Goal: Task Accomplishment & Management: Manage account settings

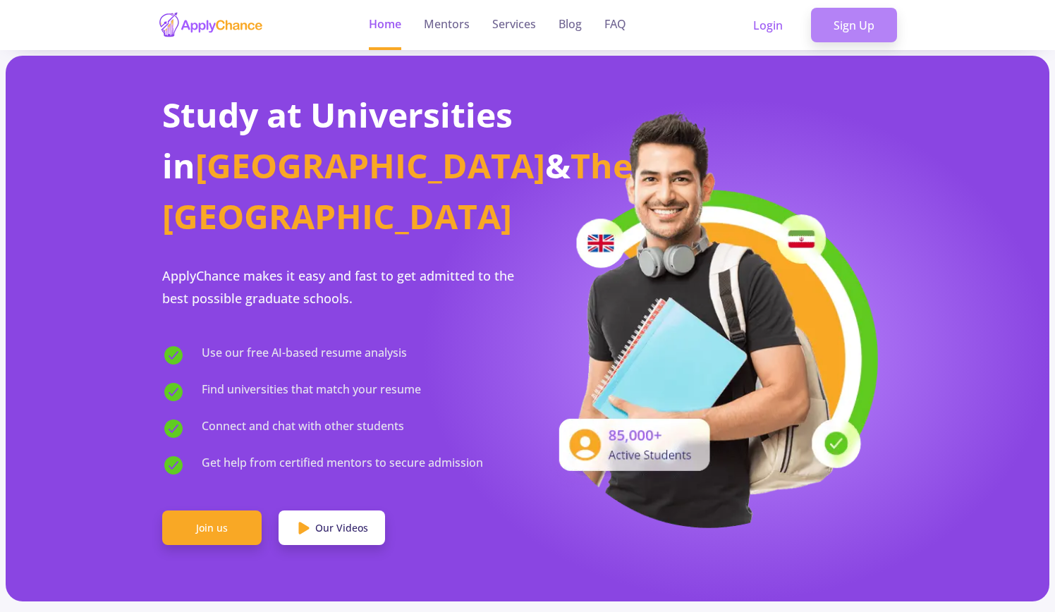
click at [857, 18] on link "Sign Up" at bounding box center [854, 25] width 86 height 35
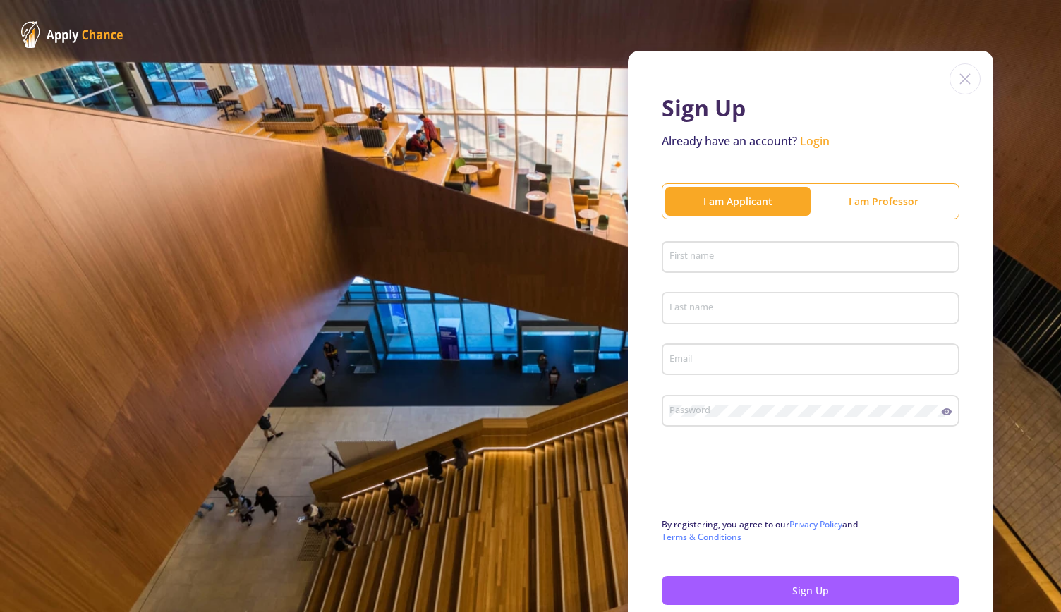
click at [743, 260] on input "First name" at bounding box center [813, 258] width 288 height 13
type input "mahya"
type input "Daustany"
type input "[EMAIL_ADDRESS][DOMAIN_NAME]"
drag, startPoint x: 801, startPoint y: 358, endPoint x: 698, endPoint y: 368, distance: 104.2
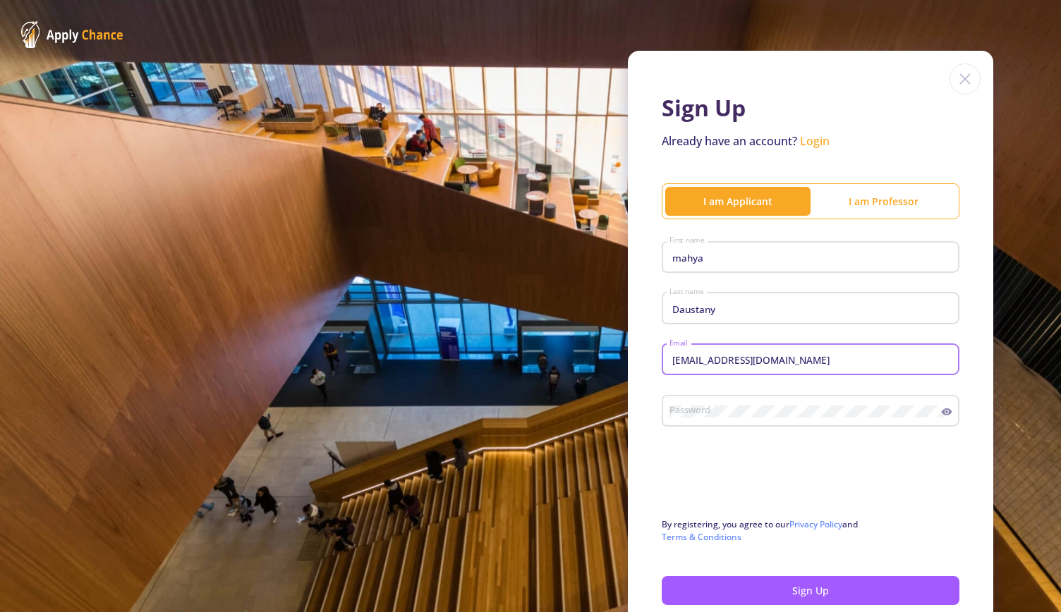
click at [698, 368] on div "[EMAIL_ADDRESS][DOMAIN_NAME] Email" at bounding box center [811, 357] width 284 height 37
click at [832, 353] on div "[EMAIL_ADDRESS][DOMAIN_NAME] Email" at bounding box center [811, 357] width 284 height 37
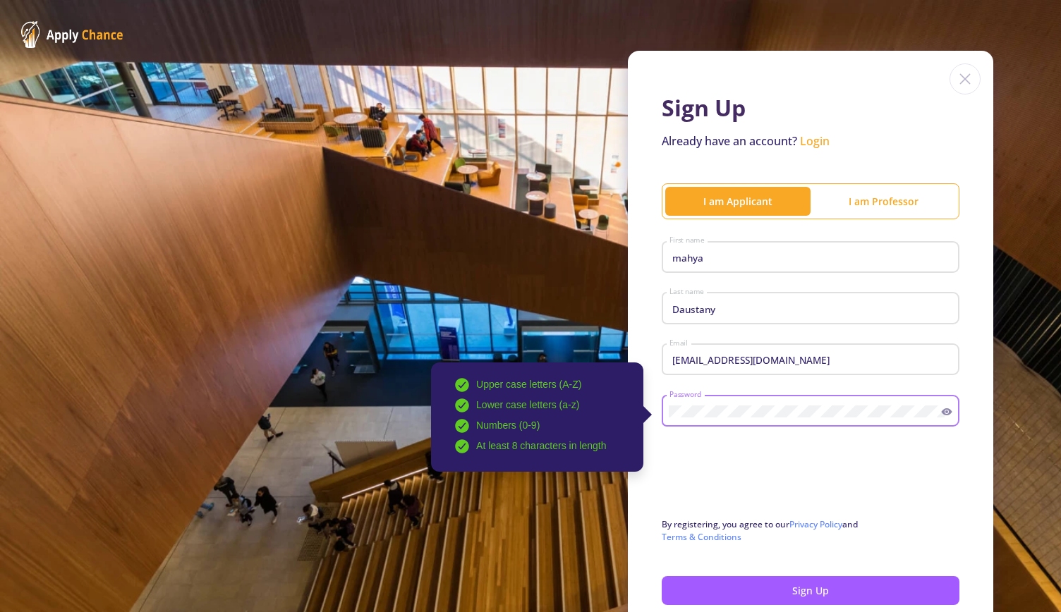
click at [944, 411] on icon at bounding box center [947, 411] width 11 height 7
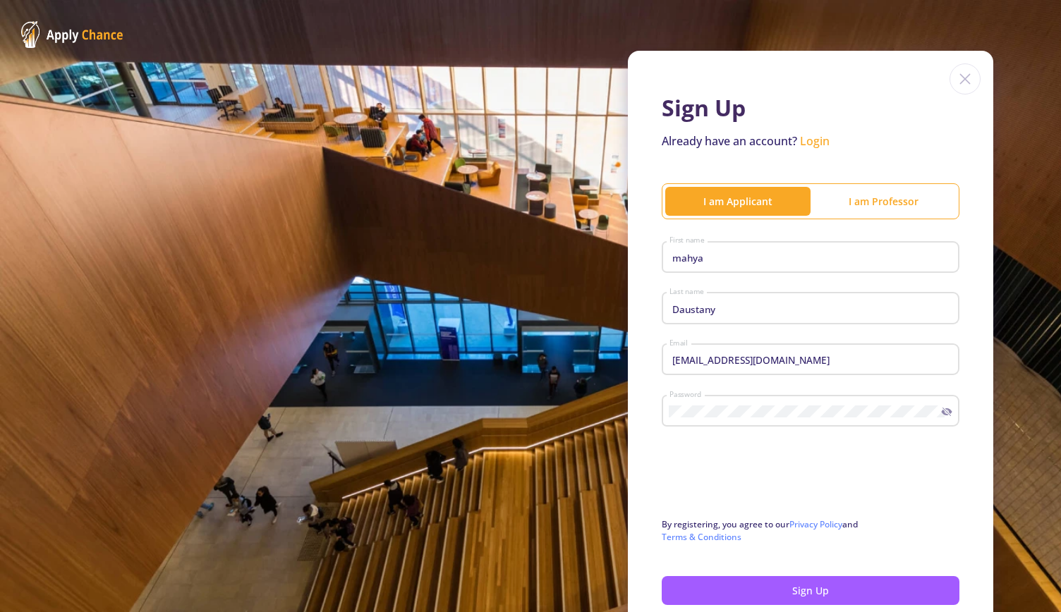
scroll to position [71, 0]
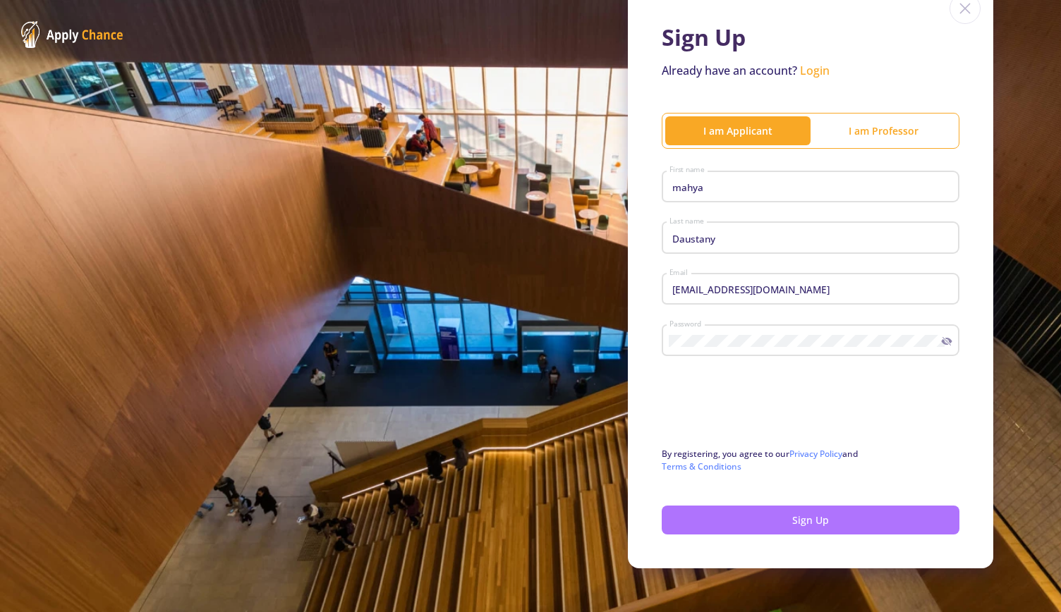
click at [821, 523] on button "Sign Up" at bounding box center [811, 520] width 298 height 29
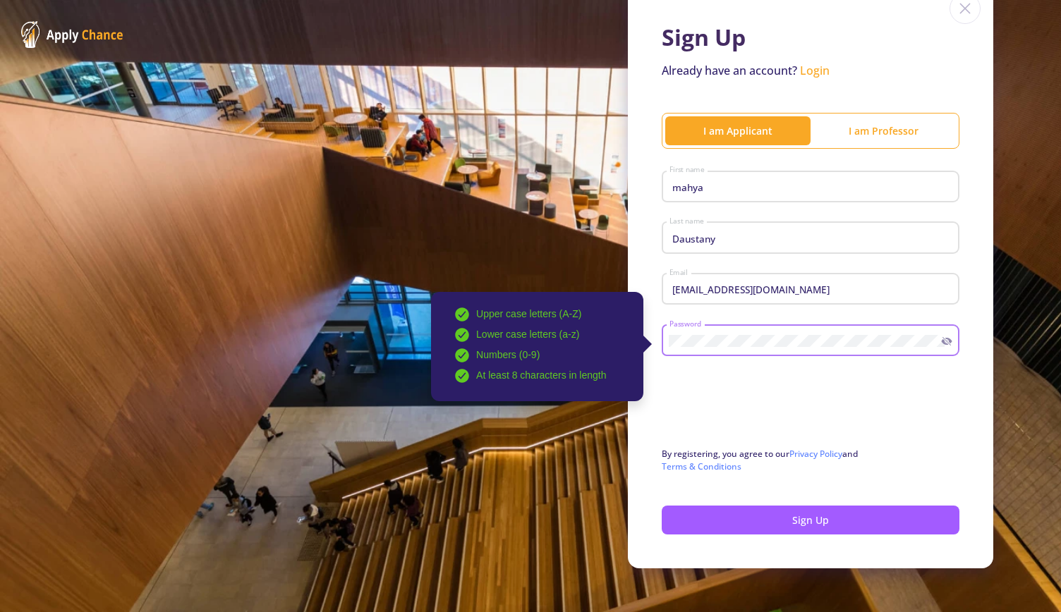
click at [669, 339] on div "Upper case letters (A-Z) Lower case letters (a-z) Numbers (0-9) At least 8 char…" at bounding box center [805, 338] width 273 height 37
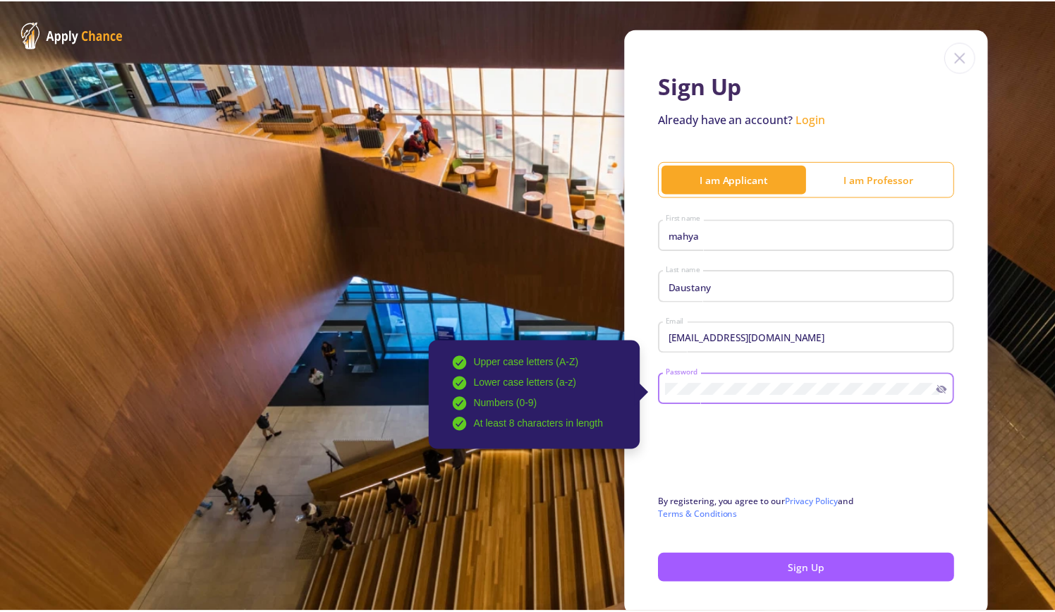
scroll to position [0, 0]
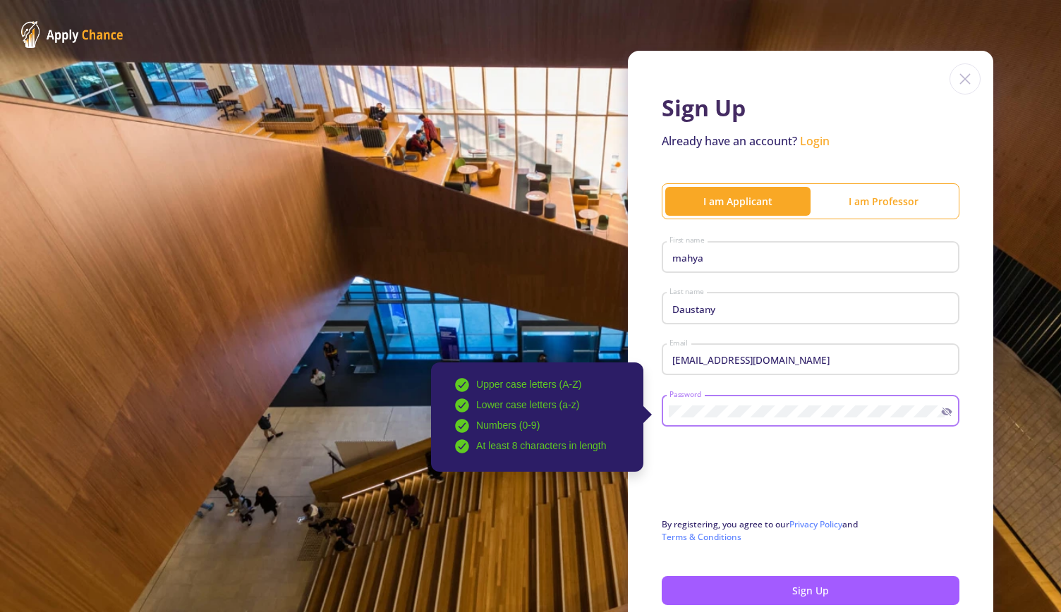
click at [812, 142] on link "Login" at bounding box center [815, 141] width 30 height 16
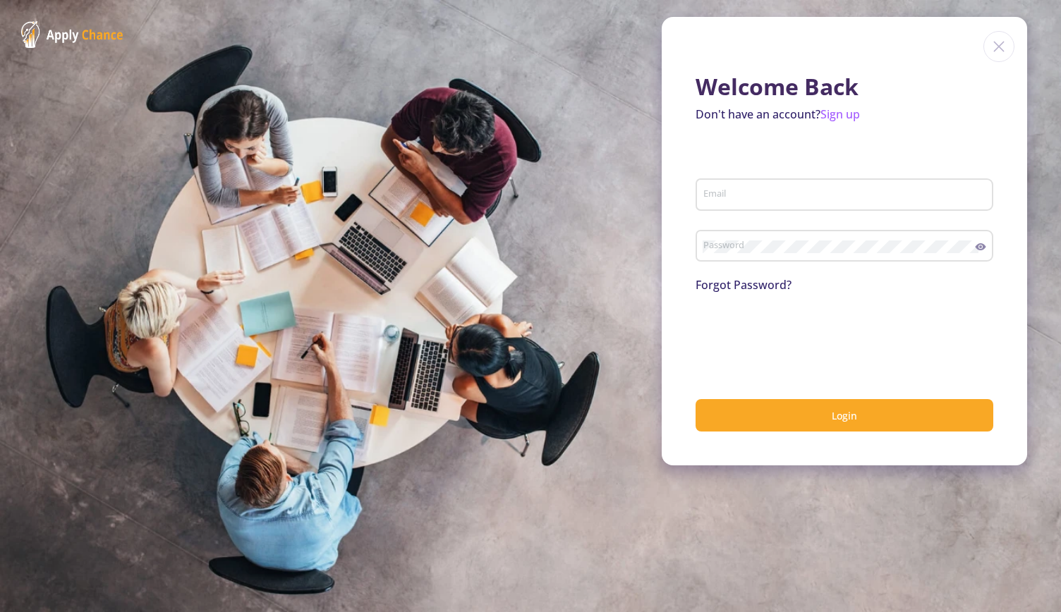
click at [770, 190] on input "Email" at bounding box center [847, 195] width 288 height 13
type input "[EMAIL_ADDRESS][DOMAIN_NAME]"
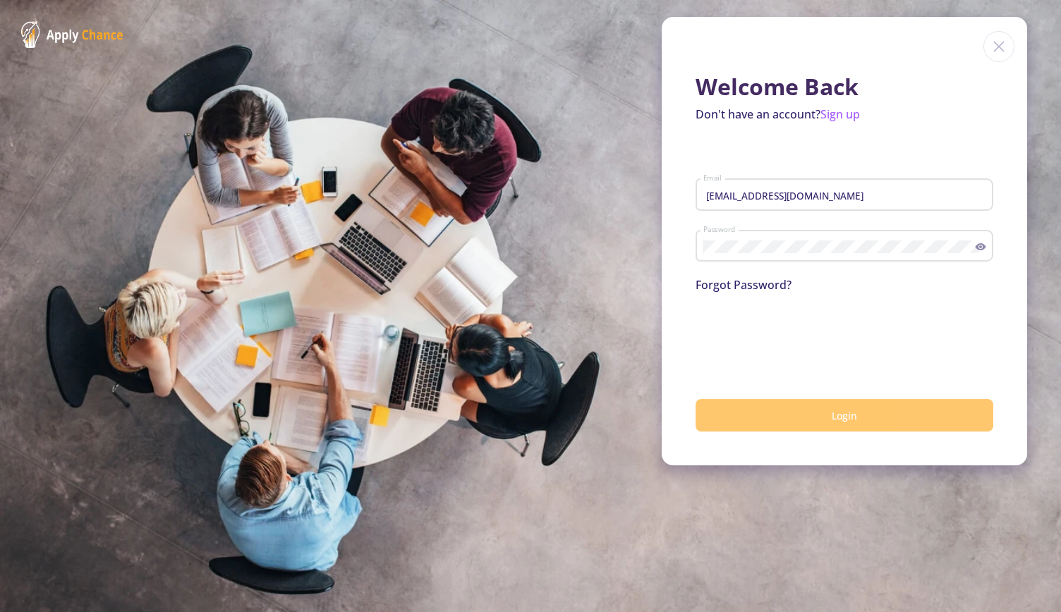
click at [828, 419] on button "Login" at bounding box center [845, 415] width 298 height 33
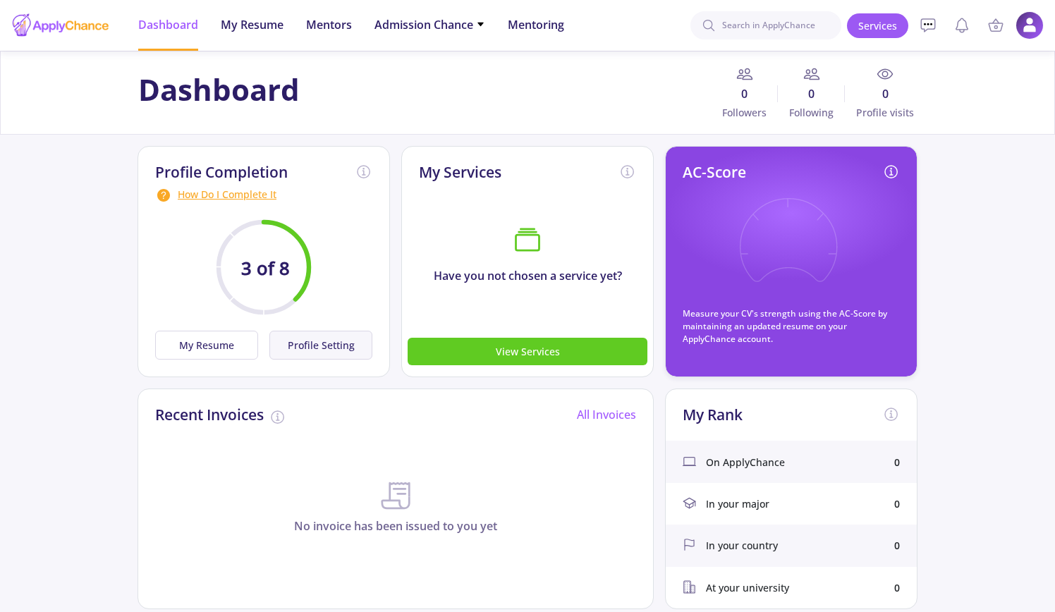
click at [301, 349] on button "Profile Setting" at bounding box center [320, 345] width 103 height 29
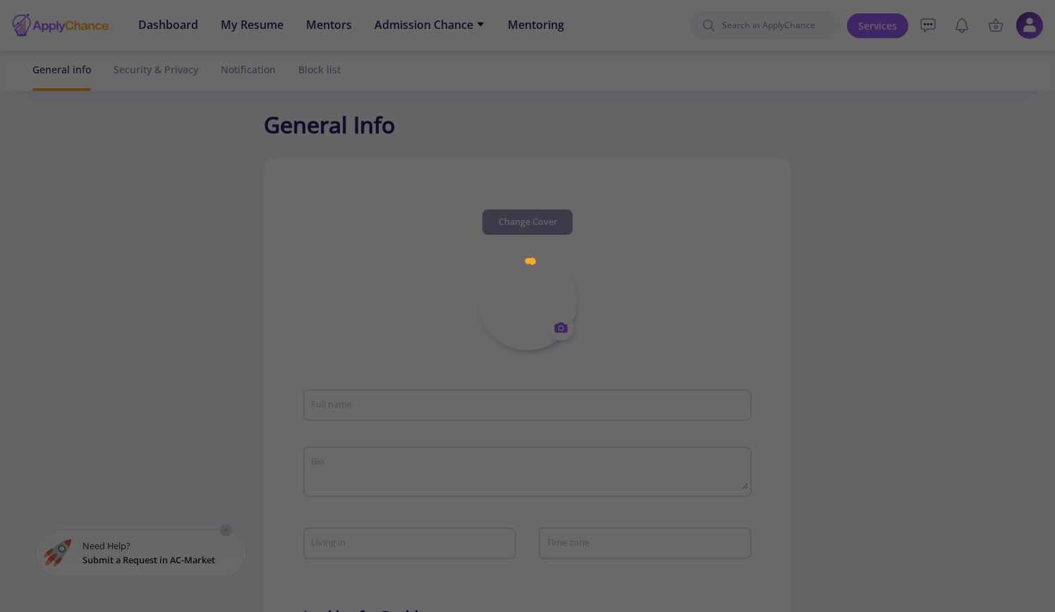
type input "[EMAIL_ADDRESS][DOMAIN_NAME]"
type input "[GEOGRAPHIC_DATA]"
type input "545fcd76-5990-40af-831f-e75b7e9a7348"
type input "[EMAIL_ADDRESS][DOMAIN_NAME]"
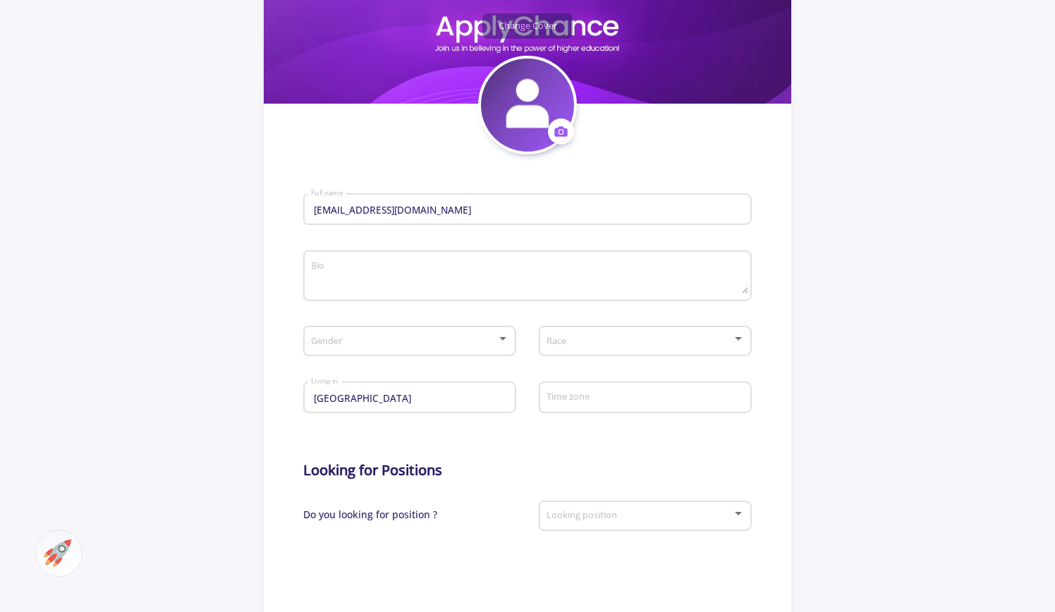
scroll to position [212, 0]
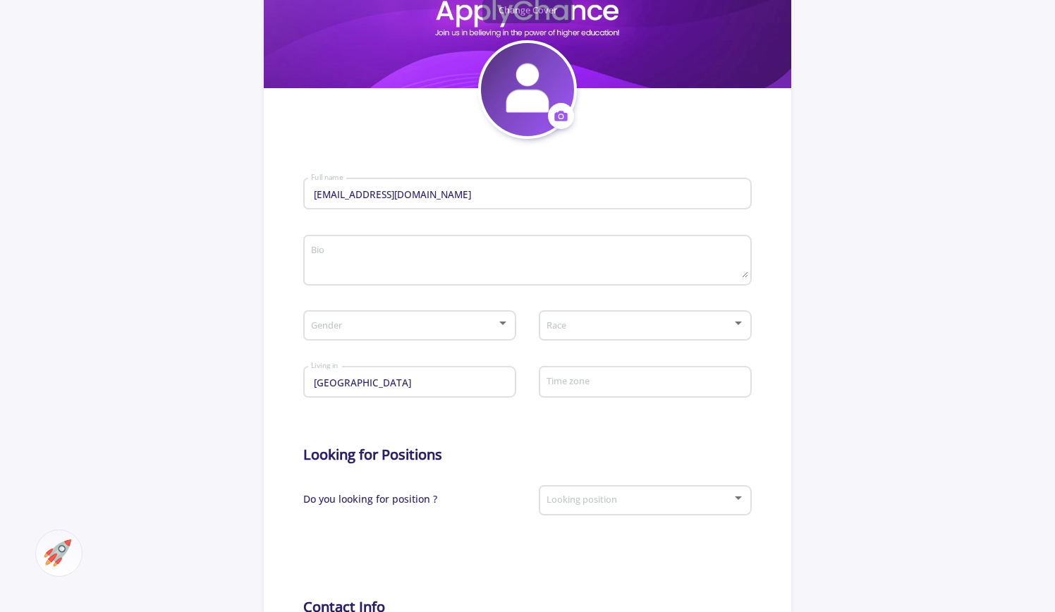
click at [433, 339] on div "Gender" at bounding box center [410, 322] width 200 height 35
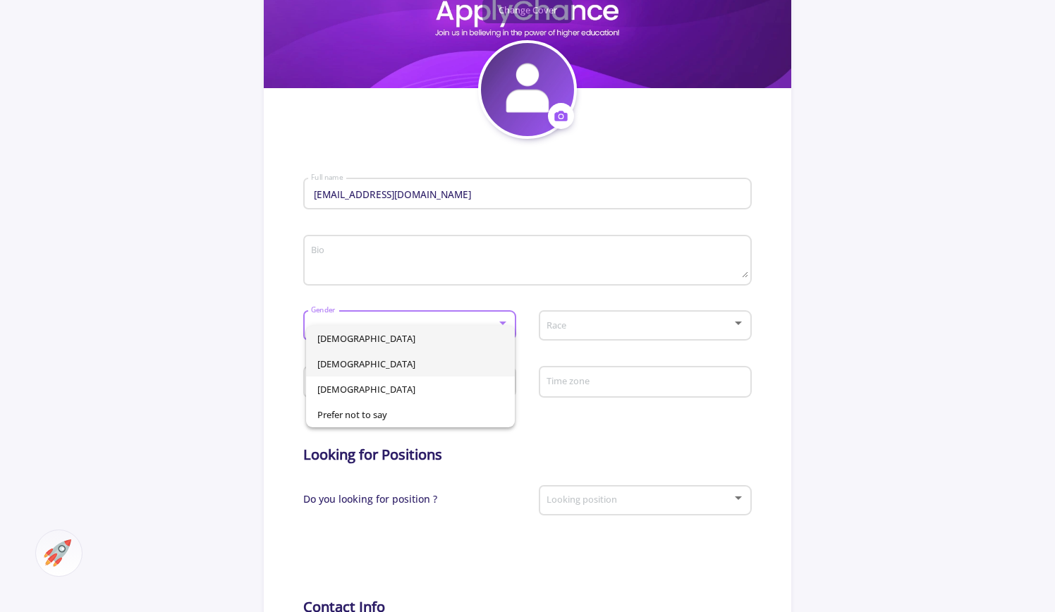
click at [369, 365] on span "[DEMOGRAPHIC_DATA]" at bounding box center [410, 363] width 187 height 25
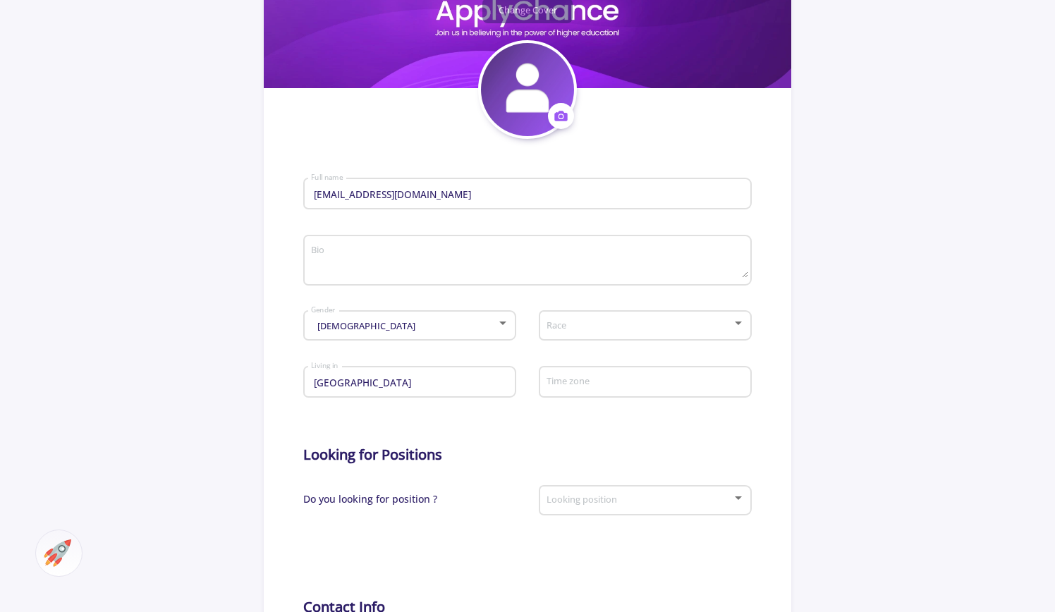
click at [669, 315] on div "Race" at bounding box center [646, 322] width 200 height 35
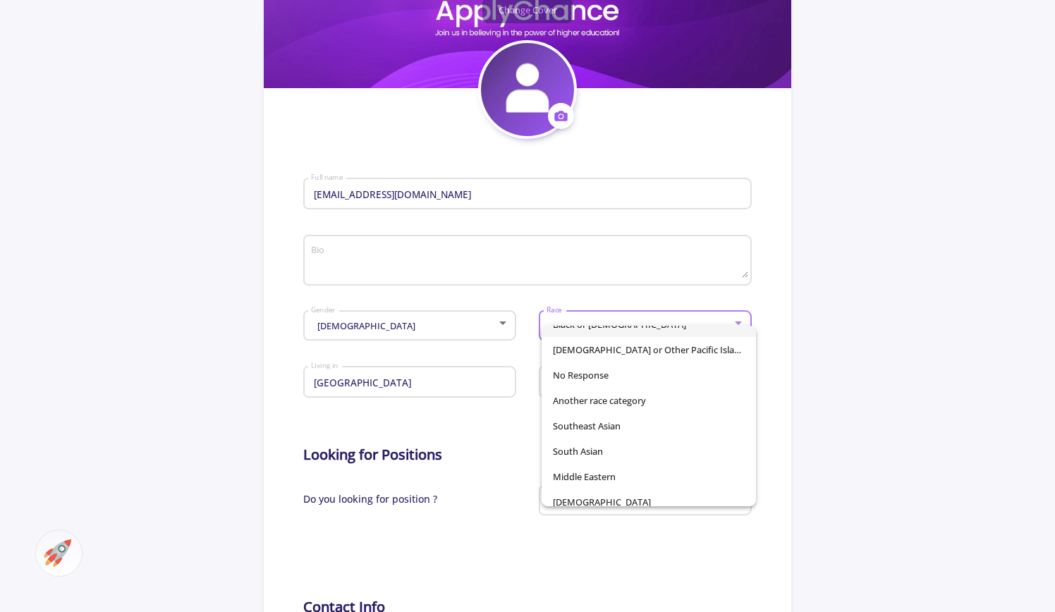
scroll to position [99, 0]
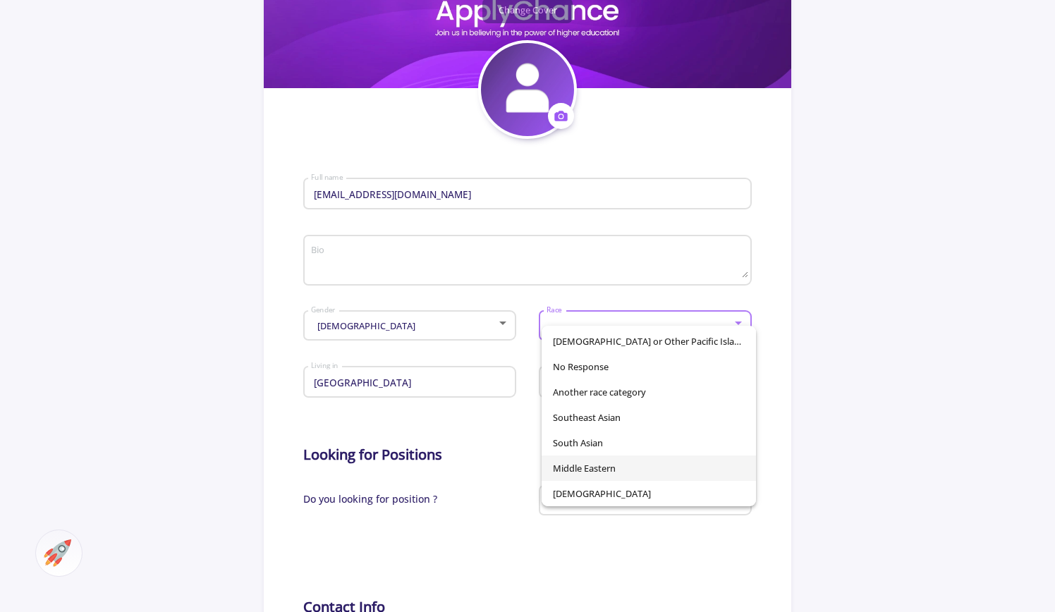
click at [617, 466] on span "Middle Eastern" at bounding box center [649, 468] width 192 height 25
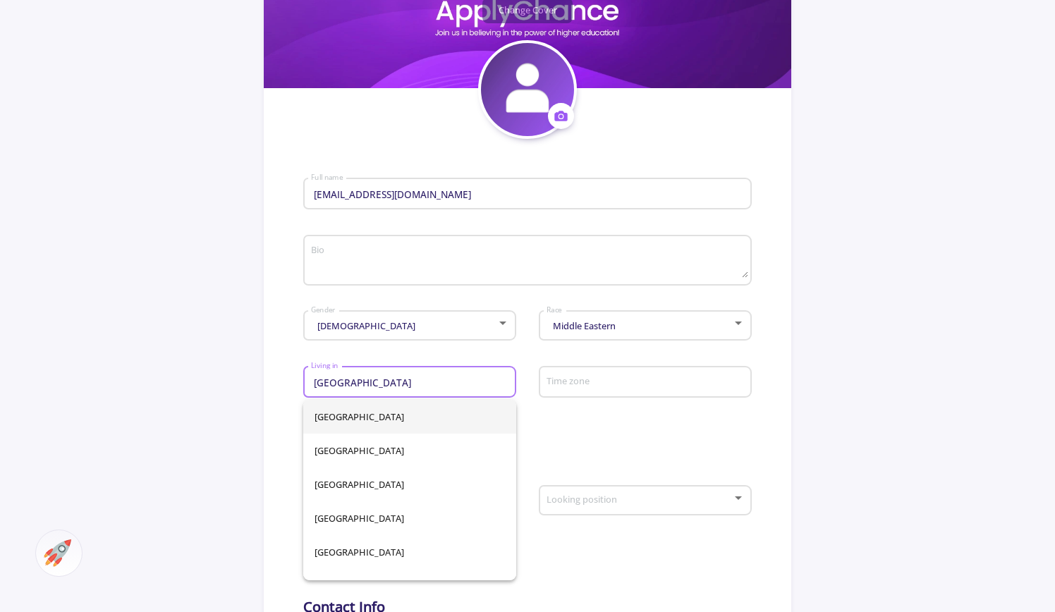
drag, startPoint x: 406, startPoint y: 384, endPoint x: 375, endPoint y: 380, distance: 31.9
click at [375, 380] on input "[GEOGRAPHIC_DATA]" at bounding box center [411, 383] width 203 height 13
type input "I"
click at [355, 489] on span "[GEOGRAPHIC_DATA]" at bounding box center [410, 485] width 190 height 34
type input "[GEOGRAPHIC_DATA]"
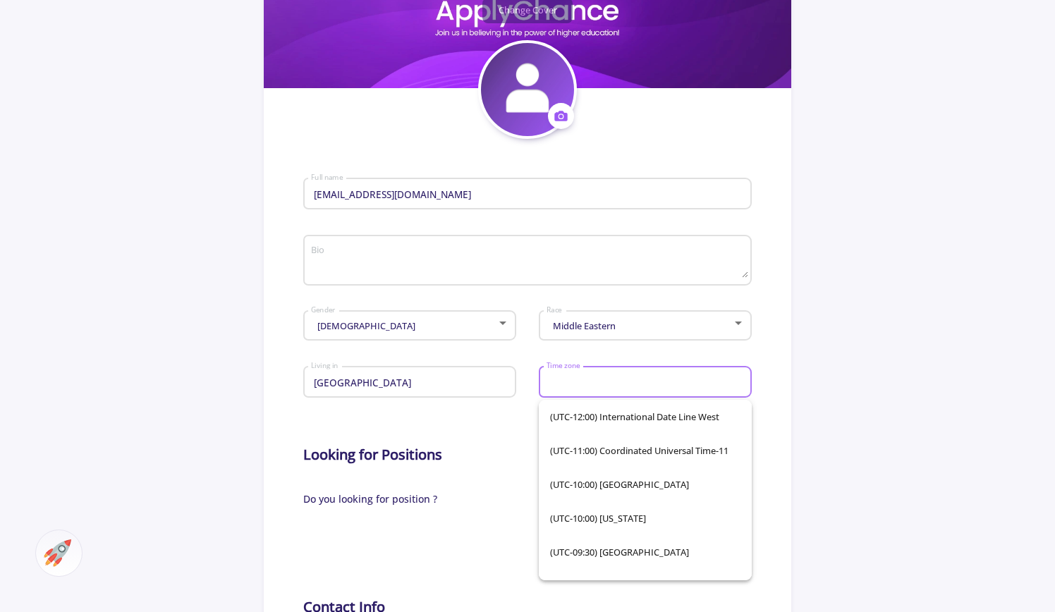
click at [602, 389] on input "Time zone" at bounding box center [647, 383] width 203 height 13
click at [698, 386] on input "Time zone" at bounding box center [647, 383] width 203 height 13
type input "[GEOGRAPHIC_DATA]"
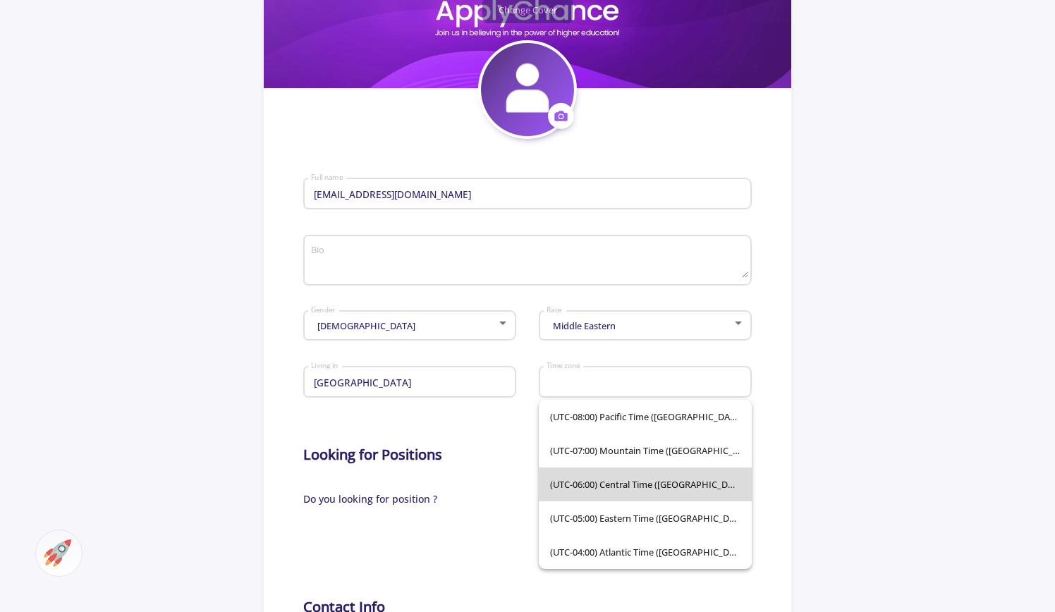
click at [690, 486] on span "(UTC-06:00) Central Time ([GEOGRAPHIC_DATA] & [GEOGRAPHIC_DATA])" at bounding box center [645, 485] width 190 height 34
type input "(UTC-06:00) Central Time ([GEOGRAPHIC_DATA] & [GEOGRAPHIC_DATA])"
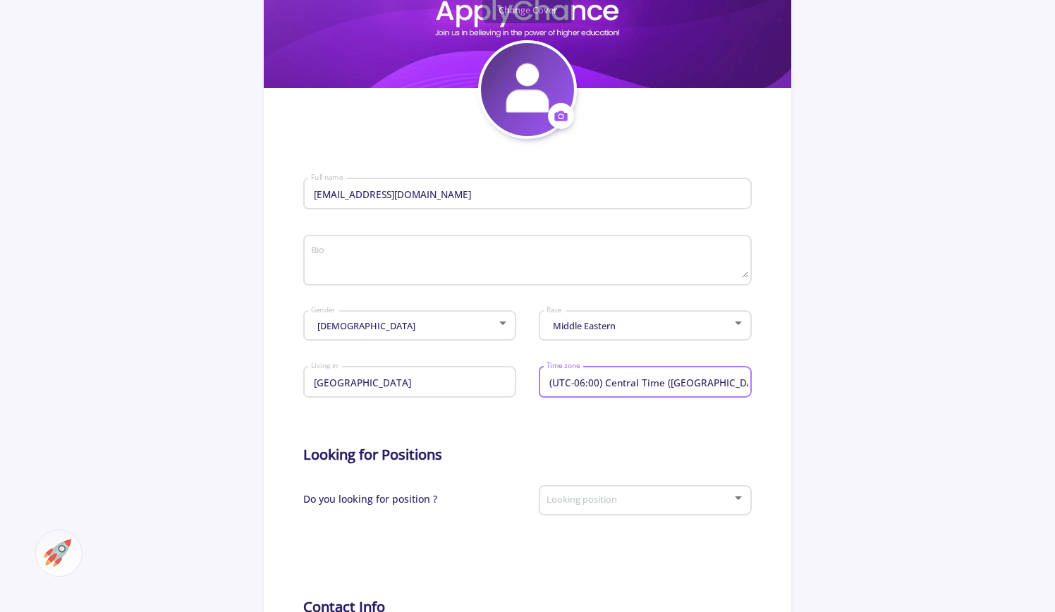
click at [731, 423] on form "[EMAIL_ADDRESS][DOMAIN_NAME] Full name Bio [DEMOGRAPHIC_DATA] Gender Middle Eas…" at bounding box center [527, 502] width 449 height 726
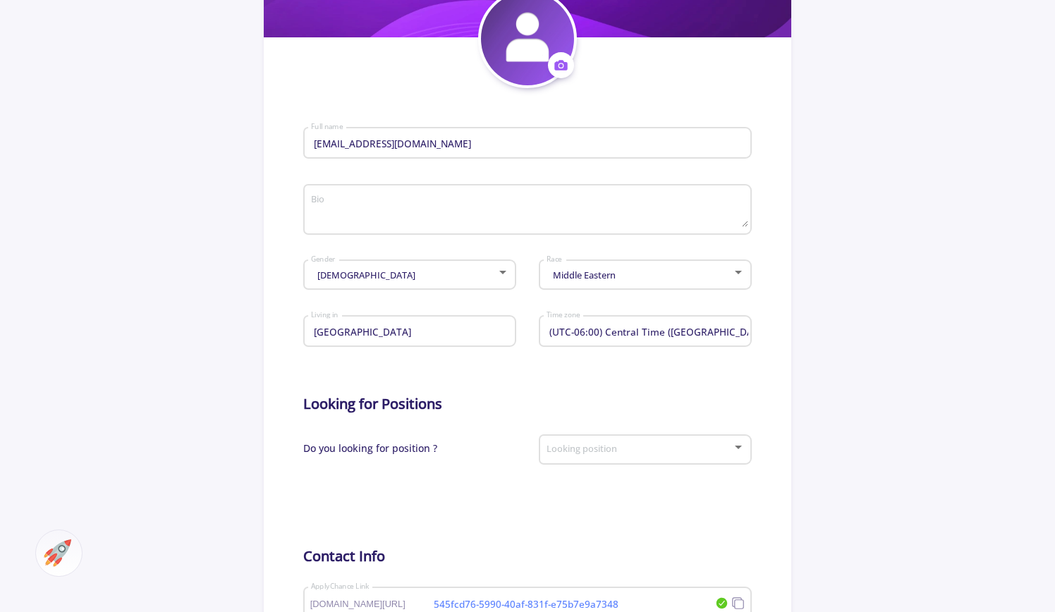
scroll to position [423, 0]
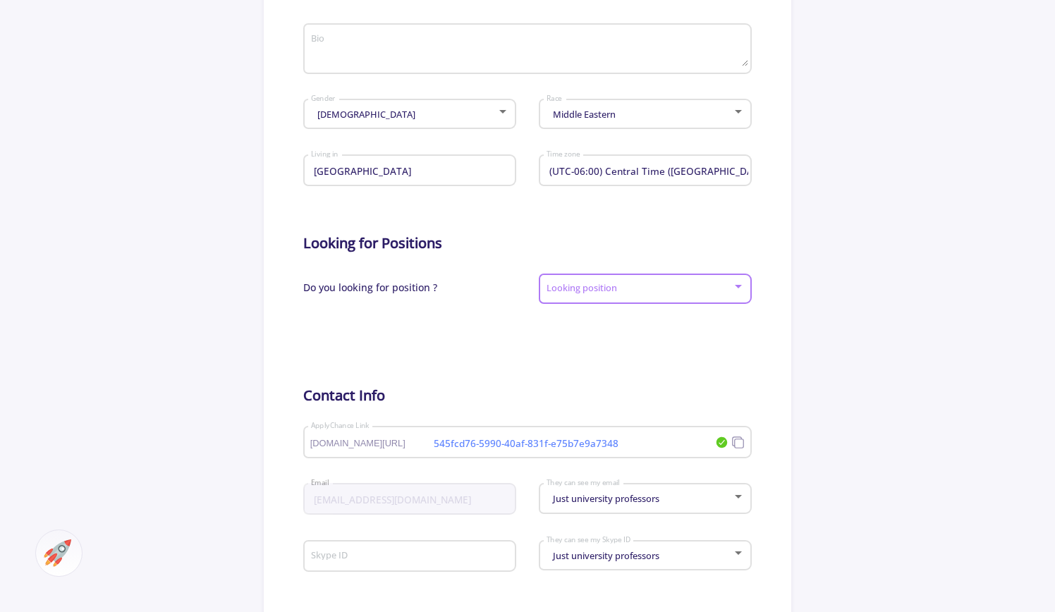
click at [648, 287] on span at bounding box center [641, 289] width 183 height 10
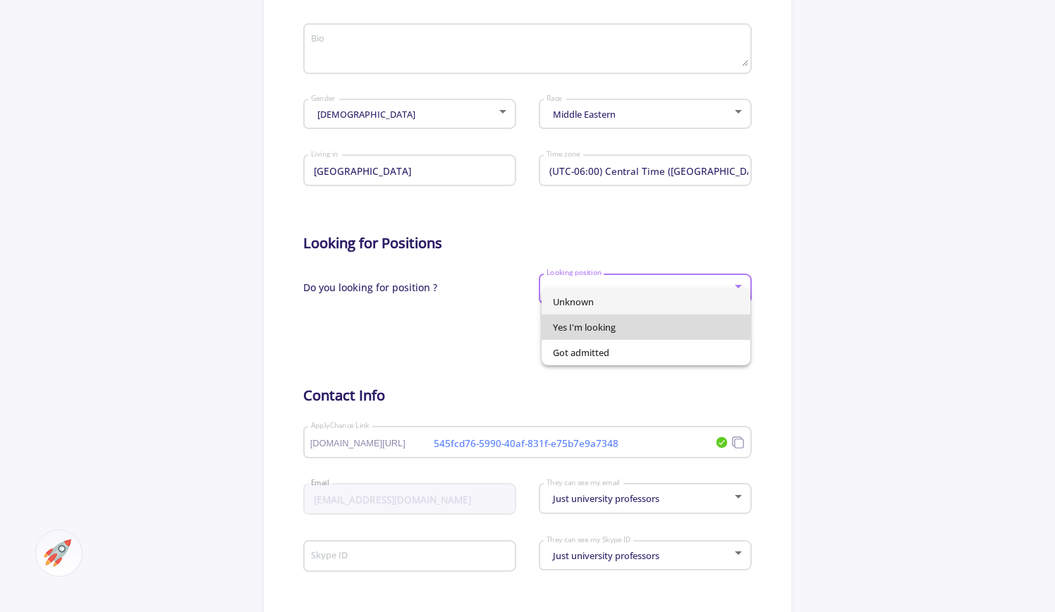
click at [597, 332] on span "Yes I'm looking" at bounding box center [646, 327] width 187 height 25
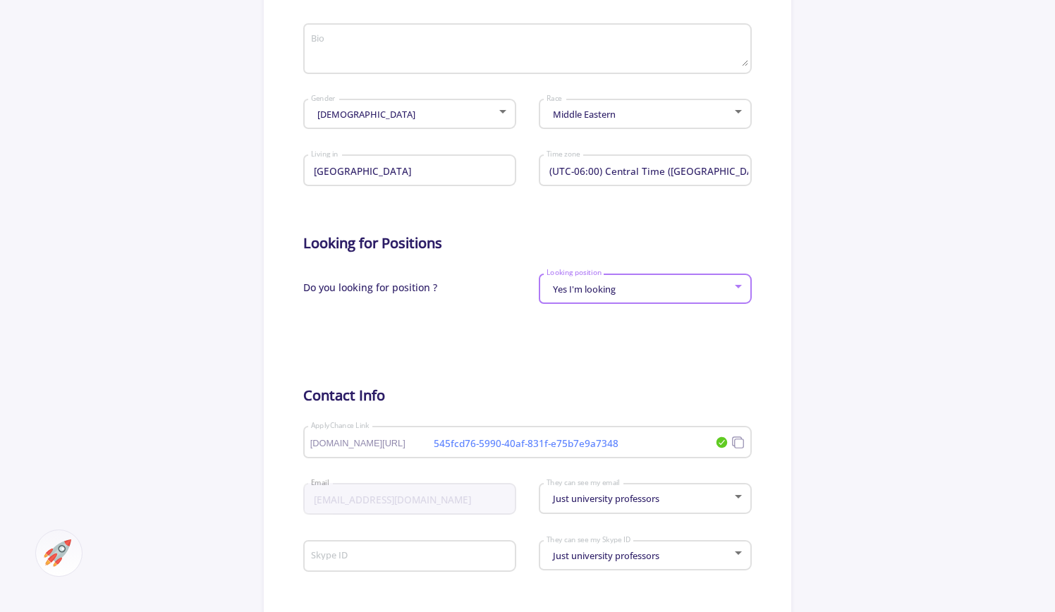
click at [504, 352] on div at bounding box center [415, 335] width 224 height 35
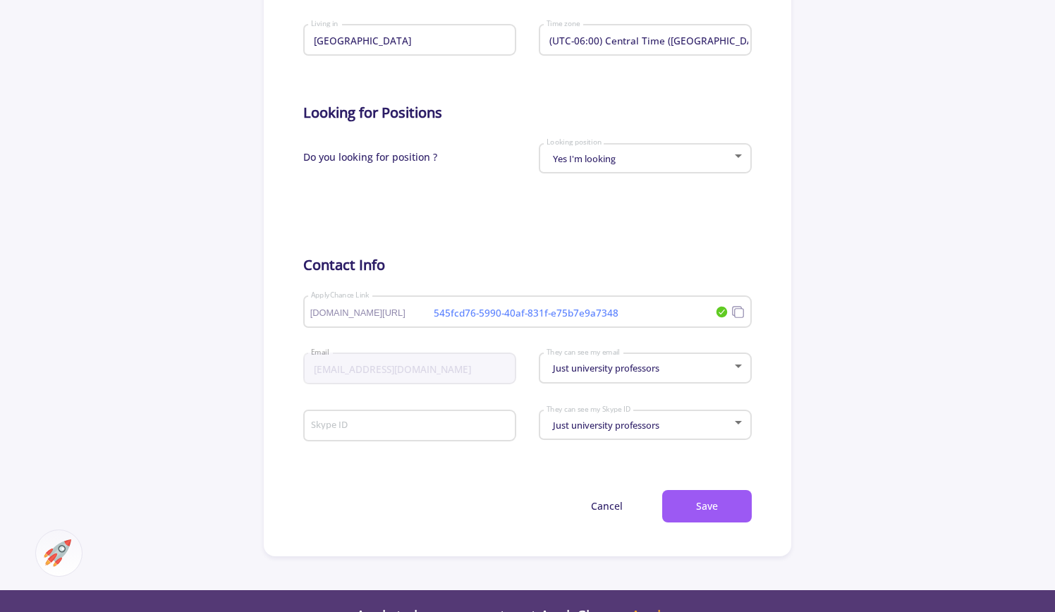
scroll to position [564, 0]
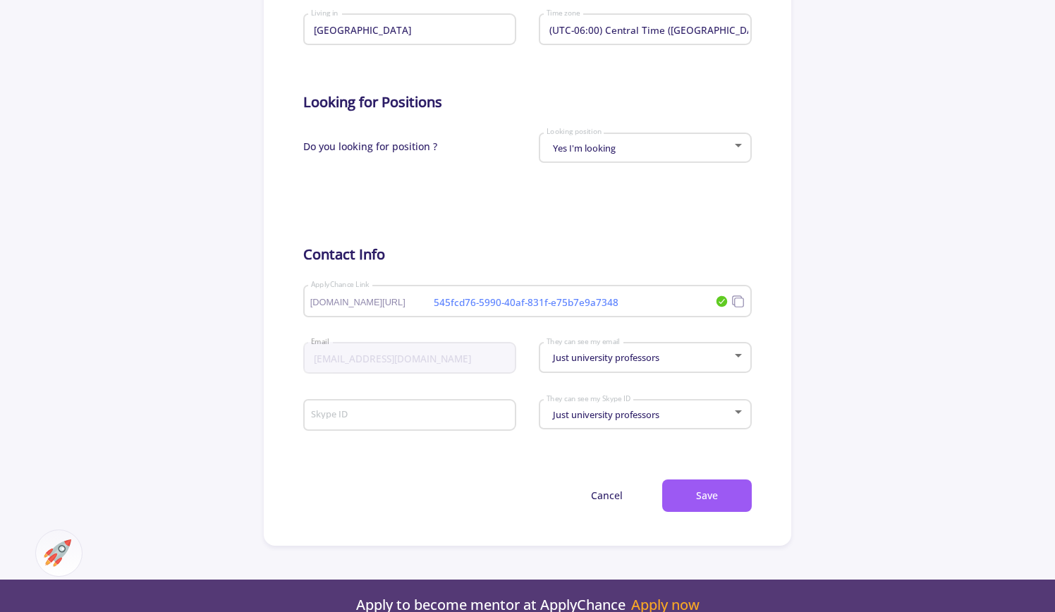
click at [643, 364] on span "Just university professors" at bounding box center [605, 357] width 110 height 13
click at [643, 365] on span "Just university professors" at bounding box center [646, 371] width 187 height 25
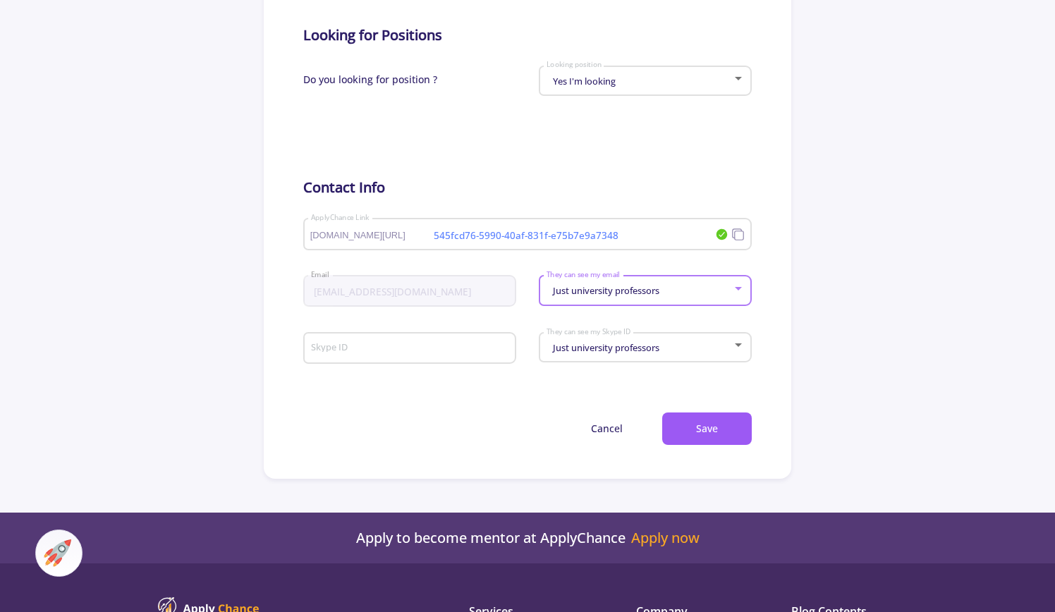
scroll to position [705, 0]
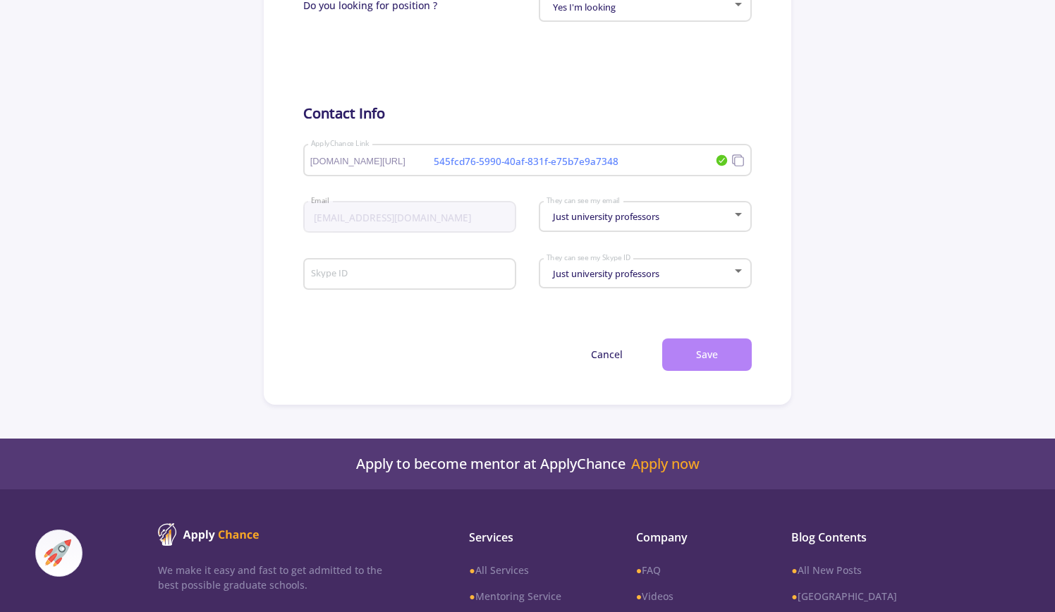
click at [714, 365] on button "Save" at bounding box center [707, 355] width 90 height 33
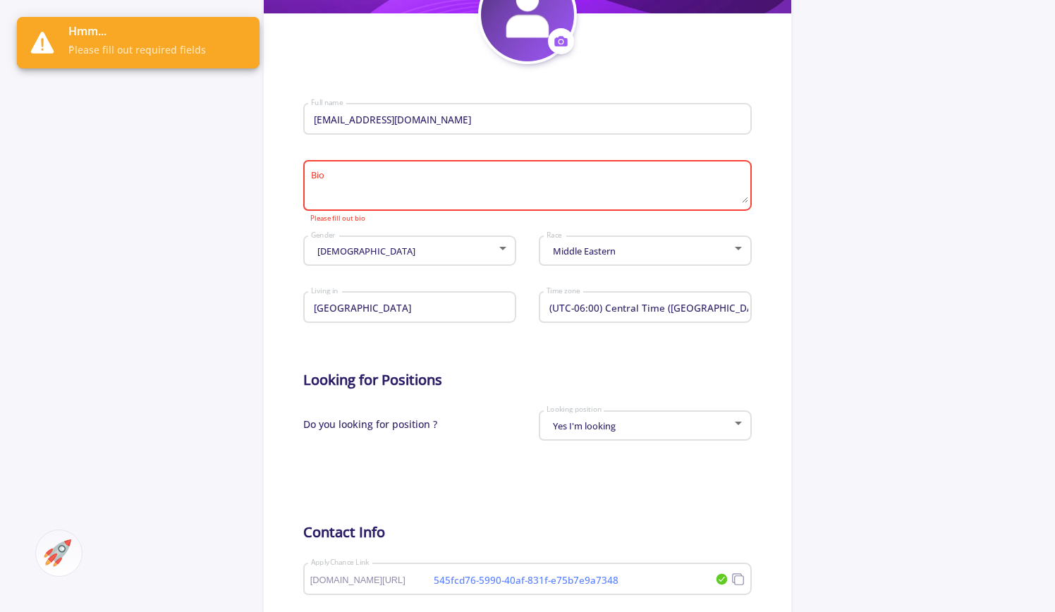
scroll to position [282, 0]
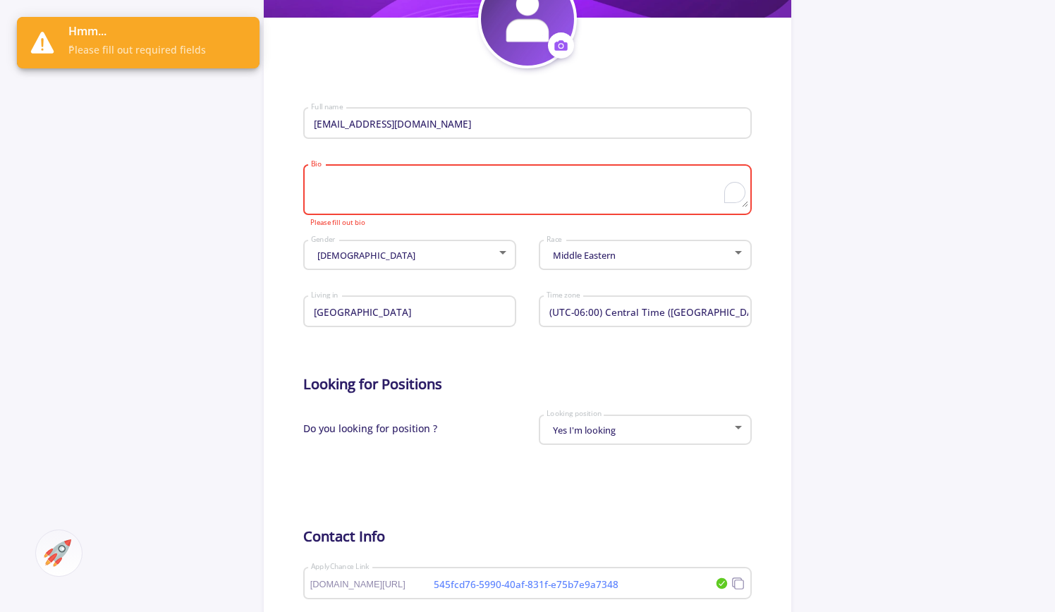
click at [393, 181] on textarea "Bio" at bounding box center [529, 190] width 439 height 33
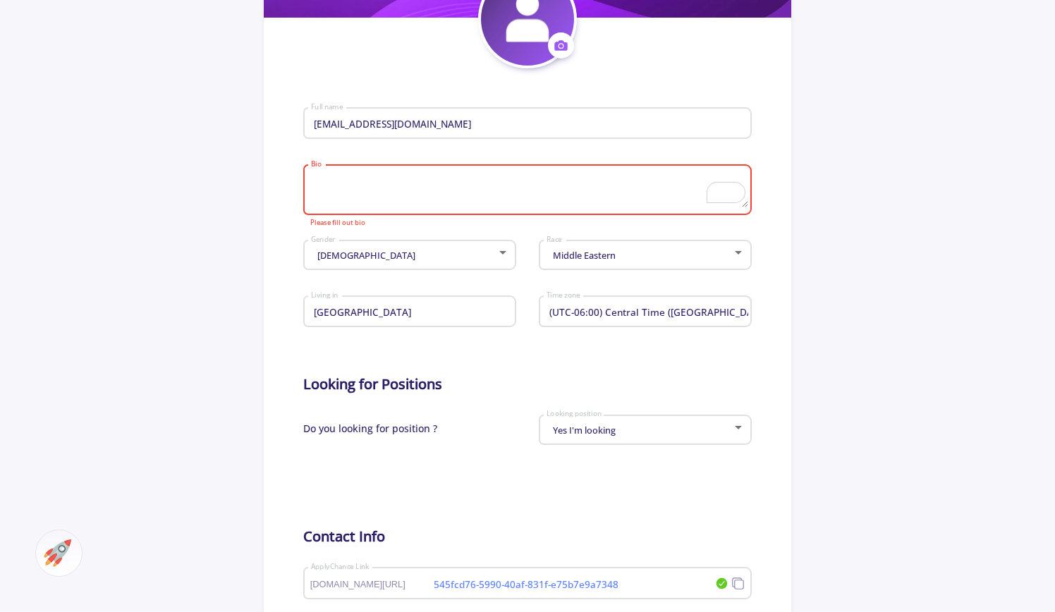
paste textarea "With extensive experience in clinical research and a passion for advancing medi…"
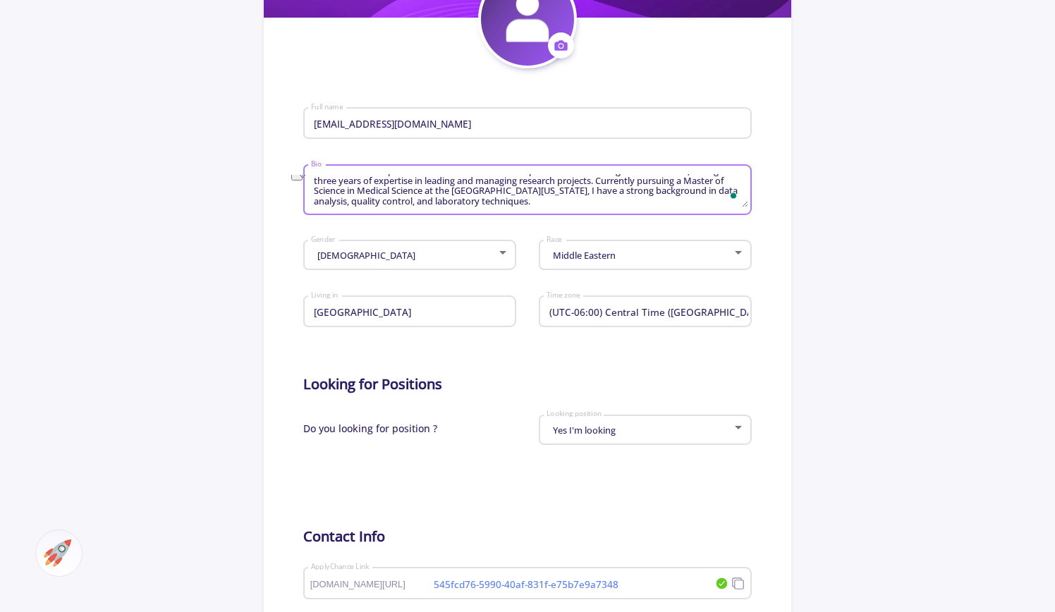
scroll to position [10, 0]
drag, startPoint x: 705, startPoint y: 183, endPoint x: 624, endPoint y: 187, distance: 80.5
click at [624, 187] on textarea "With extensive experience in clinical research and a passion for advancing medi…" at bounding box center [529, 190] width 439 height 33
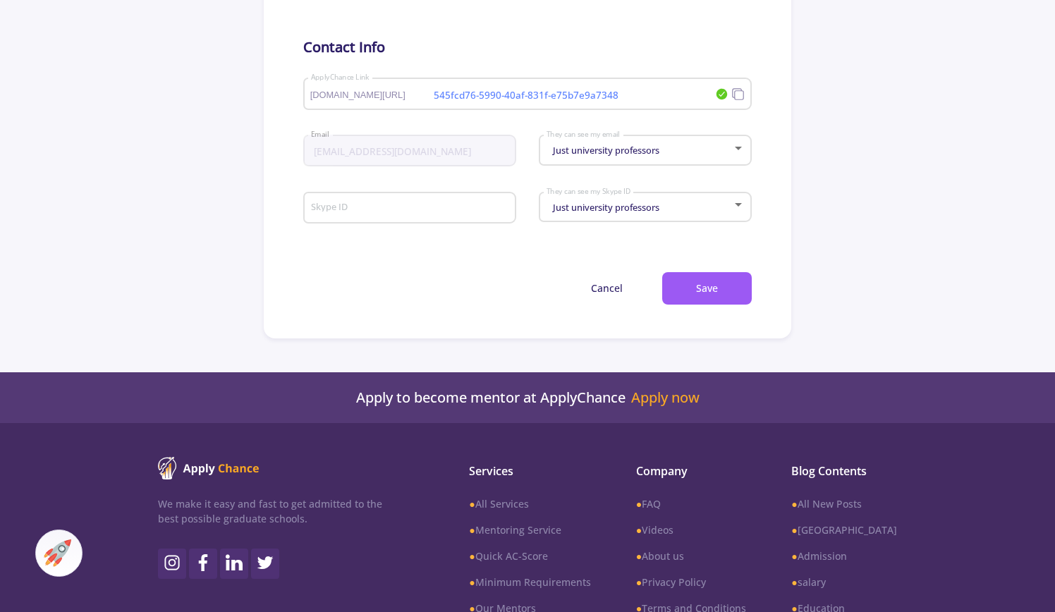
scroll to position [776, 0]
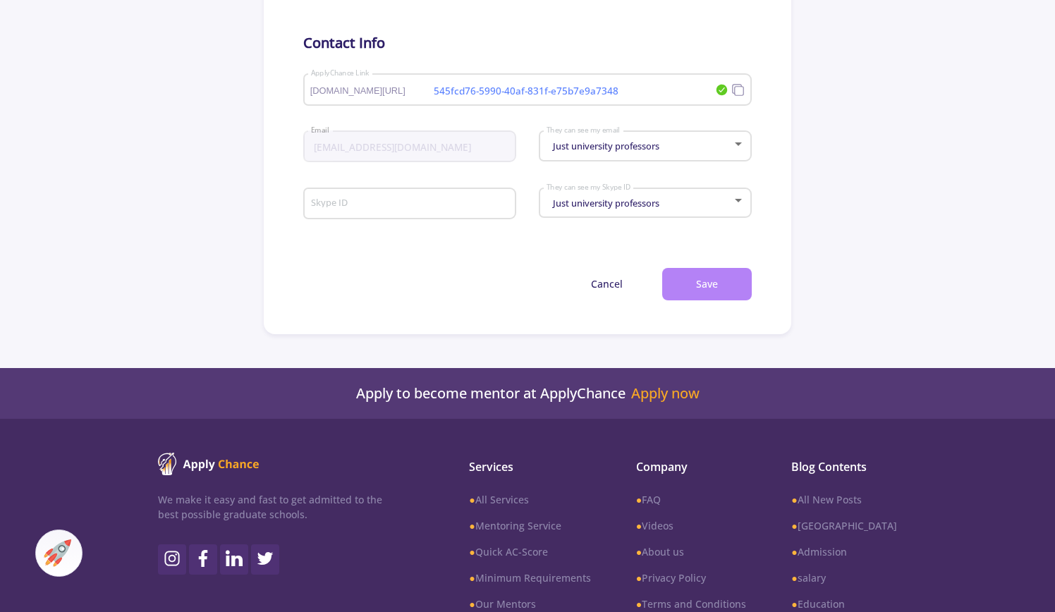
type textarea "With extensive experience in clinical research and a passion for advancing medi…"
click at [708, 290] on button "Save" at bounding box center [707, 284] width 90 height 33
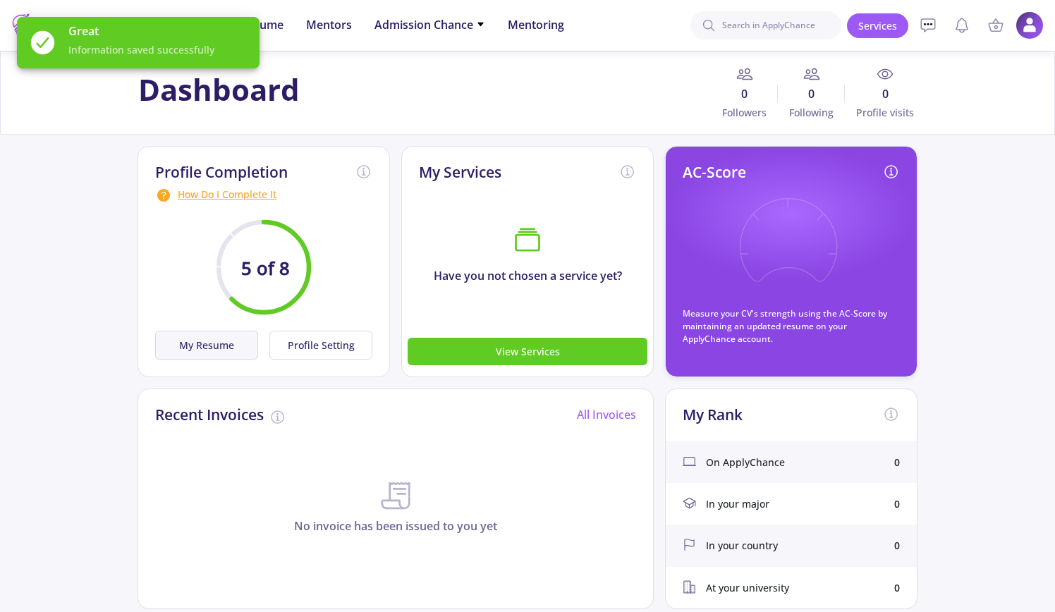
click at [229, 346] on button "My Resume" at bounding box center [206, 345] width 103 height 29
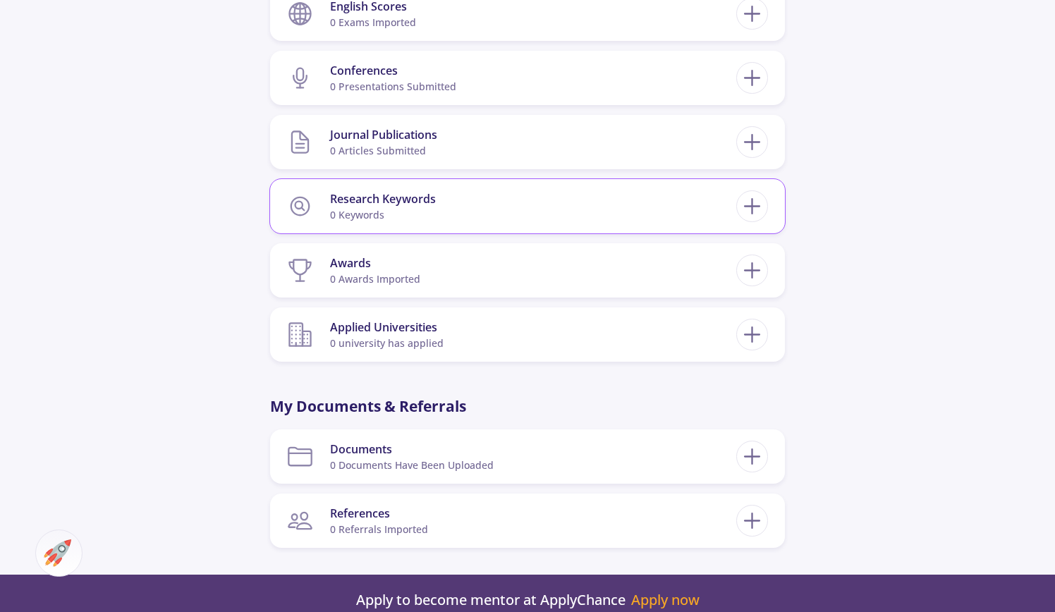
scroll to position [1058, 0]
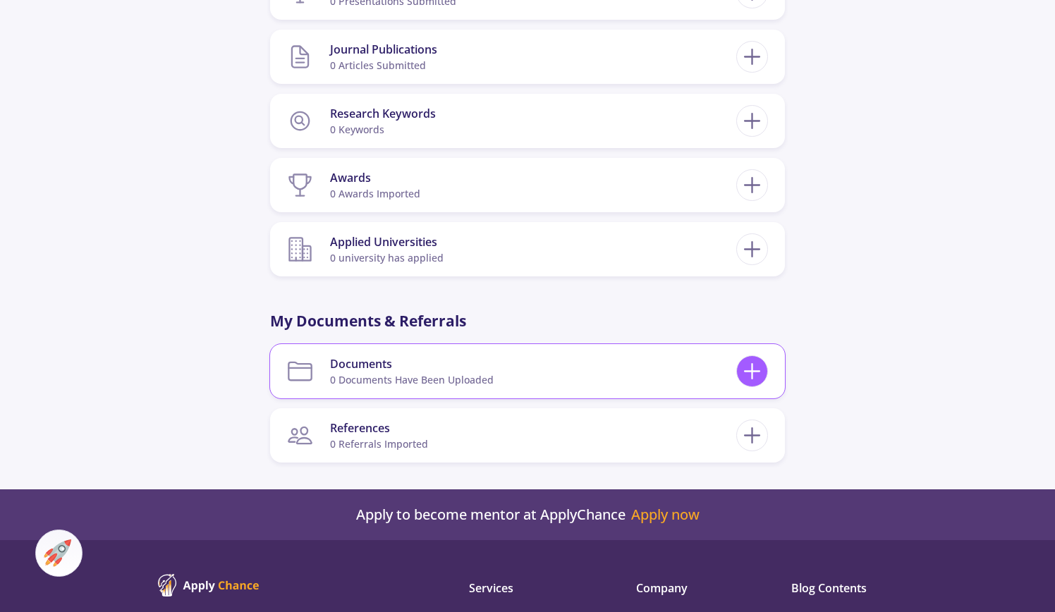
click at [759, 371] on line at bounding box center [752, 371] width 15 height 0
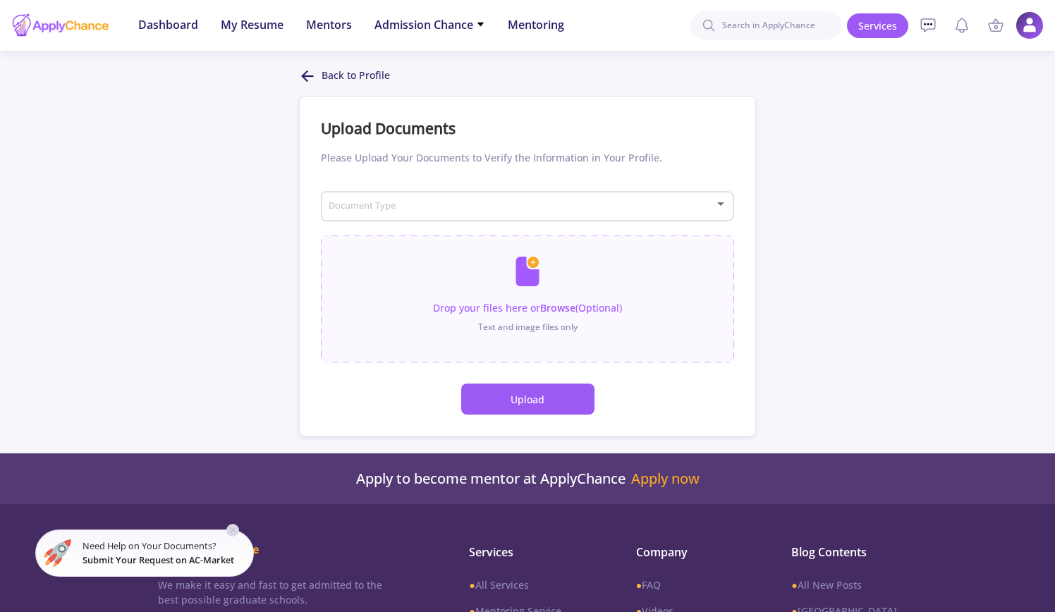
click at [546, 403] on button "Upload" at bounding box center [527, 399] width 133 height 31
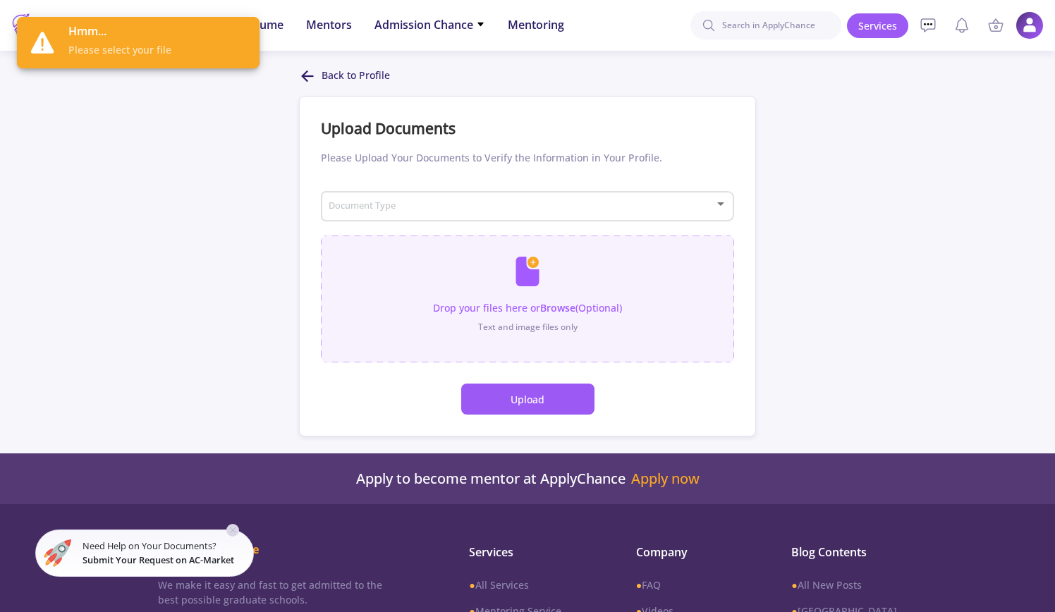
click at [522, 264] on input "file" at bounding box center [527, 292] width 413 height 113
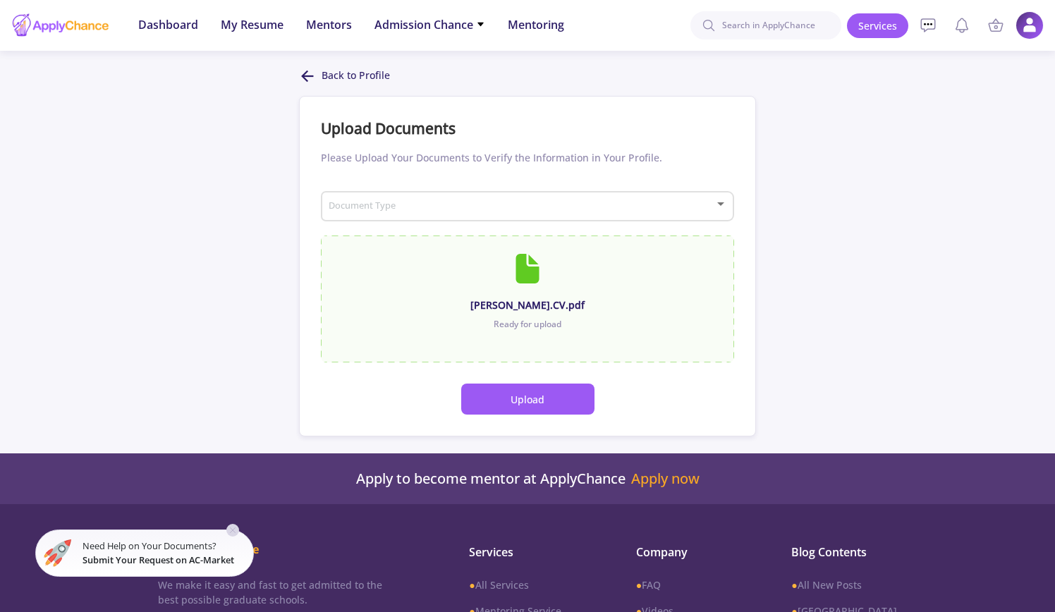
click at [533, 400] on button "Upload" at bounding box center [527, 399] width 133 height 31
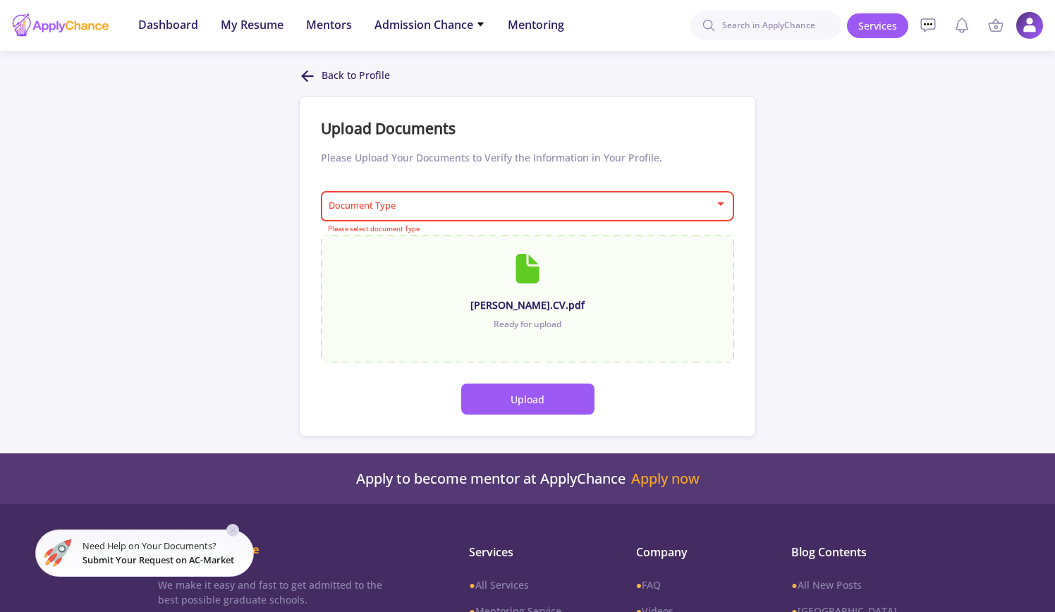
click at [472, 210] on span at bounding box center [524, 207] width 384 height 10
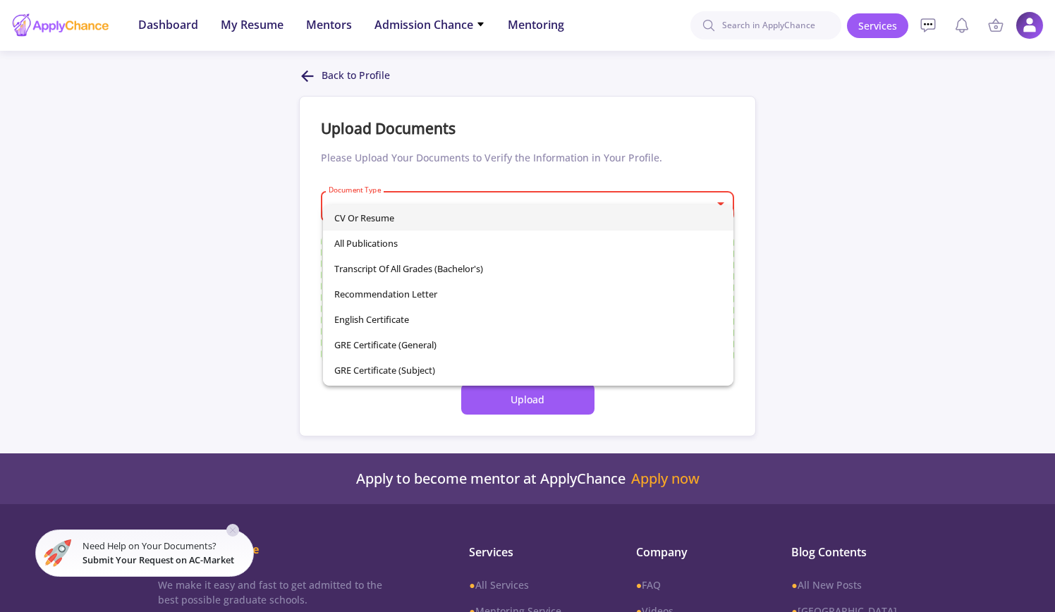
click at [444, 212] on span "CV or Resume" at bounding box center [527, 217] width 387 height 25
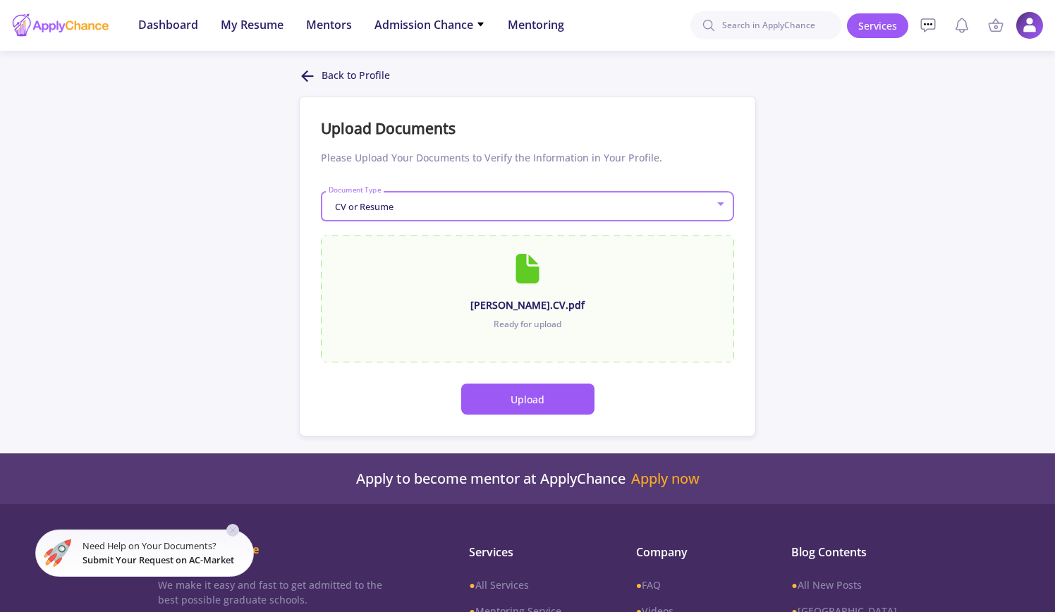
click at [547, 397] on button "Upload" at bounding box center [527, 399] width 133 height 31
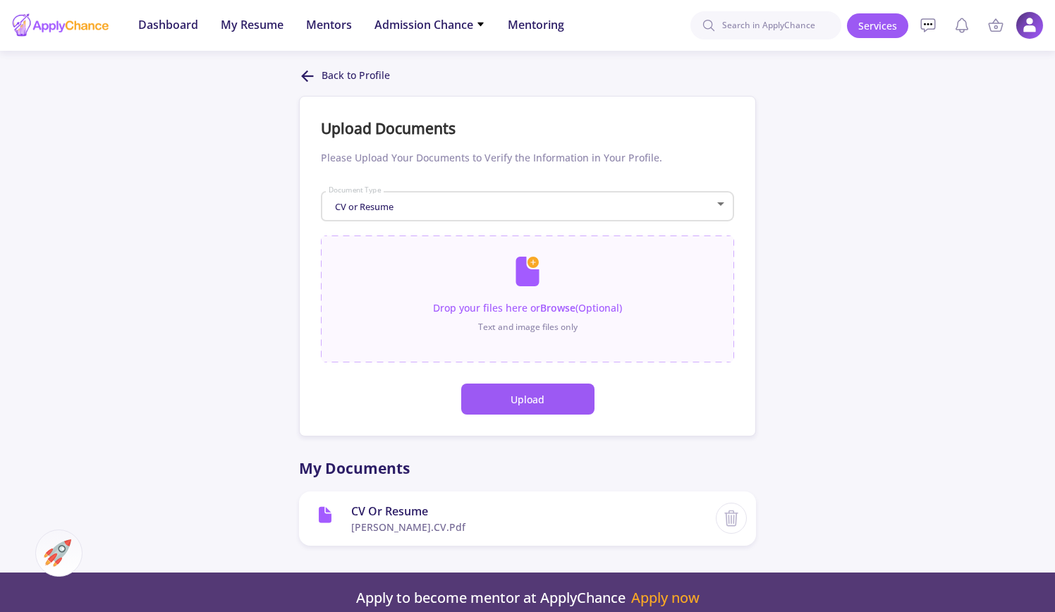
click at [366, 76] on p "Back to Profile" at bounding box center [356, 76] width 68 height 17
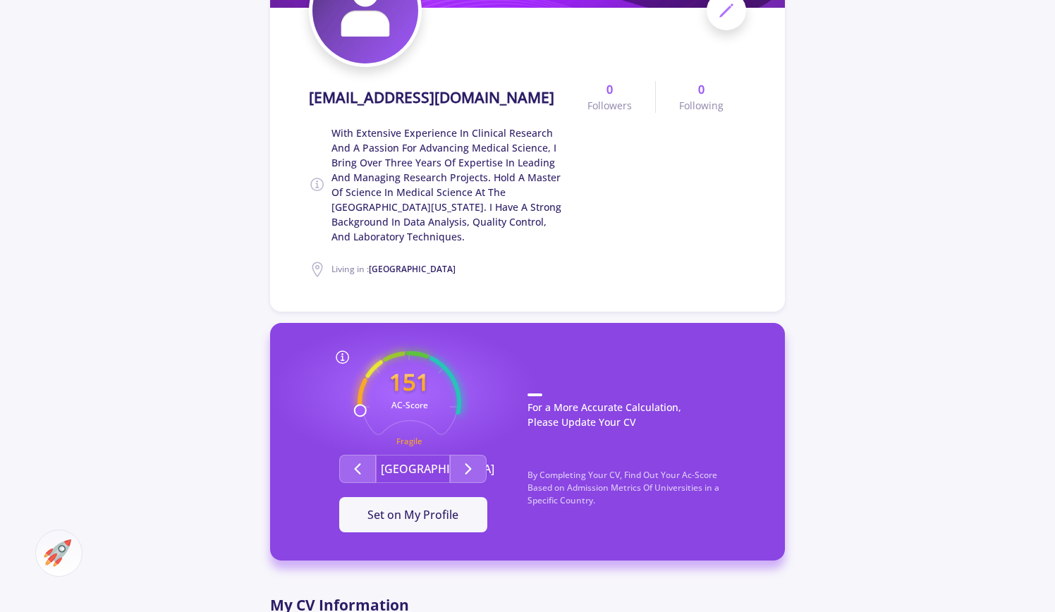
scroll to position [212, 0]
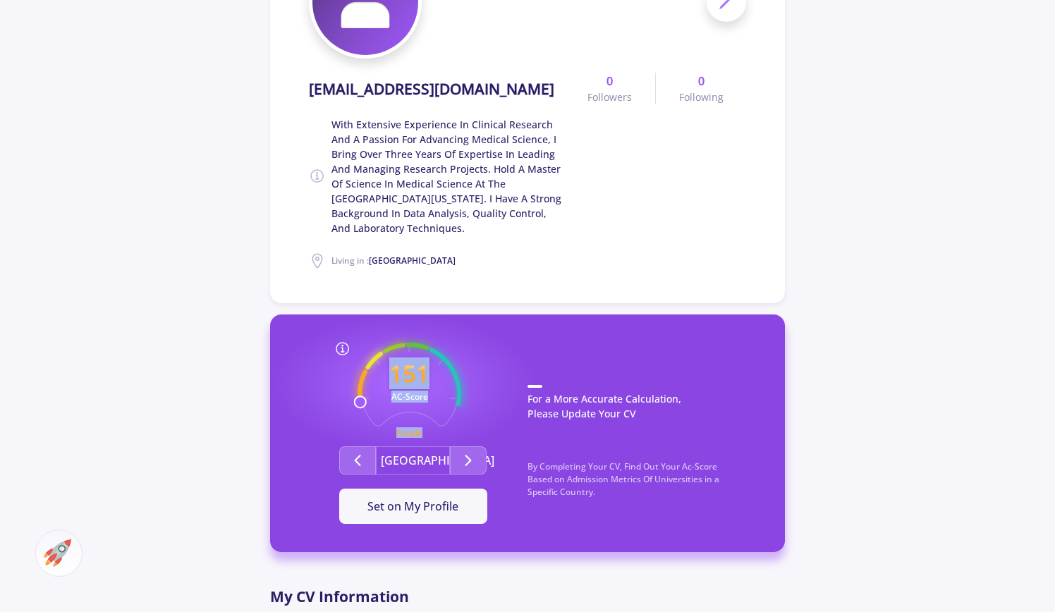
drag, startPoint x: 362, startPoint y: 403, endPoint x: 399, endPoint y: 344, distance: 69.7
click at [394, 344] on icon "151 AC-Score Fragile" at bounding box center [410, 395] width 104 height 104
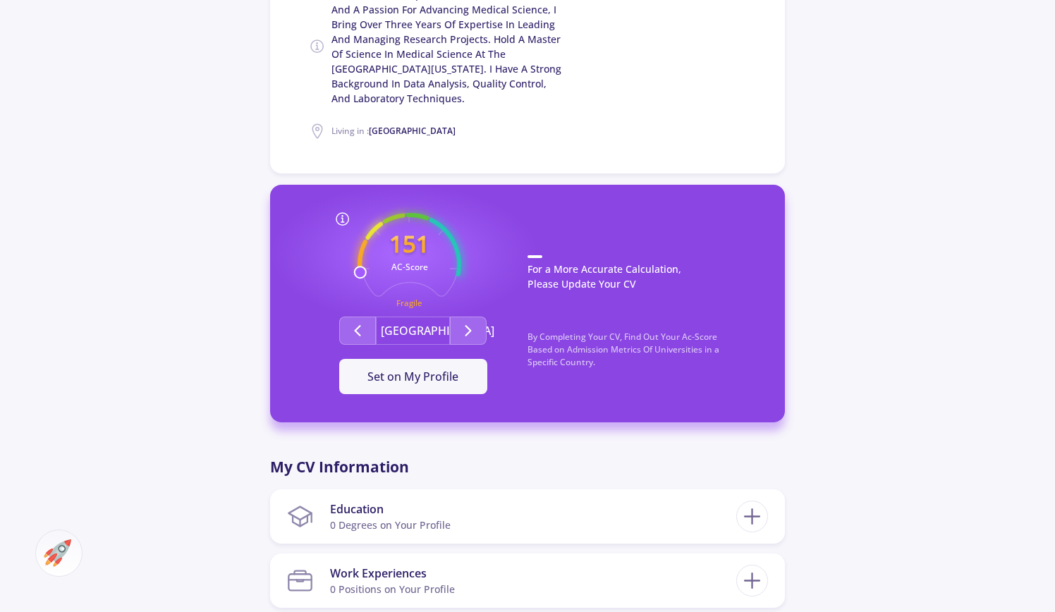
scroll to position [353, 0]
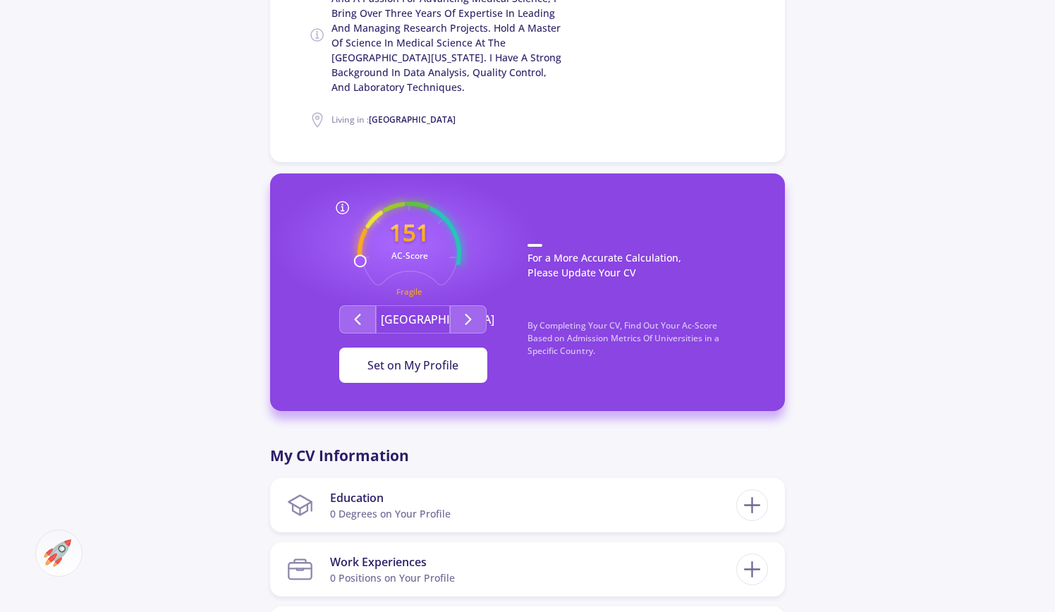
click at [421, 370] on span "Set on My Profile" at bounding box center [413, 366] width 91 height 16
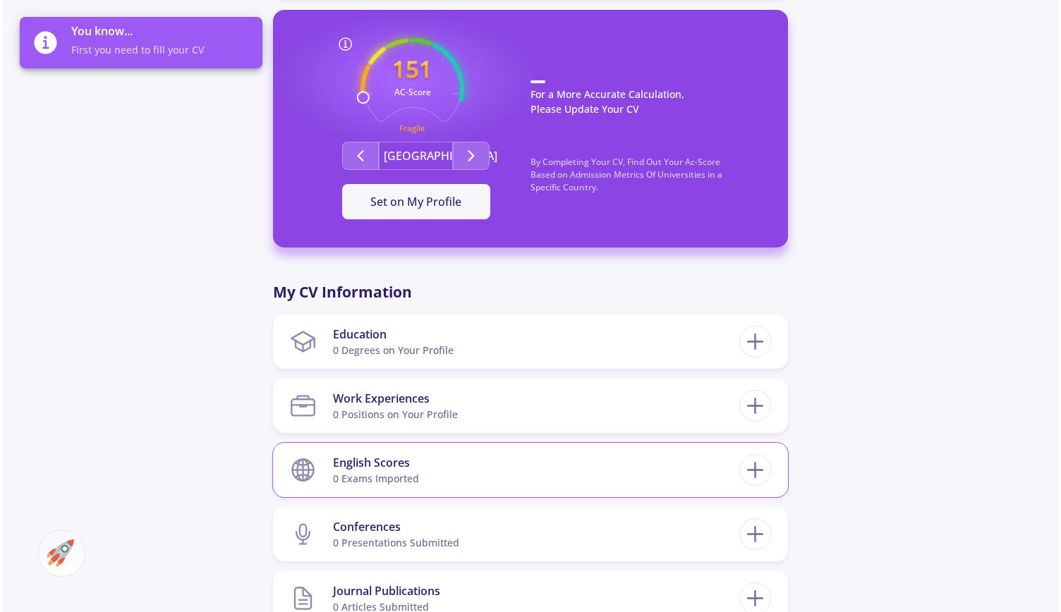
scroll to position [564, 0]
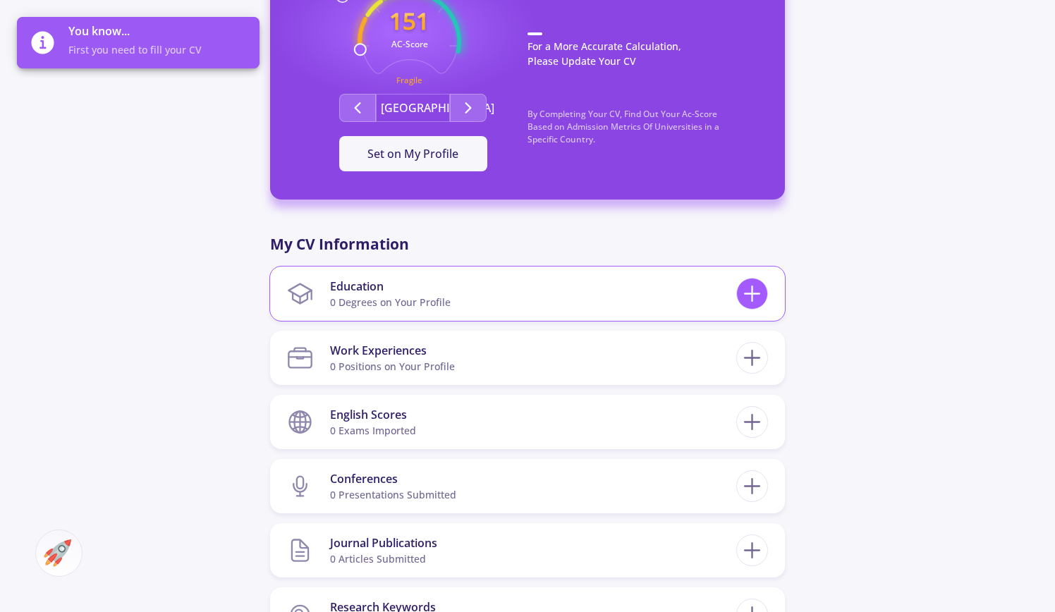
click at [761, 291] on icon at bounding box center [752, 294] width 26 height 26
checkbox input "false"
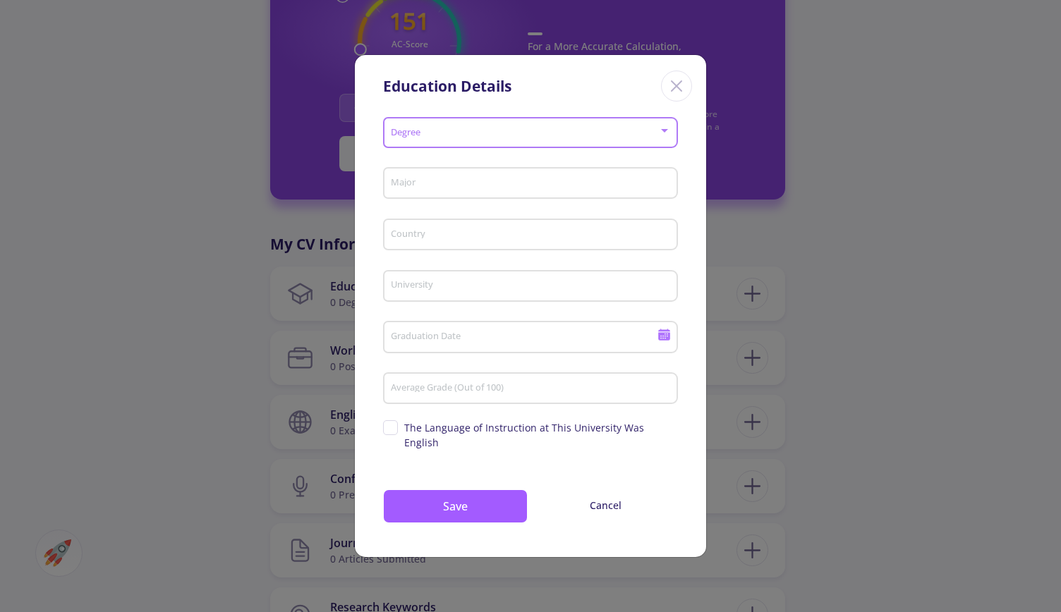
click at [634, 138] on span at bounding box center [526, 133] width 265 height 10
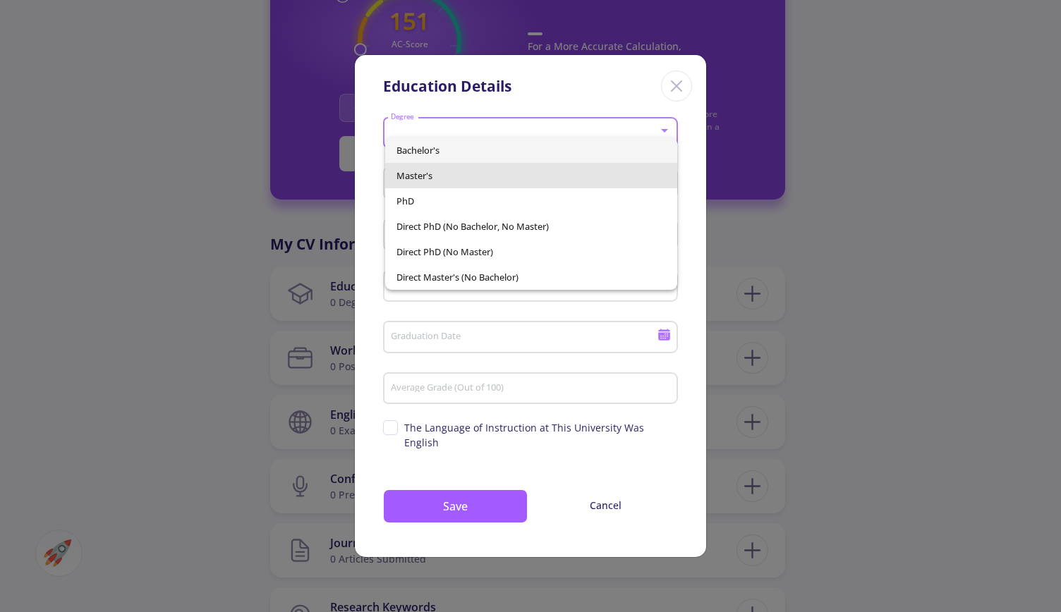
click at [464, 178] on span "Master's" at bounding box center [530, 175] width 269 height 25
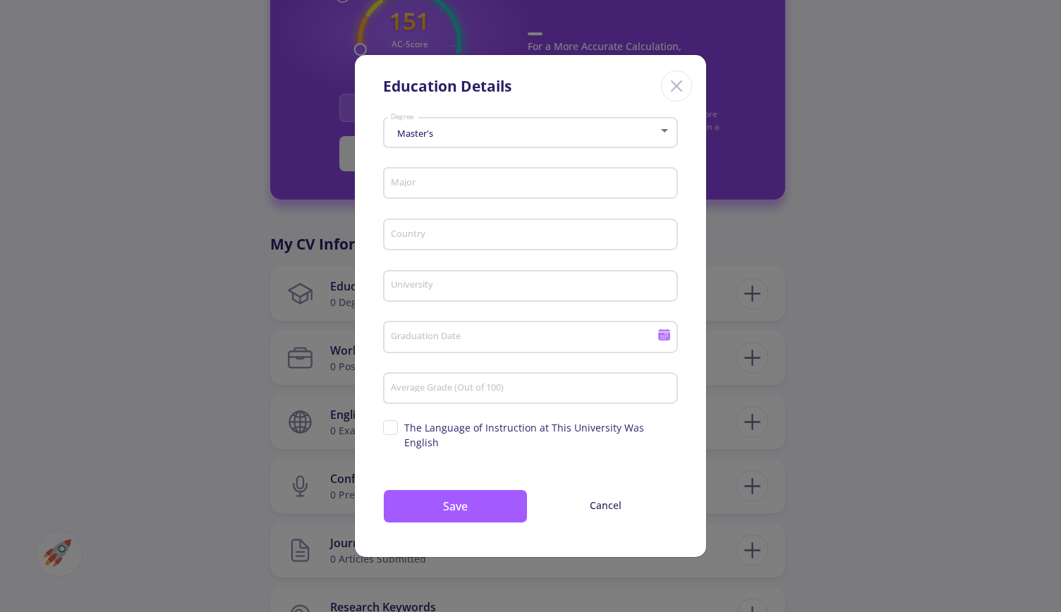
click at [471, 198] on div "Major" at bounding box center [530, 180] width 281 height 37
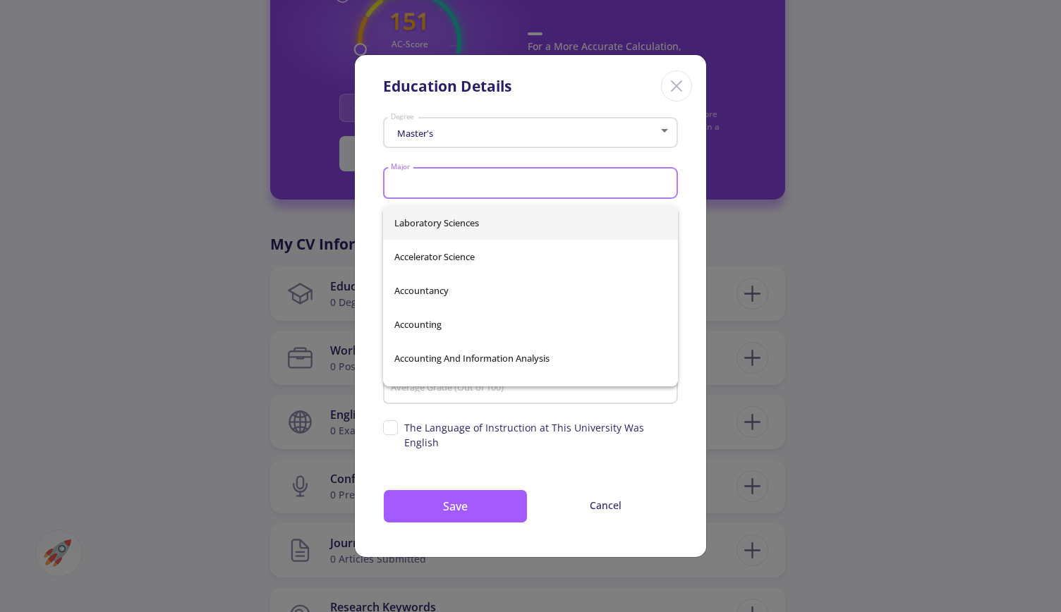
click at [471, 190] on input "Major" at bounding box center [532, 184] width 285 height 13
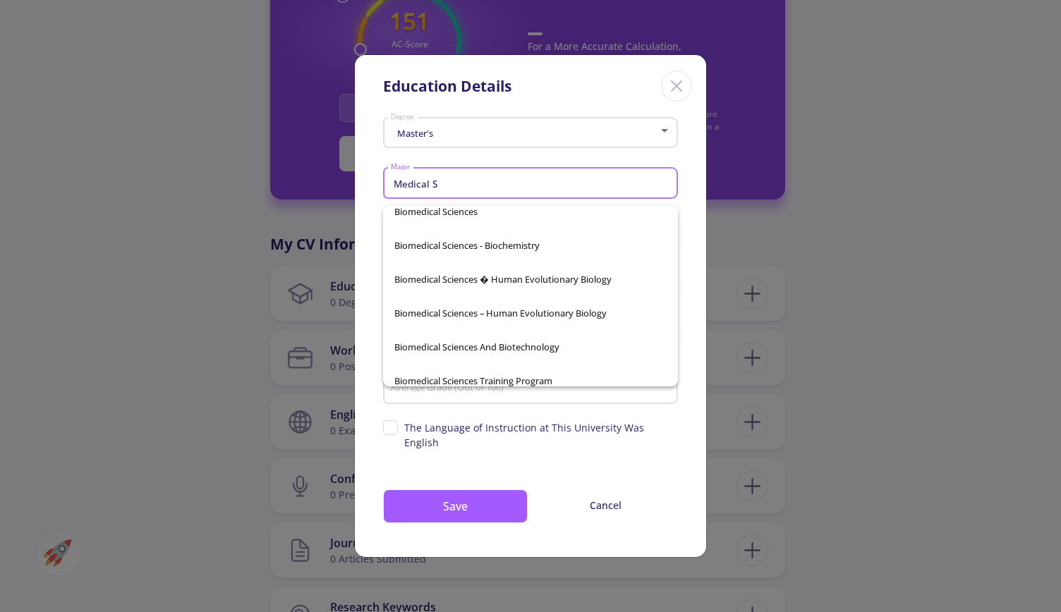
scroll to position [141, 0]
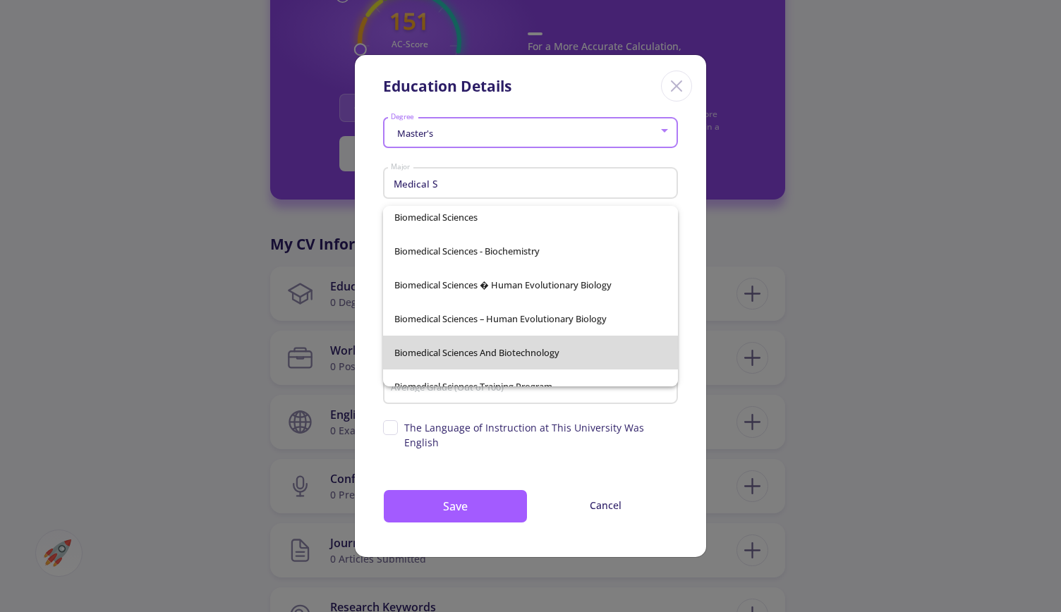
click at [543, 344] on span "Biomedical Sciences And Biotechnology" at bounding box center [530, 353] width 273 height 34
type input "Biomedical Sciences And Biotechnology"
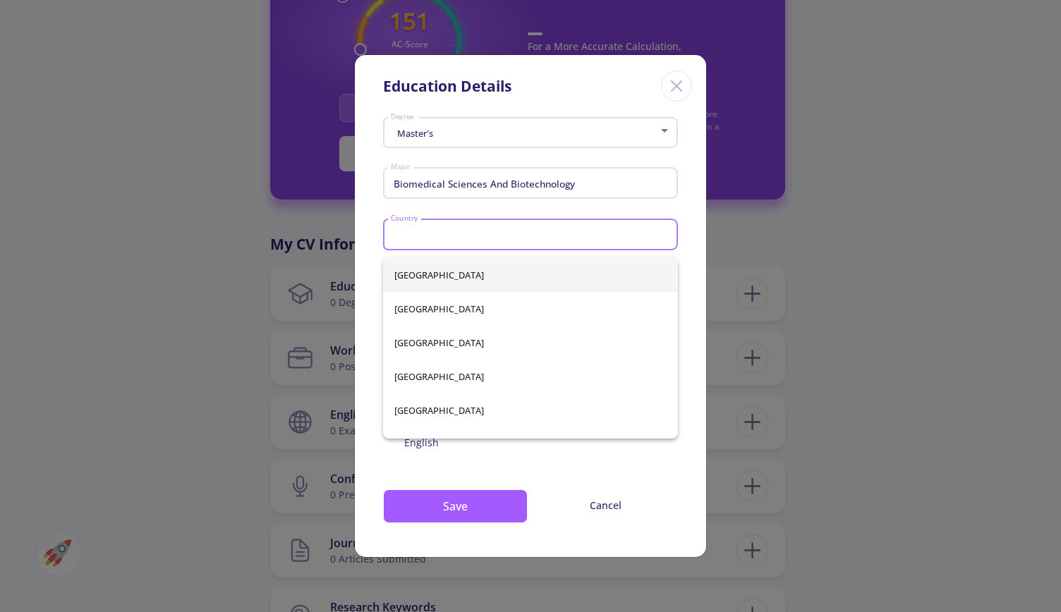
click at [493, 242] on input "Country" at bounding box center [532, 235] width 285 height 13
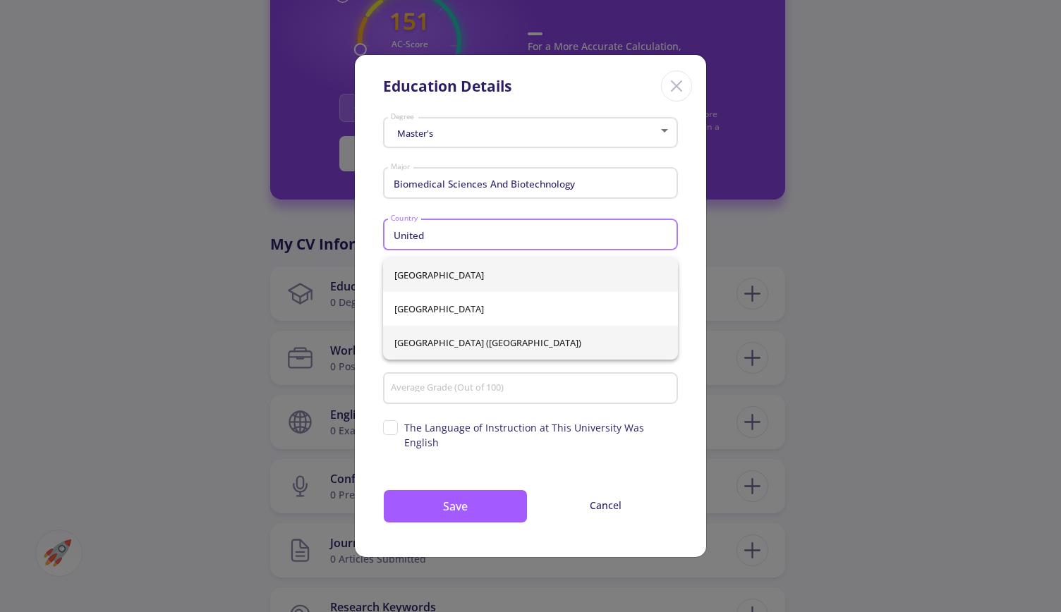
click at [510, 338] on span "[GEOGRAPHIC_DATA] ([GEOGRAPHIC_DATA])" at bounding box center [530, 343] width 273 height 34
type input "[GEOGRAPHIC_DATA] ([GEOGRAPHIC_DATA])"
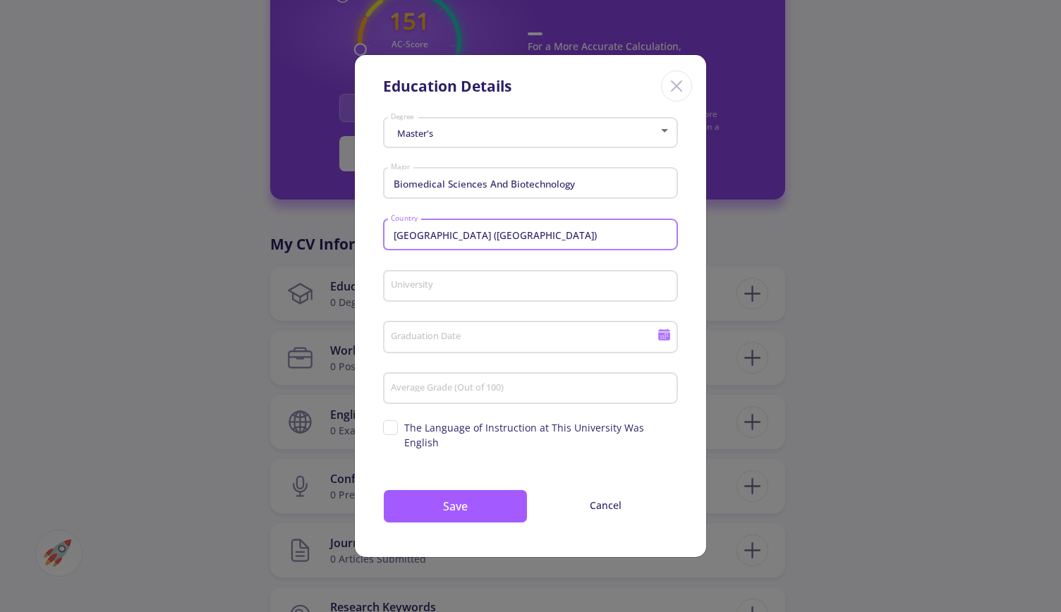
click at [490, 293] on input "University" at bounding box center [532, 287] width 285 height 13
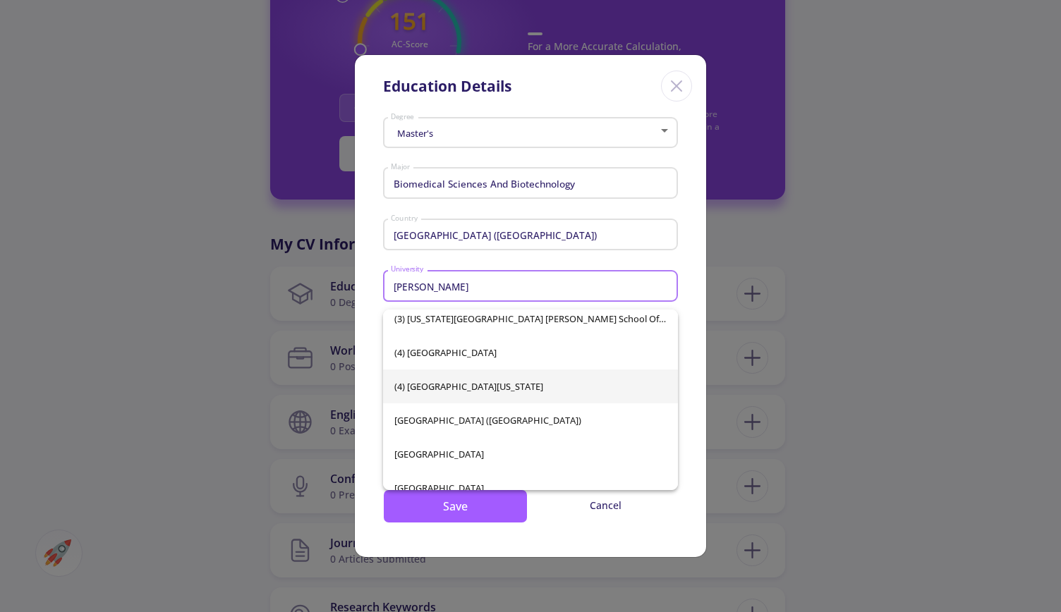
scroll to position [0, 0]
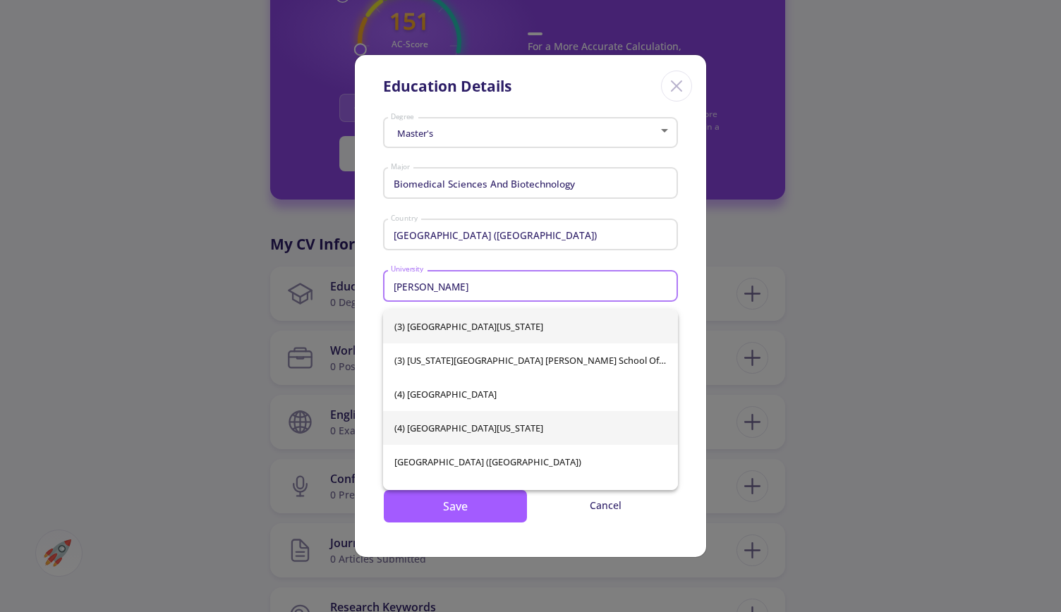
type input "[PERSON_NAME]"
click at [505, 424] on div "(3) [GEOGRAPHIC_DATA][US_STATE] (3) [US_STATE][GEOGRAPHIC_DATA][PERSON_NAME] (4…" at bounding box center [531, 400] width 296 height 181
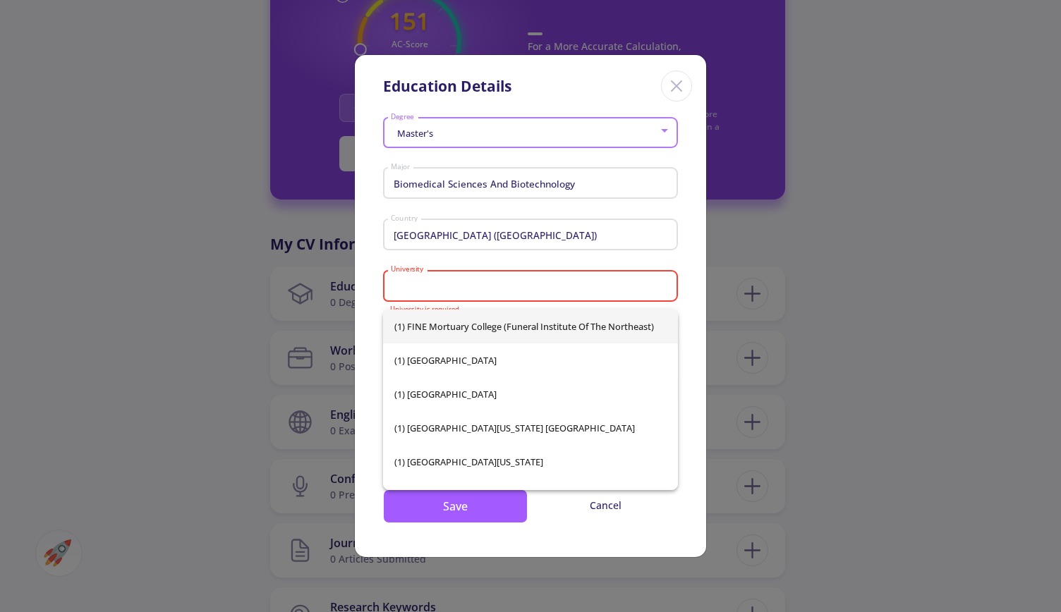
click at [688, 250] on div "Master's Degree Biomedical Sciences And Biotechnology Major [GEOGRAPHIC_DATA] (…" at bounding box center [530, 334] width 351 height 444
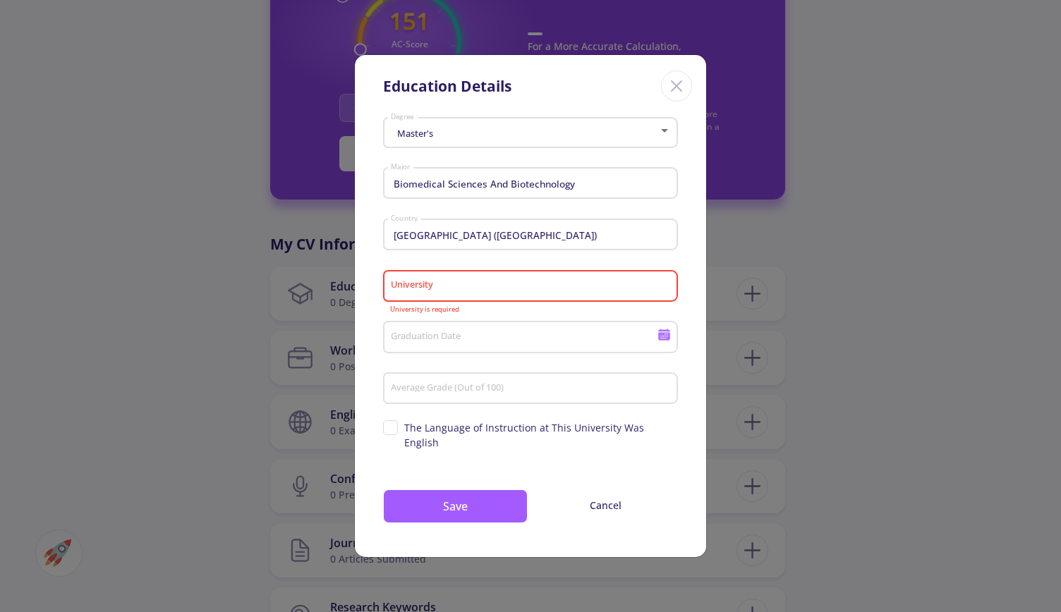
click at [480, 293] on input "University" at bounding box center [532, 287] width 285 height 13
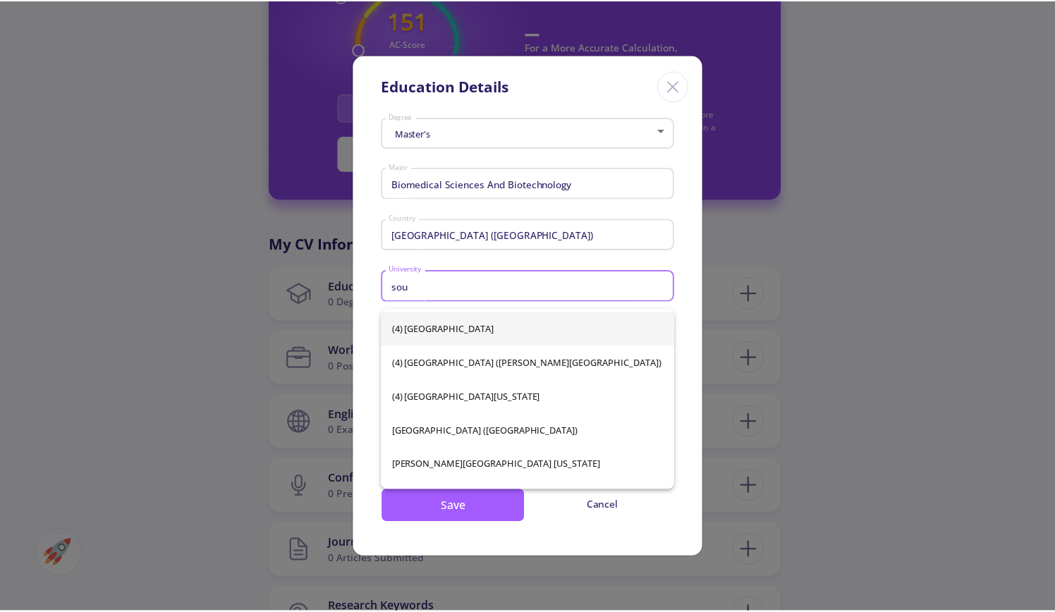
scroll to position [212, 0]
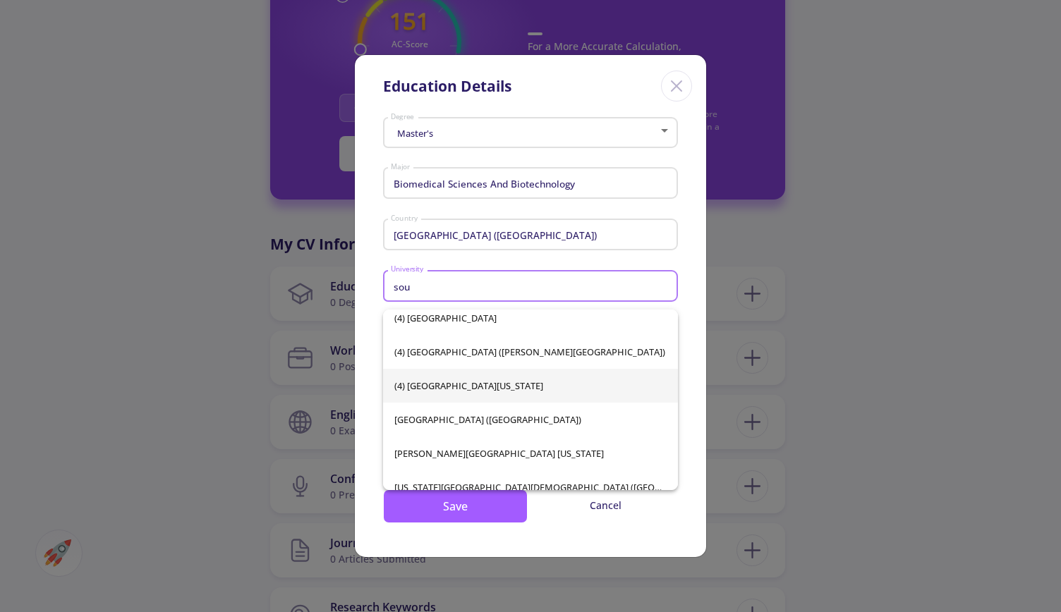
click at [509, 379] on span "(4) [GEOGRAPHIC_DATA][US_STATE]" at bounding box center [530, 386] width 273 height 34
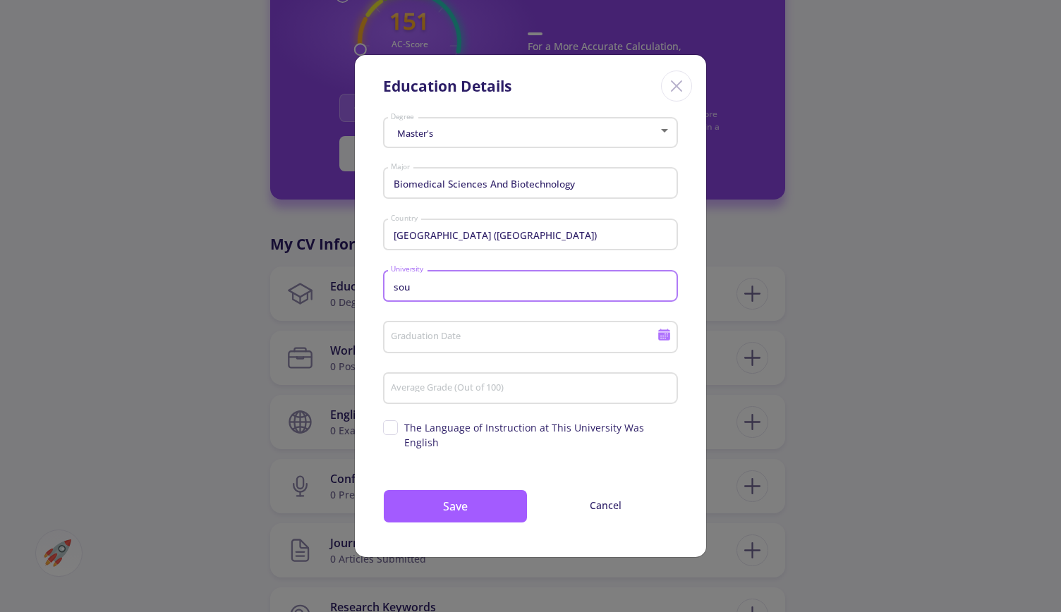
type input "(4) [GEOGRAPHIC_DATA][US_STATE]"
click at [487, 344] on input "Graduation Date" at bounding box center [526, 338] width 272 height 13
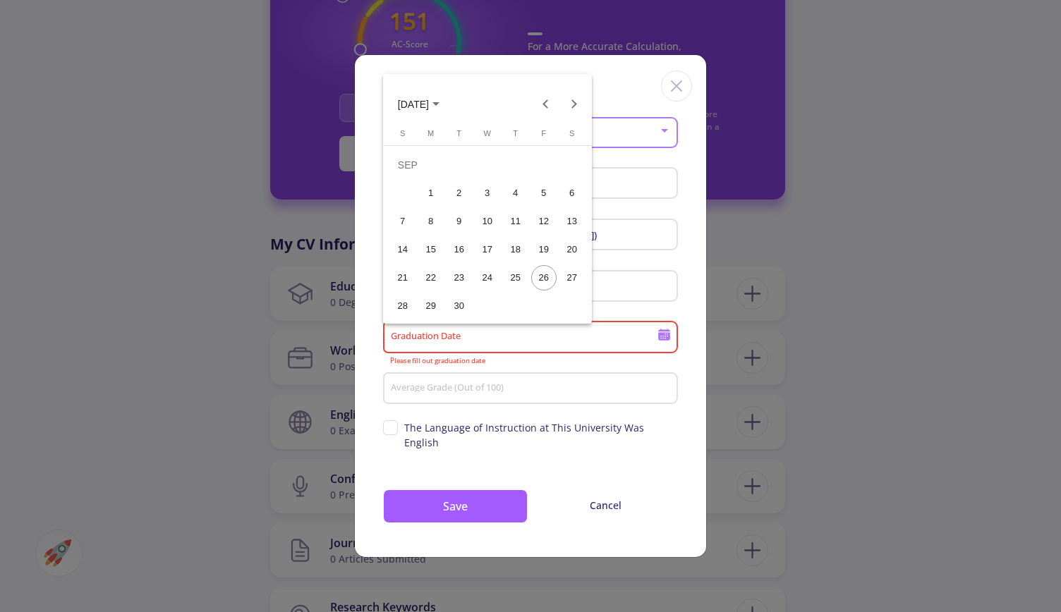
click at [429, 99] on span "[DATE]" at bounding box center [413, 104] width 31 height 11
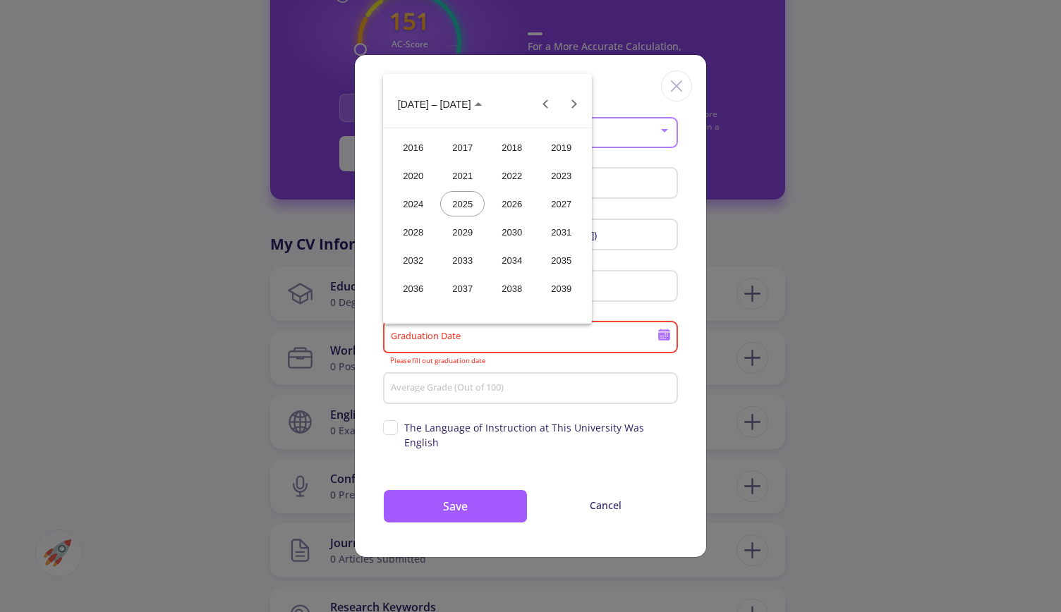
click at [419, 200] on div "2024" at bounding box center [413, 203] width 44 height 25
click at [566, 228] on div "DEC" at bounding box center [561, 231] width 44 height 25
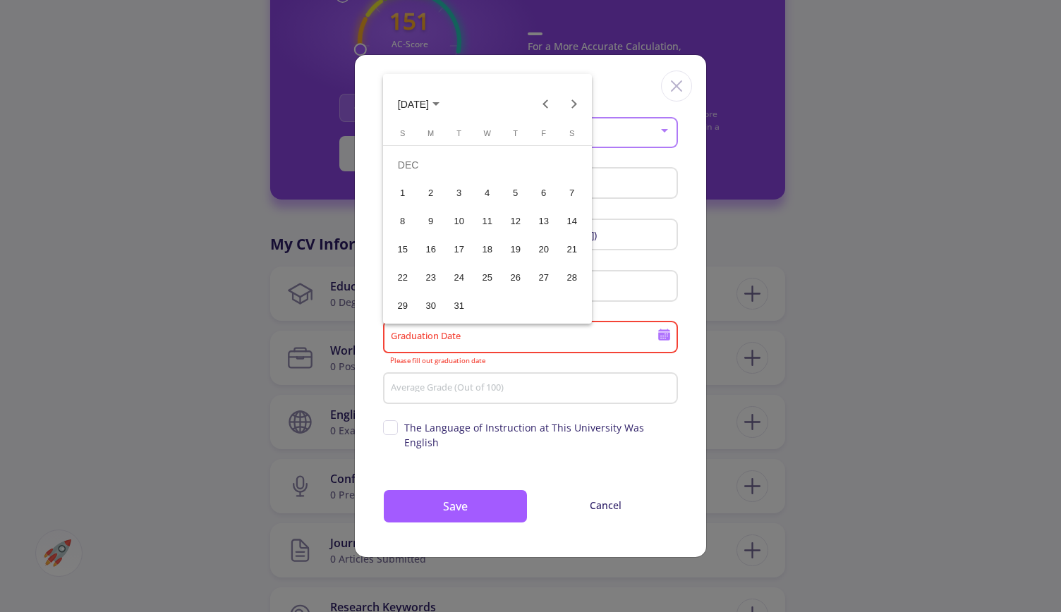
click at [541, 246] on div "20" at bounding box center [543, 249] width 25 height 25
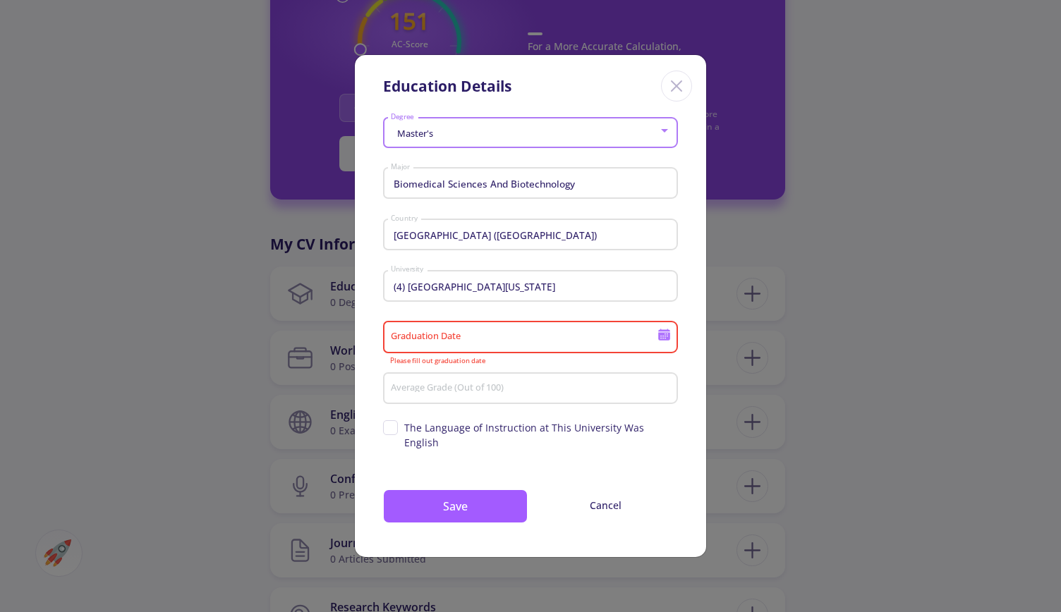
type input "[DATE]"
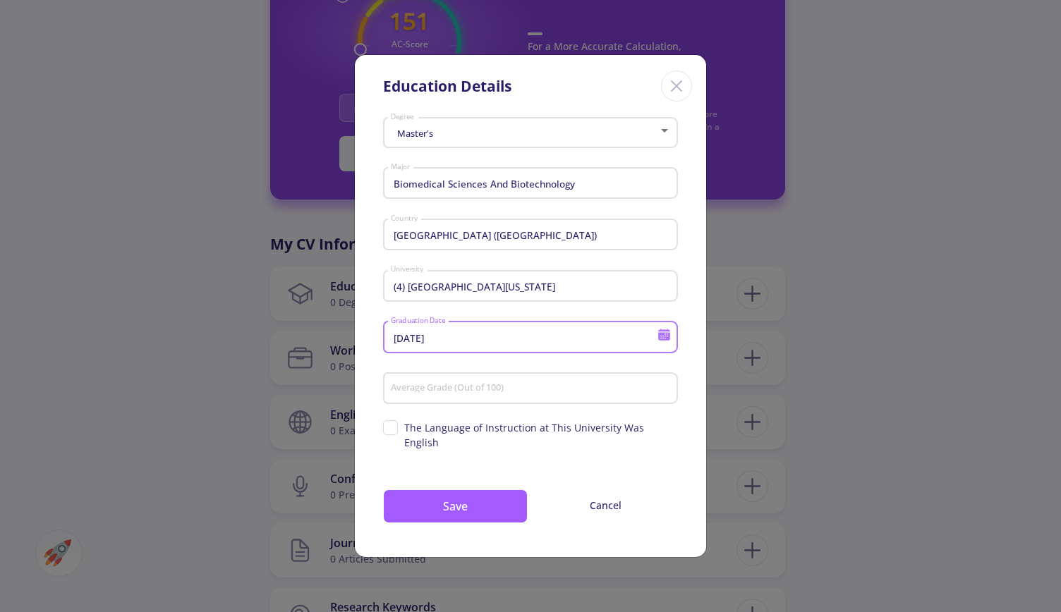
click at [473, 396] on input "Average Grade (Out of 100)" at bounding box center [532, 389] width 285 height 13
type input "4/4"
click at [386, 435] on span "The Language of Instruction at This University Was English" at bounding box center [530, 435] width 295 height 30
click at [386, 430] on input "The Language of Instruction at This University Was English" at bounding box center [387, 424] width 9 height 9
checkbox input "true"
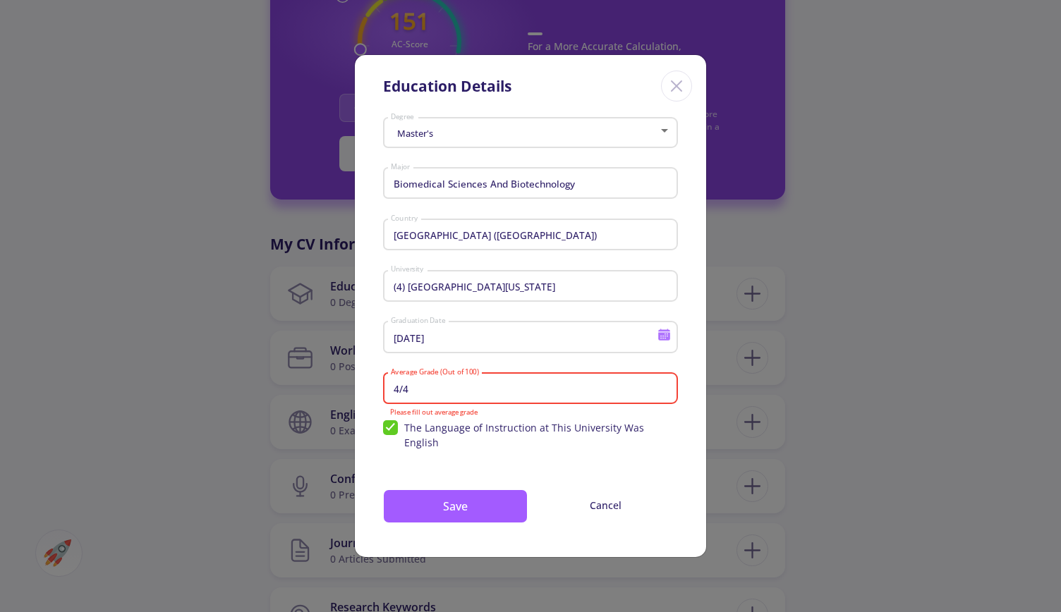
drag, startPoint x: 430, startPoint y: 393, endPoint x: 388, endPoint y: 394, distance: 42.4
click at [388, 394] on div "4/4 Average Grade (Out of 100)" at bounding box center [530, 386] width 295 height 37
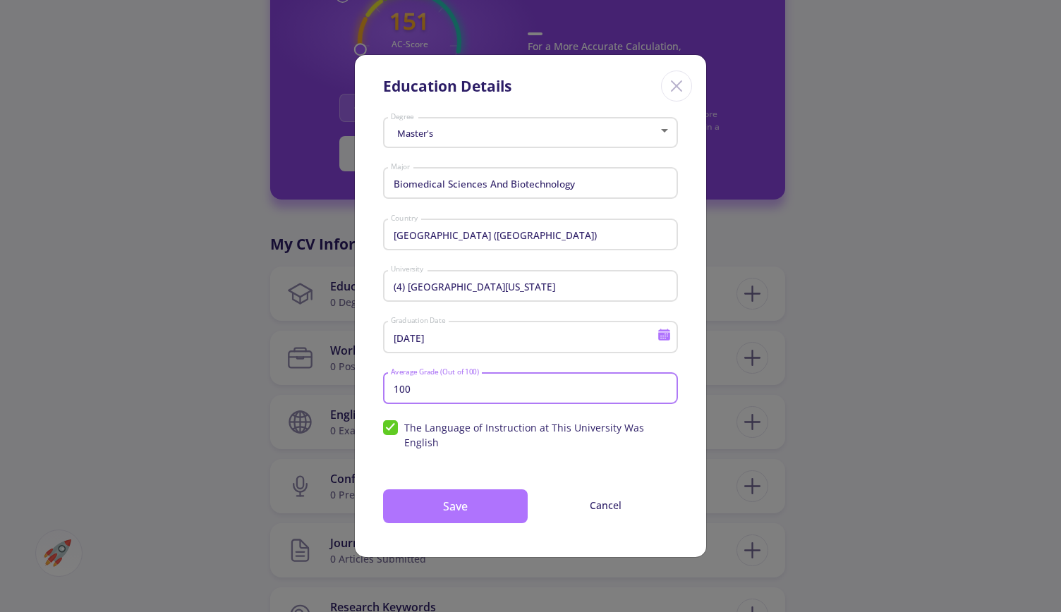
type input "100"
click at [468, 503] on button "Save" at bounding box center [455, 507] width 145 height 34
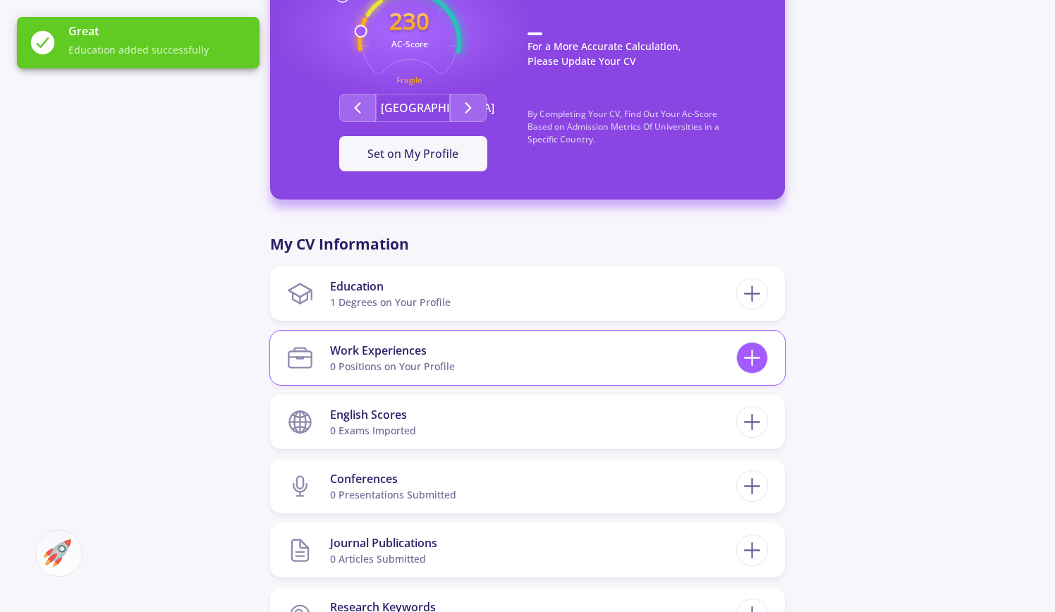
click at [753, 366] on icon at bounding box center [752, 358] width 26 height 26
checkbox input "false"
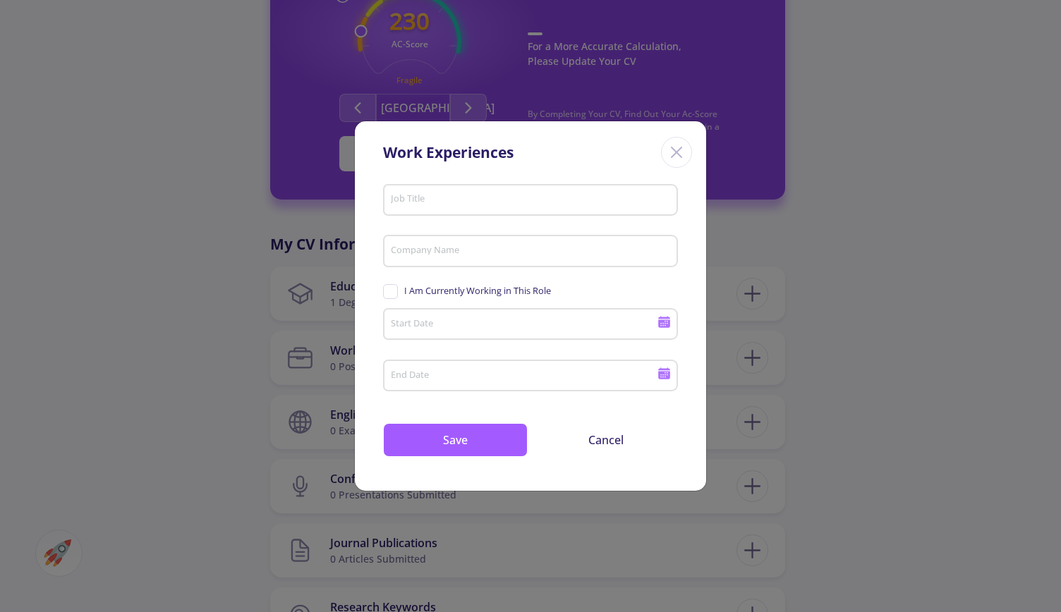
click at [515, 198] on input "Job Title" at bounding box center [532, 200] width 285 height 13
paste input "Researcher"
type input "Researcher"
click at [478, 259] on div "Company Name" at bounding box center [530, 248] width 281 height 37
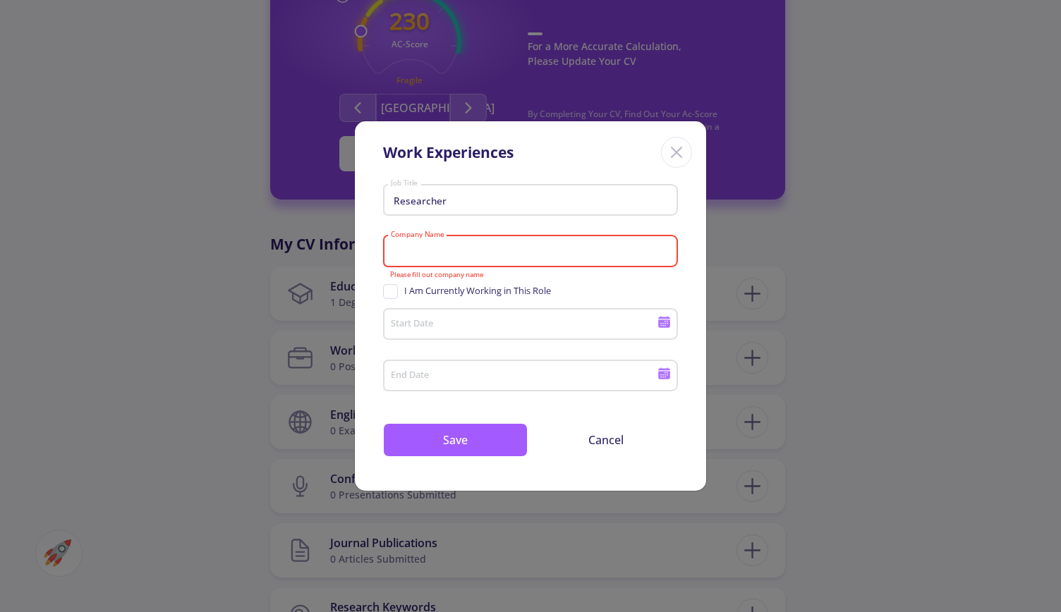
paste input "[GEOGRAPHIC_DATA]"
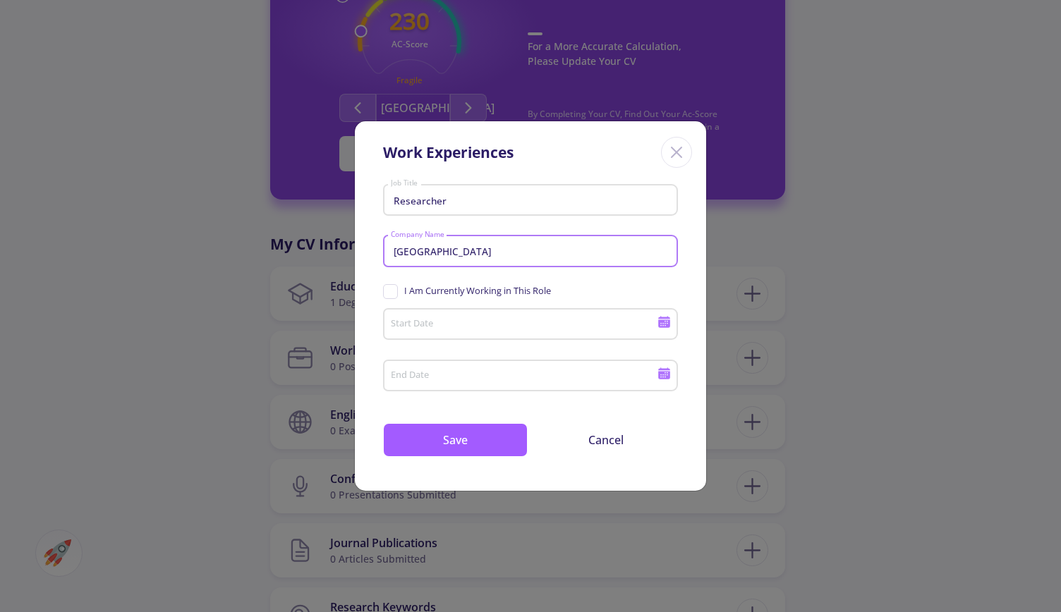
type input "[GEOGRAPHIC_DATA]"
click at [391, 291] on span "I Am Currently Working in This Role" at bounding box center [467, 290] width 168 height 13
click at [391, 291] on input "I Am Currently Working in This Role" at bounding box center [387, 288] width 9 height 9
checkbox input "true"
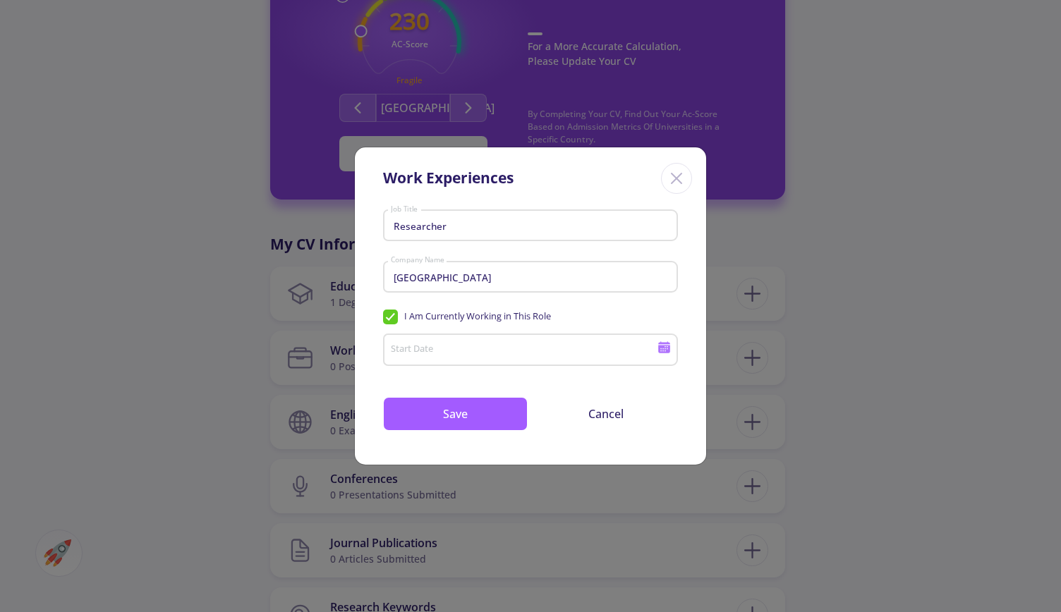
click at [665, 350] on icon at bounding box center [664, 347] width 13 height 13
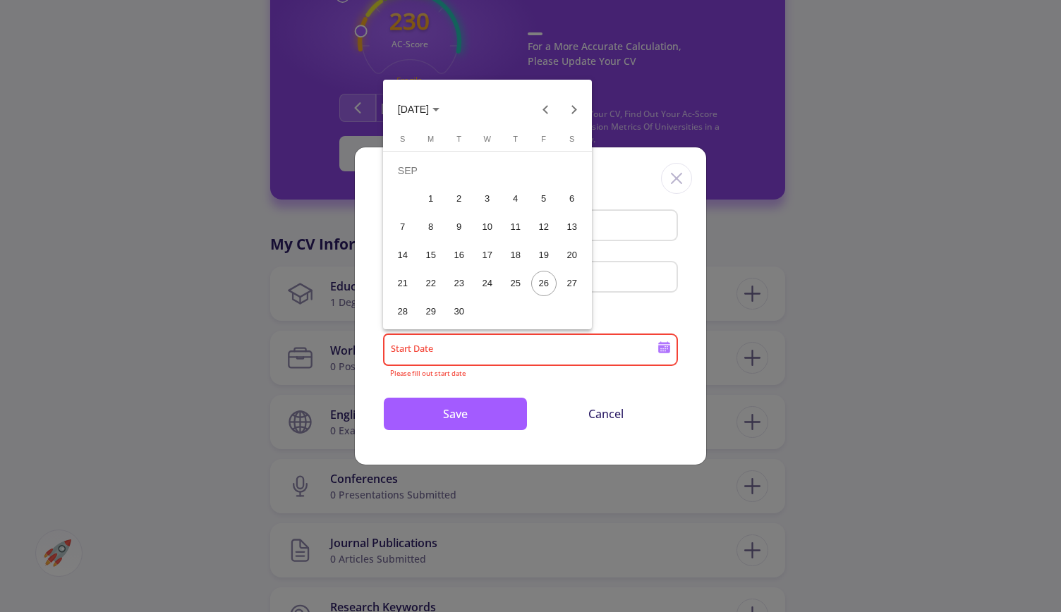
click at [429, 104] on span "[DATE]" at bounding box center [413, 109] width 31 height 11
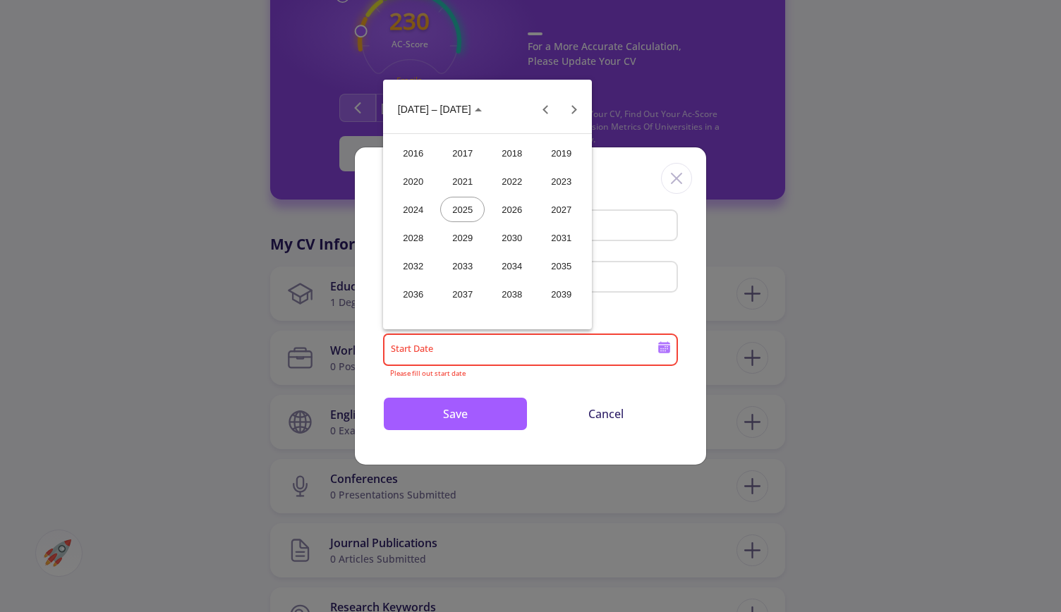
click at [466, 208] on div "2025" at bounding box center [462, 209] width 44 height 25
click at [429, 187] on div "JAN" at bounding box center [413, 181] width 44 height 25
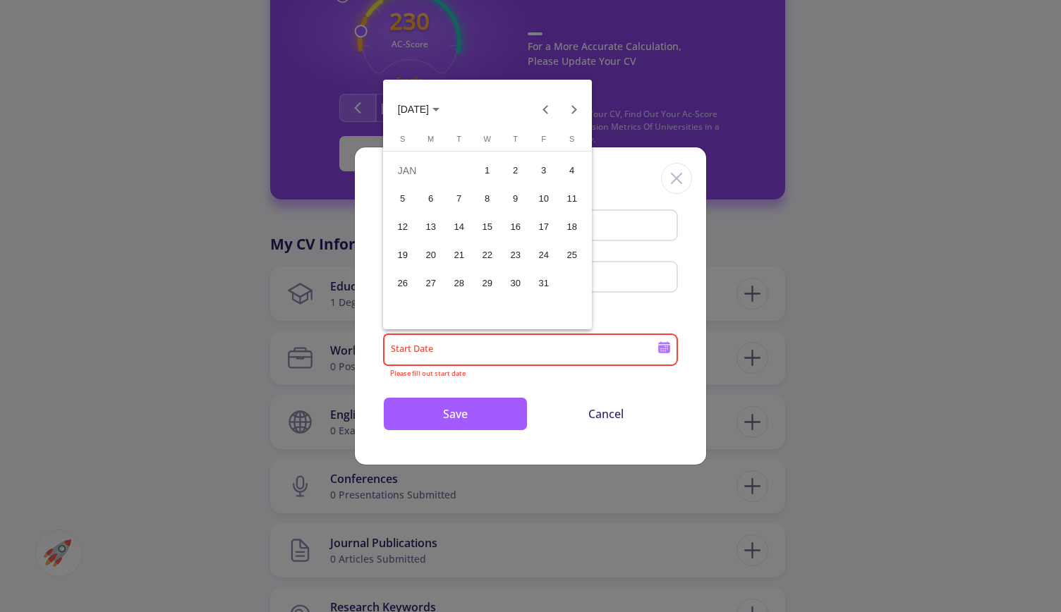
click at [424, 228] on div "13" at bounding box center [430, 226] width 25 height 25
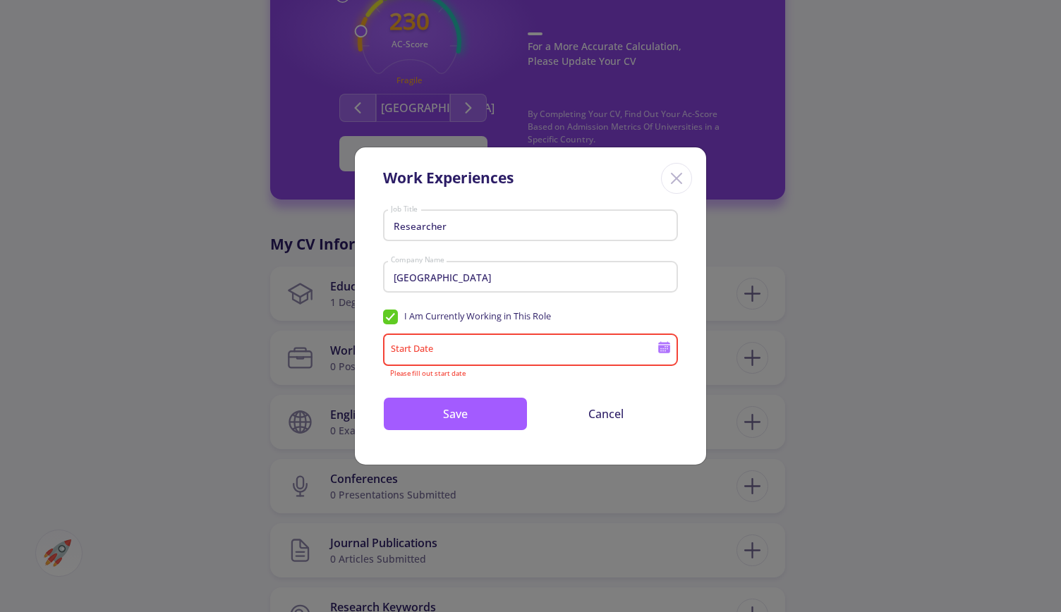
type input "[DATE]"
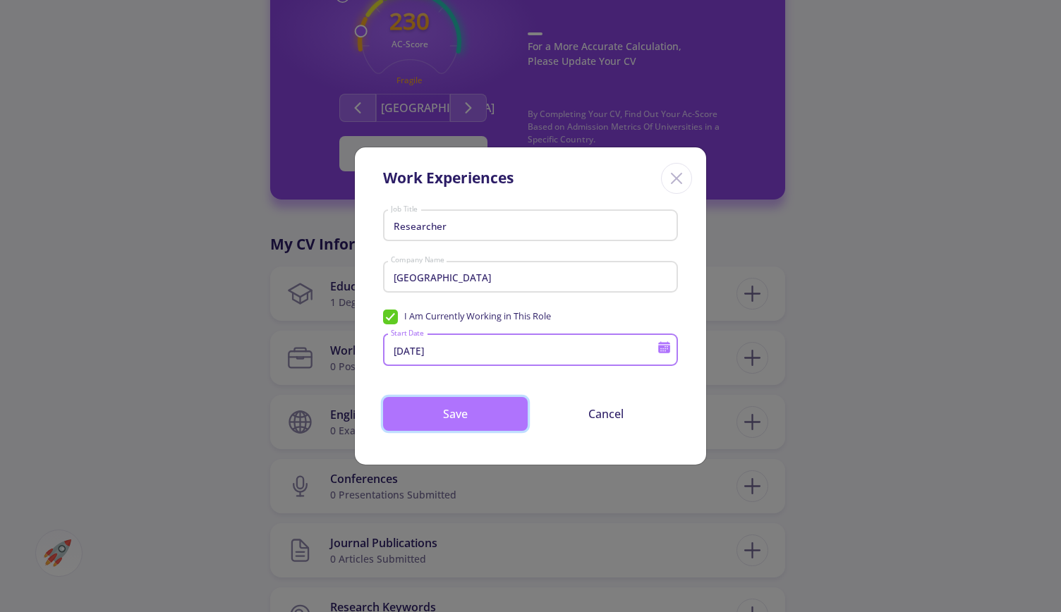
click at [474, 412] on button "Save" at bounding box center [455, 414] width 145 height 34
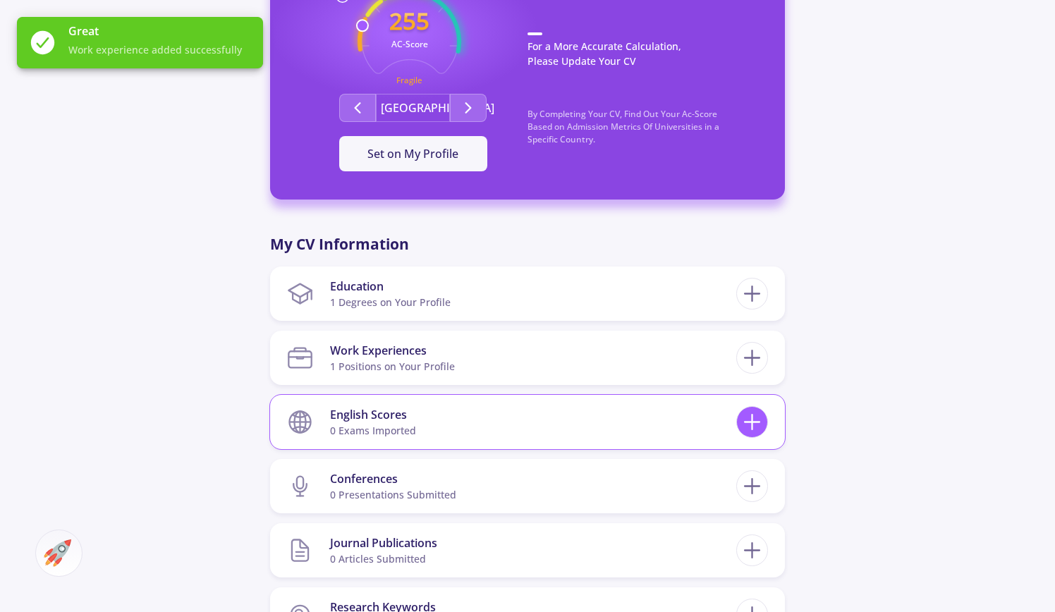
click at [752, 423] on line at bounding box center [752, 423] width 15 height 0
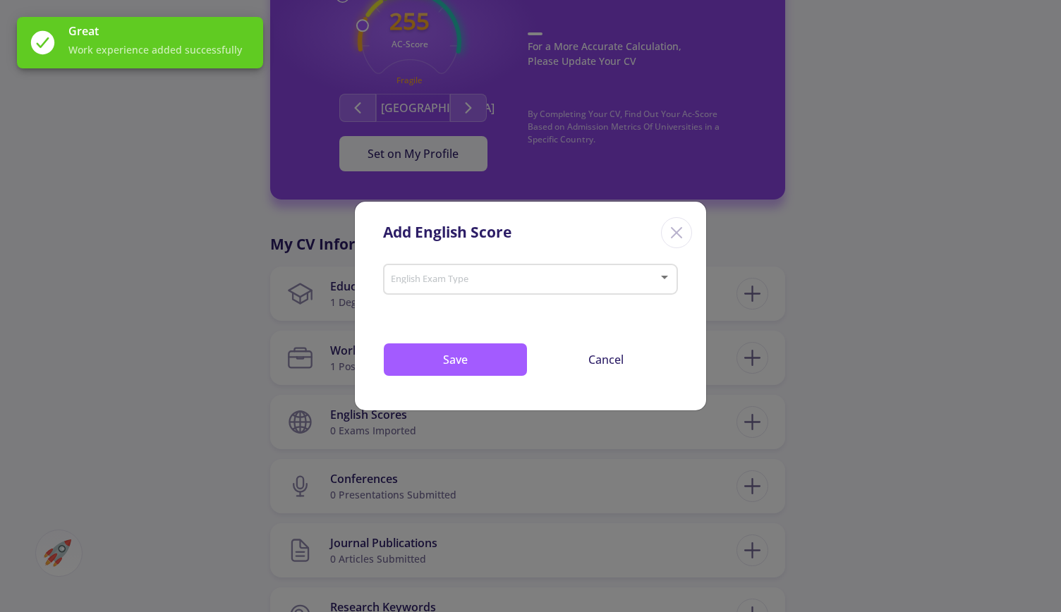
click at [529, 273] on div "English Exam Type" at bounding box center [530, 276] width 281 height 35
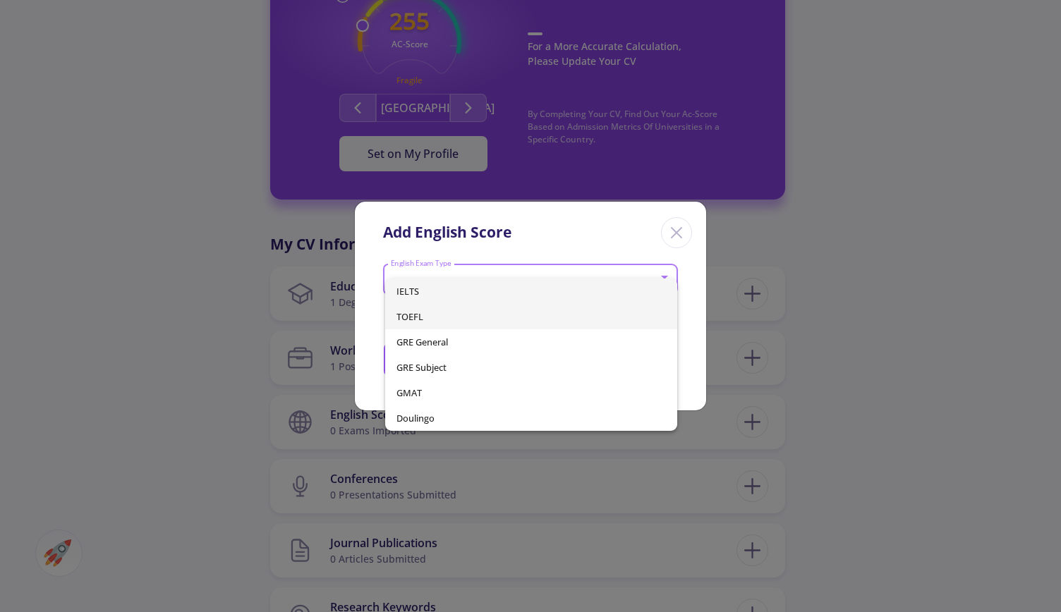
click at [440, 321] on span "TOEFL" at bounding box center [530, 316] width 269 height 25
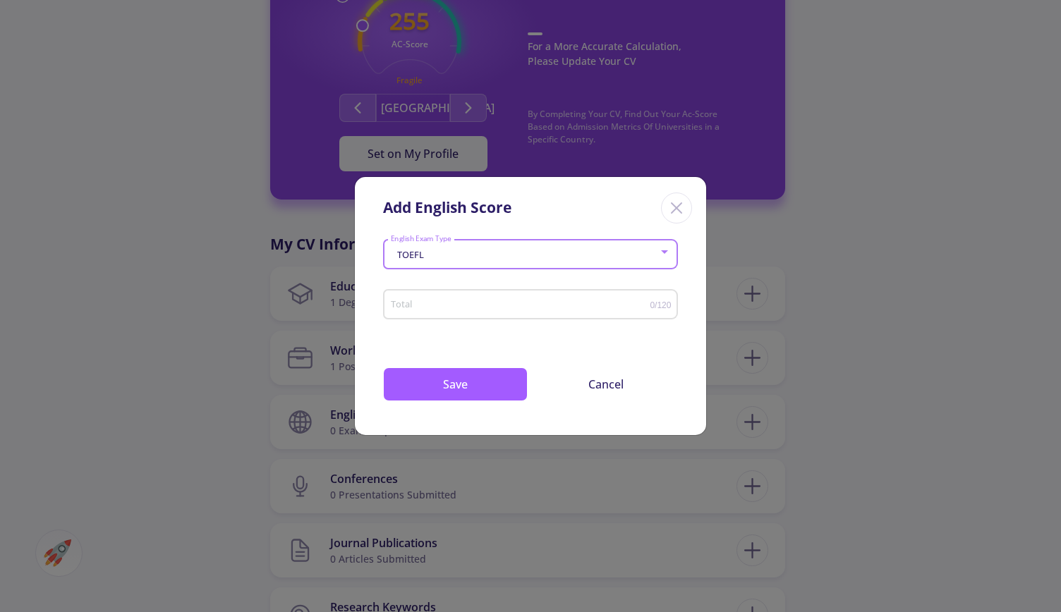
click at [446, 304] on input "Total" at bounding box center [520, 305] width 260 height 11
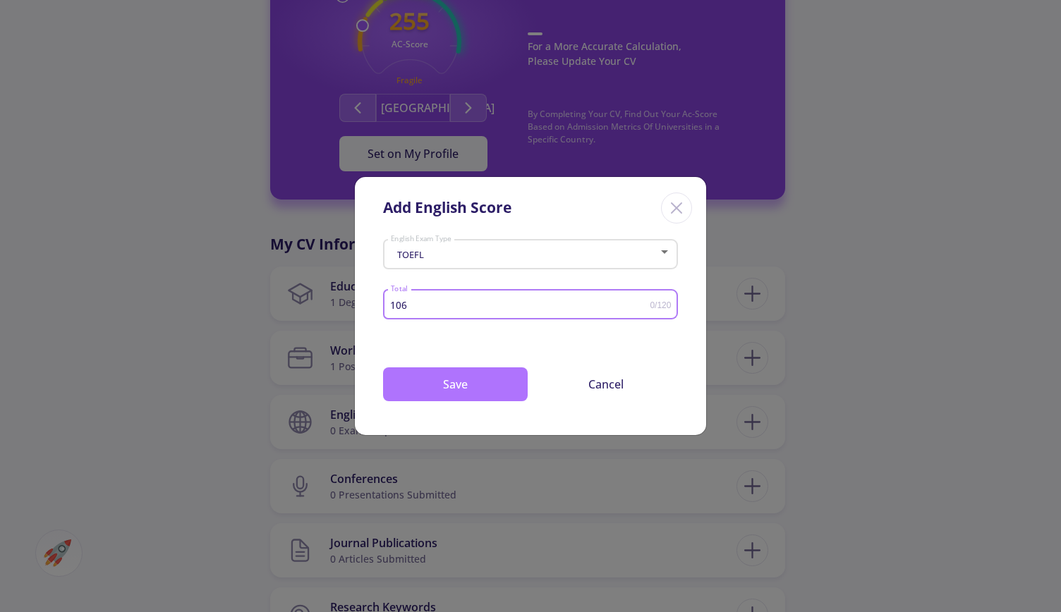
type input "106"
click at [445, 377] on button "Save" at bounding box center [455, 385] width 145 height 34
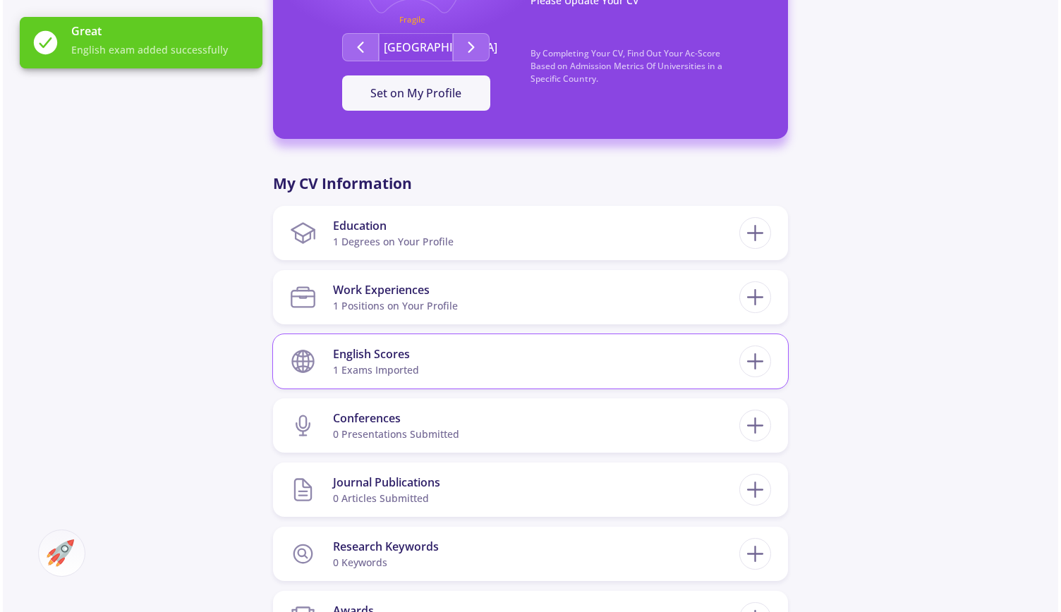
scroll to position [776, 0]
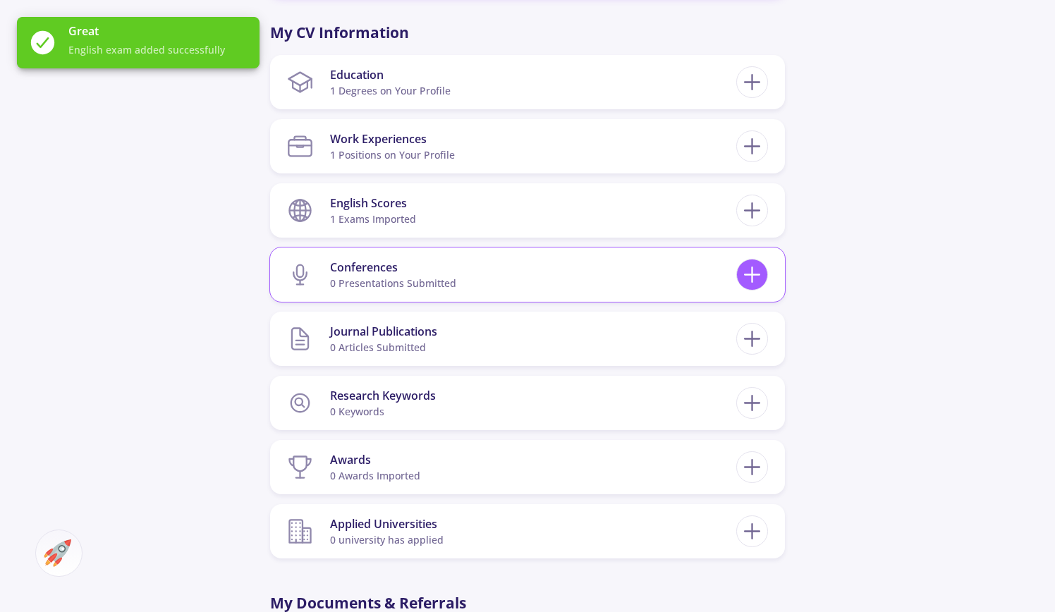
click at [759, 275] on line at bounding box center [752, 275] width 15 height 0
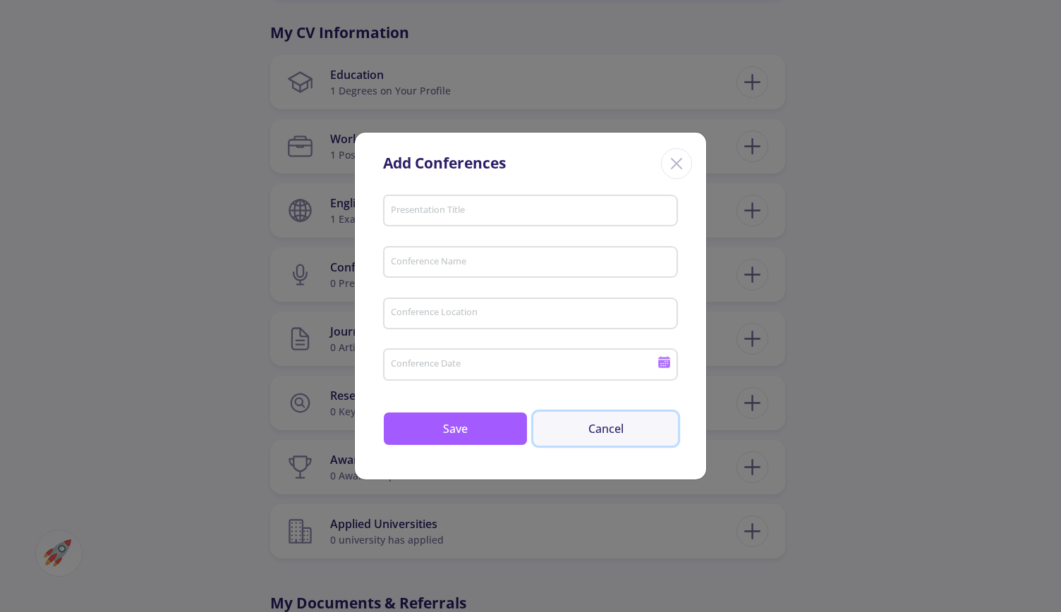
click at [622, 432] on button "Cancel" at bounding box center [605, 429] width 145 height 34
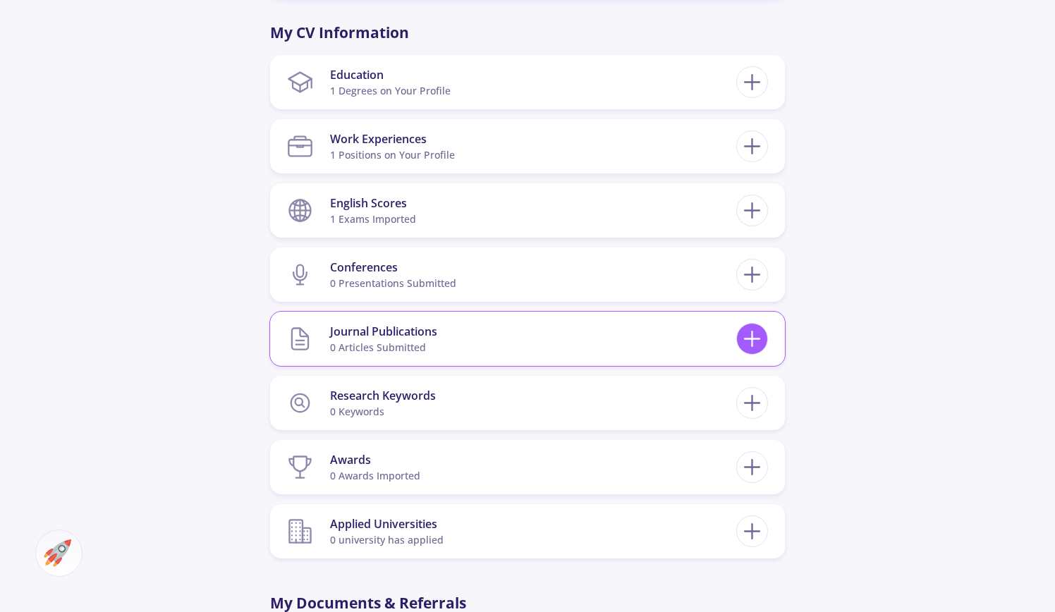
click at [750, 343] on icon at bounding box center [752, 339] width 26 height 26
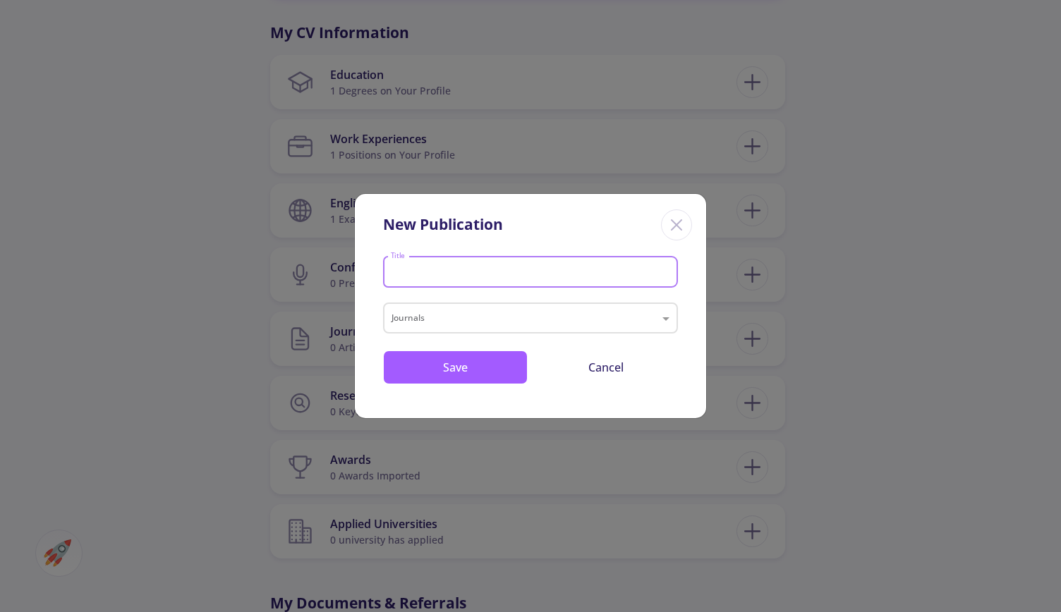
click at [503, 272] on input "Title" at bounding box center [532, 273] width 285 height 13
paste input "Biomarkers for [MEDICAL_DATA] (miR-24, miR-200, and miR-34): Screening and Dete…"
type input "Biomarkers for [MEDICAL_DATA] (miR-24, miR-200, and miR-34): Screening and Dete…"
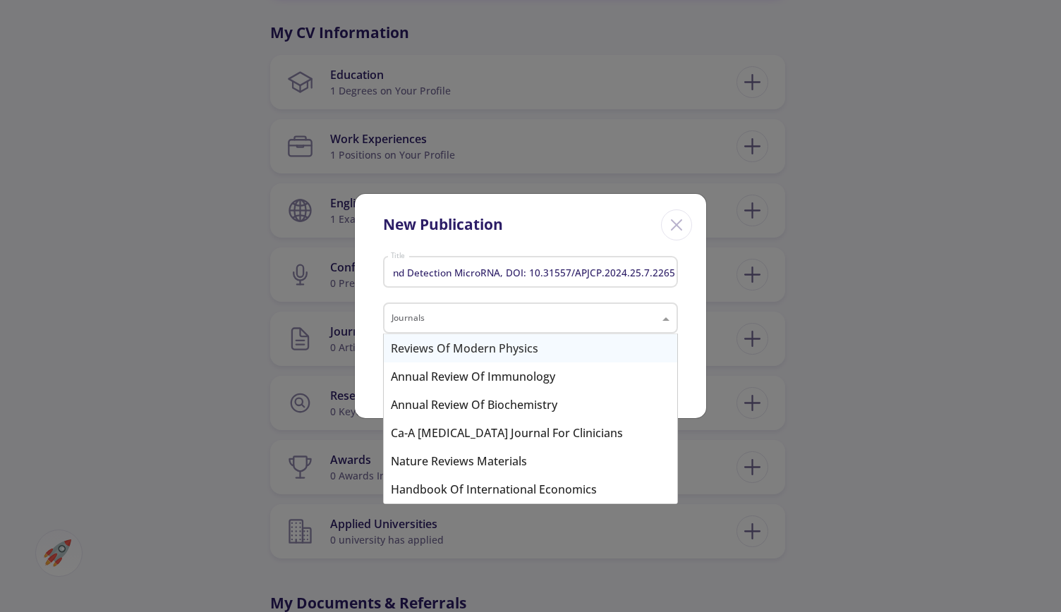
click at [509, 315] on input "text" at bounding box center [517, 319] width 250 height 17
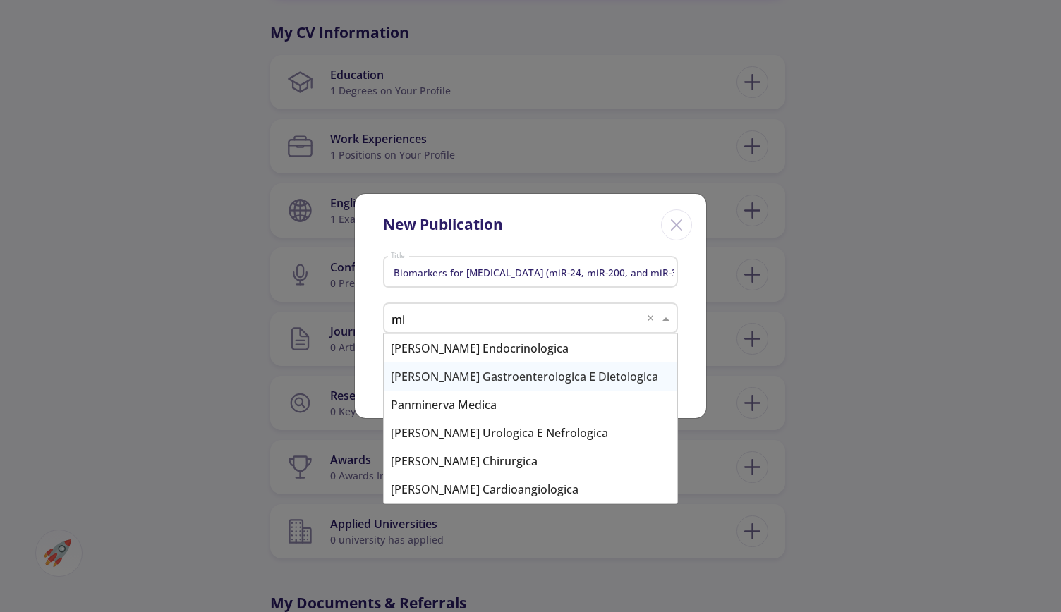
type input "m"
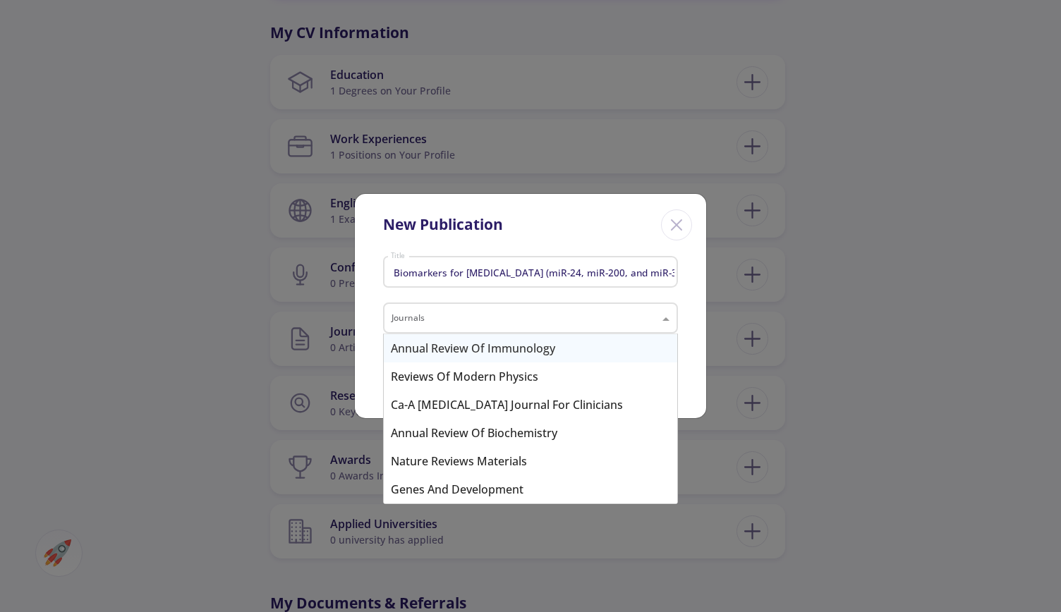
paste input "Asian Pacific Journal of [MEDICAL_DATA] Prevention"
type input "Asian Pacific Journal of [MEDICAL_DATA] Prevention"
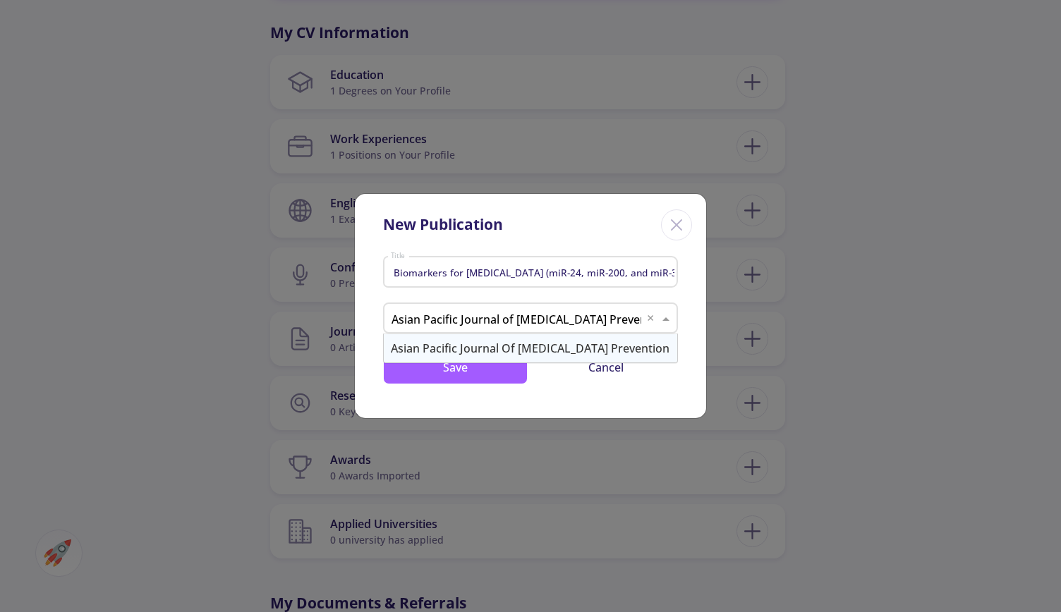
click at [507, 347] on div "Asian Pacific Journal of [MEDICAL_DATA] Prevention" at bounding box center [531, 348] width 294 height 28
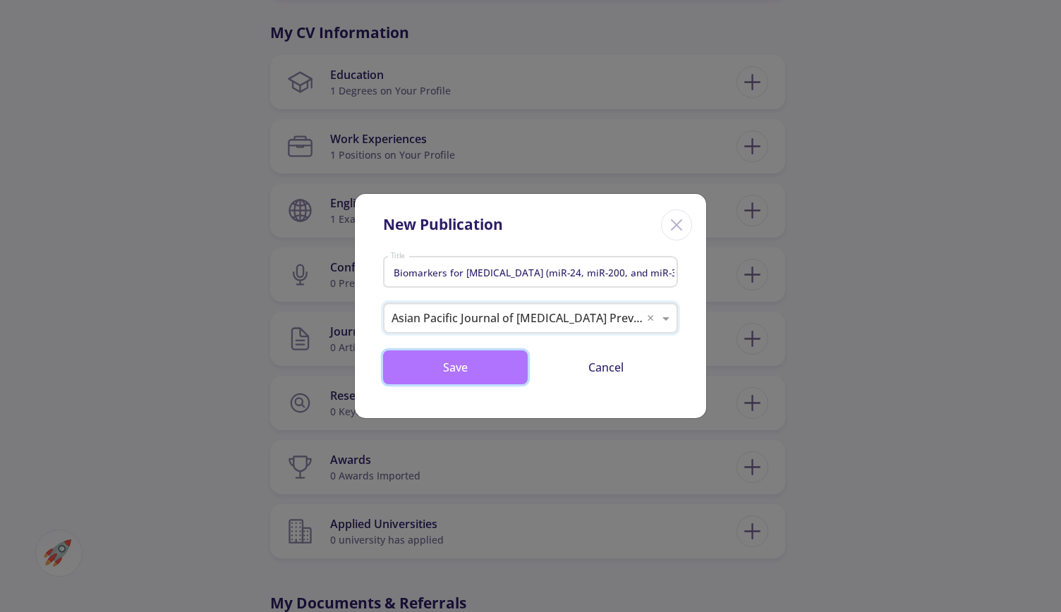
click at [509, 358] on button "Save" at bounding box center [455, 368] width 145 height 34
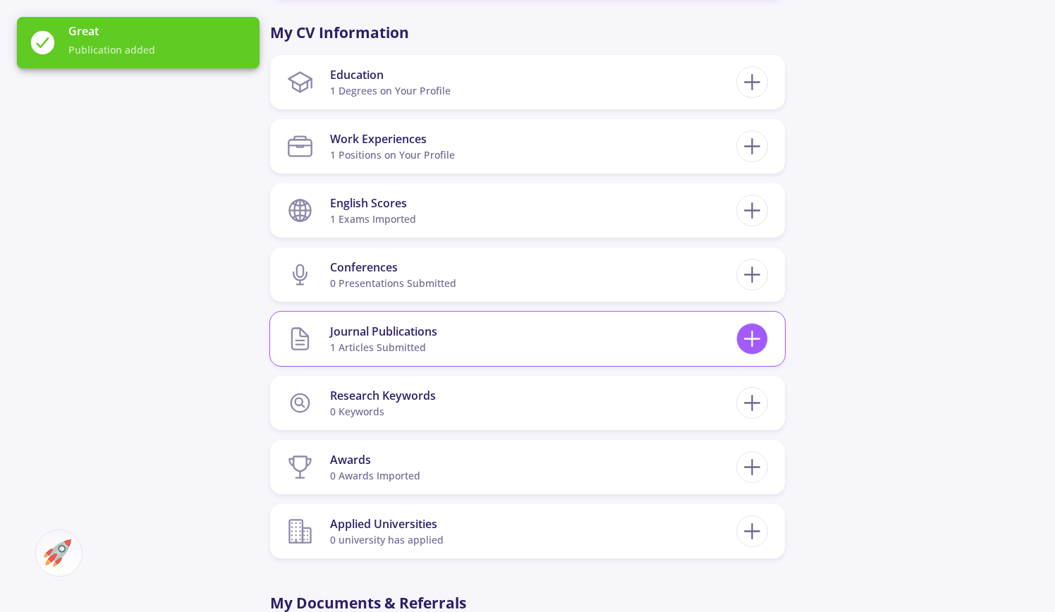
click at [756, 342] on icon at bounding box center [752, 339] width 26 height 26
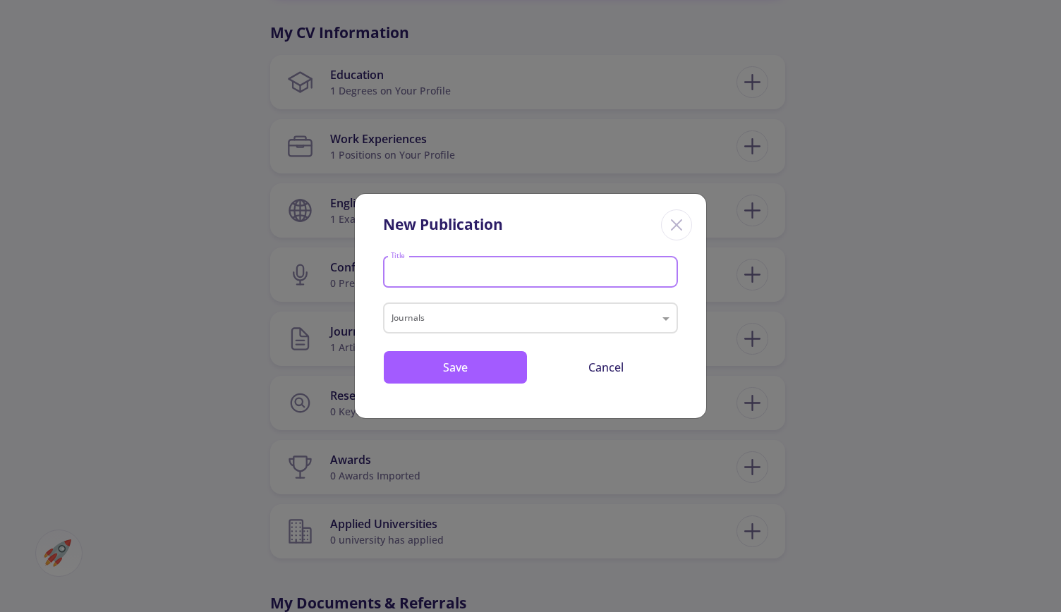
click at [509, 272] on input "Title" at bounding box center [532, 273] width 285 height 13
paste input "Effect of [MEDICAL_DATA] Gene Expression and Serum Level of [MEDICAL_DATA] on t…"
type input "Effect of [MEDICAL_DATA] Gene Expression and Serum Level of [MEDICAL_DATA] on t…"
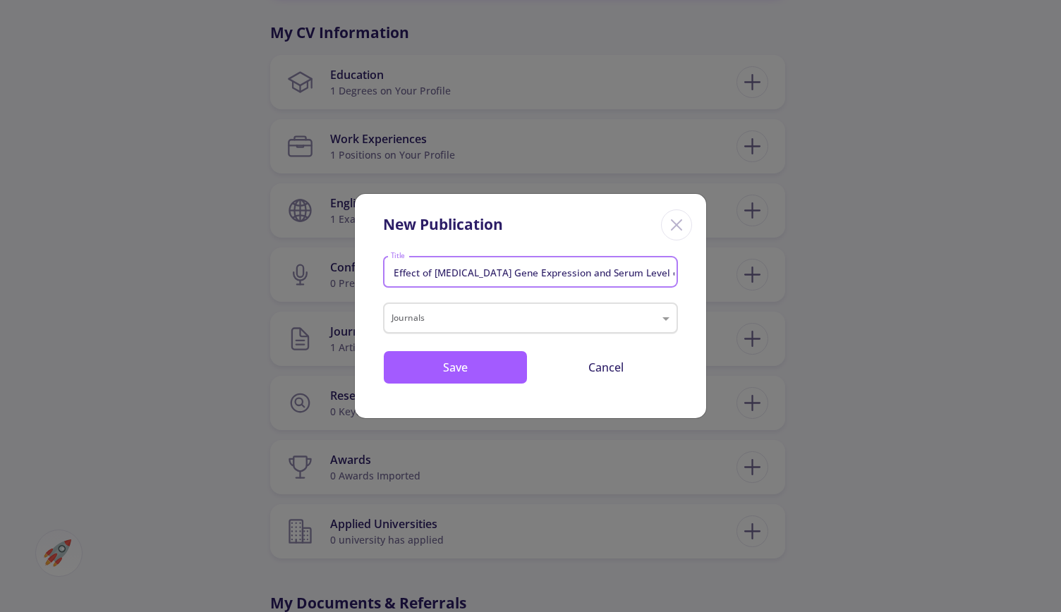
click at [468, 317] on input "text" at bounding box center [517, 319] width 250 height 17
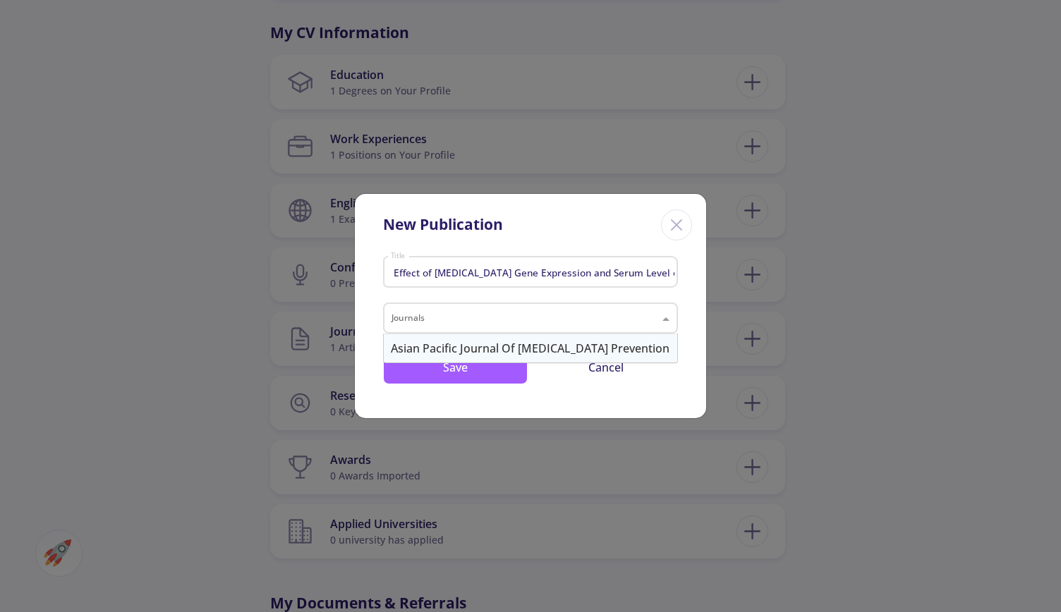
paste input "Iranian Journal of Medical Microbiology"
type input "Iranian Journal of Medical Microbiology"
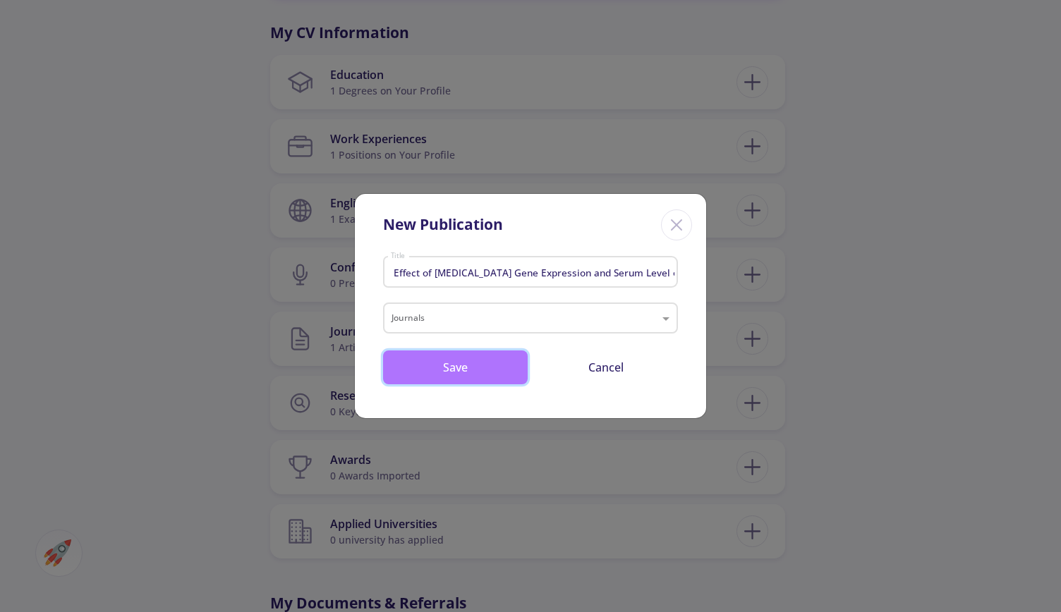
click at [449, 375] on button "Save" at bounding box center [455, 368] width 145 height 34
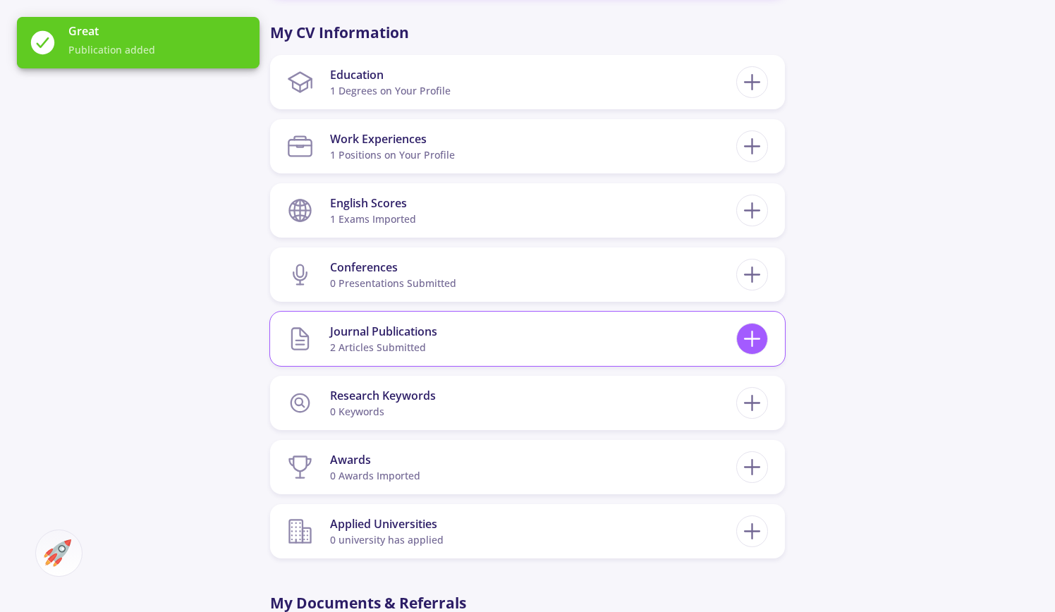
click at [754, 346] on icon at bounding box center [752, 339] width 26 height 26
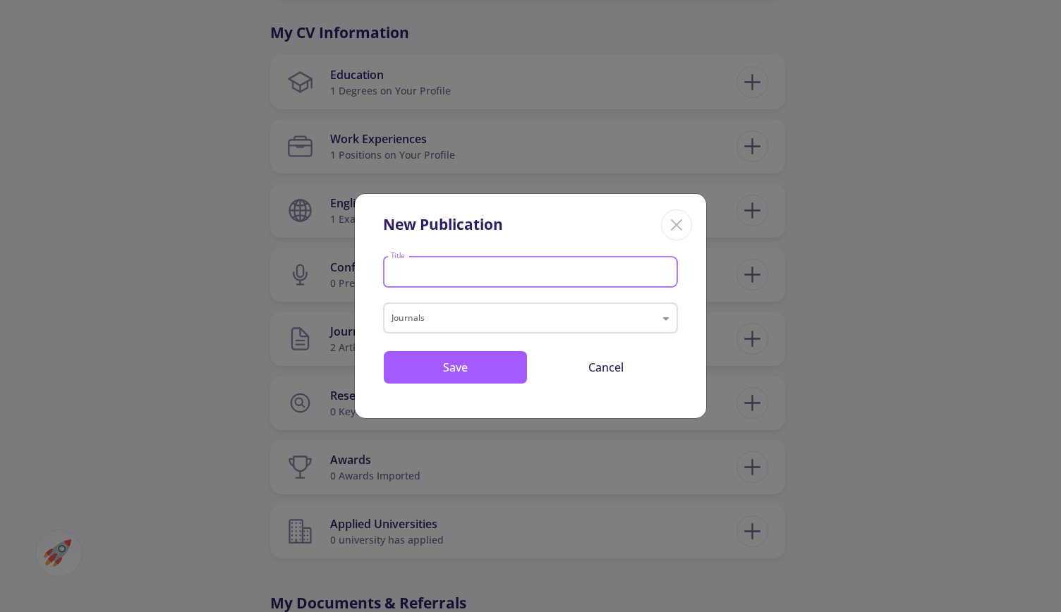
click at [435, 269] on input "Title" at bounding box center [532, 273] width 285 height 13
paste input "Real-time PCR-based method for detection of [MEDICAL_DATA] Spp in bronchoalveol…"
type input "Real-time PCR-based method for detection of [MEDICAL_DATA] Spp in bronchoalveol…"
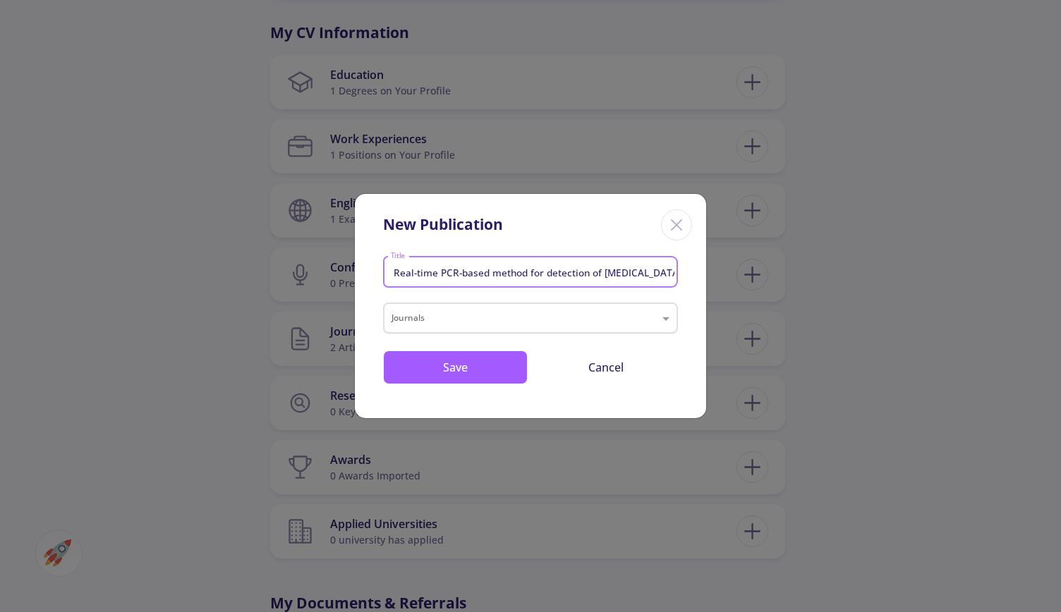
click at [501, 322] on input "text" at bounding box center [517, 319] width 250 height 17
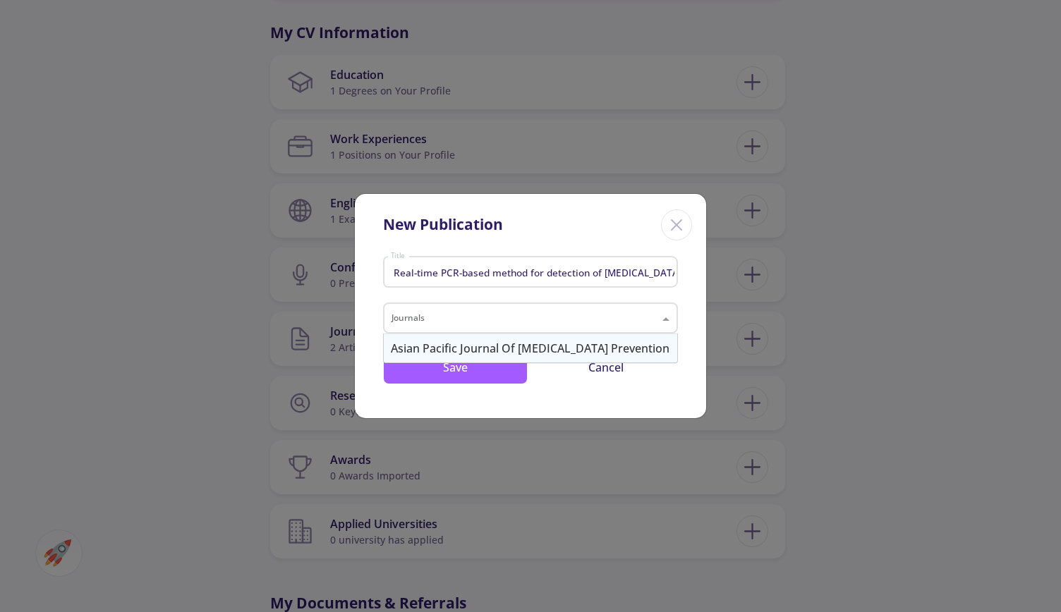
paste input "[PERSON_NAME] Pneumologica"
type input "[PERSON_NAME] Pneumologica"
click at [505, 351] on div "[PERSON_NAME] Pneumologica" at bounding box center [531, 348] width 294 height 28
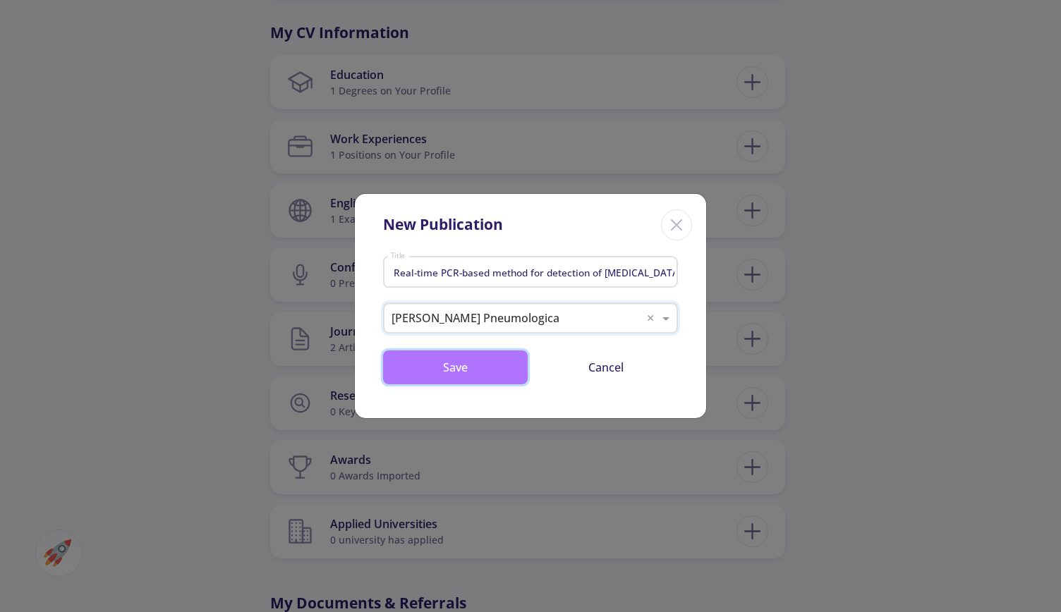
click at [480, 366] on button "Save" at bounding box center [455, 368] width 145 height 34
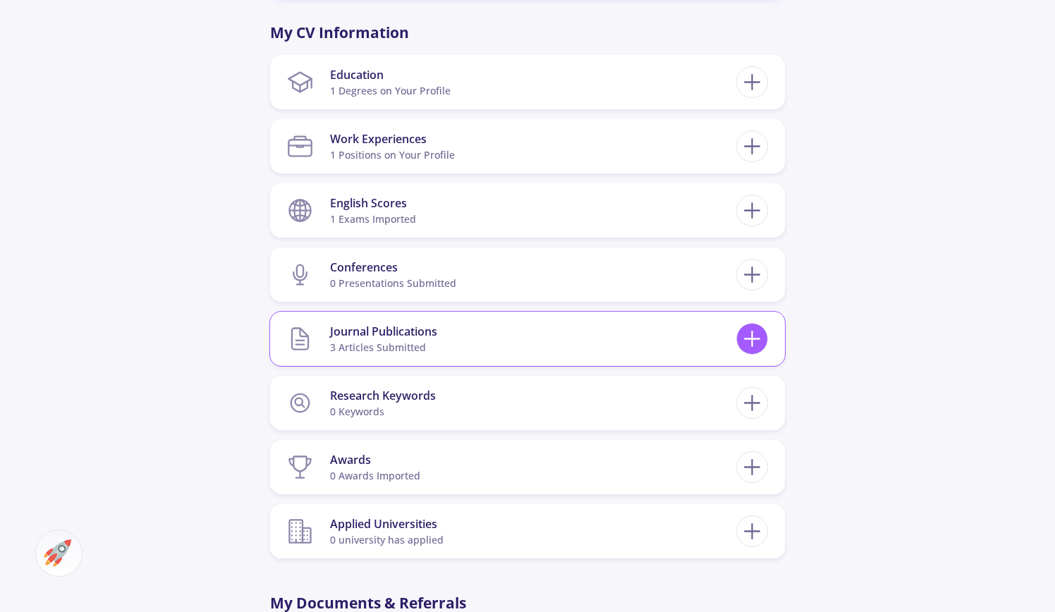
click at [761, 339] on icon at bounding box center [752, 339] width 26 height 26
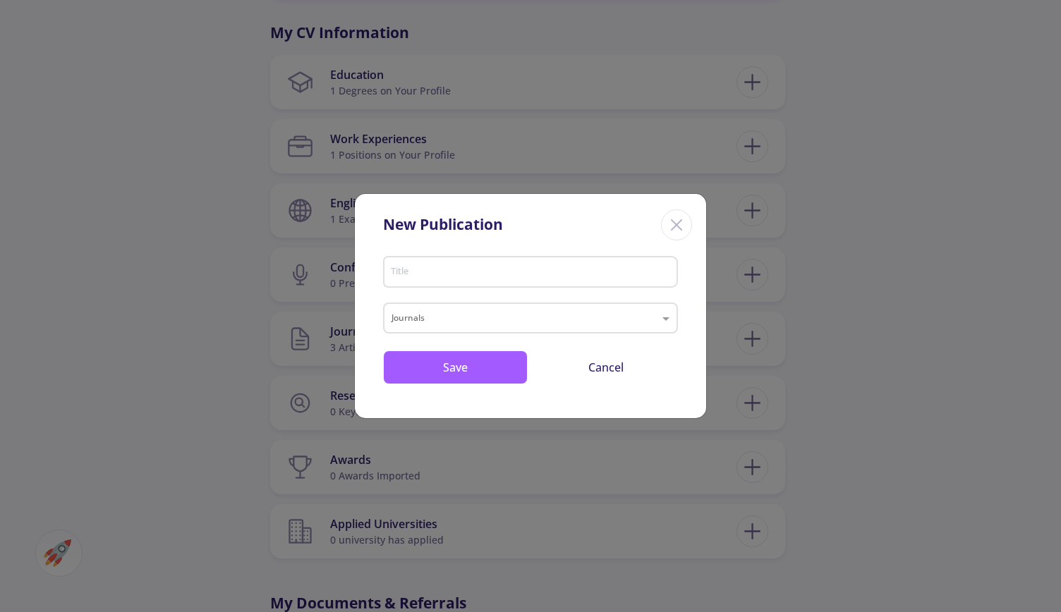
click at [456, 274] on input "Title" at bounding box center [532, 273] width 285 height 13
paste input "Proinflammatory and immunomodulatory [MEDICAL_DATA] mRNA changes by real-time R…"
type input "Proinflammatory and immunomodulatory [MEDICAL_DATA] mRNA changes by real-time R…"
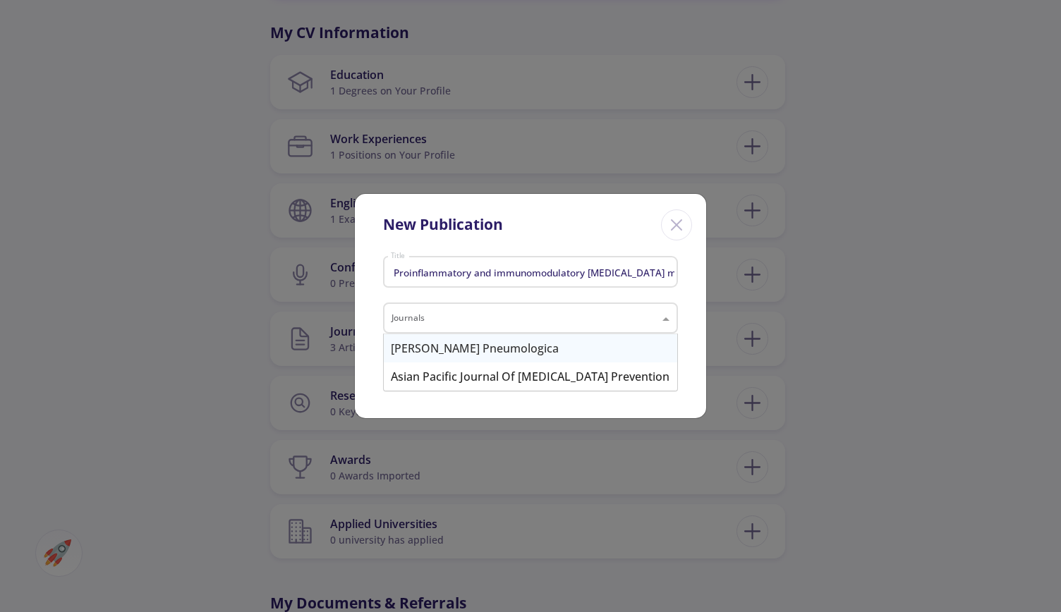
click at [529, 320] on input "text" at bounding box center [517, 319] width 250 height 17
paste input "[PERSON_NAME] Pneumologica"
type input "[PERSON_NAME] Pneumologica"
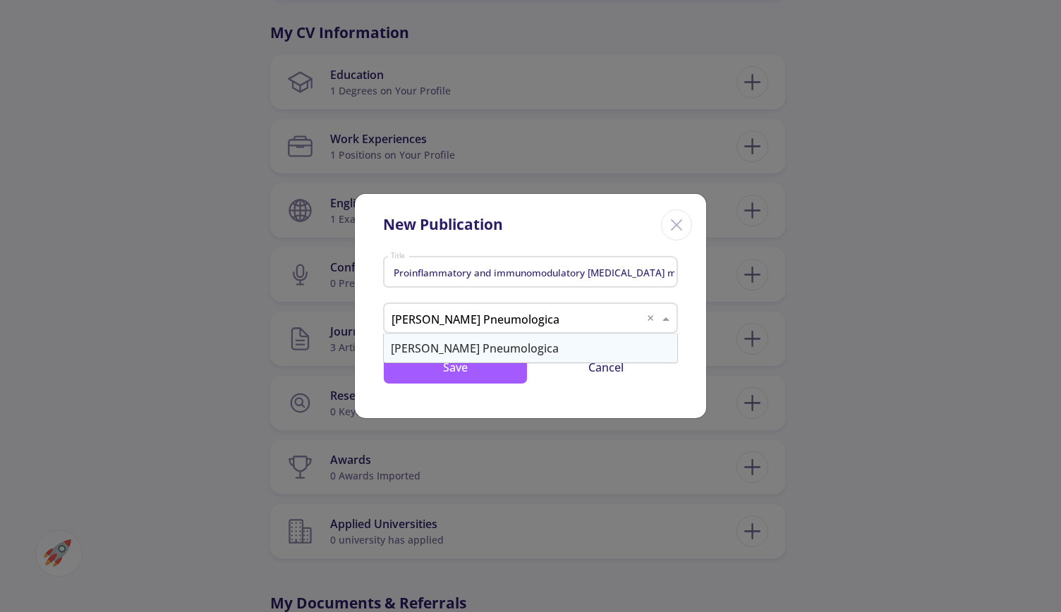
click at [526, 351] on div "[PERSON_NAME] Pneumologica" at bounding box center [531, 348] width 294 height 28
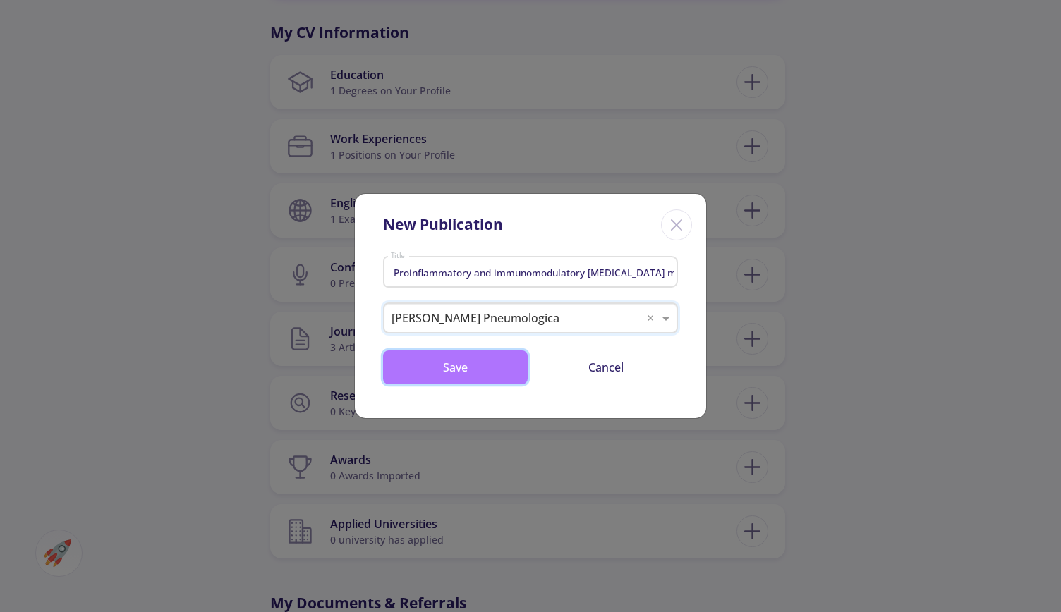
click at [485, 373] on button "Save" at bounding box center [455, 368] width 145 height 34
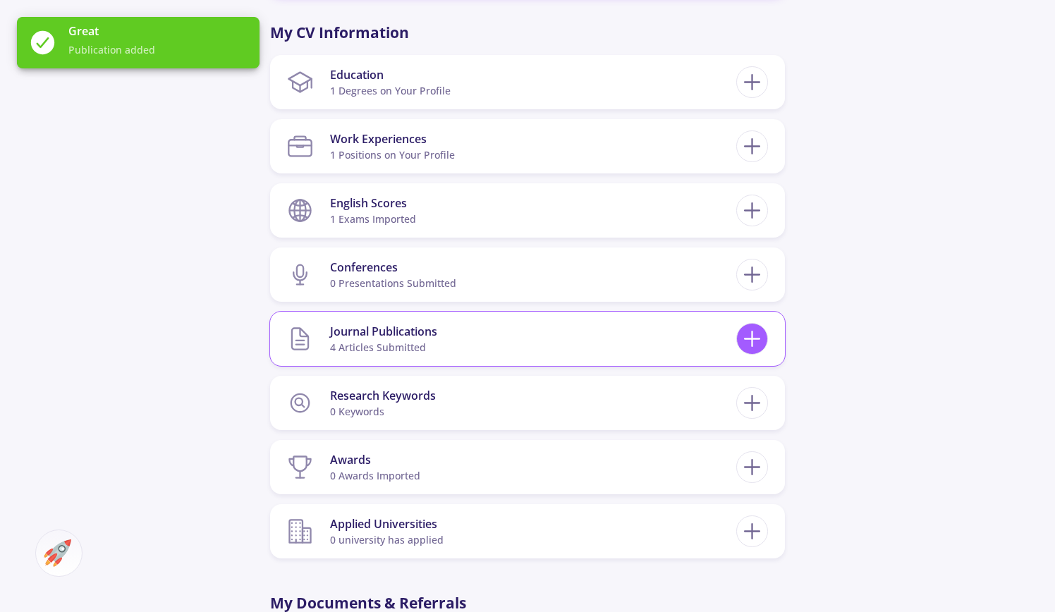
click at [760, 339] on line at bounding box center [752, 339] width 15 height 0
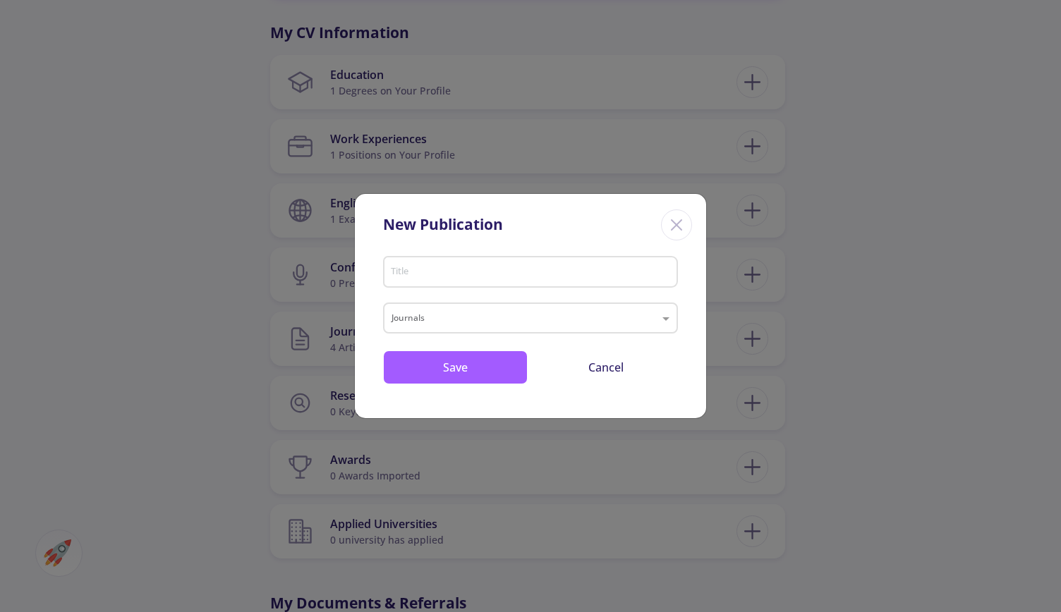
click at [476, 270] on input "Title" at bounding box center [532, 273] width 285 height 13
paste input "The efficiency of the [MEDICAL_DATA] methods for the detection of common pathog…"
type input "The efficiency of the [MEDICAL_DATA] methods for the detection of common pathog…"
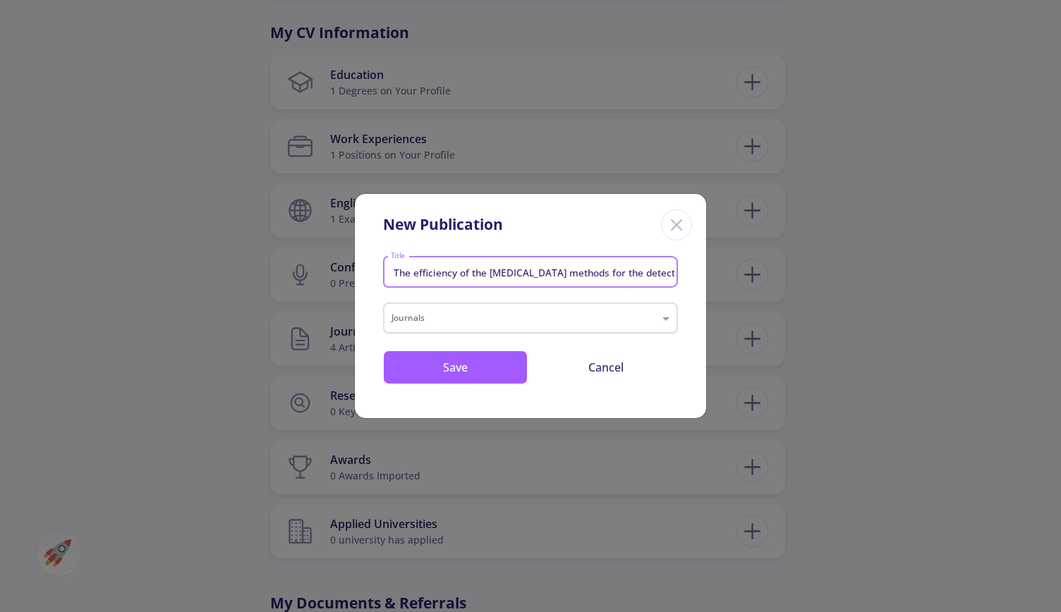
click at [529, 315] on input "text" at bounding box center [517, 319] width 250 height 17
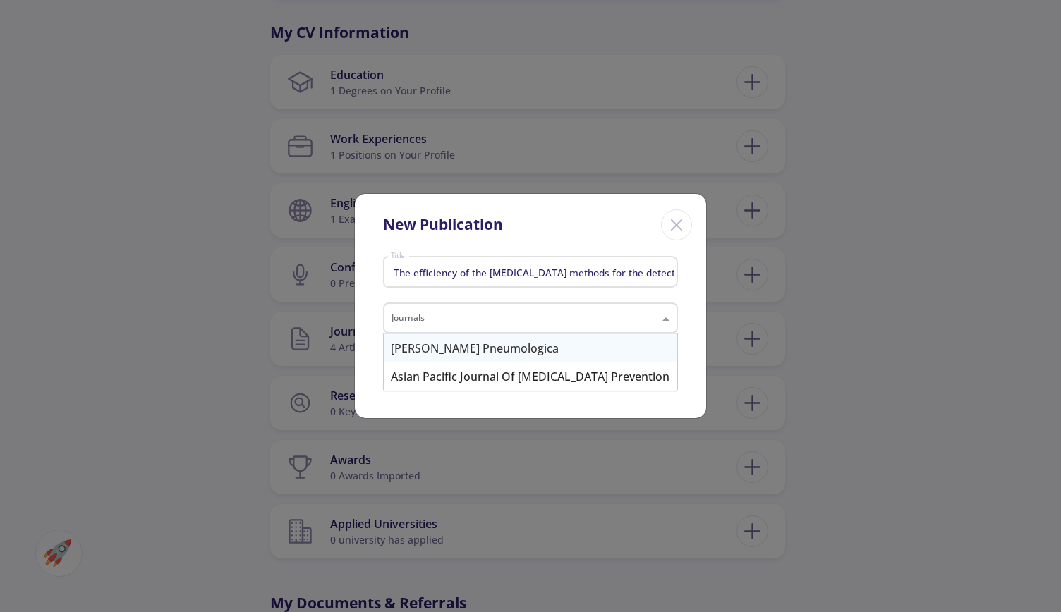
paste input "[PERSON_NAME] Pneumologica"
type input "[PERSON_NAME] Pneumologica"
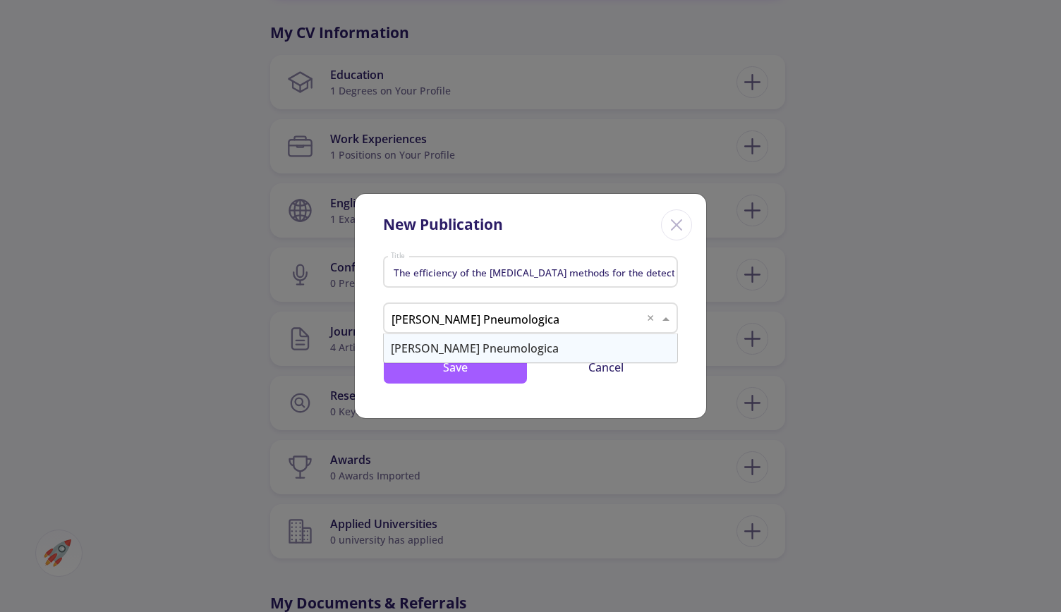
click at [497, 349] on div "[PERSON_NAME] Pneumologica" at bounding box center [531, 348] width 294 height 28
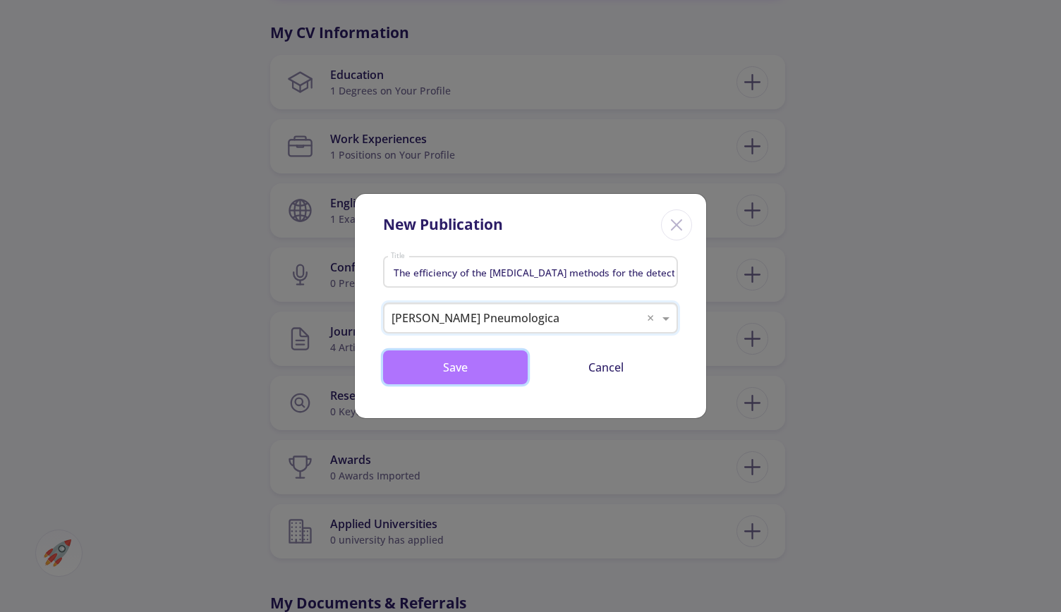
click at [488, 373] on button "Save" at bounding box center [455, 368] width 145 height 34
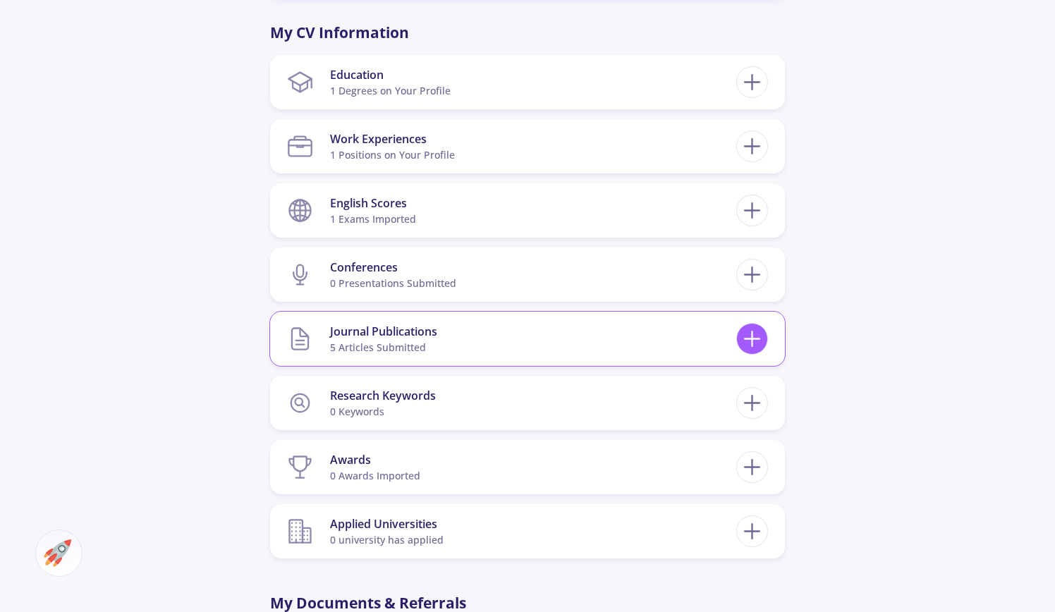
click at [748, 337] on icon at bounding box center [752, 339] width 26 height 26
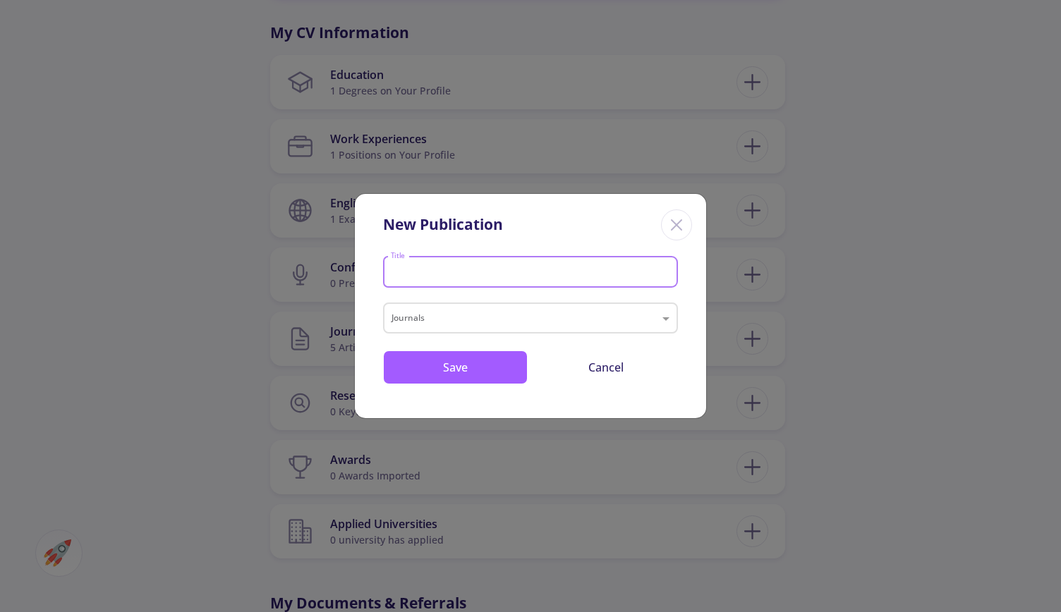
click at [468, 276] on input "Title" at bounding box center [532, 273] width 285 height 13
paste input "Investigating PIK3R3 and ATp2A1 Genes Expressions in [MEDICAL_DATA] Patients Ad…"
type input "Investigating PIK3R3 and ATp2A1 Genes Expressions in [MEDICAL_DATA] Patients Ad…"
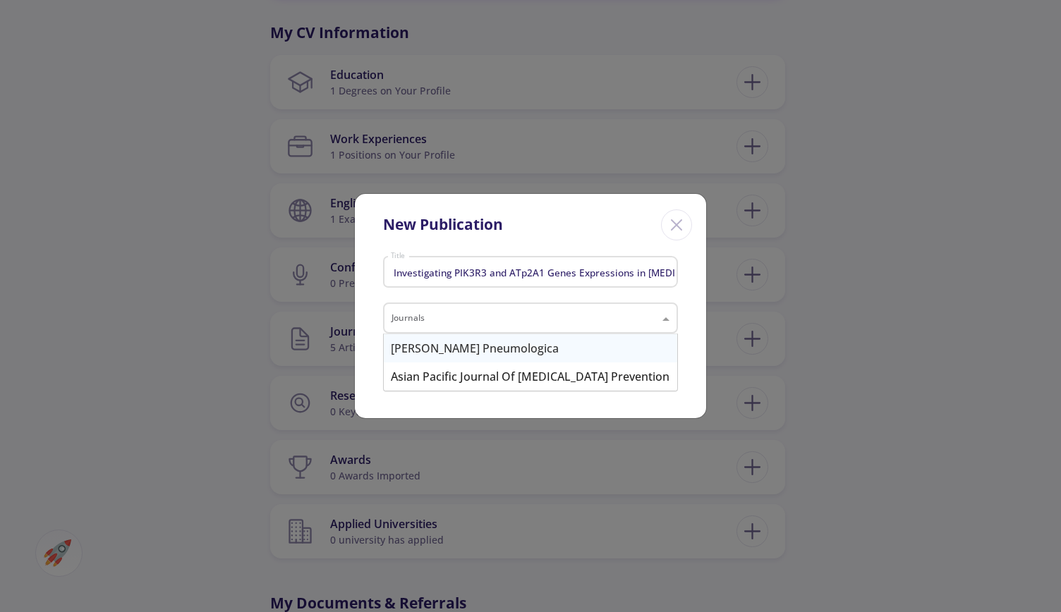
click at [471, 315] on input "text" at bounding box center [517, 319] width 250 height 17
paste input "Reports of Biochemistry and Molecular Biology"
type input "Reports of Biochemistry and Molecular Biology"
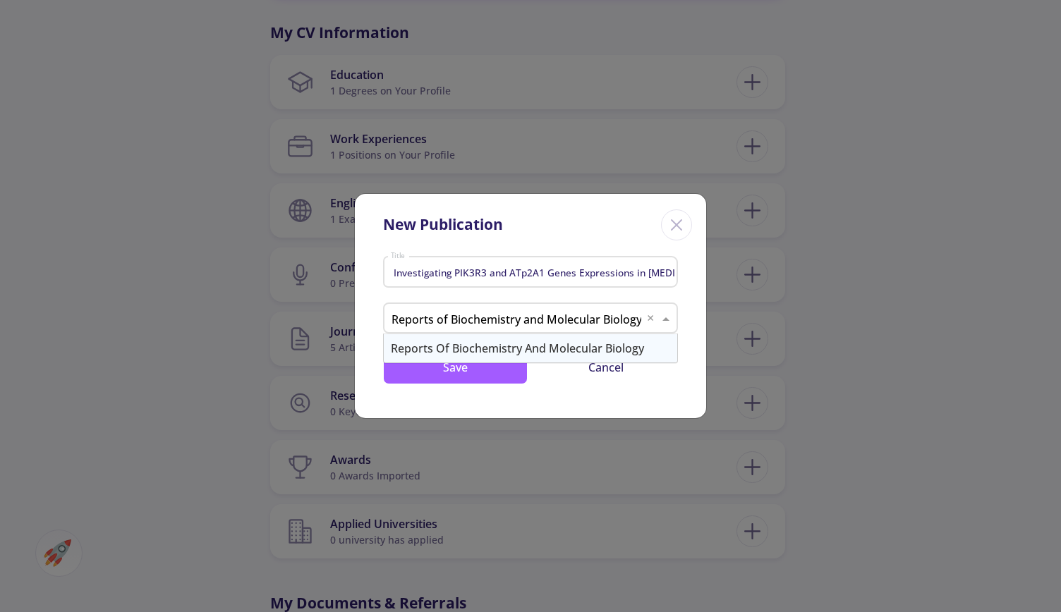
click at [483, 353] on div "Reports of Biochemistry and Molecular Biology" at bounding box center [531, 348] width 294 height 28
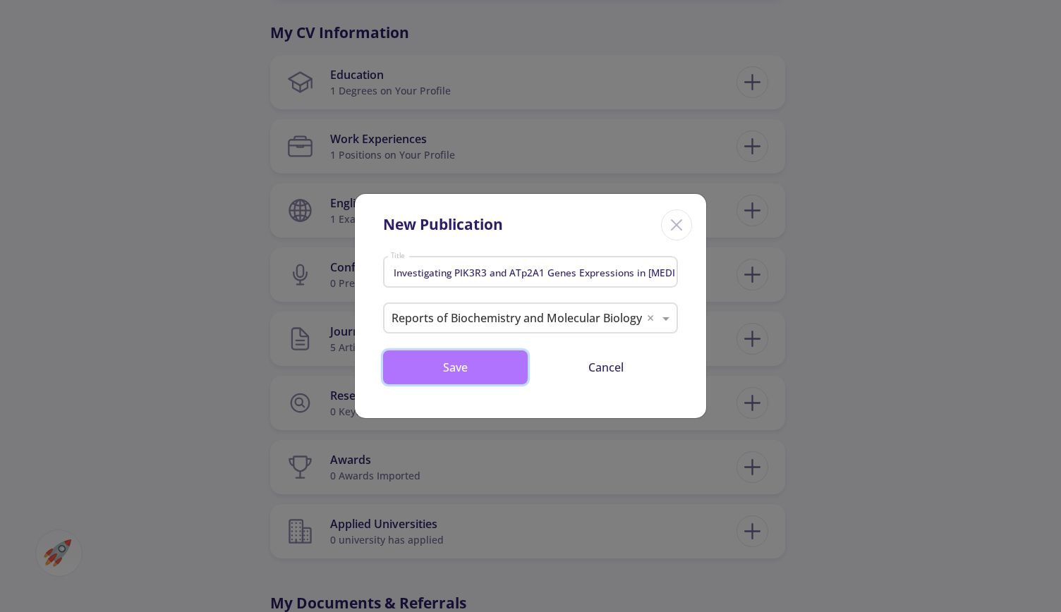
click at [473, 364] on button "Save" at bounding box center [455, 368] width 145 height 34
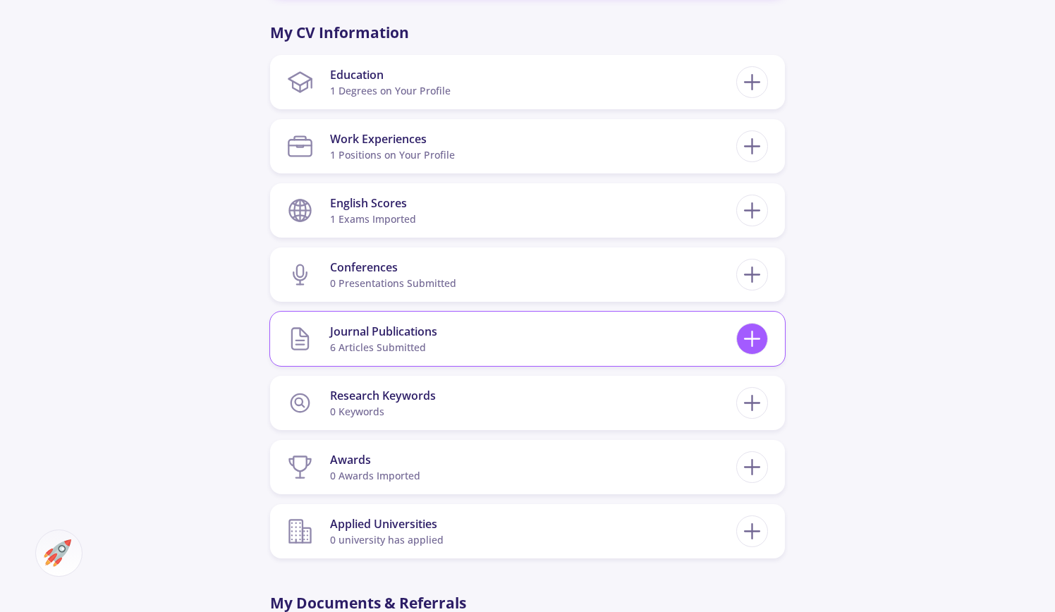
click at [756, 343] on icon at bounding box center [752, 339] width 26 height 26
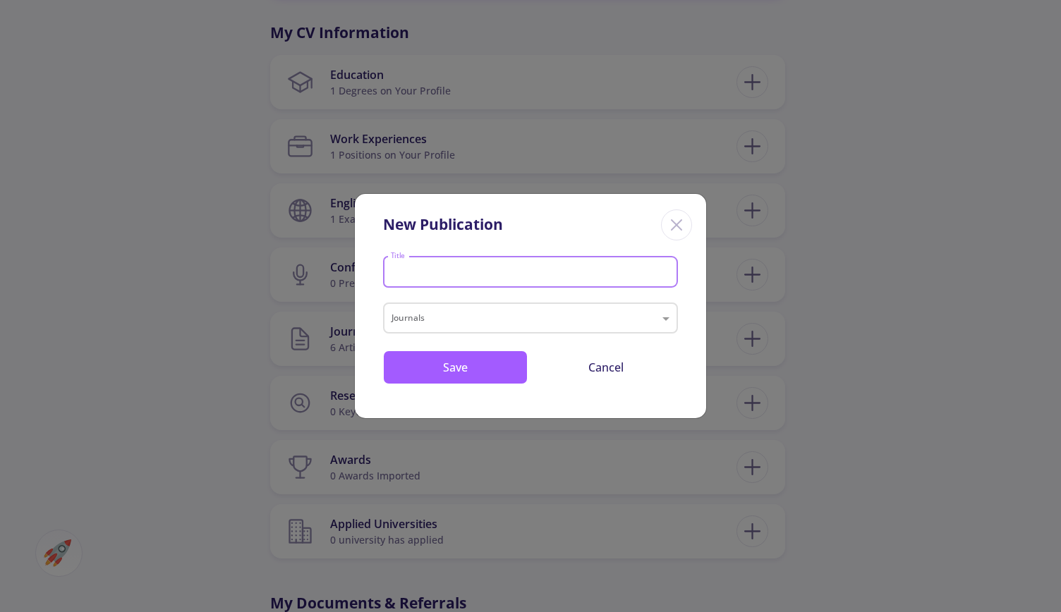
click at [484, 270] on input "Title" at bounding box center [532, 273] width 285 height 13
paste input "Investigating gene expression level of MUC1 and CEA in [MEDICAL_DATA] of [MEDIC…"
type input "Investigating gene expression level of MUC1 and CEA in [MEDICAL_DATA] of [MEDIC…"
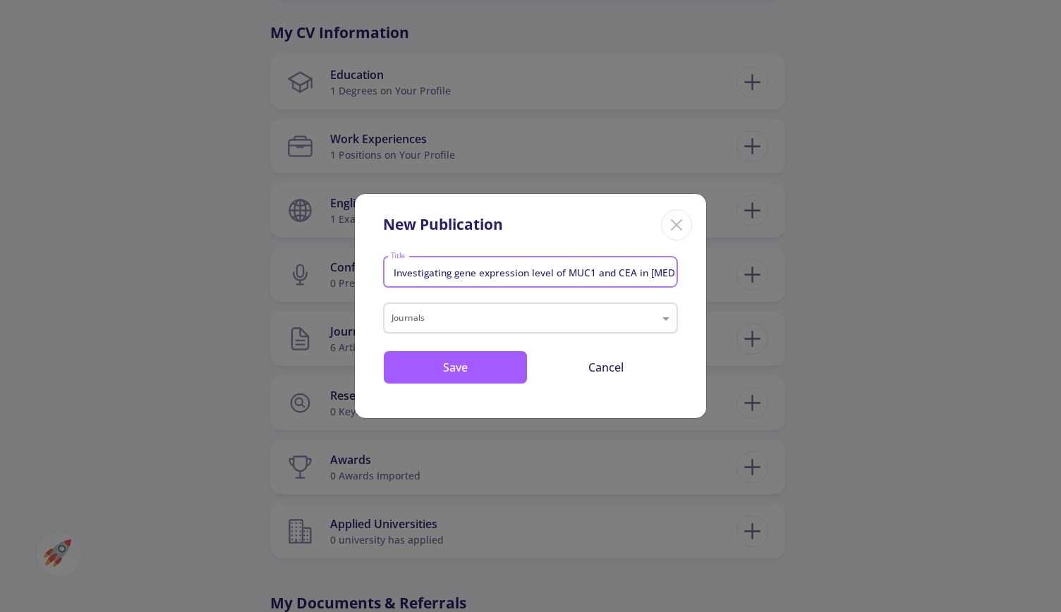
click at [557, 321] on input "text" at bounding box center [517, 319] width 250 height 17
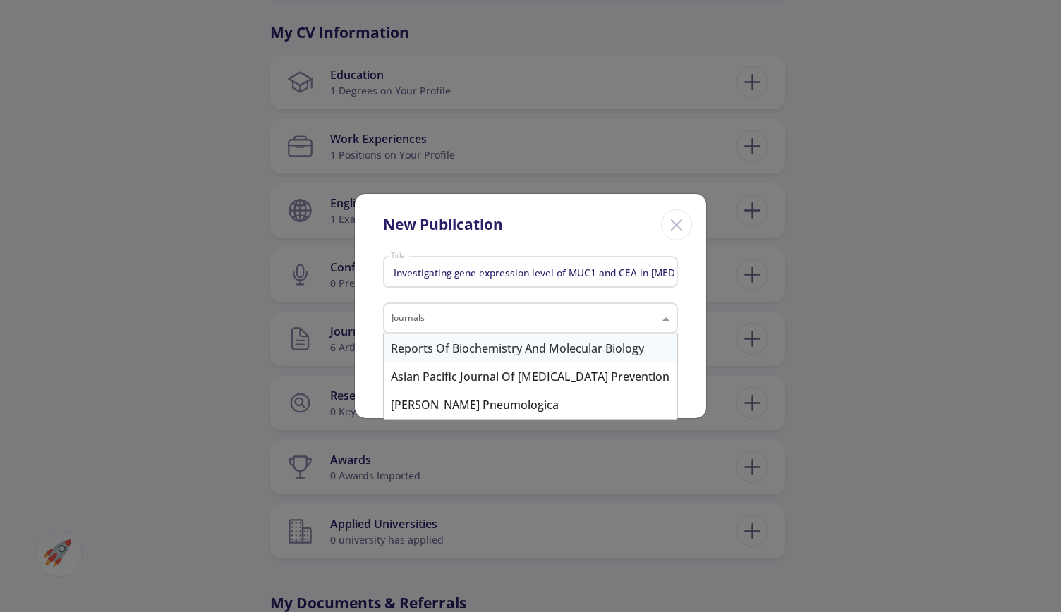
paste input "[PERSON_NAME] Respiratory Medicine"
type input "[PERSON_NAME] Respiratory Medicine"
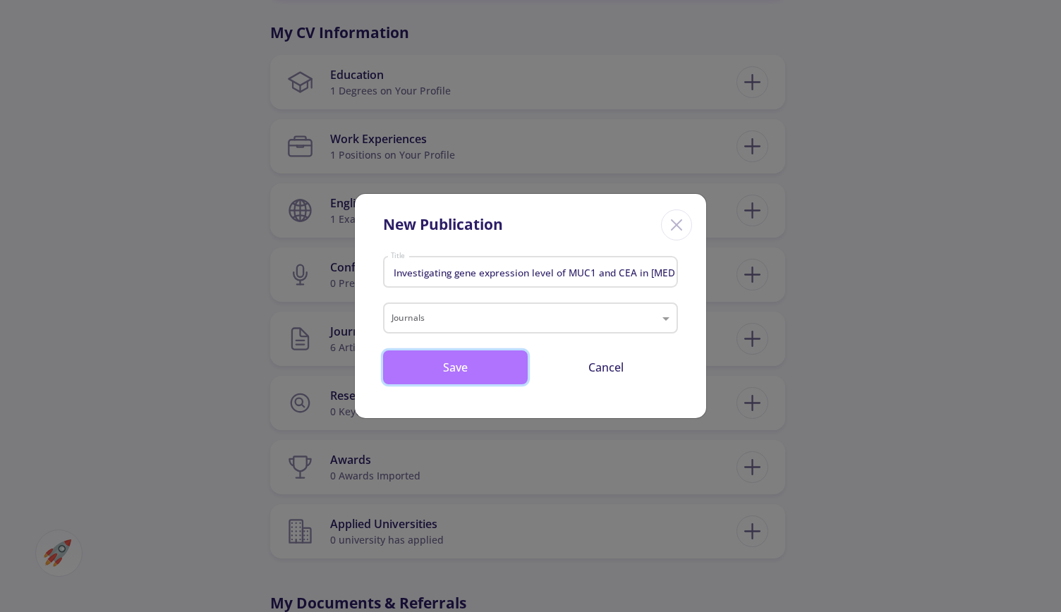
click at [486, 370] on button "Save" at bounding box center [455, 368] width 145 height 34
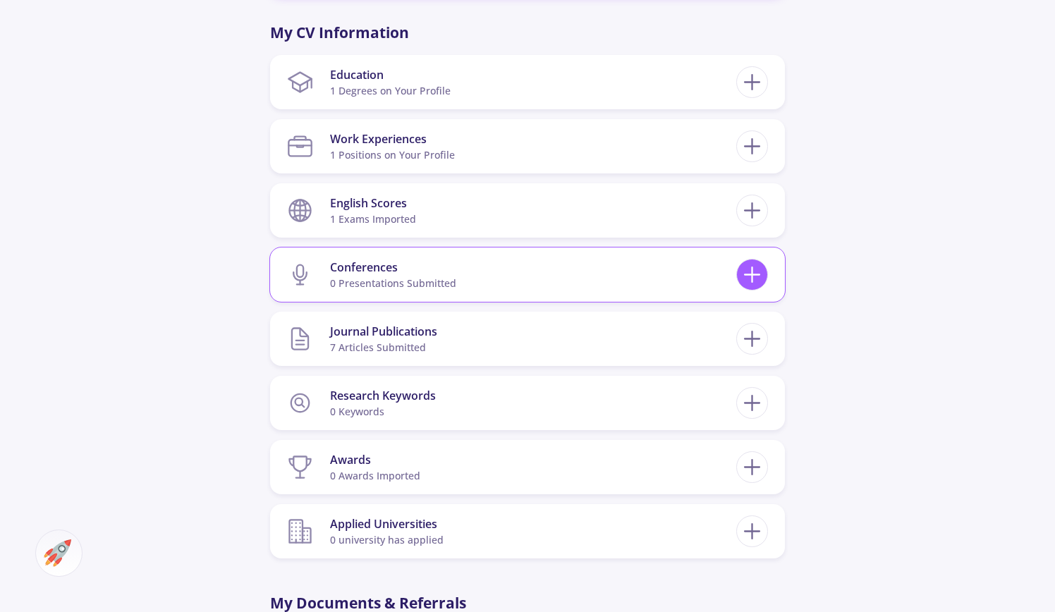
click at [749, 273] on icon at bounding box center [752, 275] width 26 height 26
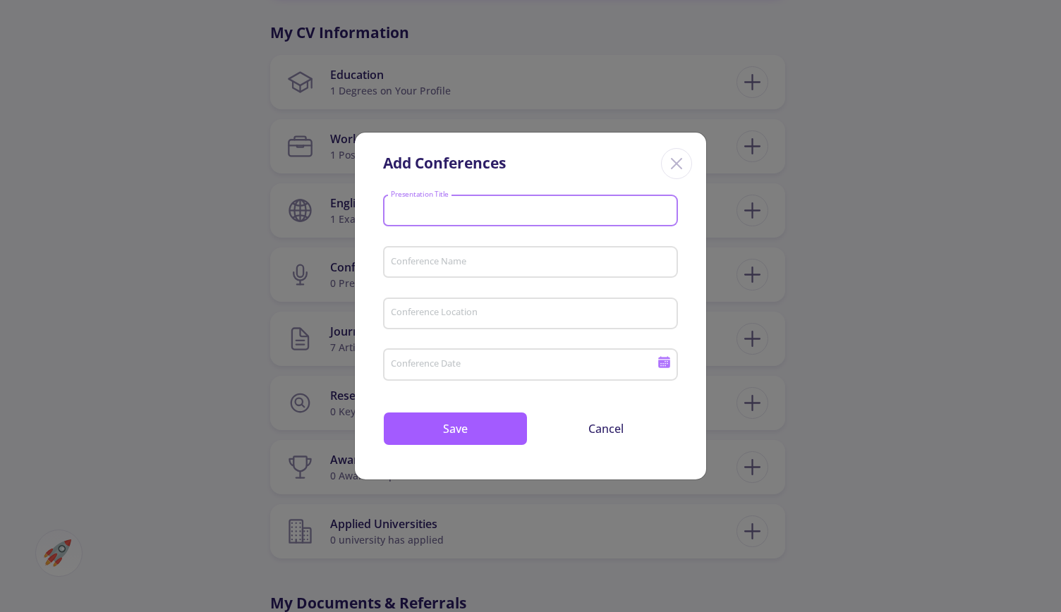
click at [492, 211] on input "Presentation Title" at bounding box center [532, 211] width 285 height 13
paste input "The Effect of Allicin on ZNF703 Gene Expression in GCC Lines"
type input "The Effect of Allicin on ZNF703 Gene Expression in GCC Lines"
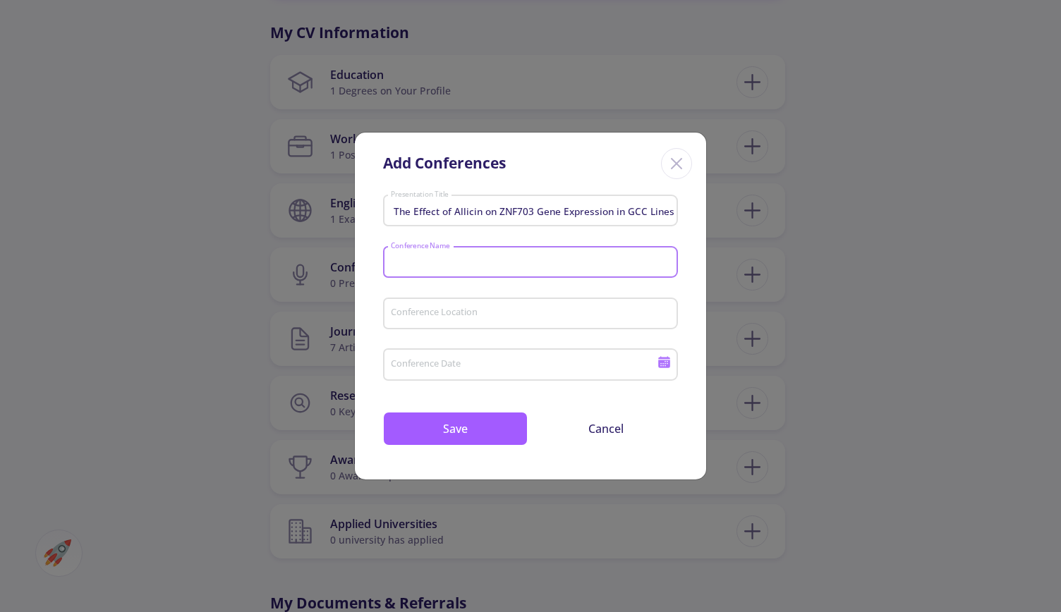
click at [502, 265] on input "Conference Name" at bounding box center [532, 263] width 285 height 13
paste input "International Conference on Ce"
type input "International Conference on Ce"
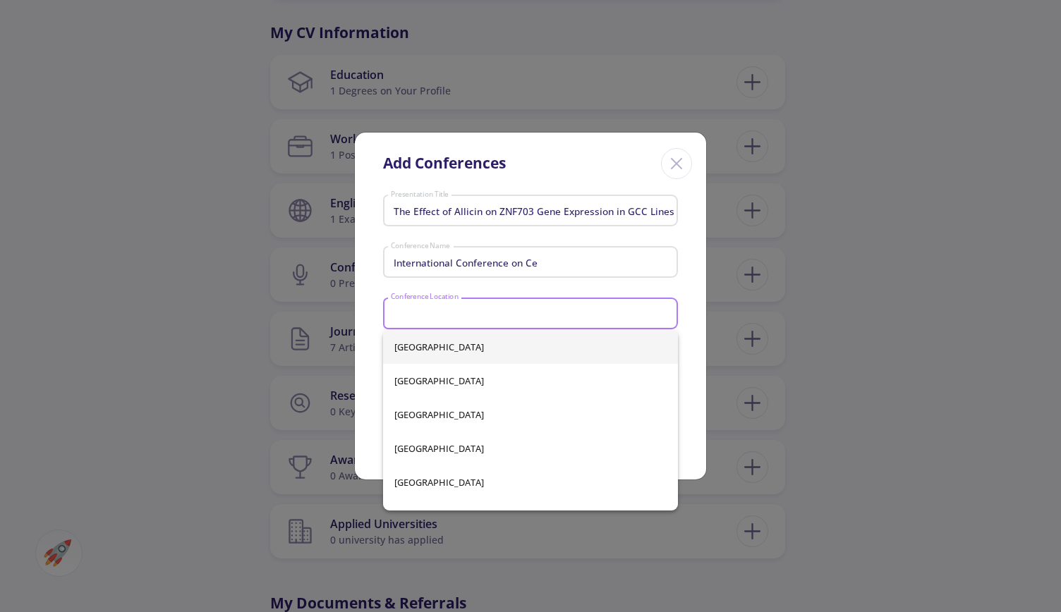
click at [516, 317] on input "Conference Location" at bounding box center [532, 314] width 285 height 13
paste input "france-[GEOGRAPHIC_DATA]"
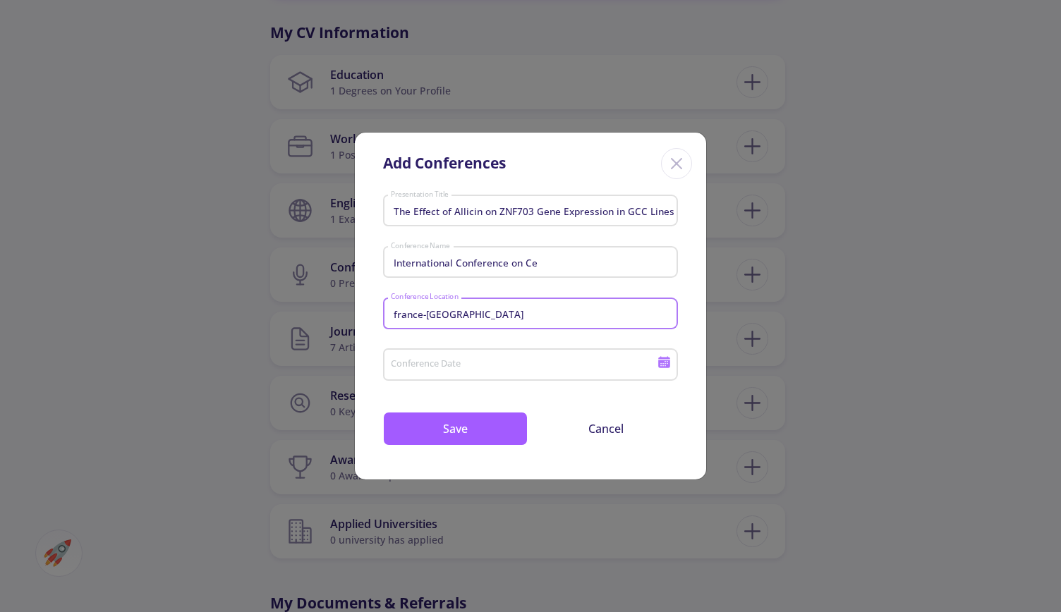
drag, startPoint x: 486, startPoint y: 314, endPoint x: 365, endPoint y: 313, distance: 120.6
click at [365, 313] on div "The Effect of Allicin on ZNF703 Gene Expression in GCC Lines Presentation Title…" at bounding box center [530, 335] width 351 height 290
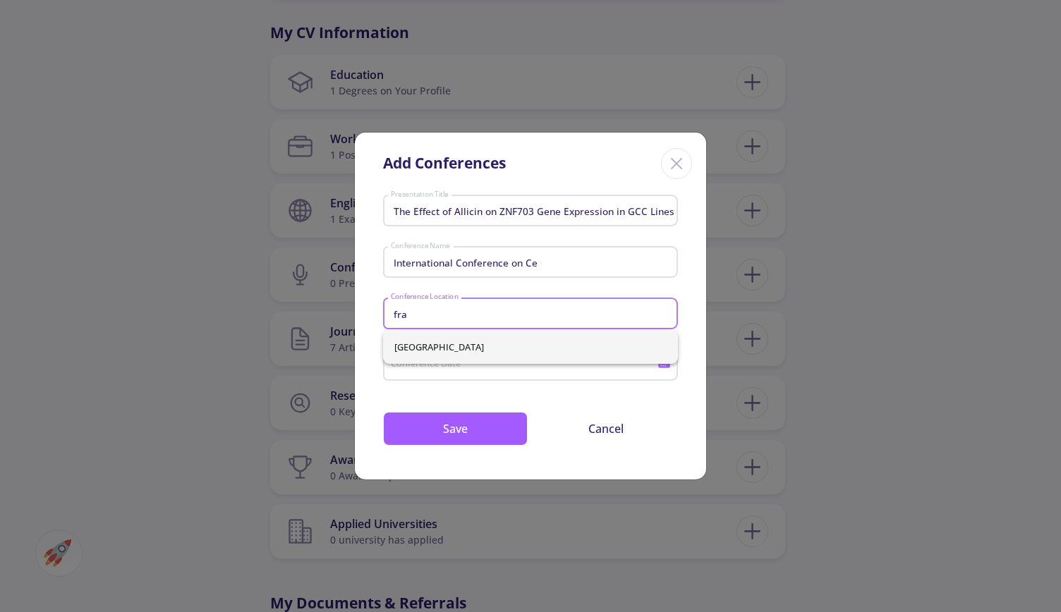
type input "fra"
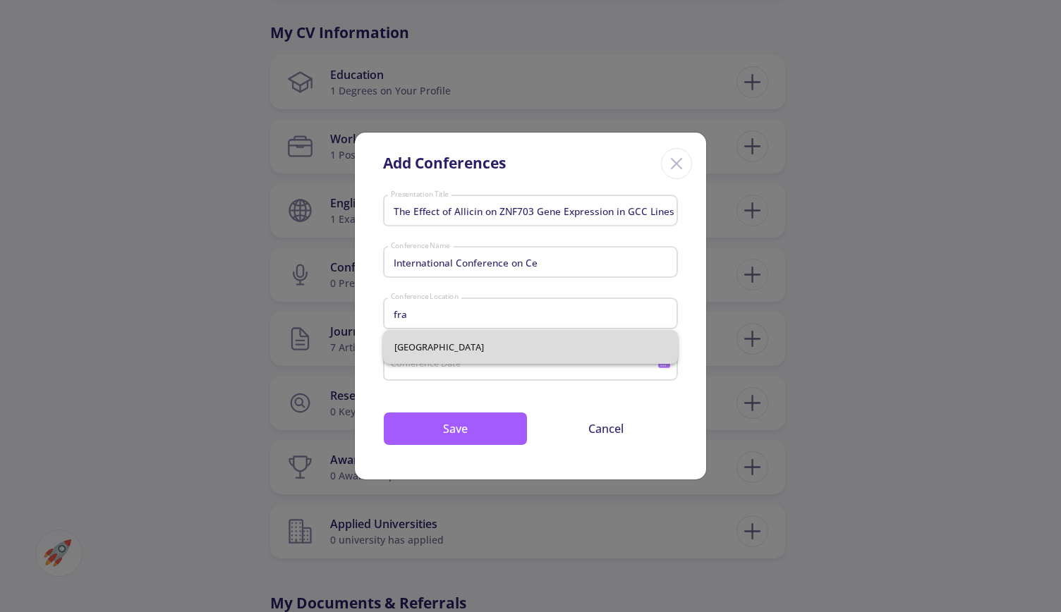
click at [416, 340] on div "[GEOGRAPHIC_DATA]" at bounding box center [531, 347] width 296 height 34
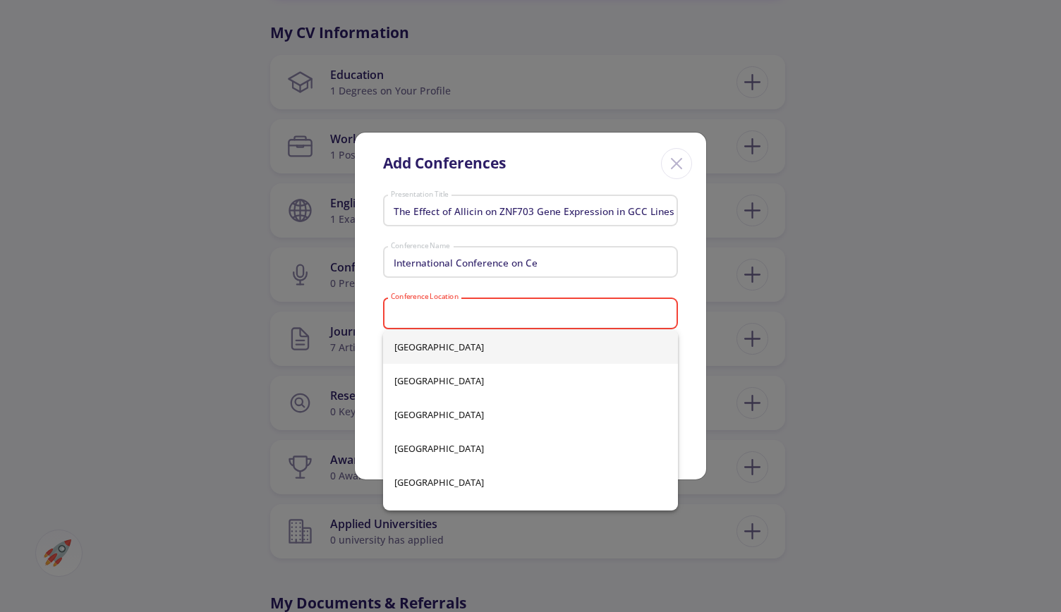
click at [514, 316] on input "Conference Location" at bounding box center [532, 314] width 285 height 13
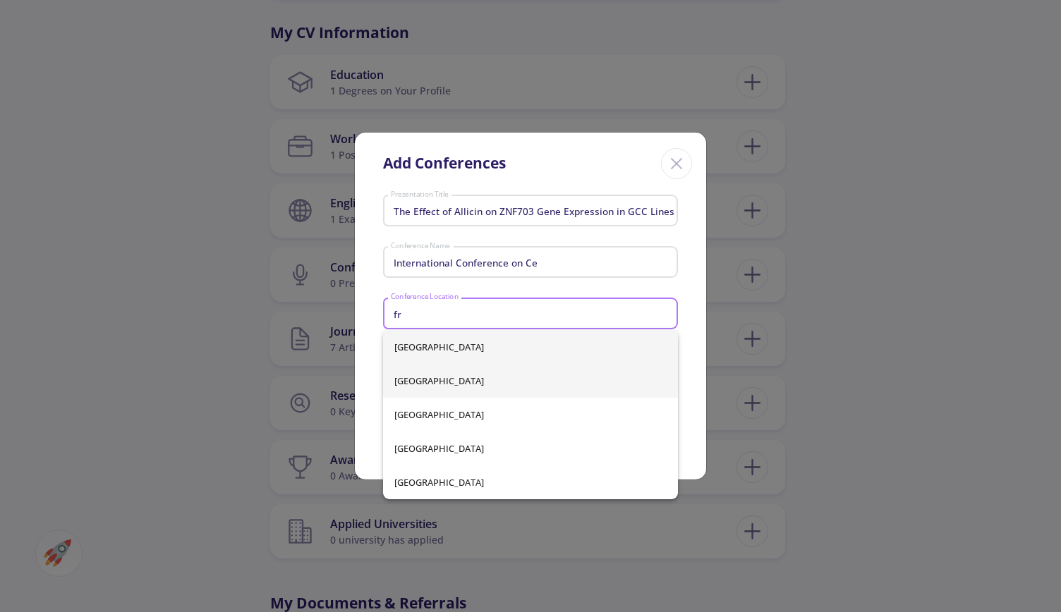
type input "fr"
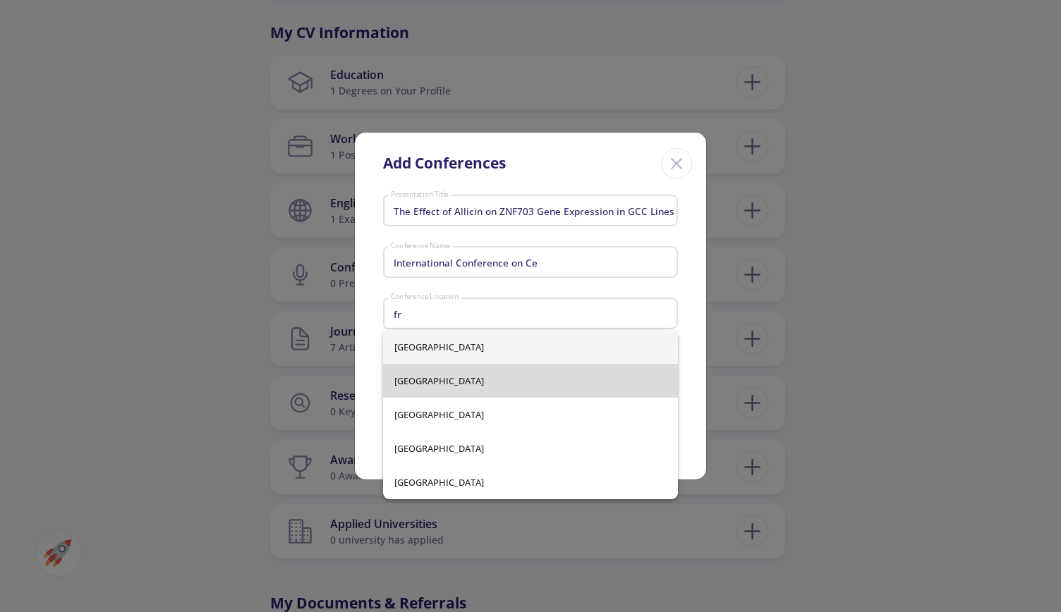
click at [456, 375] on div "[GEOGRAPHIC_DATA] [GEOGRAPHIC_DATA] [GEOGRAPHIC_DATA] [GEOGRAPHIC_DATA] [GEOGRA…" at bounding box center [531, 414] width 296 height 169
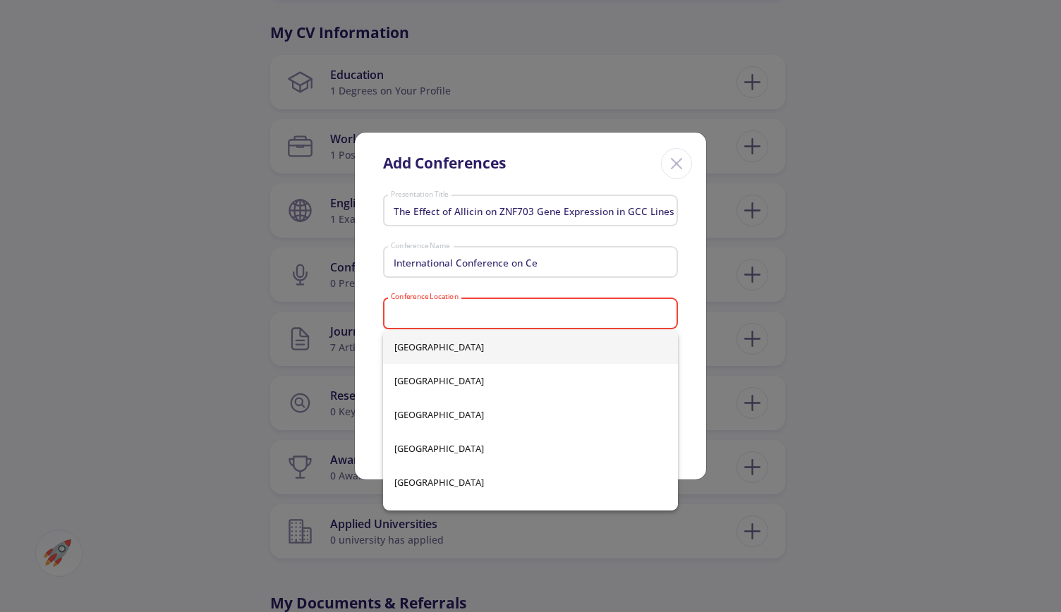
click at [437, 314] on input "Conference Location" at bounding box center [532, 314] width 285 height 13
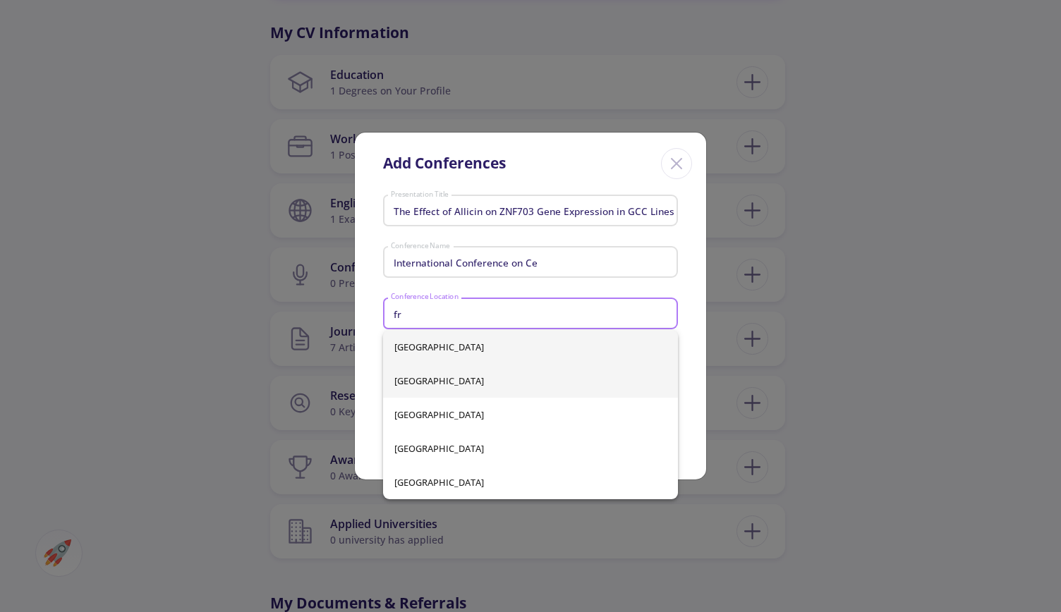
type input "fr"
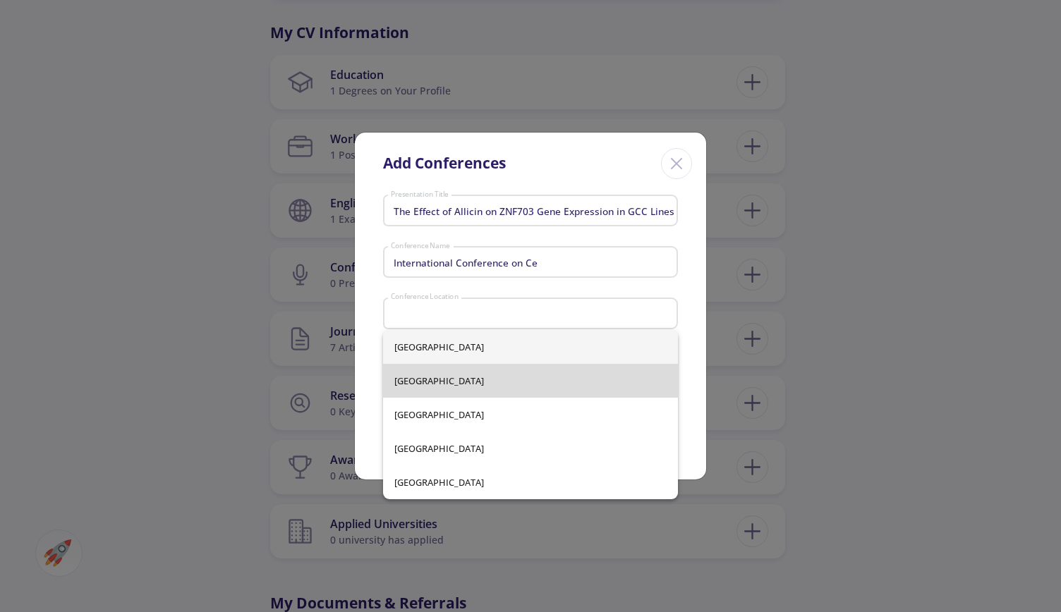
click at [418, 385] on div "[GEOGRAPHIC_DATA] [GEOGRAPHIC_DATA] [GEOGRAPHIC_DATA] [GEOGRAPHIC_DATA] [GEOGRA…" at bounding box center [531, 414] width 296 height 169
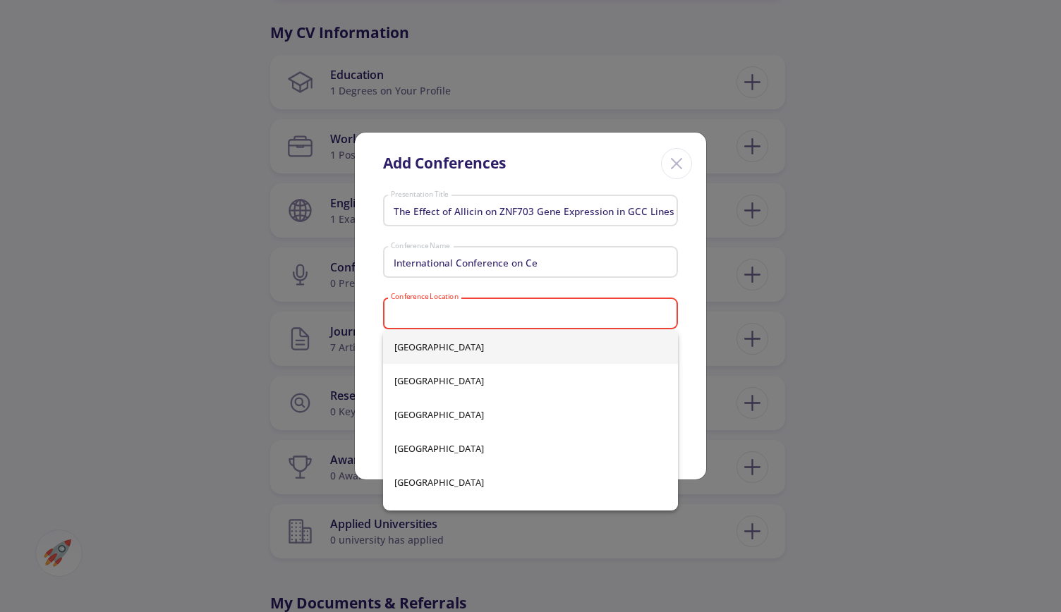
click at [578, 290] on div "International Conference on Ce Conference Name" at bounding box center [530, 266] width 295 height 47
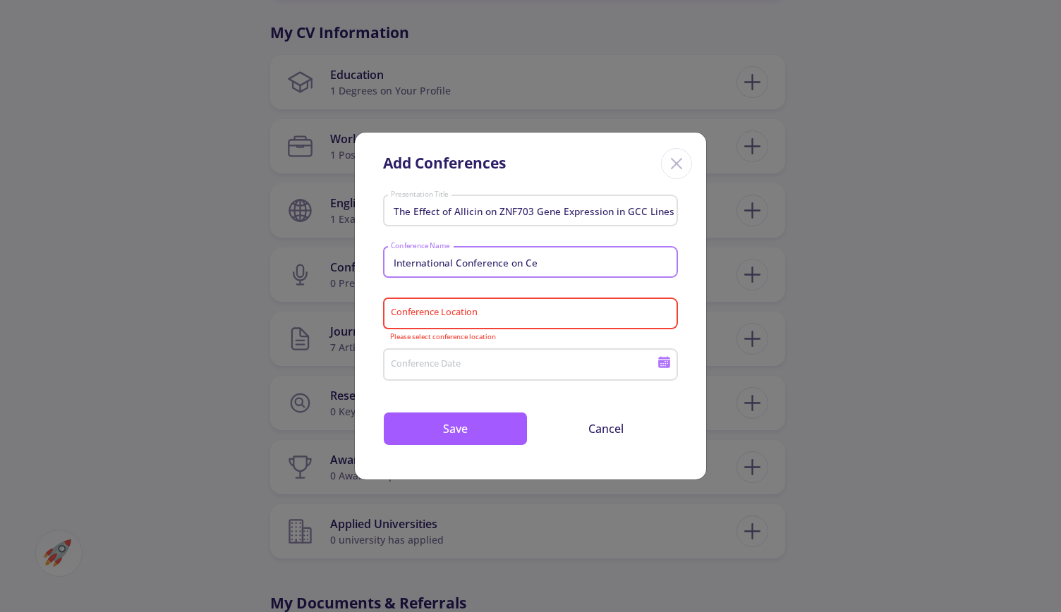
click at [568, 267] on input "International Conference on Ce" at bounding box center [532, 263] width 285 height 13
drag, startPoint x: 555, startPoint y: 262, endPoint x: 373, endPoint y: 268, distance: 182.1
click at [373, 268] on div "The Effect of Allicin on ZNF703 Gene Expression in GCC Lines Presentation Title…" at bounding box center [530, 335] width 351 height 290
paste input "Cellular & Molecular Biology a"
type input "Cellular & Molecular Biology a"
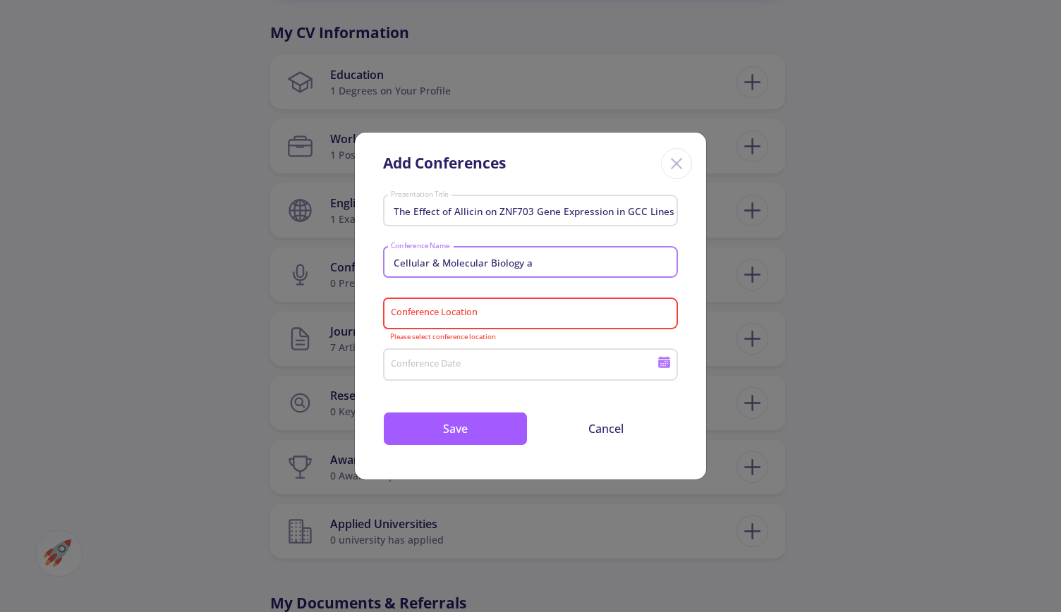
click at [478, 319] on input "Conference Location" at bounding box center [532, 314] width 285 height 13
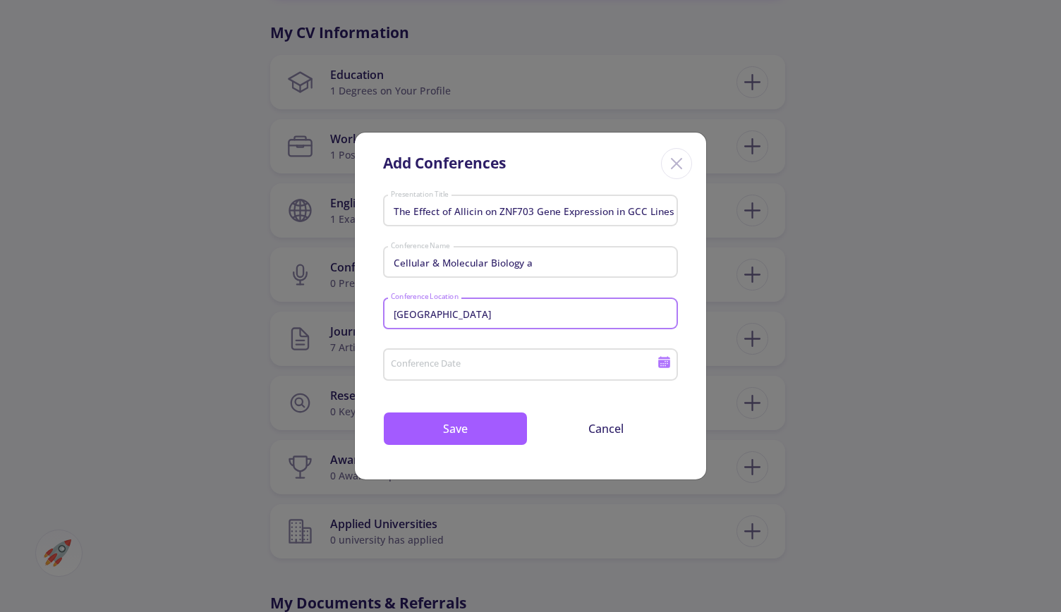
type input "[GEOGRAPHIC_DATA]"
click at [470, 373] on div "Conference Date" at bounding box center [524, 362] width 268 height 37
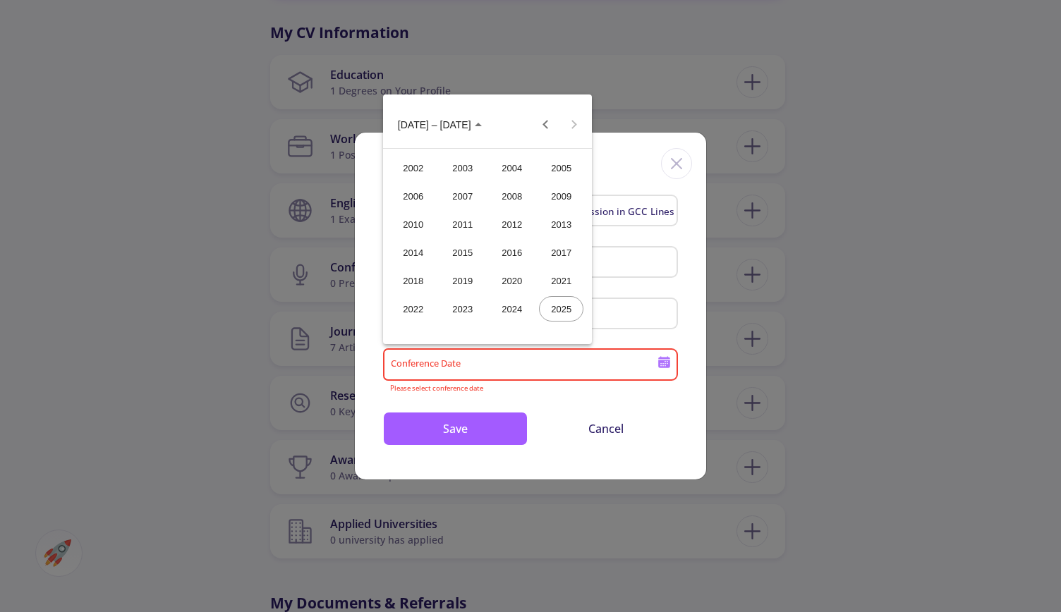
click at [515, 255] on div "2016" at bounding box center [512, 252] width 44 height 25
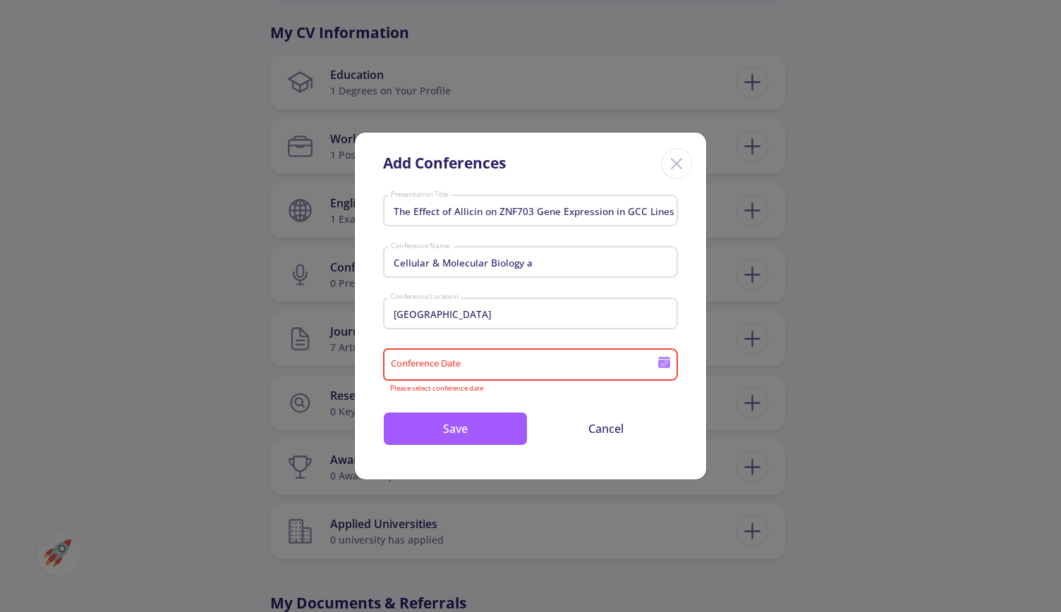
type input "2016"
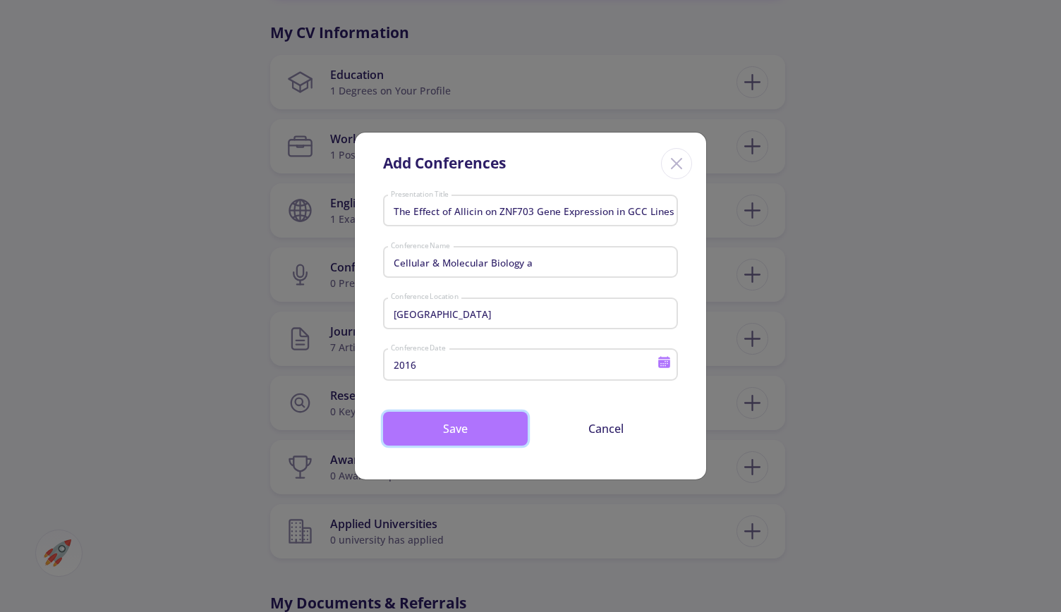
click at [484, 432] on button "Save" at bounding box center [455, 429] width 145 height 34
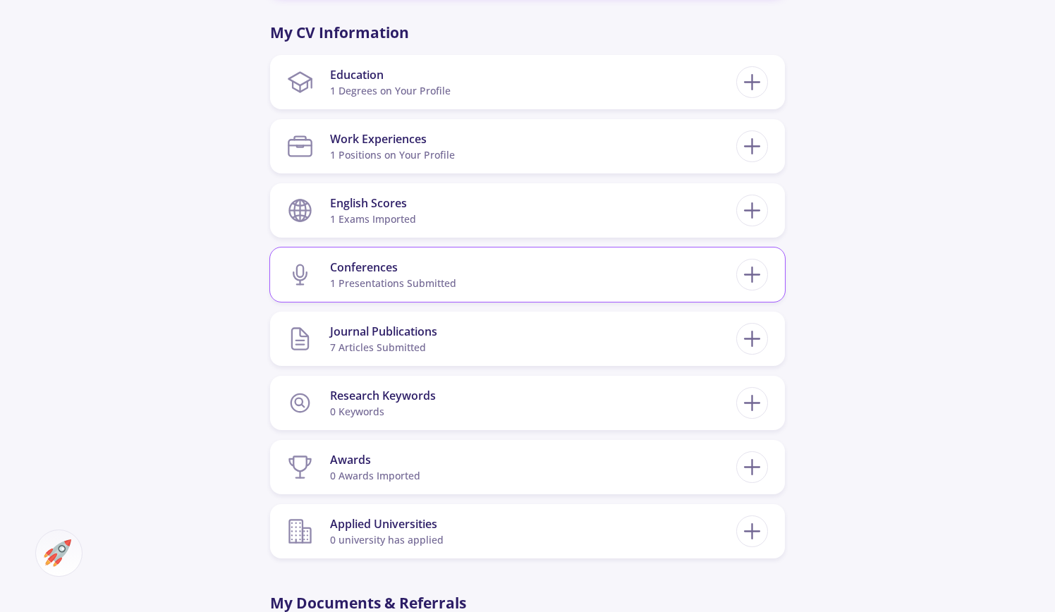
click at [453, 274] on div "Conferences" at bounding box center [393, 267] width 126 height 17
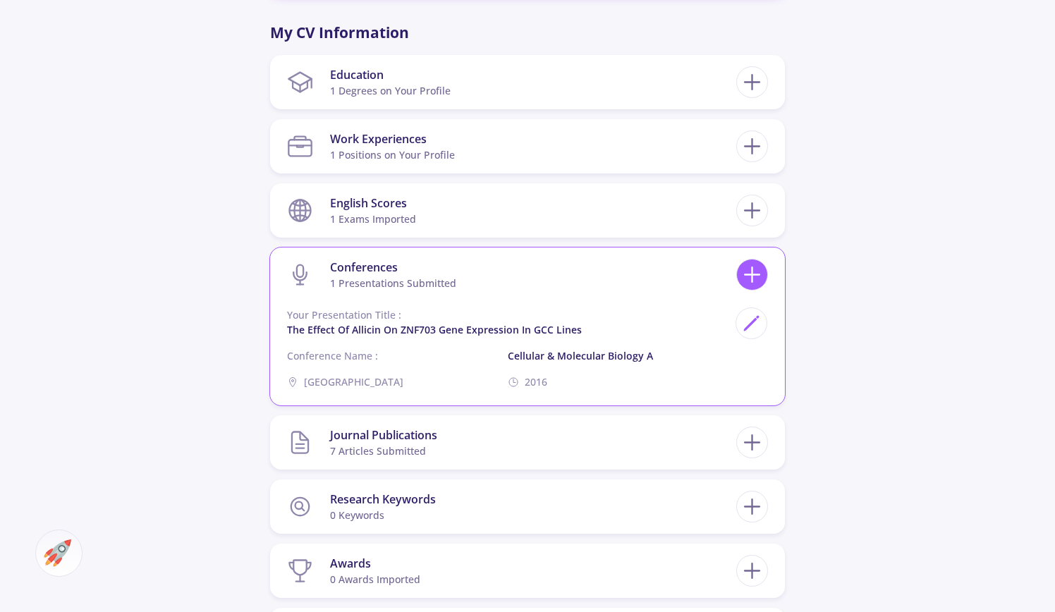
click at [759, 272] on icon at bounding box center [752, 275] width 26 height 26
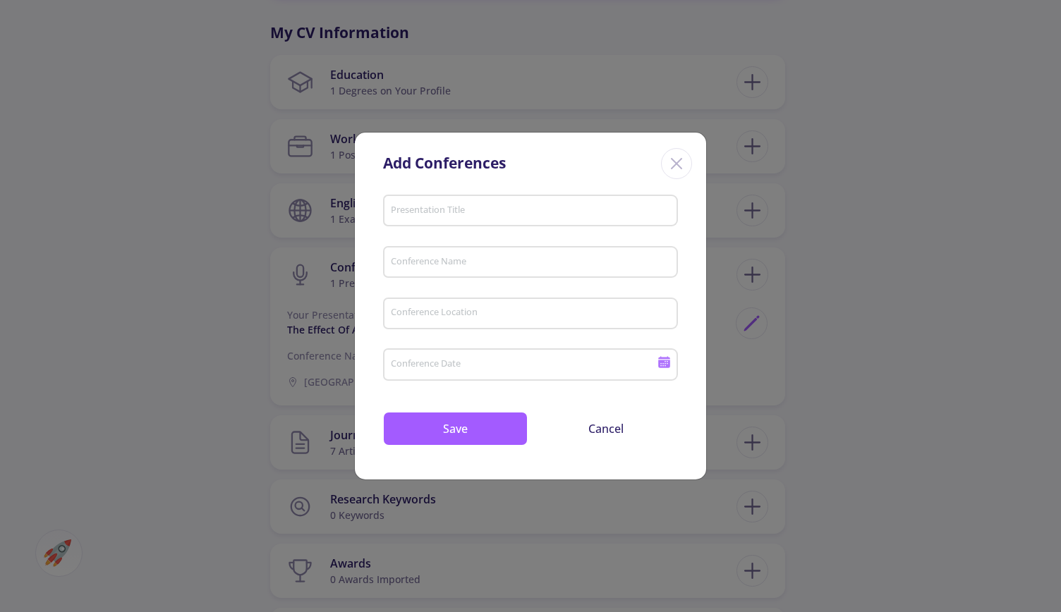
click at [528, 213] on input "Presentation Title" at bounding box center [532, 211] width 285 height 13
paste input "The Effects of Vitex ugnus-castus L. Extract on Fertility of [DEMOGRAPHIC_DATA]…"
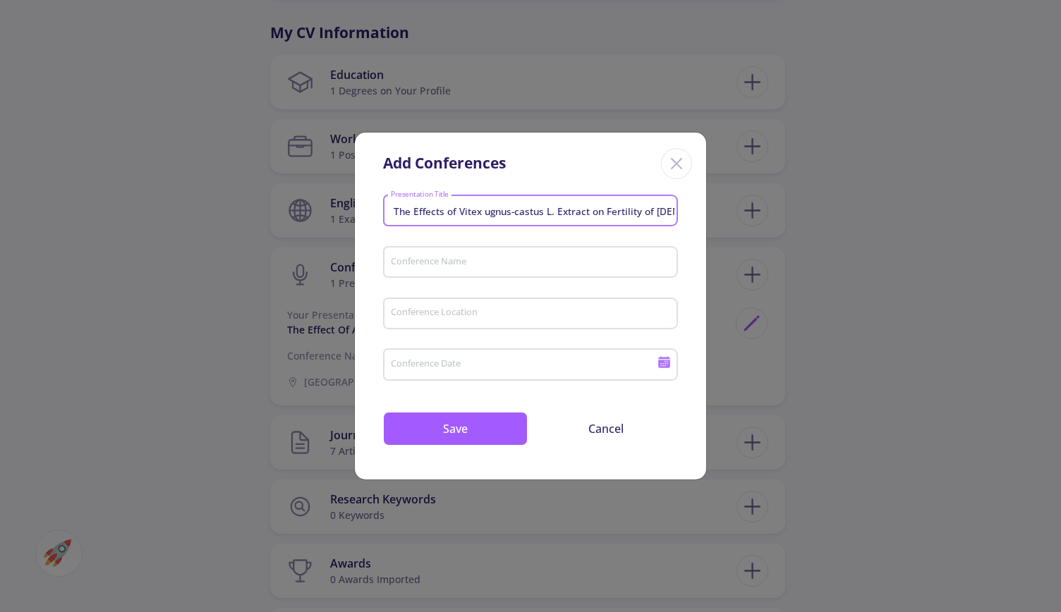
scroll to position [0, 21]
type input "The Effects of Vitex ugnus-castus L. Extract on Fertility of [DEMOGRAPHIC_DATA]…"
click at [453, 363] on input "Conference Date" at bounding box center [526, 365] width 272 height 13
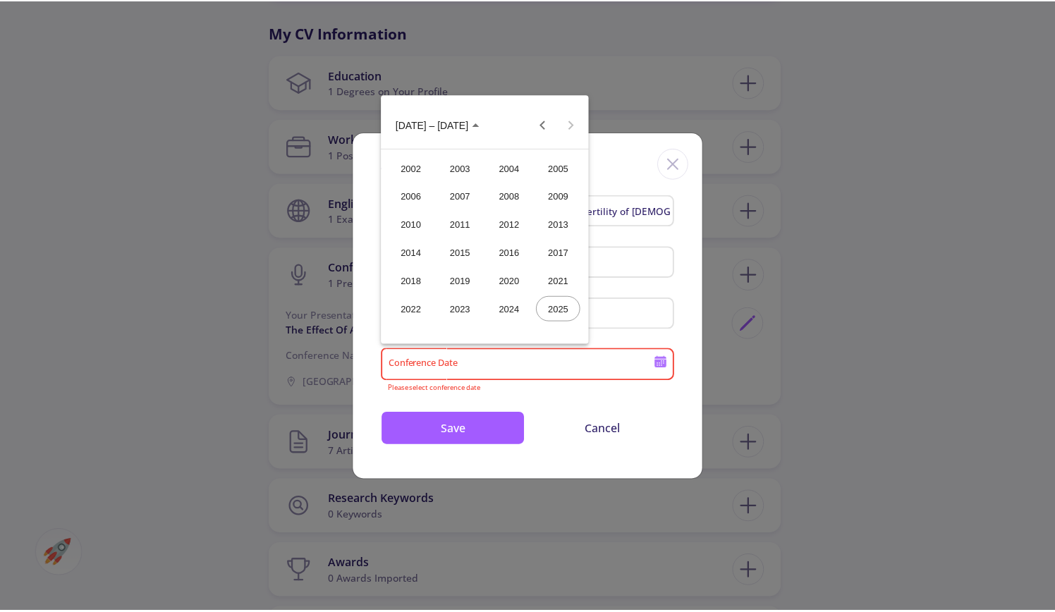
scroll to position [0, 0]
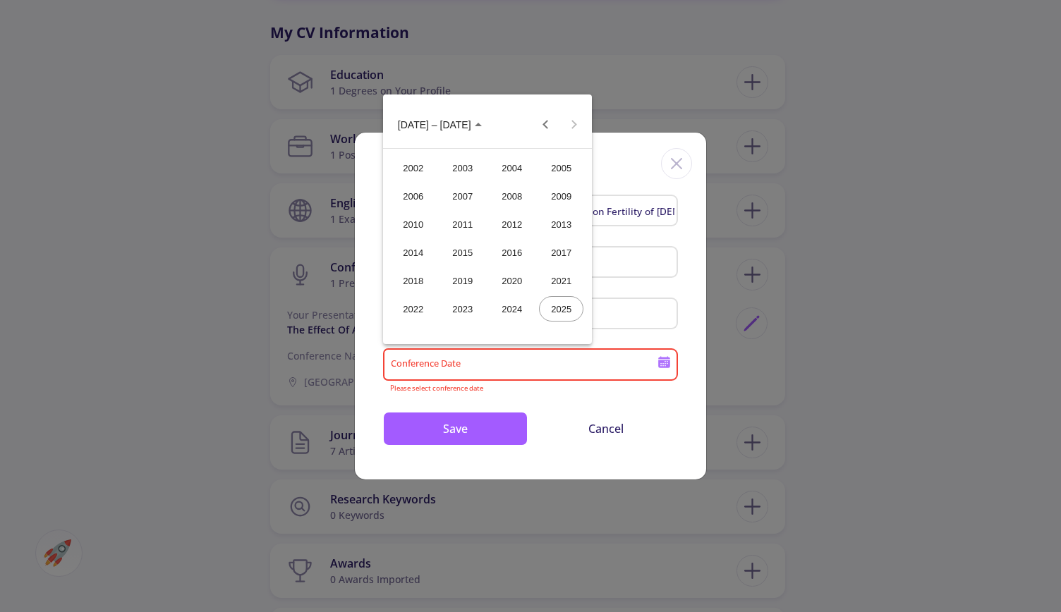
click at [523, 254] on div "2016" at bounding box center [512, 252] width 44 height 25
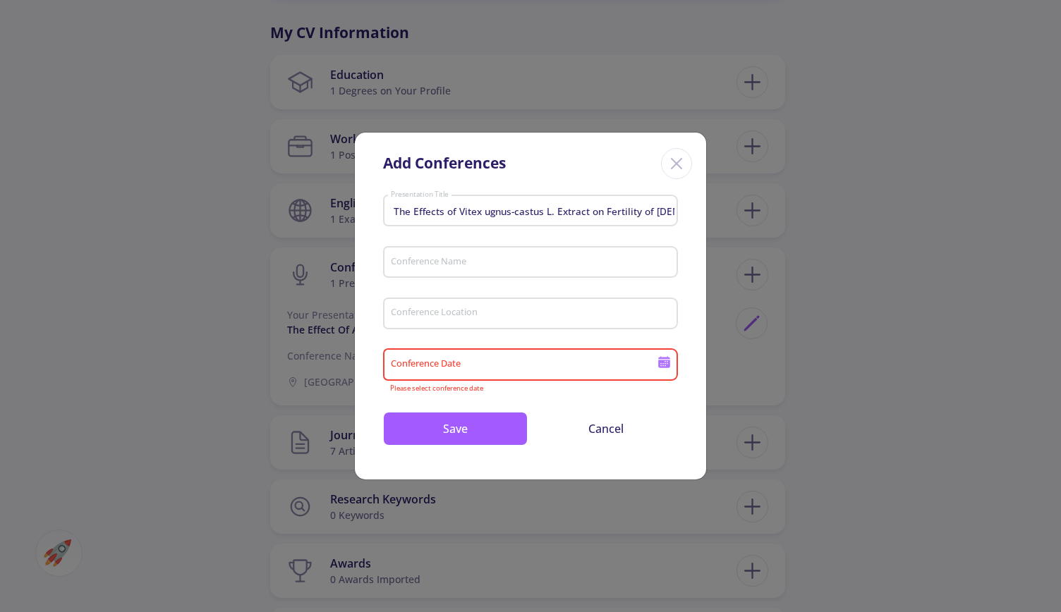
type input "2016"
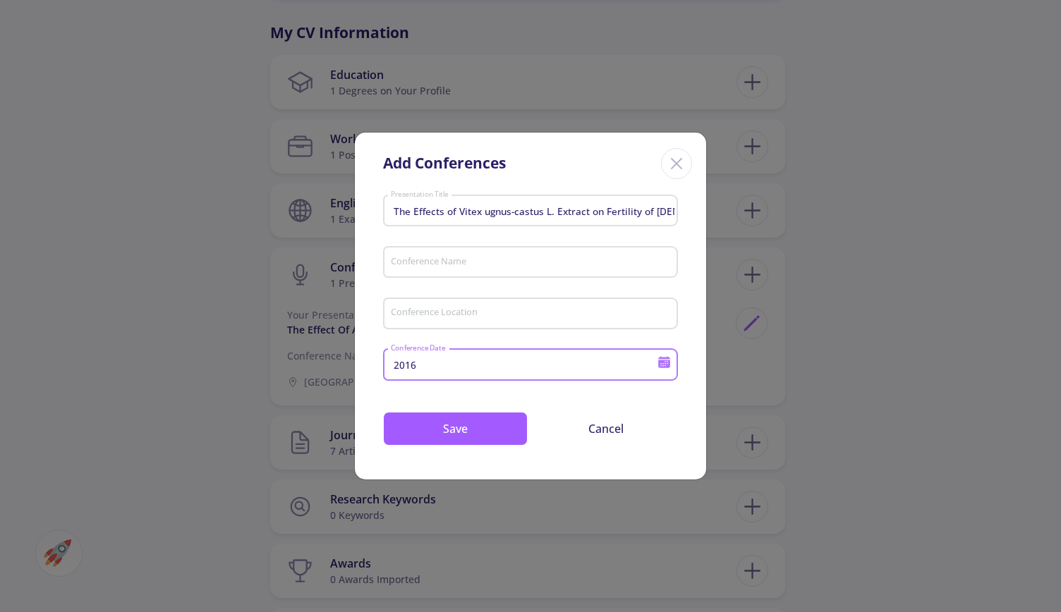
click at [480, 307] on div "Conference Location" at bounding box center [530, 311] width 281 height 37
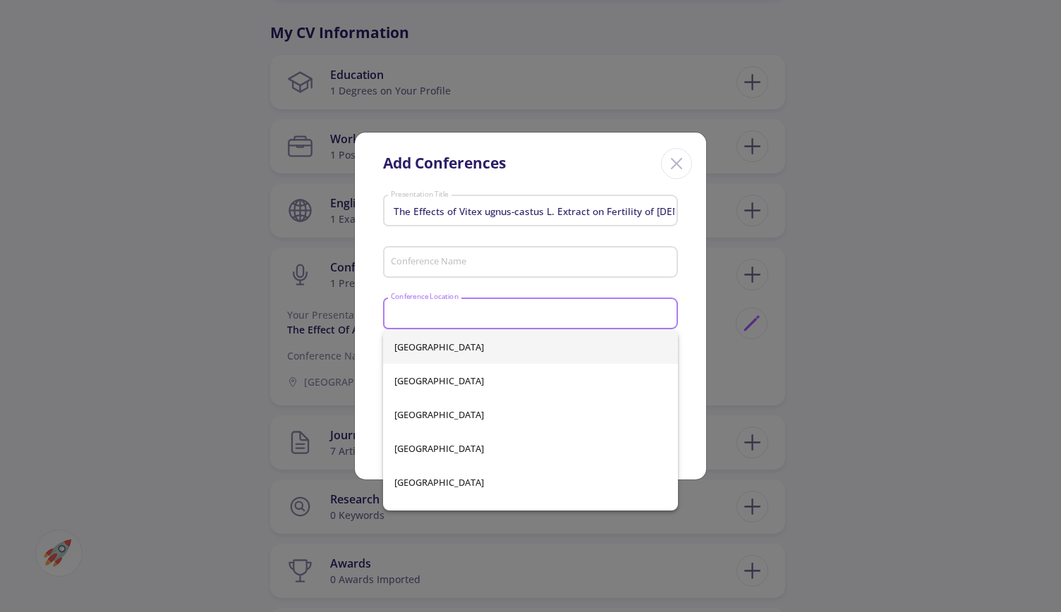
paste input "[GEOGRAPHIC_DATA]"
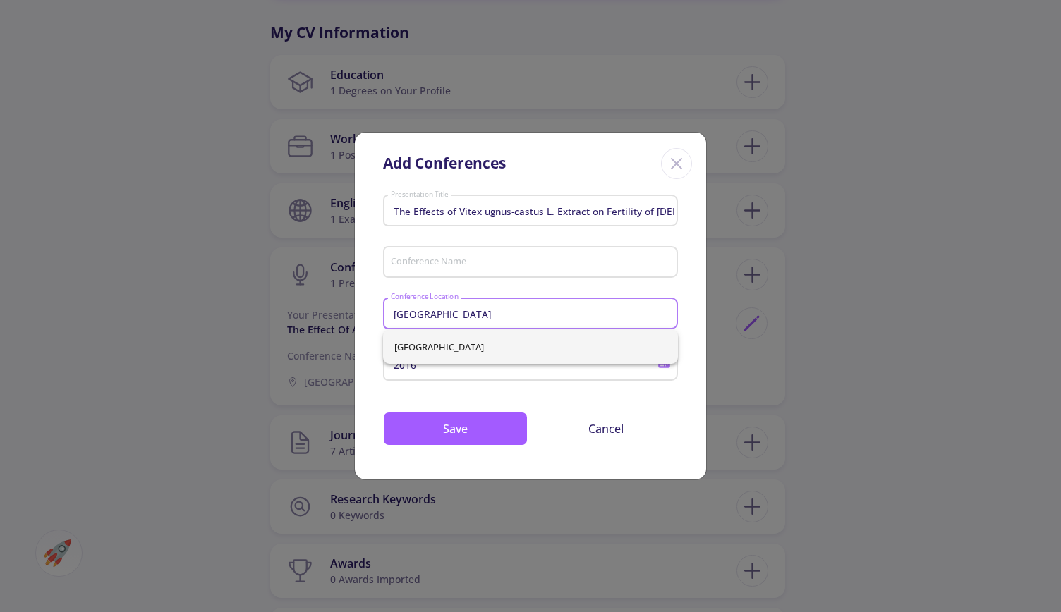
type input "[GEOGRAPHIC_DATA]"
click at [456, 356] on span "[GEOGRAPHIC_DATA]" at bounding box center [530, 347] width 273 height 34
click at [513, 259] on input "Conference Name" at bounding box center [532, 263] width 285 height 13
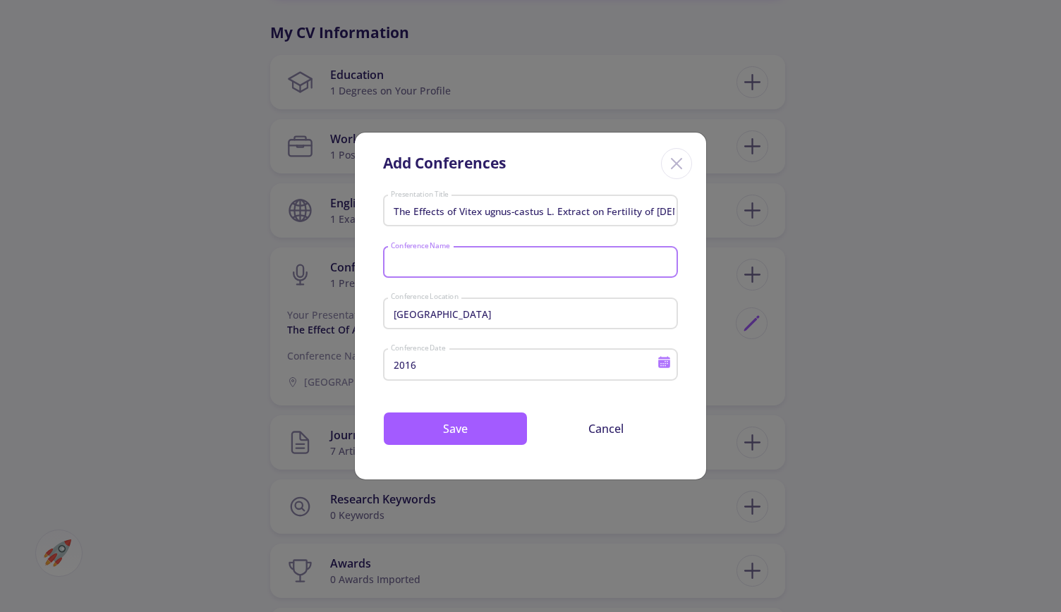
paste input "agriculture ,Food, biological"
type input "agriculture ,Food, biological"
click at [478, 428] on button "Save" at bounding box center [455, 429] width 145 height 34
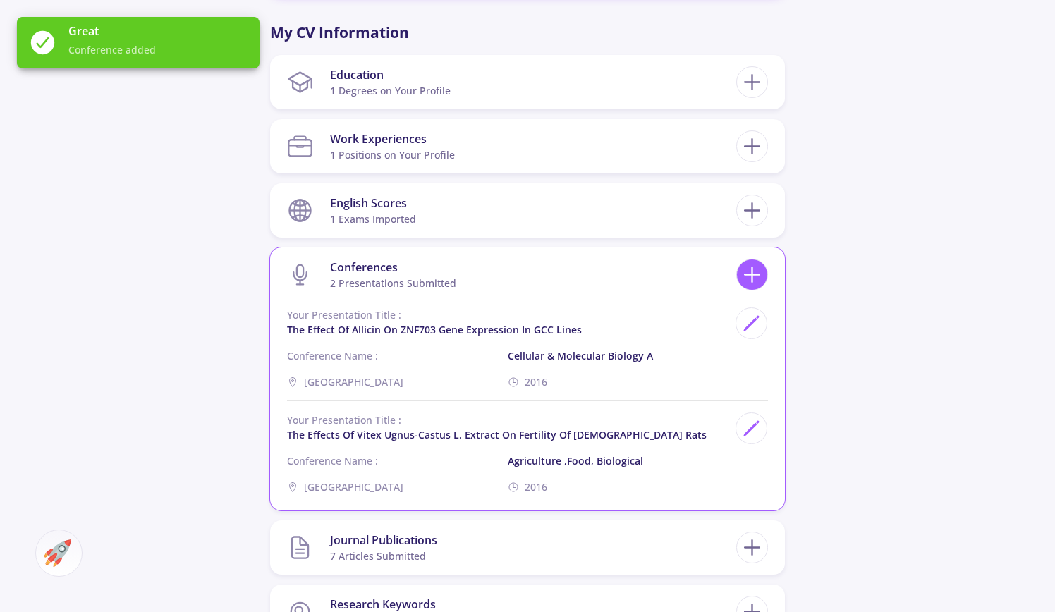
click at [757, 263] on icon at bounding box center [752, 275] width 26 height 26
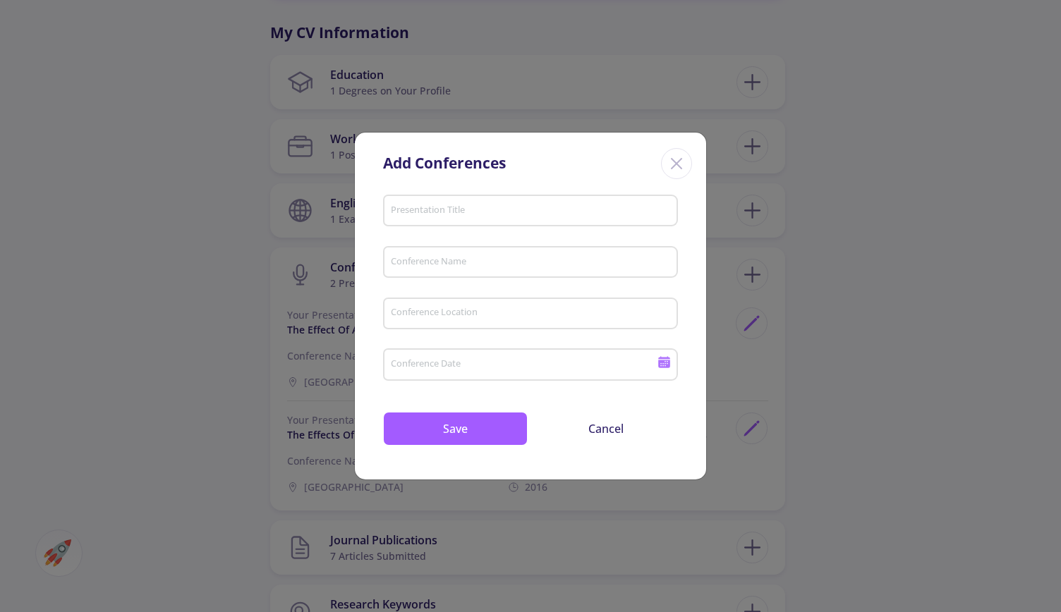
click at [674, 156] on icon "Close" at bounding box center [676, 163] width 23 height 23
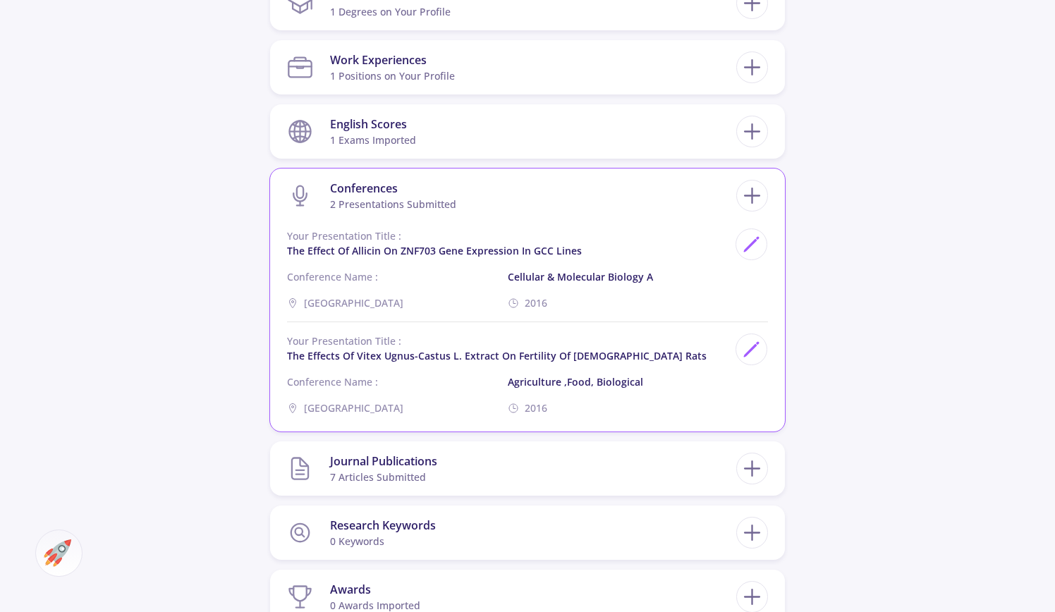
scroll to position [988, 0]
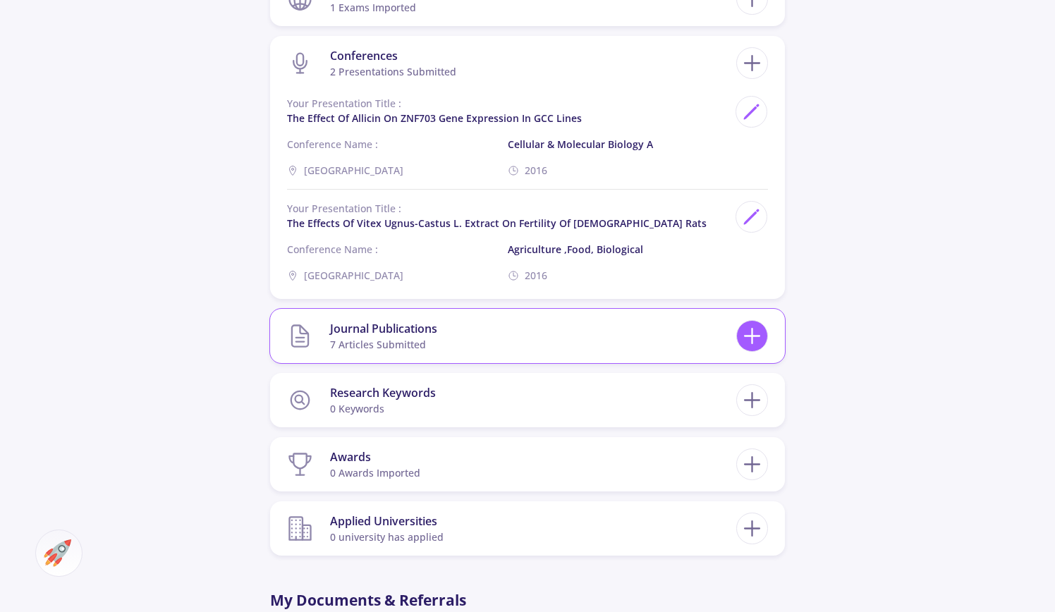
click at [747, 334] on icon at bounding box center [752, 336] width 26 height 26
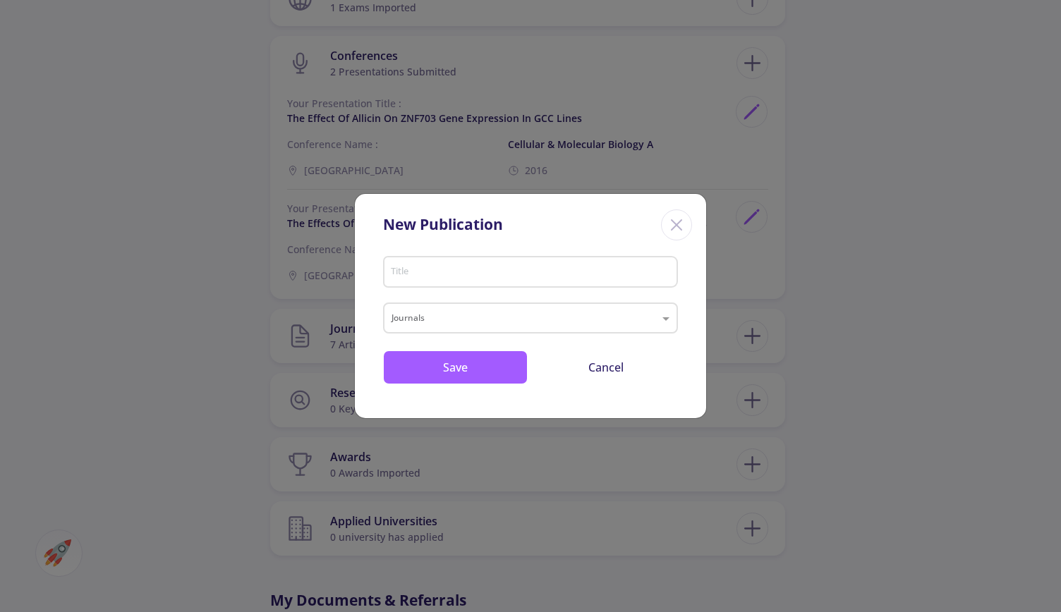
click at [672, 226] on icon "Close" at bounding box center [676, 225] width 23 height 23
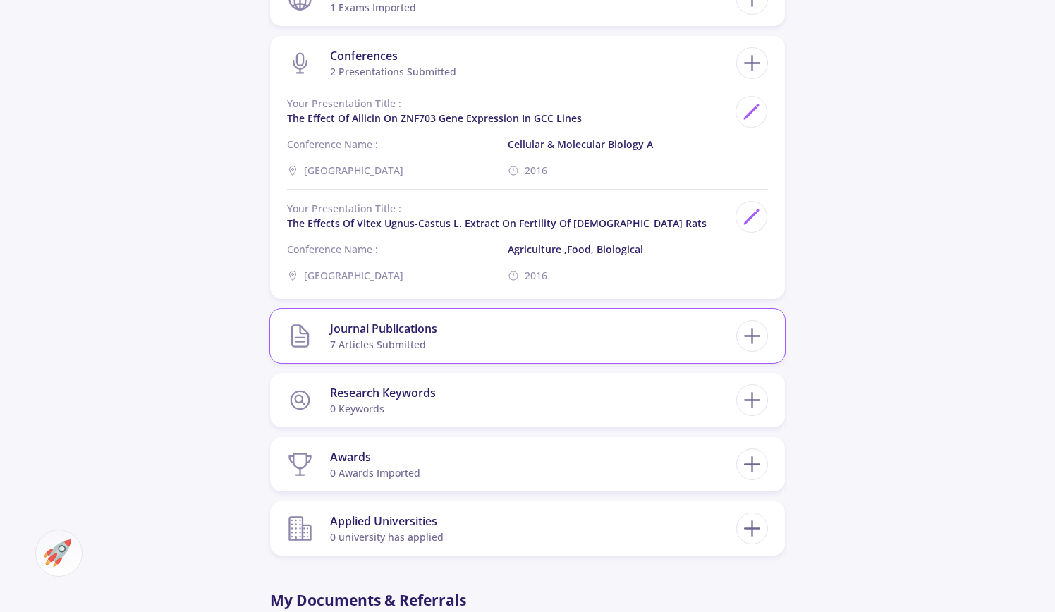
click at [381, 344] on div "7 articles submitted" at bounding box center [383, 344] width 107 height 15
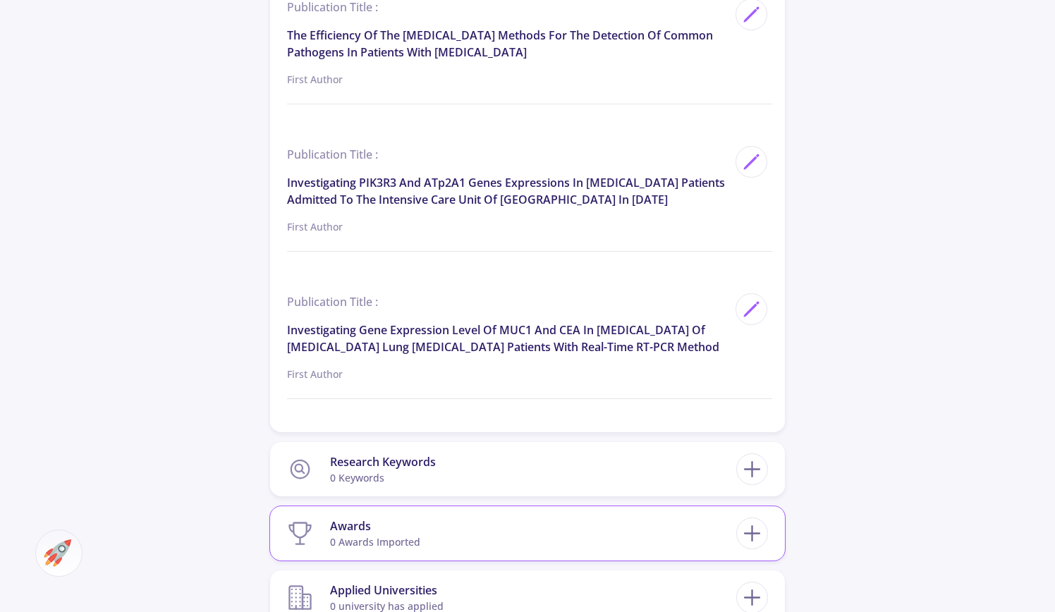
scroll to position [2116, 0]
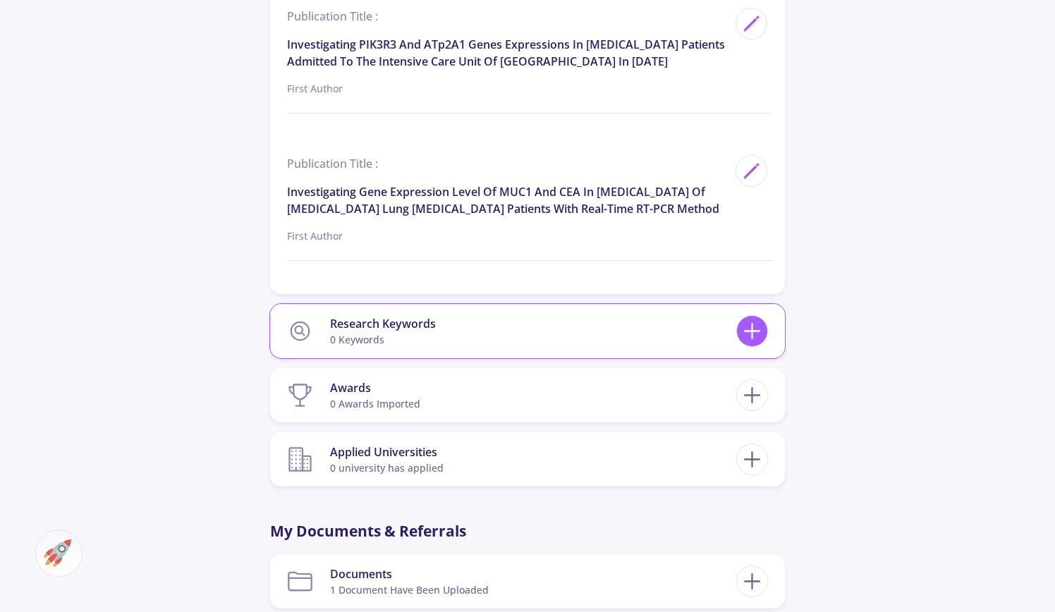
click at [758, 337] on icon at bounding box center [752, 331] width 26 height 26
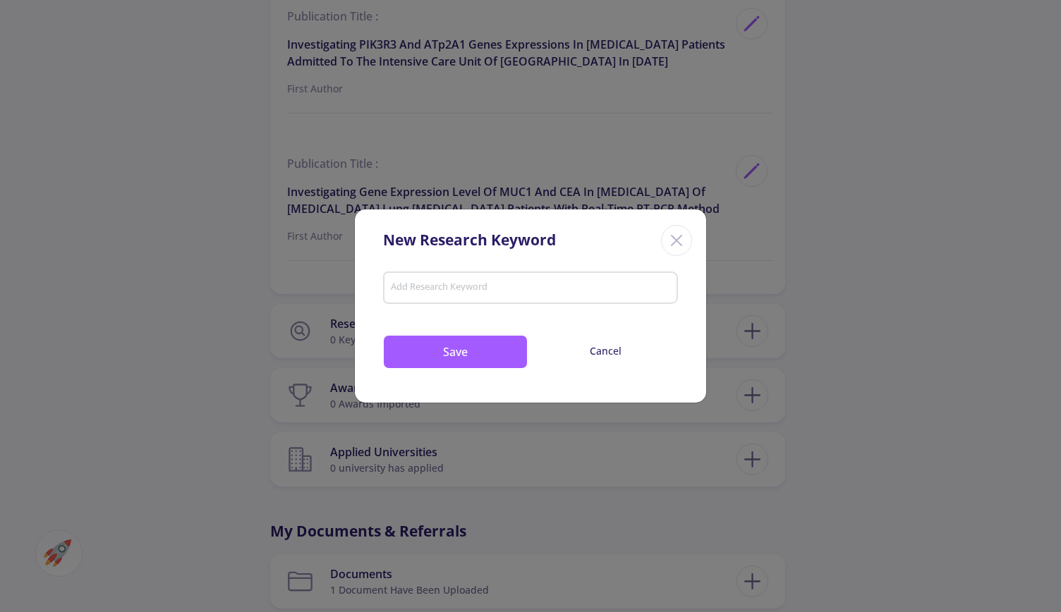
click at [535, 286] on input "Add Research Keyword" at bounding box center [530, 289] width 281 height 13
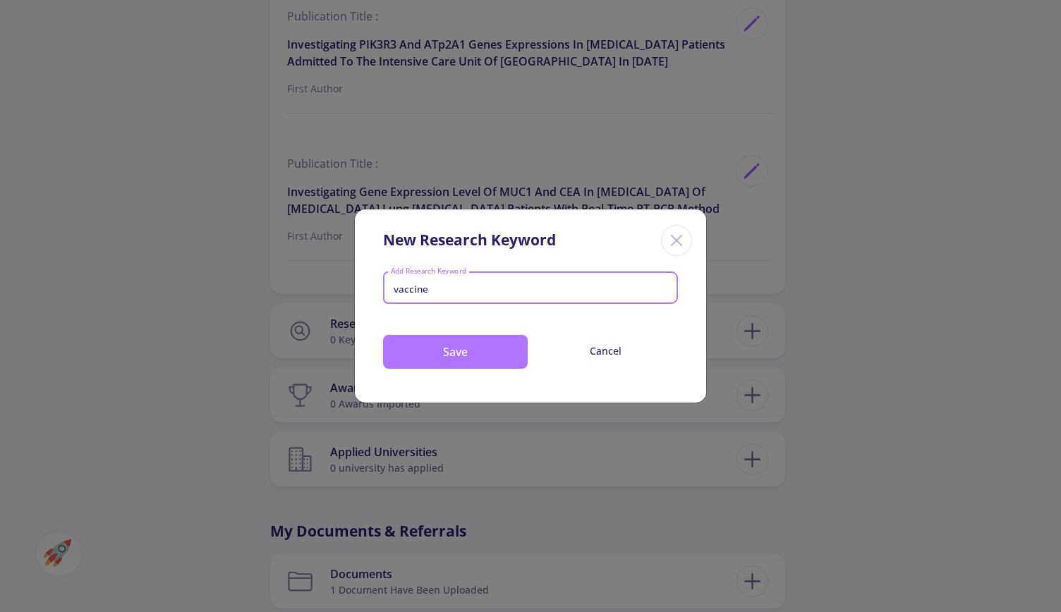
type input "vaccine"
click at [466, 349] on button "Save" at bounding box center [455, 352] width 145 height 34
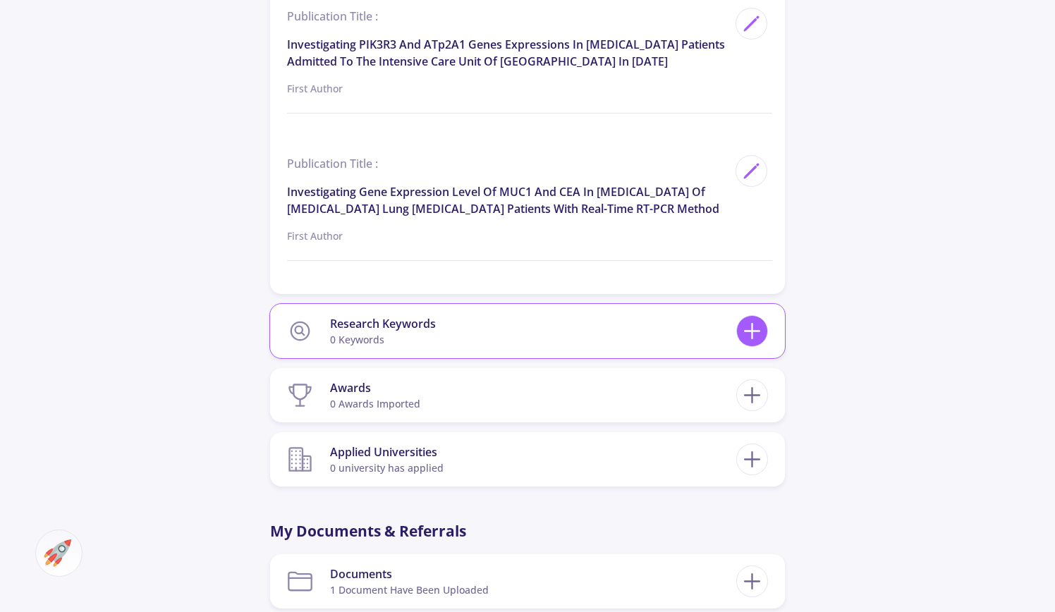
click at [746, 344] on icon at bounding box center [752, 331] width 26 height 26
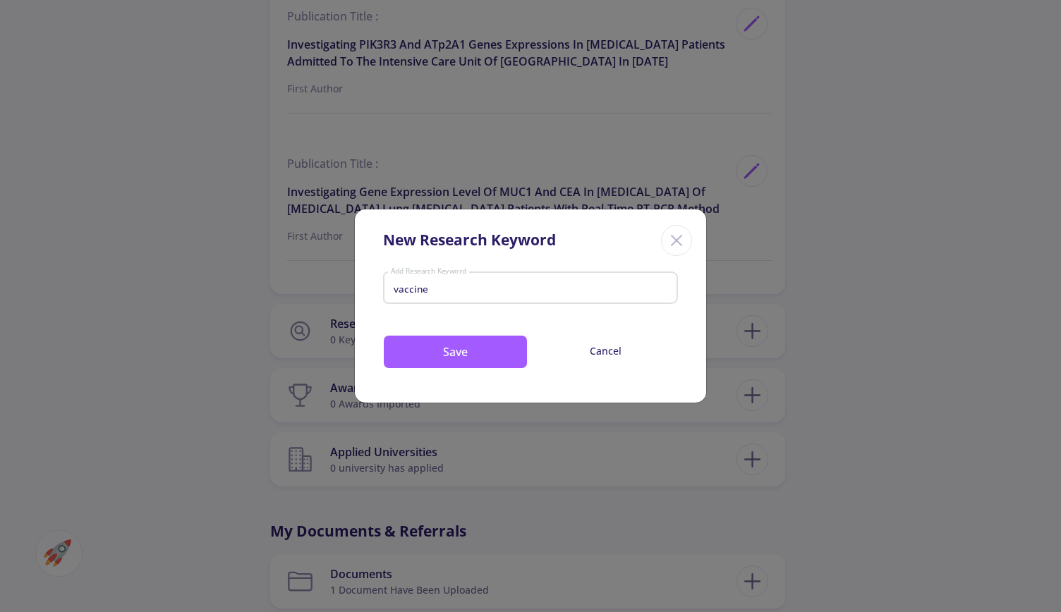
click at [680, 242] on icon "Close" at bounding box center [676, 240] width 23 height 23
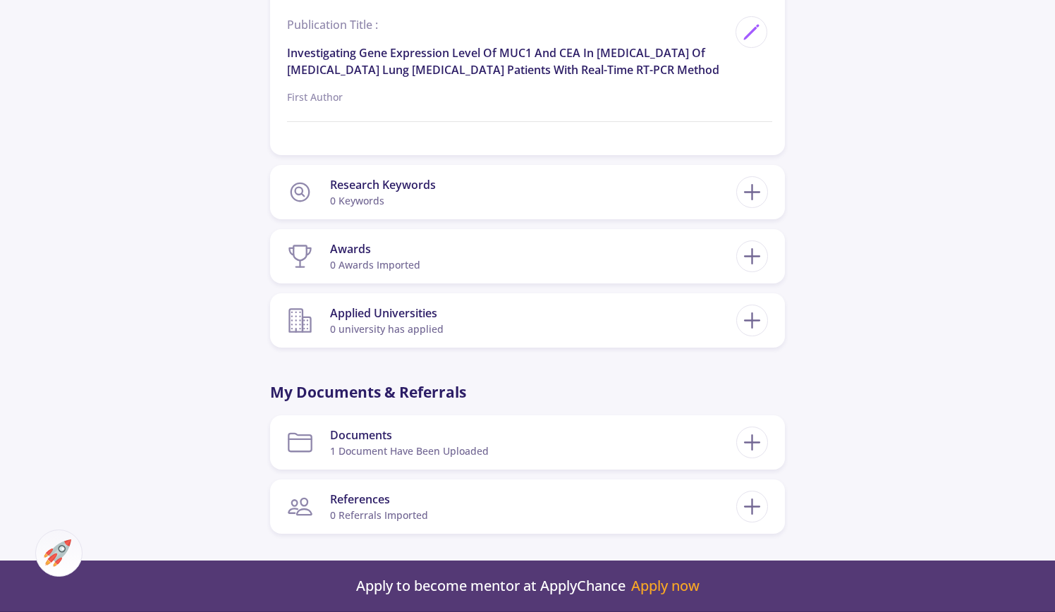
scroll to position [2258, 0]
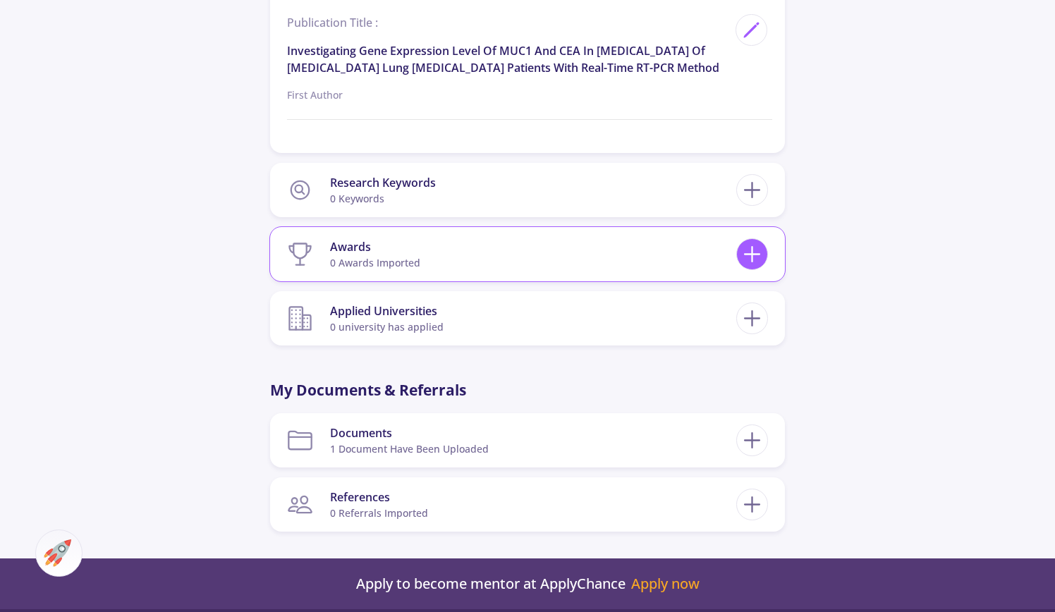
click at [755, 255] on line at bounding box center [752, 255] width 15 height 0
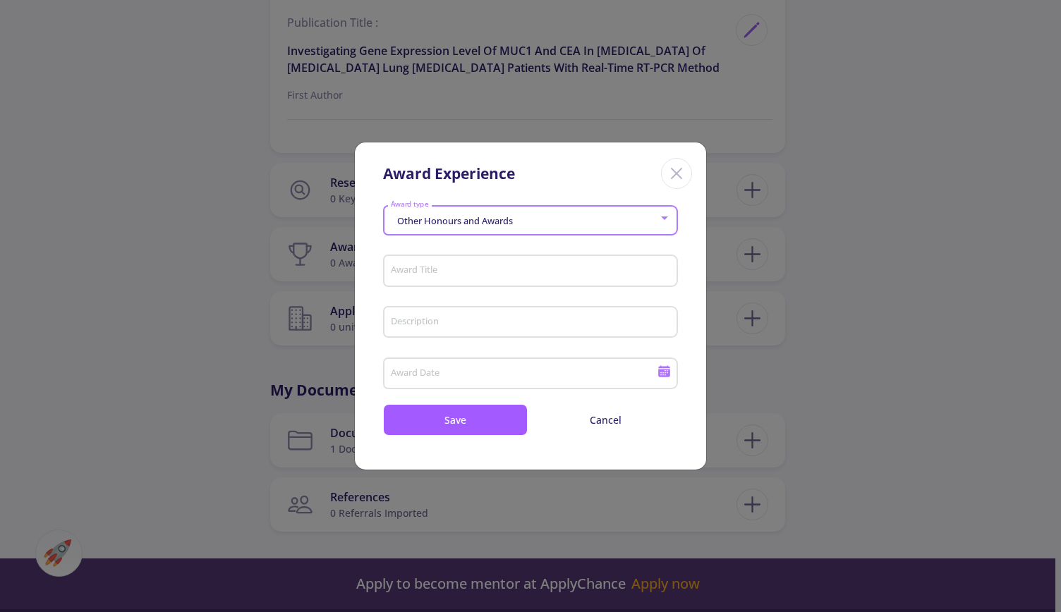
click at [628, 222] on div "Other Honours and Awards" at bounding box center [524, 221] width 269 height 11
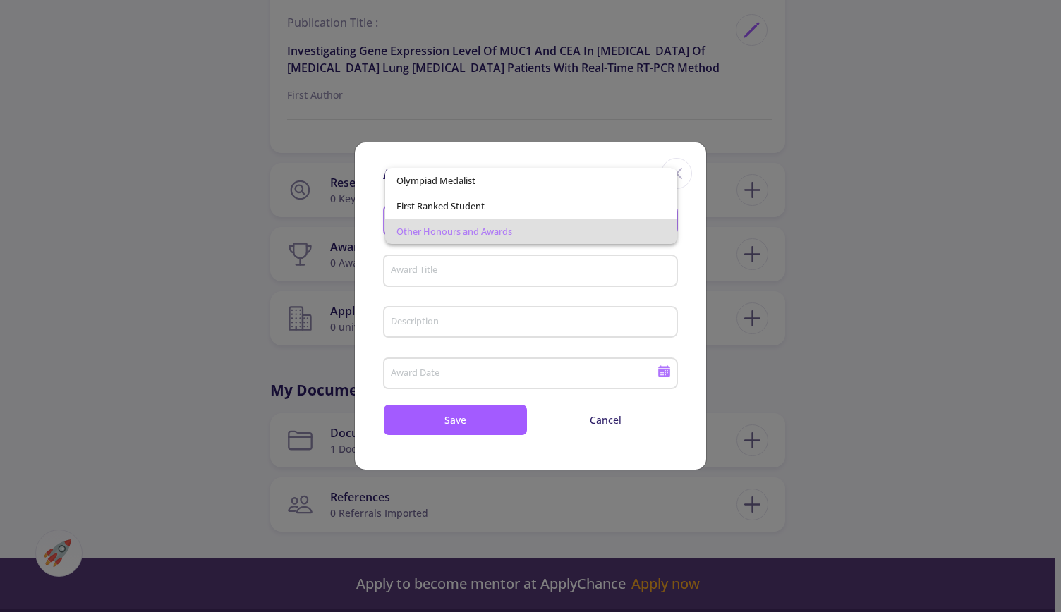
click at [509, 239] on span "Other Honours and Awards" at bounding box center [530, 231] width 269 height 25
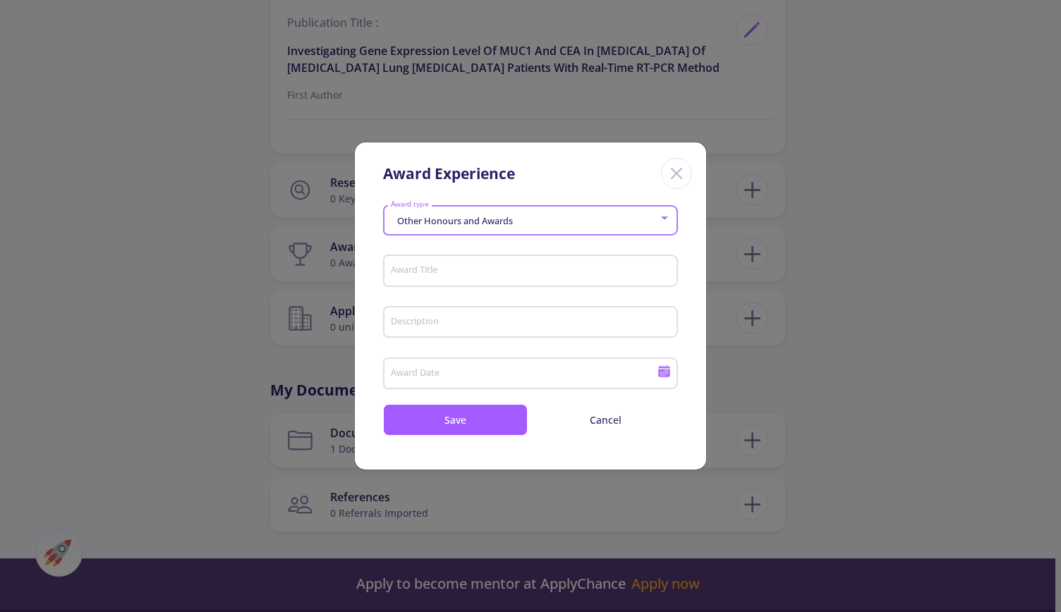
click at [442, 272] on input "Award Title" at bounding box center [532, 271] width 285 height 13
paste input "Winner of the F"
type input "Winner of the F"
drag, startPoint x: 473, startPoint y: 269, endPoint x: 378, endPoint y: 267, distance: 95.3
click at [378, 267] on section "Other Honours and Awards Award type Winner of the F Award Title Description Awa…" at bounding box center [530, 318] width 351 height 236
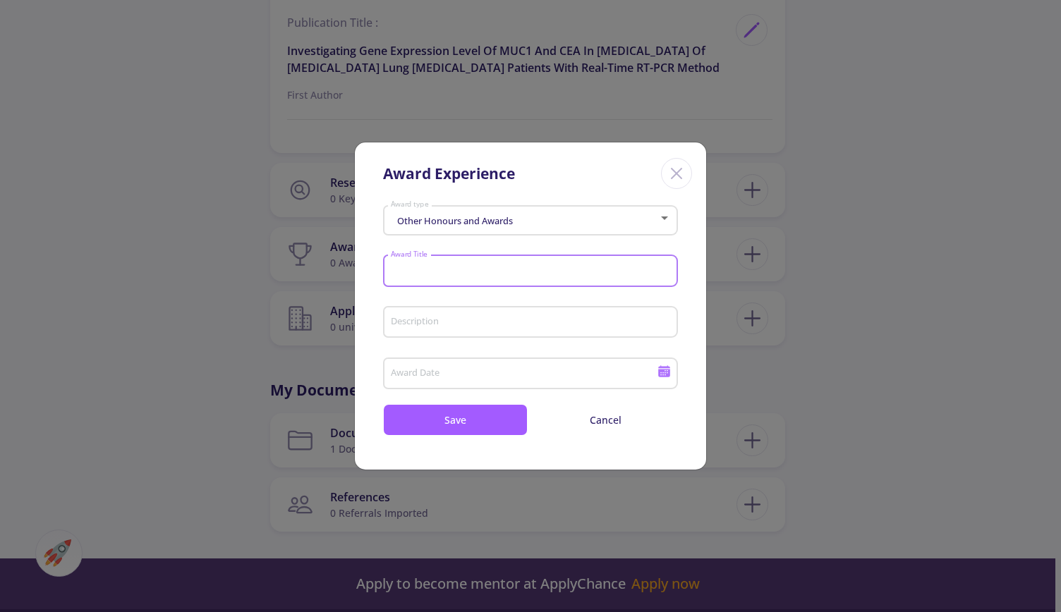
click at [401, 320] on input "Description" at bounding box center [532, 323] width 285 height 13
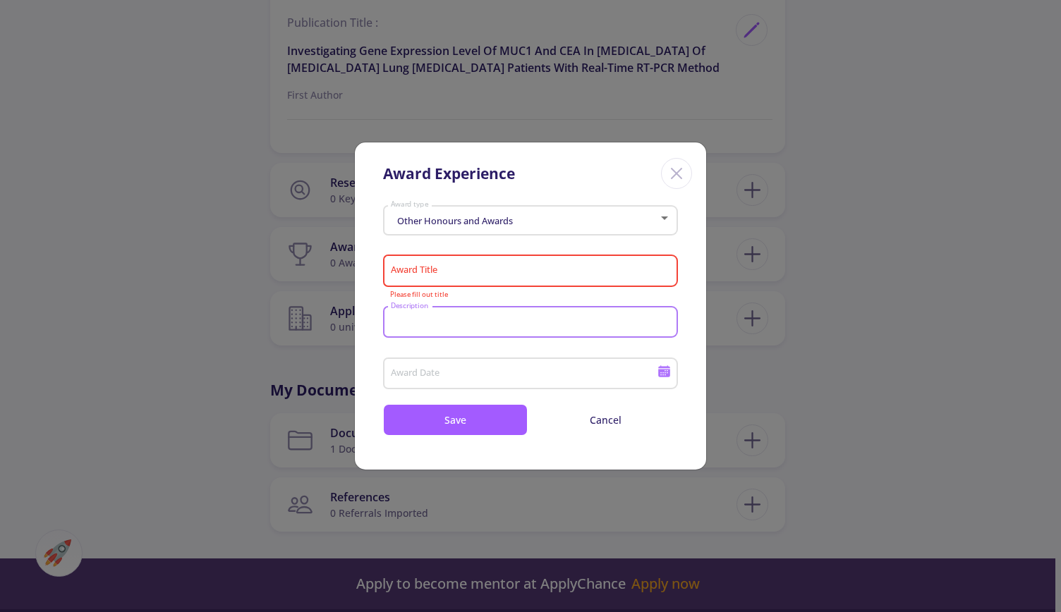
paste input "Winner of the F"
type input "Winner of the F"
drag, startPoint x: 478, startPoint y: 328, endPoint x: 344, endPoint y: 329, distance: 133.3
click at [344, 329] on div "Award Experience Other Honours and Awards Award type Award Title Please fill ou…" at bounding box center [530, 306] width 1061 height 612
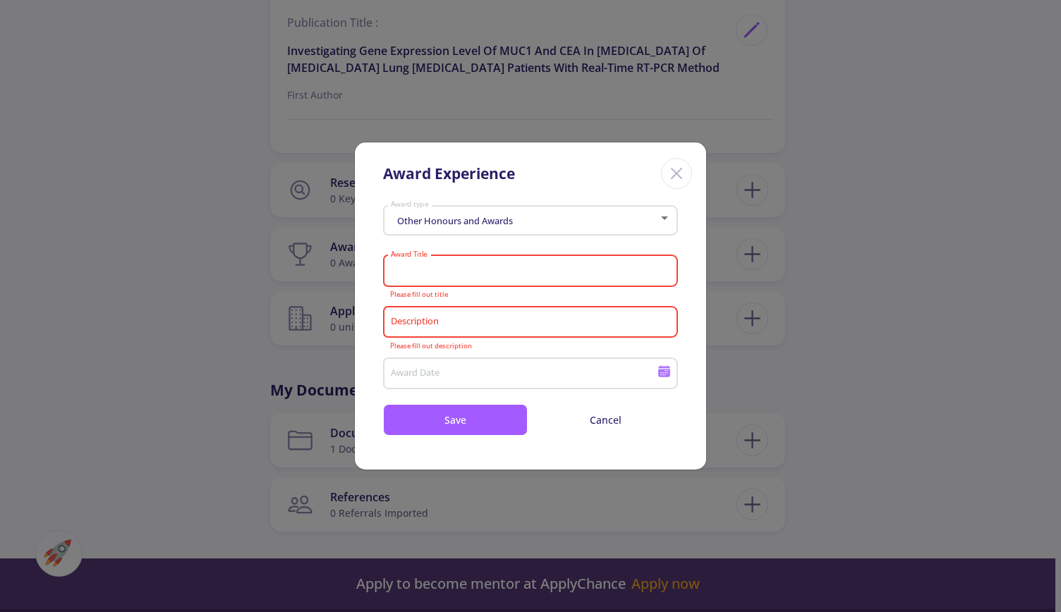
click at [478, 270] on input "Award Title" at bounding box center [532, 271] width 285 height 13
paste input "poster presenta"
type input "poster presenta"
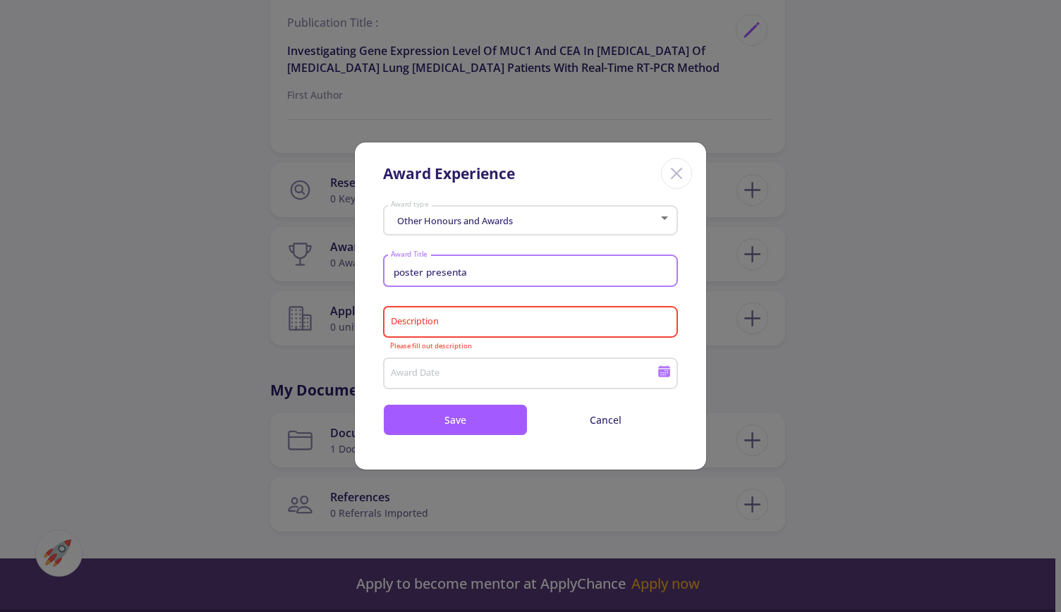
drag, startPoint x: 485, startPoint y: 273, endPoint x: 378, endPoint y: 269, distance: 107.3
click at [378, 269] on section "Other Honours and Awards Award type poster presenta Award Title Description Ple…" at bounding box center [530, 318] width 351 height 236
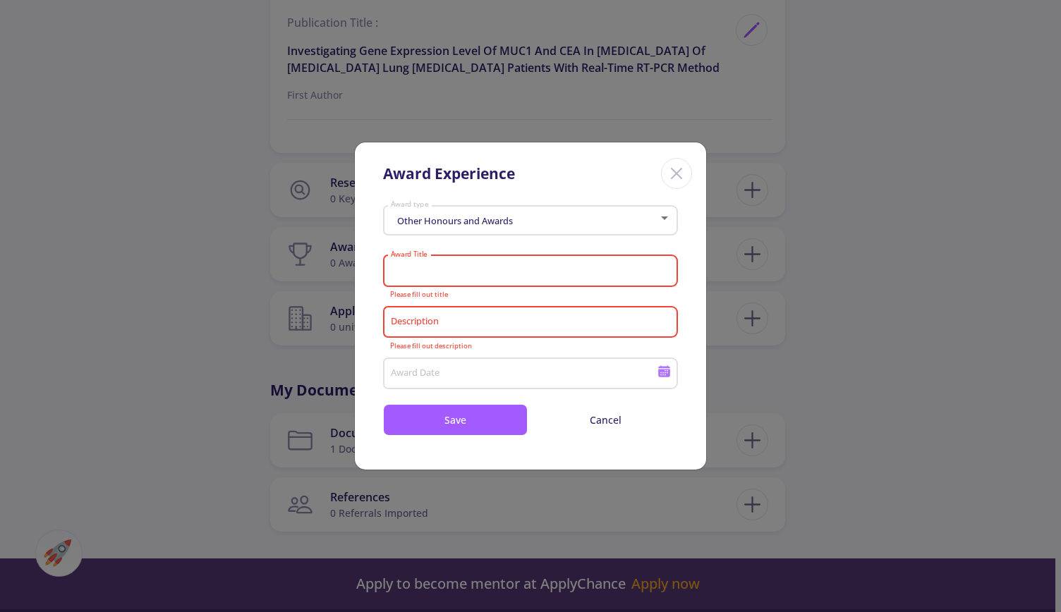
click at [415, 325] on input "Description" at bounding box center [532, 323] width 285 height 13
paste input "poster presenta"
type input "poster presenta"
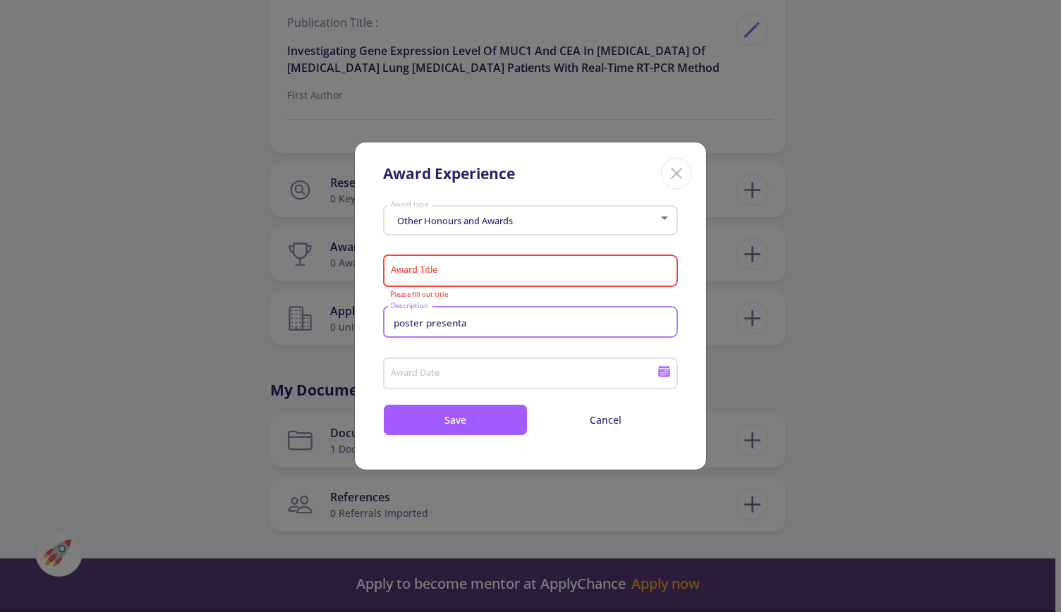
drag, startPoint x: 475, startPoint y: 322, endPoint x: 375, endPoint y: 320, distance: 100.2
click at [375, 320] on section "Other Honours and Awards Award type Award Title Please fill out title poster pr…" at bounding box center [530, 318] width 351 height 236
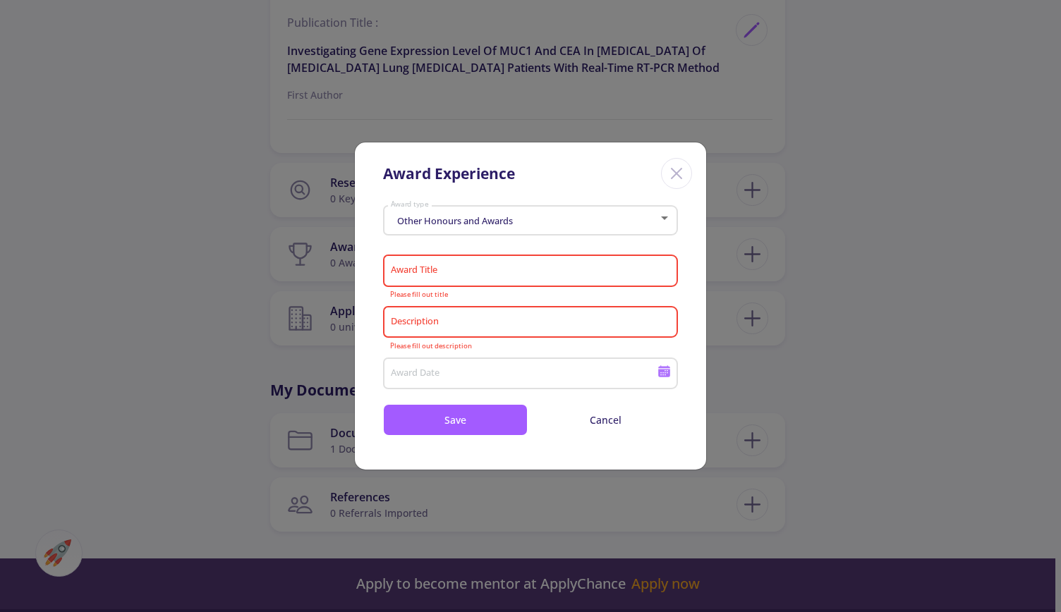
click at [672, 171] on icon "Close" at bounding box center [676, 173] width 23 height 23
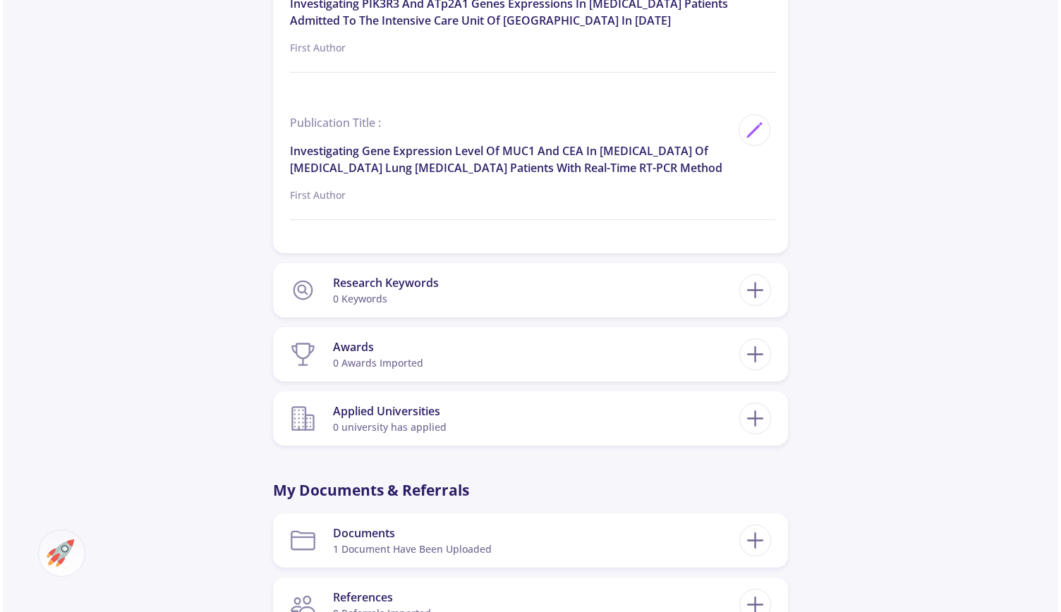
scroll to position [2187, 0]
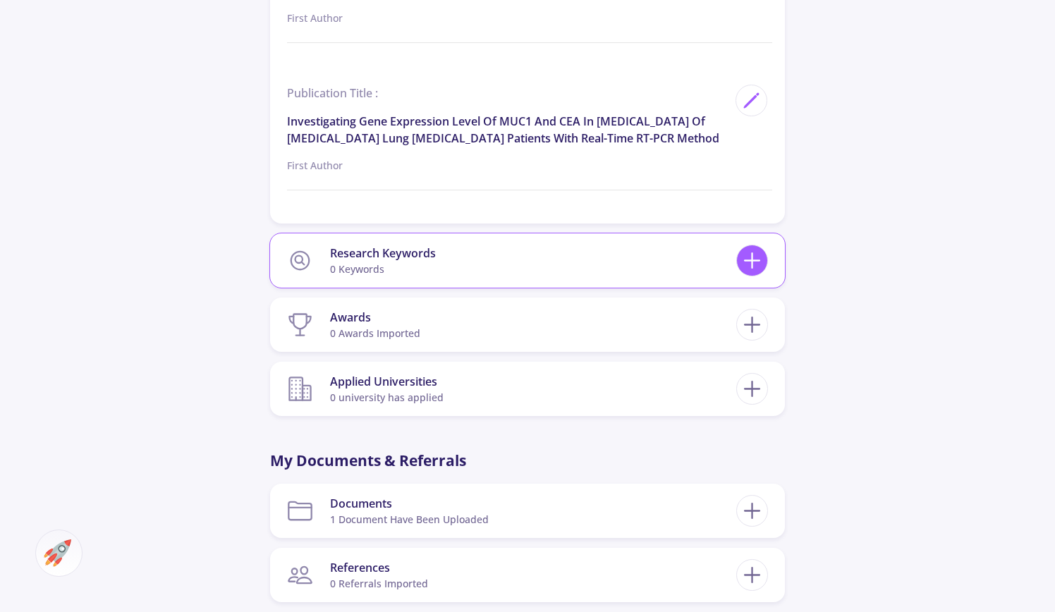
click at [763, 274] on icon at bounding box center [752, 261] width 26 height 26
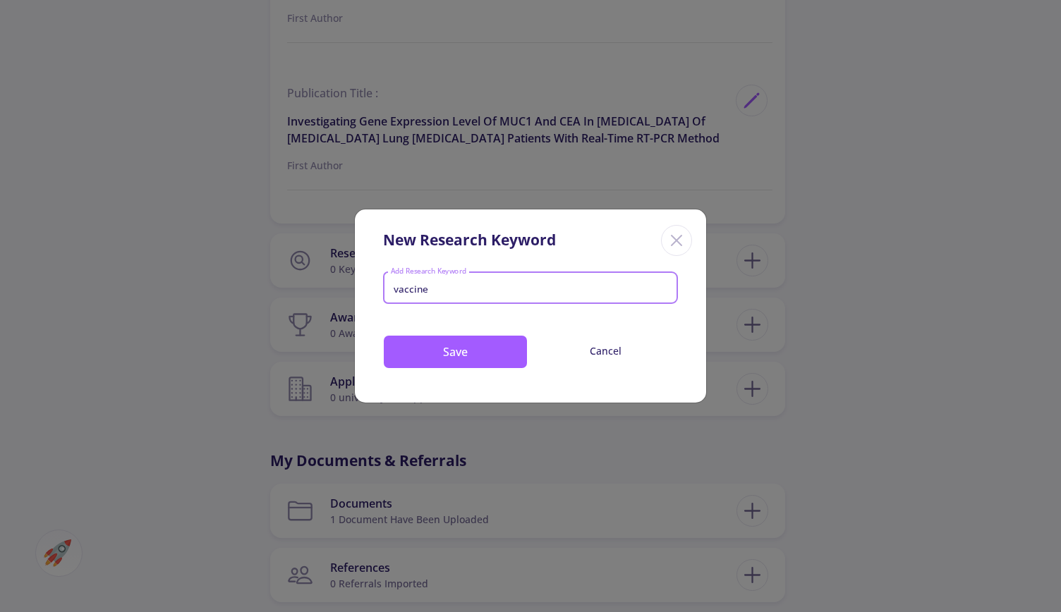
drag, startPoint x: 478, startPoint y: 294, endPoint x: 437, endPoint y: 296, distance: 40.9
click at [437, 296] on div "vaccine" at bounding box center [530, 289] width 287 height 18
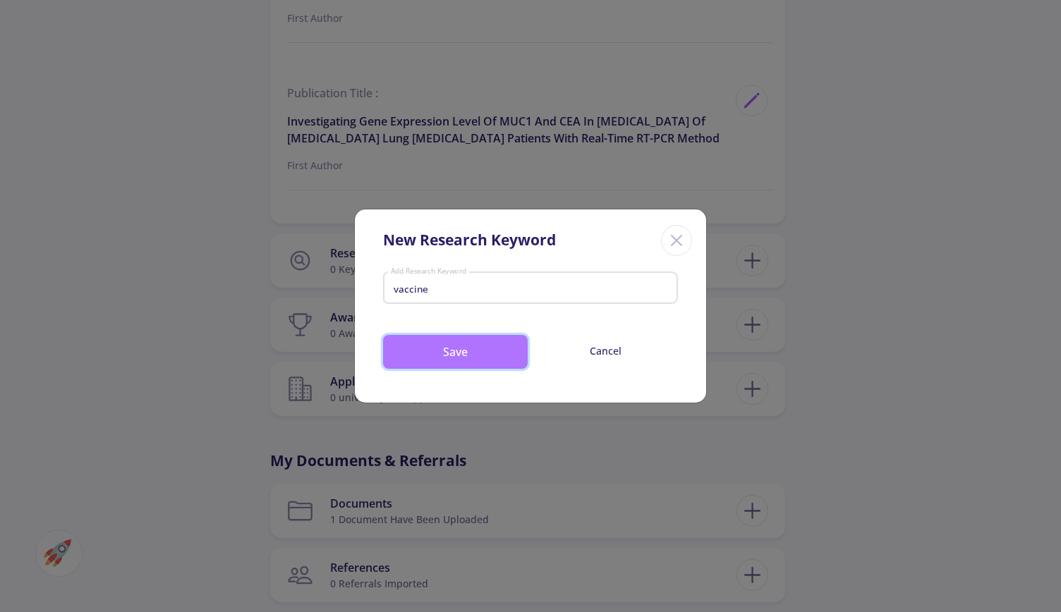
click at [472, 352] on button "Save" at bounding box center [455, 352] width 145 height 34
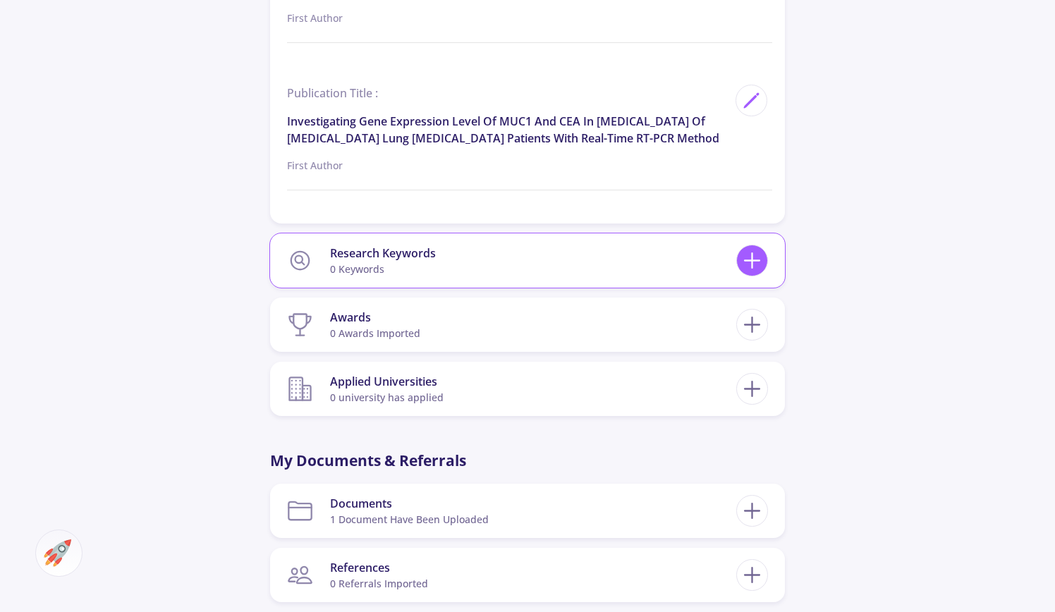
click at [746, 274] on icon at bounding box center [752, 261] width 26 height 26
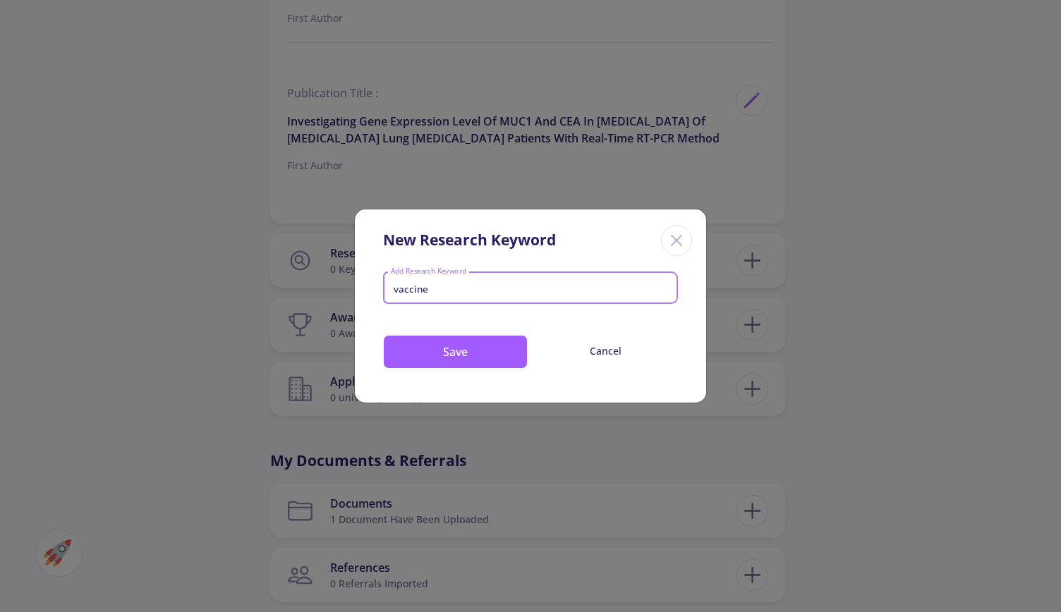
drag, startPoint x: 458, startPoint y: 296, endPoint x: 380, endPoint y: 293, distance: 77.7
click at [380, 293] on div "vaccine Add Research Keyword Save Cancel" at bounding box center [530, 335] width 351 height 137
drag, startPoint x: 428, startPoint y: 287, endPoint x: 388, endPoint y: 291, distance: 39.7
click at [388, 291] on div "vaccine" at bounding box center [530, 289] width 287 height 18
type input "[MEDICAL_DATA]"
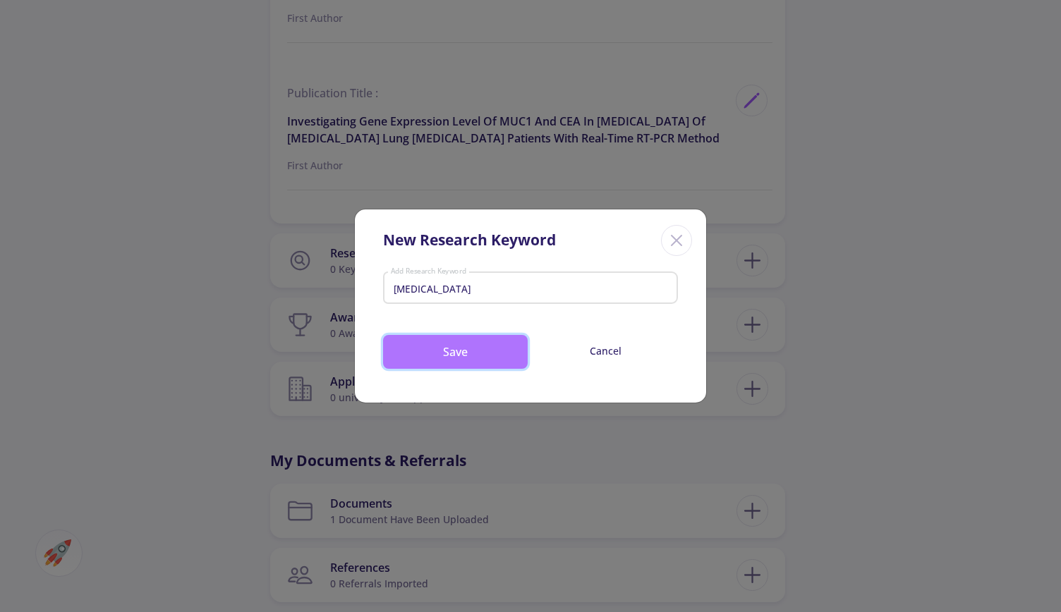
click at [452, 348] on button "Save" at bounding box center [455, 352] width 145 height 34
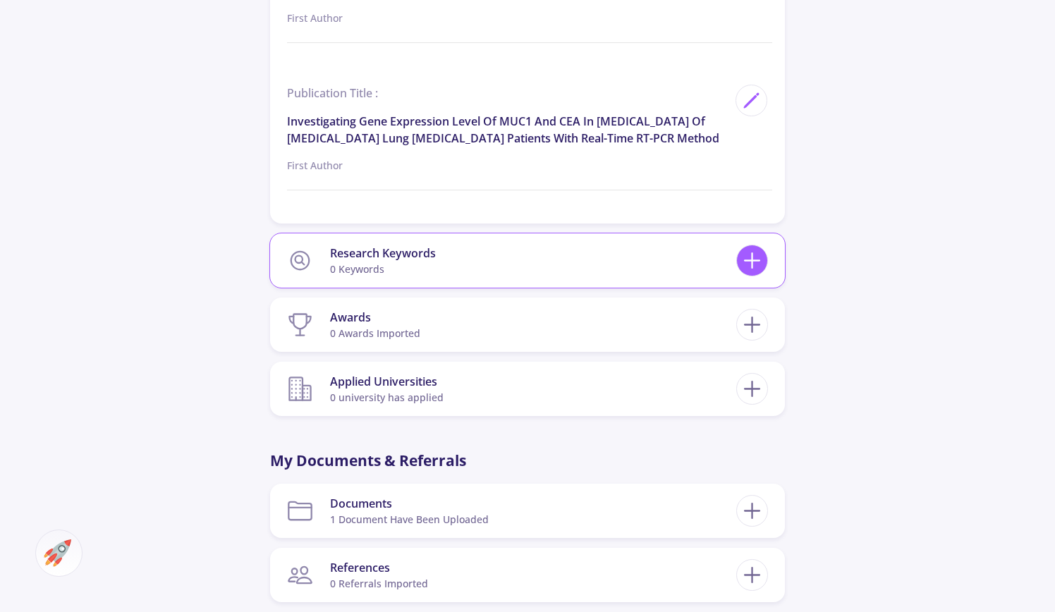
click at [754, 274] on icon at bounding box center [752, 261] width 26 height 26
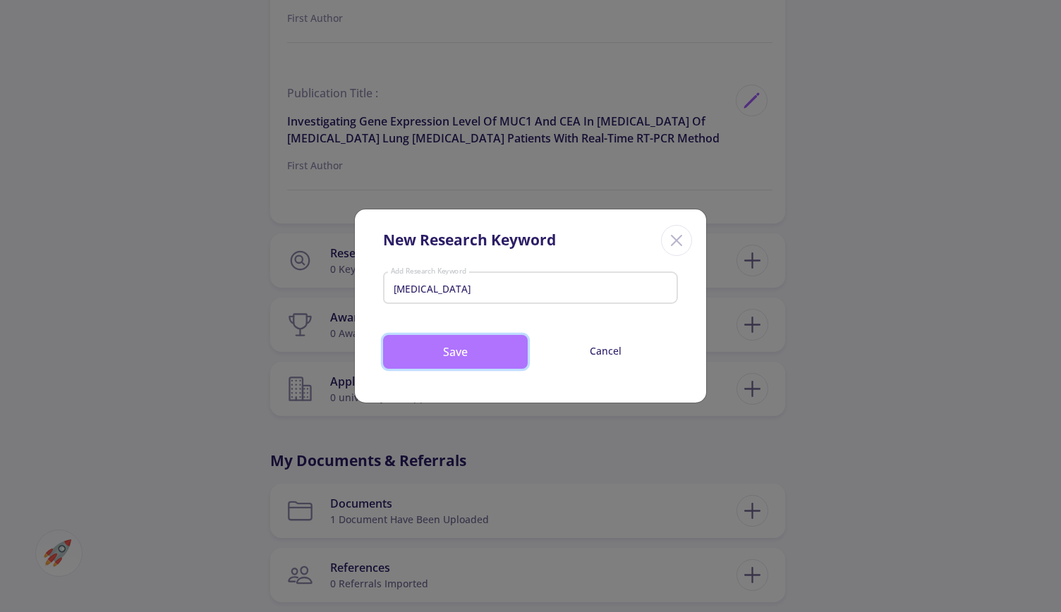
click at [488, 351] on button "Save" at bounding box center [455, 352] width 145 height 34
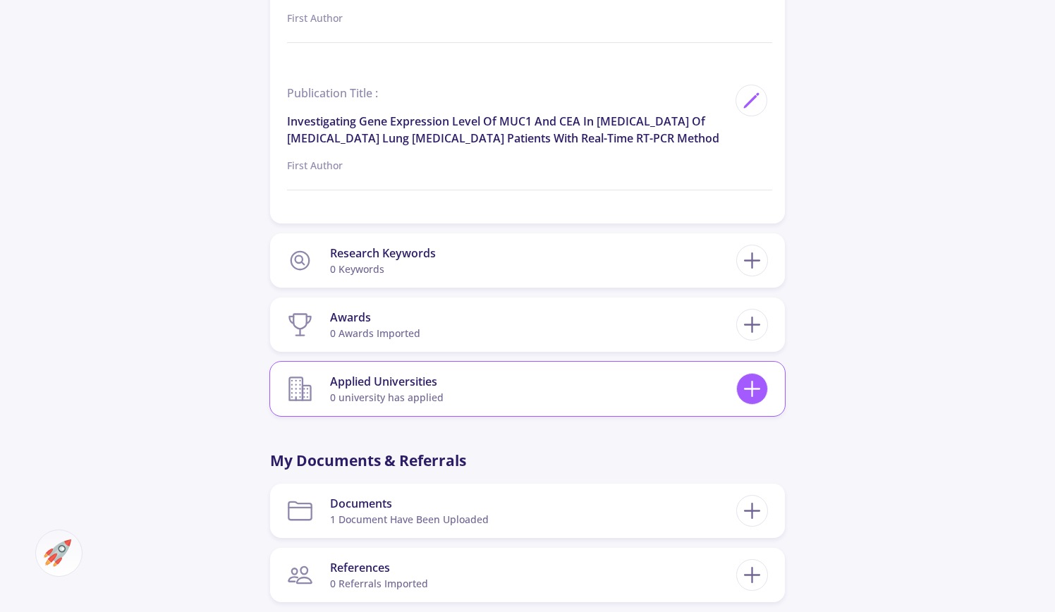
click at [744, 402] on icon at bounding box center [752, 389] width 26 height 26
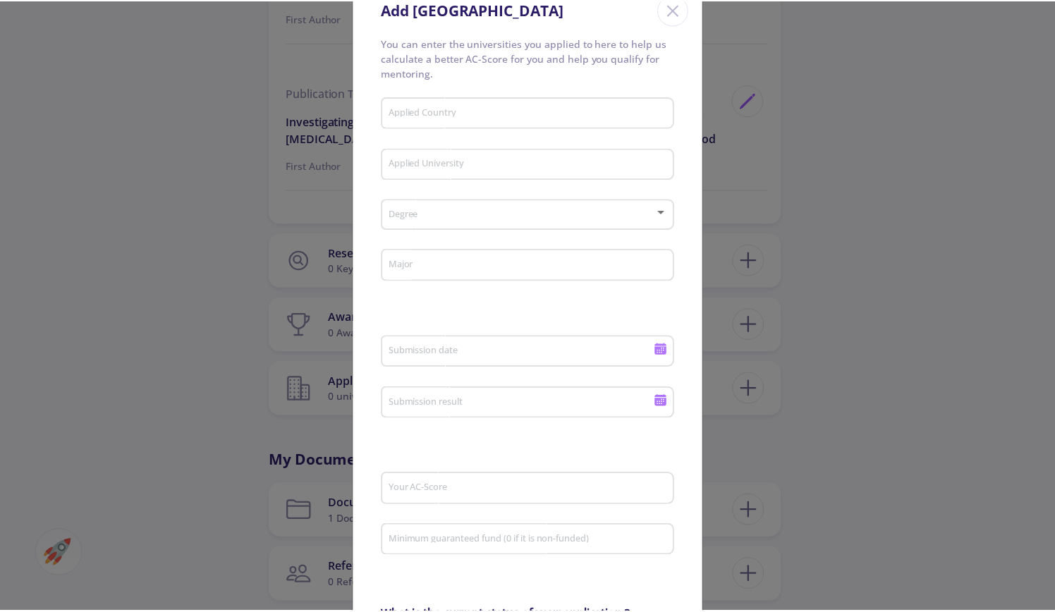
scroll to position [0, 0]
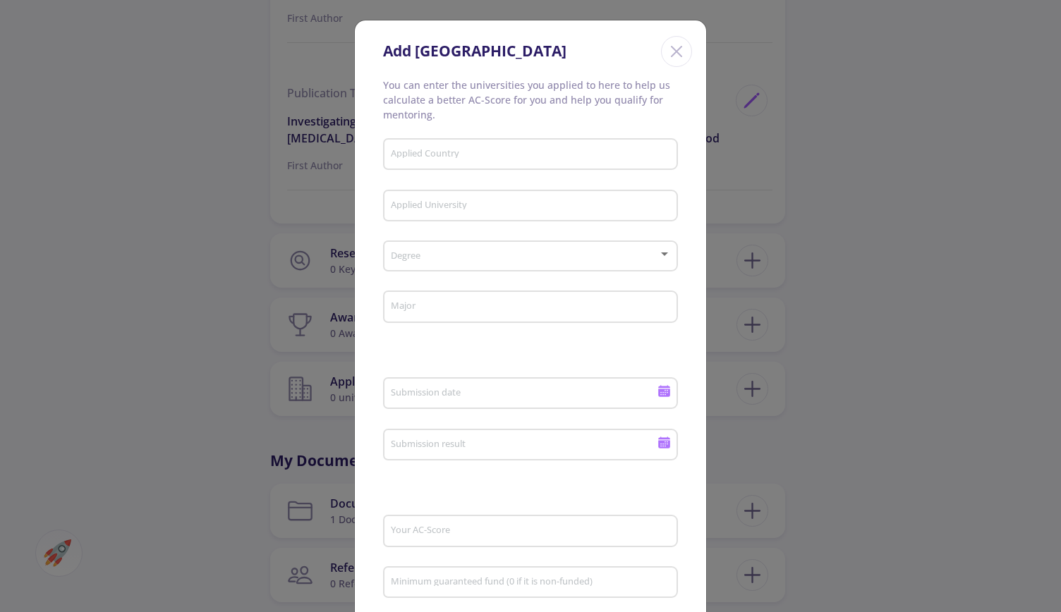
click at [667, 47] on icon "Close" at bounding box center [676, 51] width 23 height 23
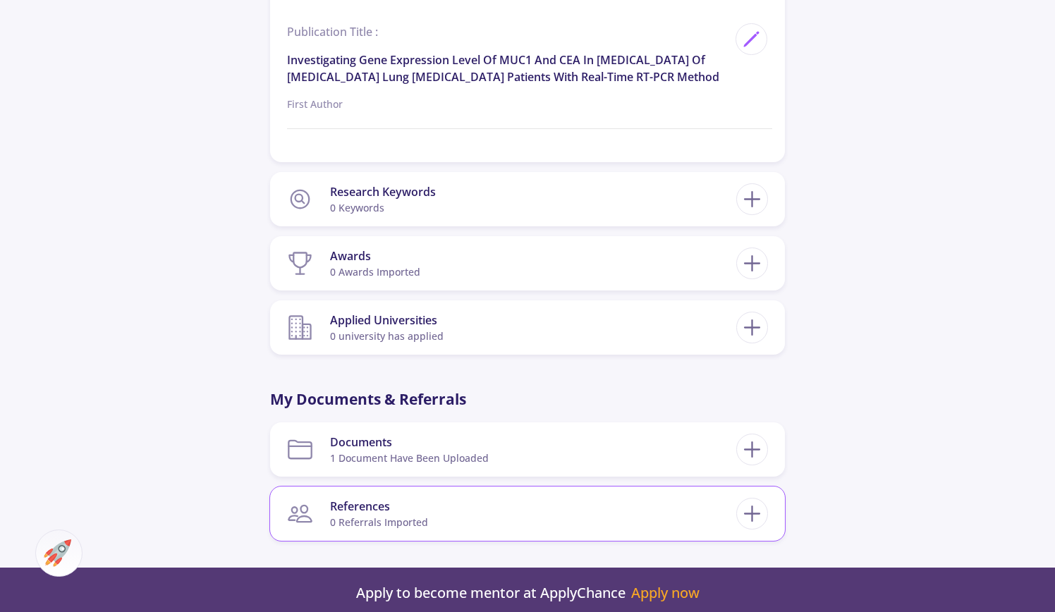
scroll to position [2328, 0]
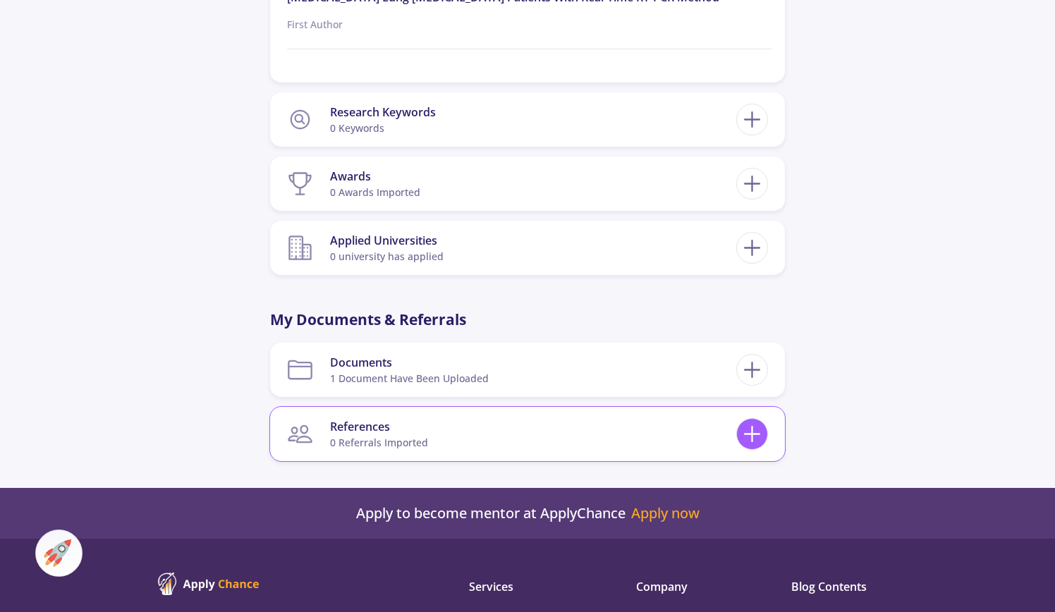
click at [746, 443] on icon at bounding box center [752, 434] width 26 height 26
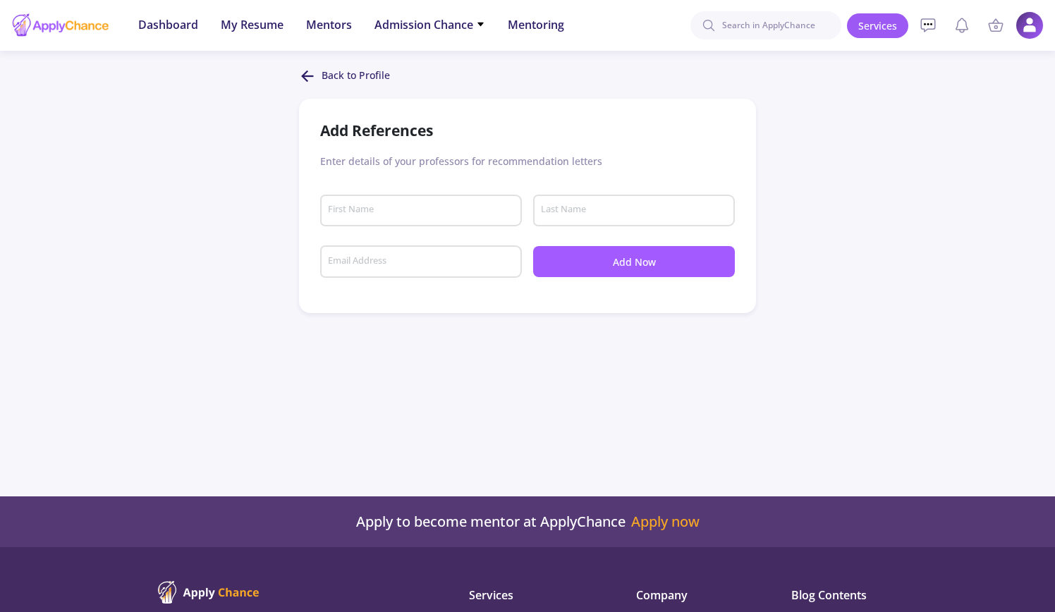
click at [814, 246] on div "Back to Profile Add References Enter details of your professors for recommendat…" at bounding box center [527, 191] width 1055 height 246
click at [299, 74] on icon at bounding box center [307, 76] width 17 height 17
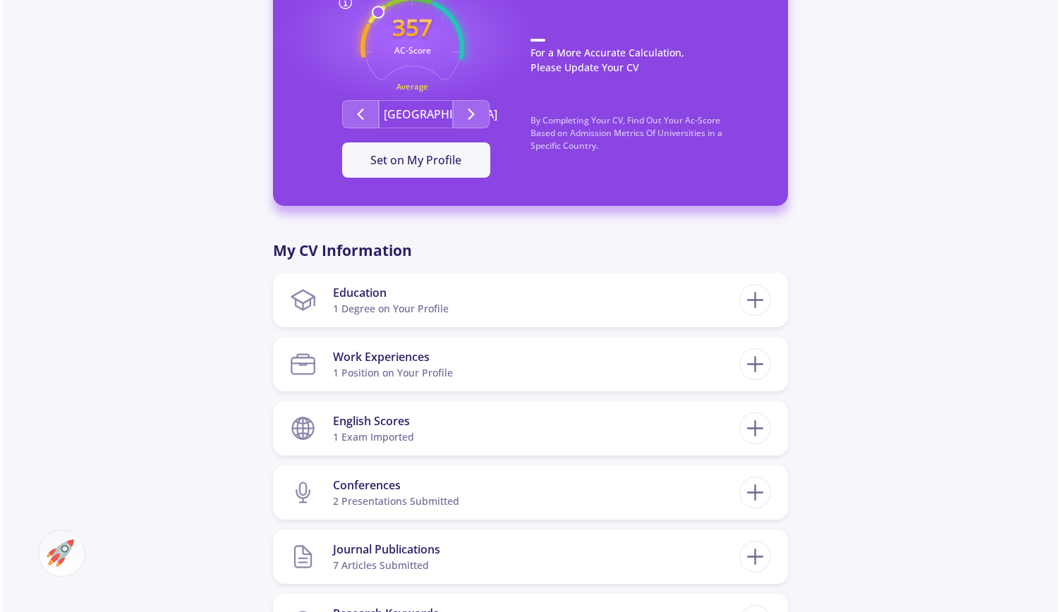
scroll to position [564, 0]
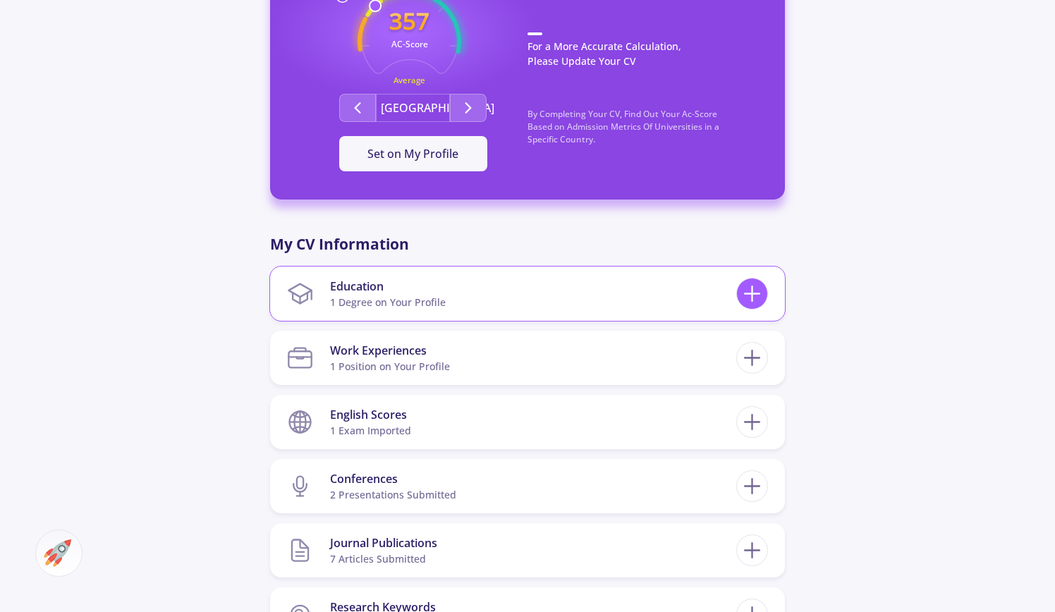
click at [752, 286] on icon at bounding box center [752, 294] width 26 height 26
checkbox input "false"
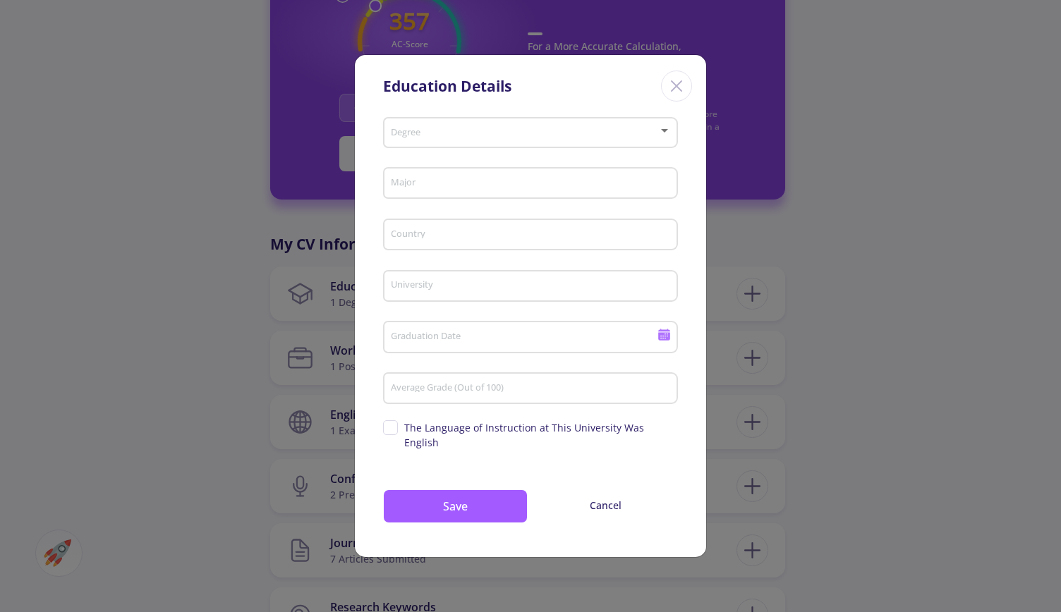
click at [618, 137] on span at bounding box center [526, 133] width 265 height 10
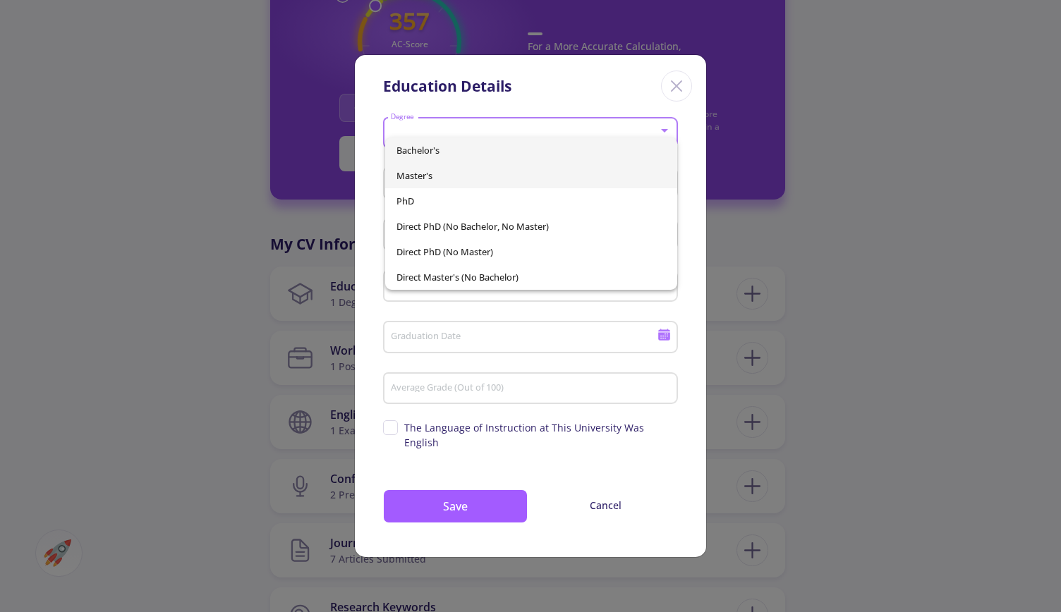
click at [488, 169] on span "Master's" at bounding box center [530, 175] width 269 height 25
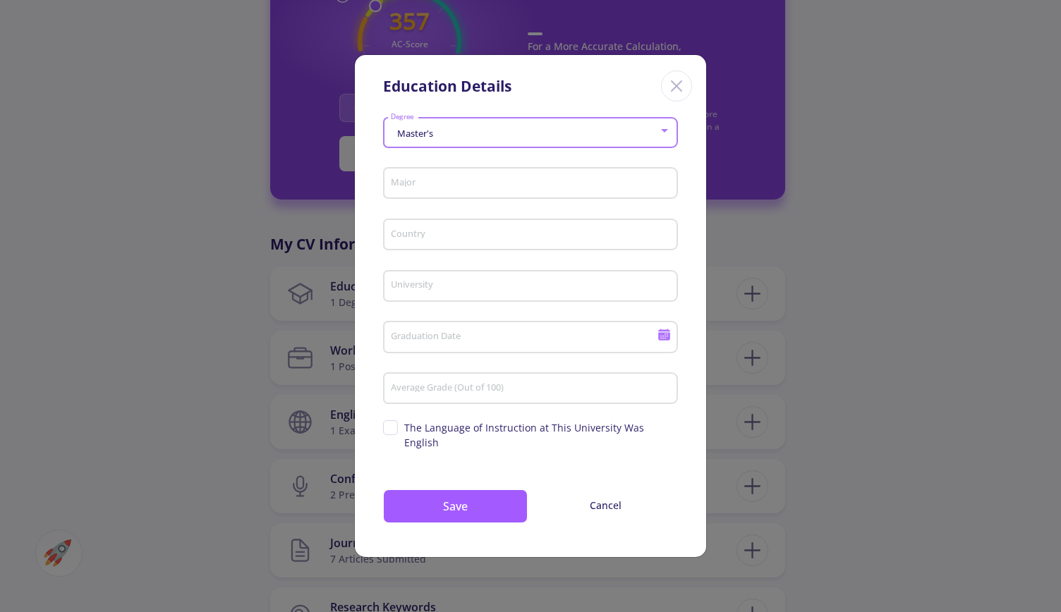
click at [473, 188] on input "Major" at bounding box center [532, 184] width 285 height 13
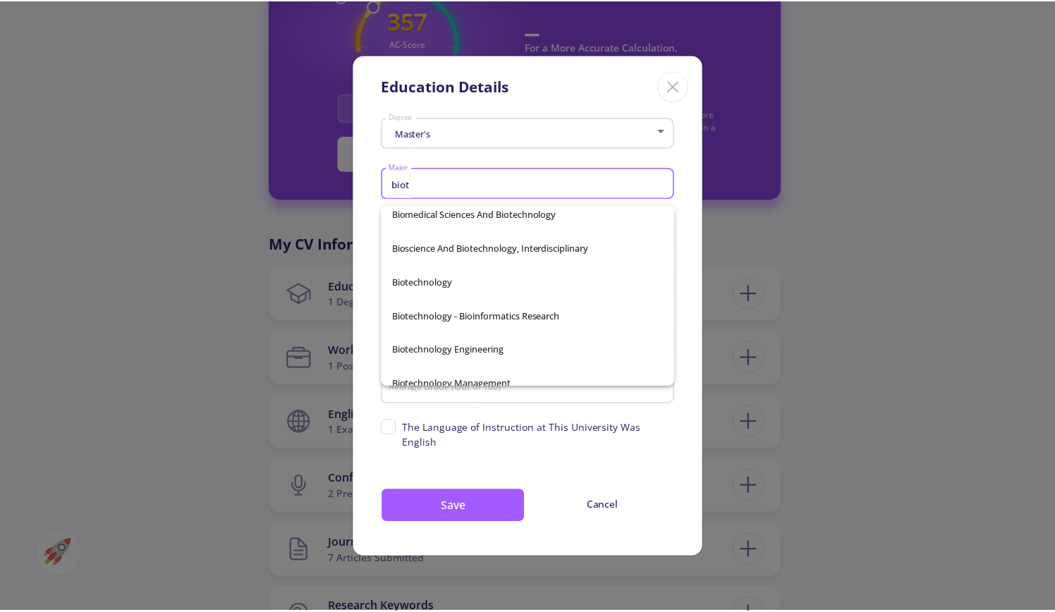
scroll to position [0, 0]
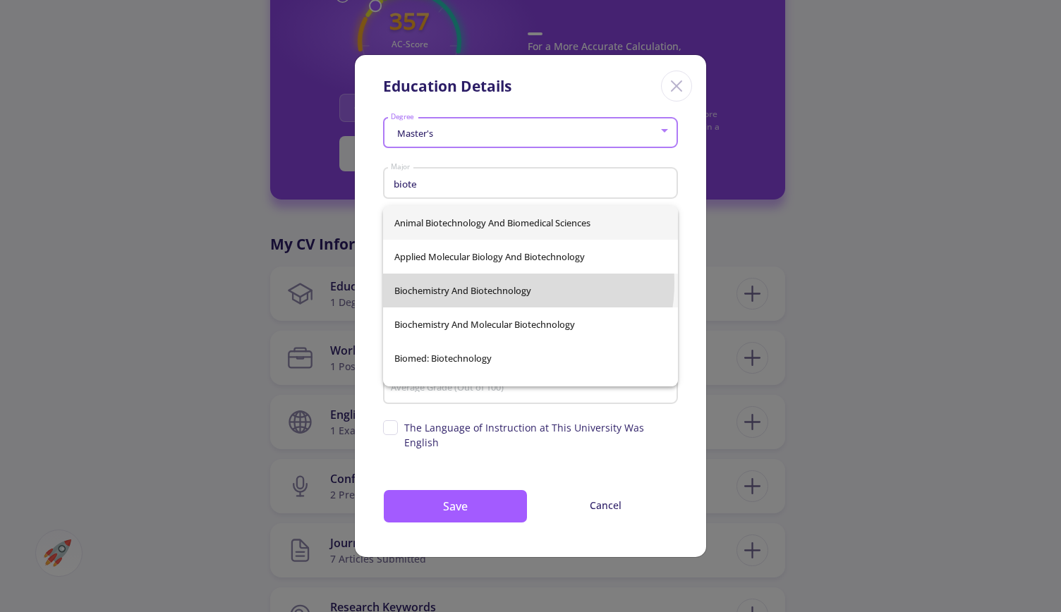
click at [499, 283] on span "Biochemistry and Biotechnology" at bounding box center [530, 291] width 273 height 34
type input "Biochemistry and Biotechnology"
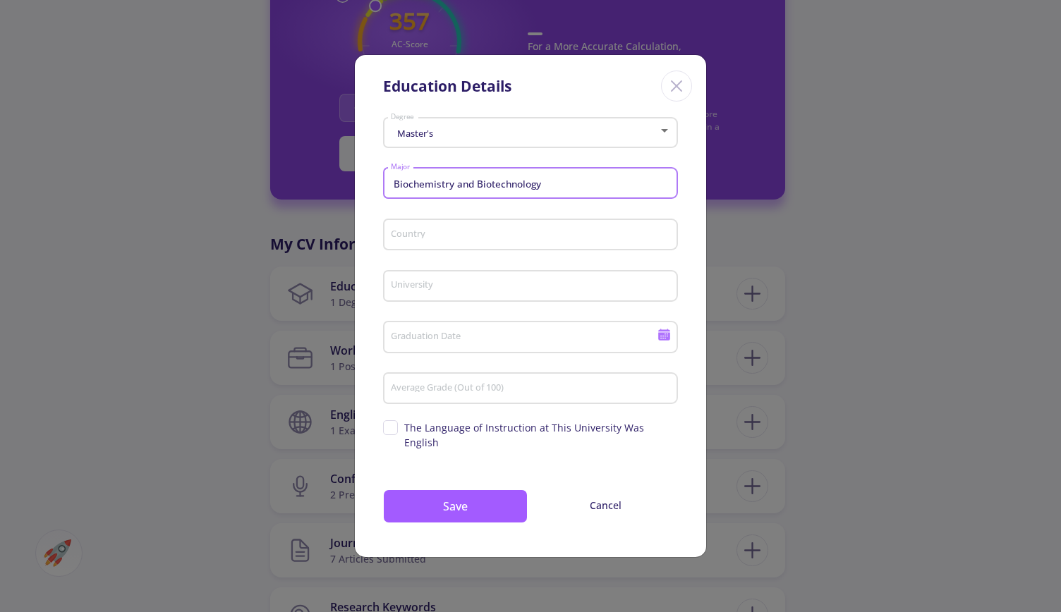
click at [488, 249] on div "Country" at bounding box center [530, 232] width 281 height 37
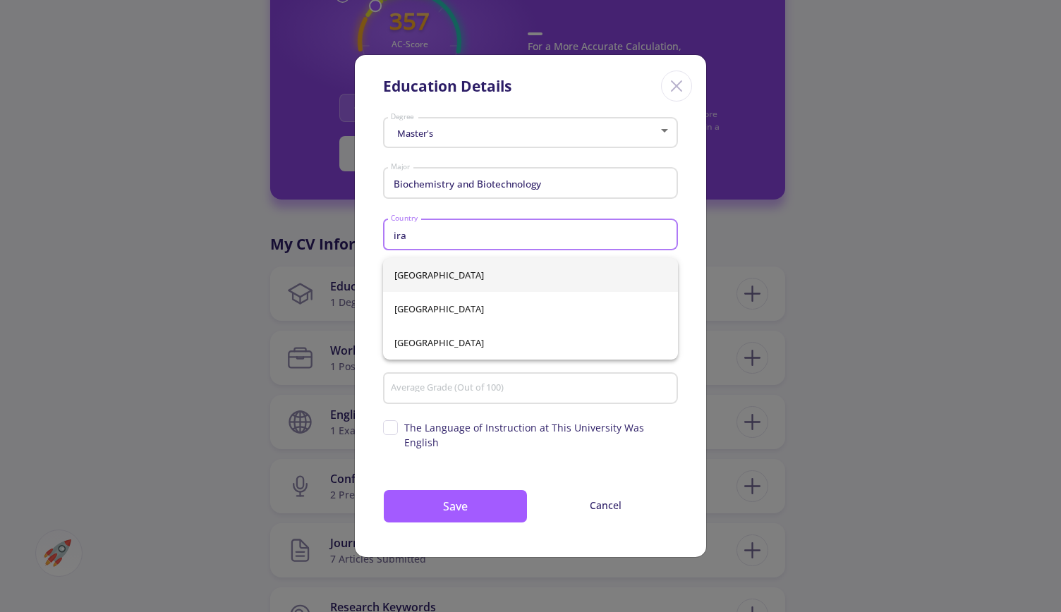
type input "ira"
click at [474, 283] on div "[GEOGRAPHIC_DATA] [GEOGRAPHIC_DATA] [GEOGRAPHIC_DATA]" at bounding box center [531, 309] width 296 height 102
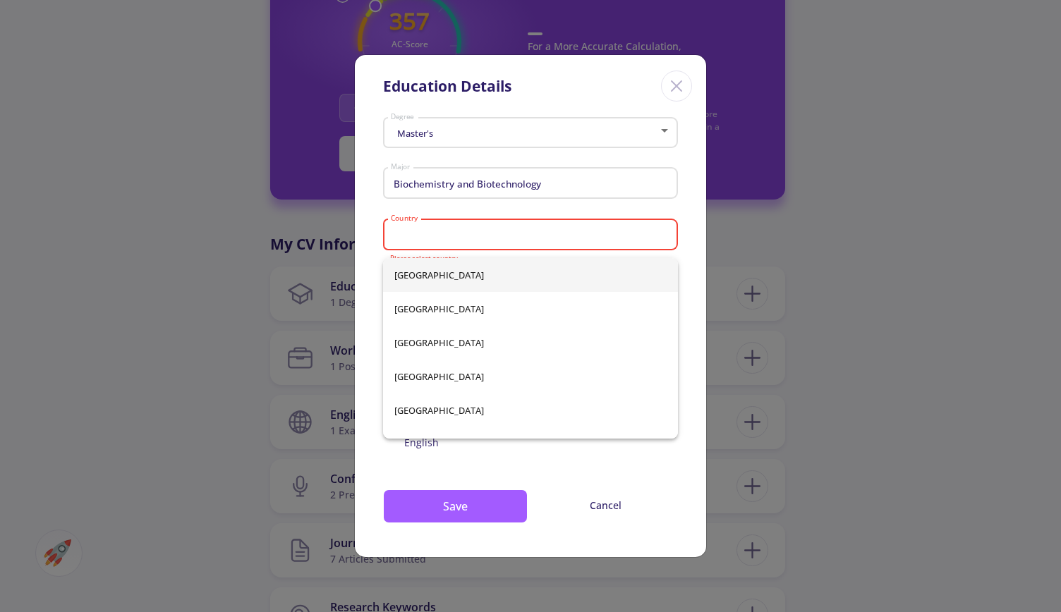
click at [468, 239] on input "Country" at bounding box center [532, 235] width 285 height 13
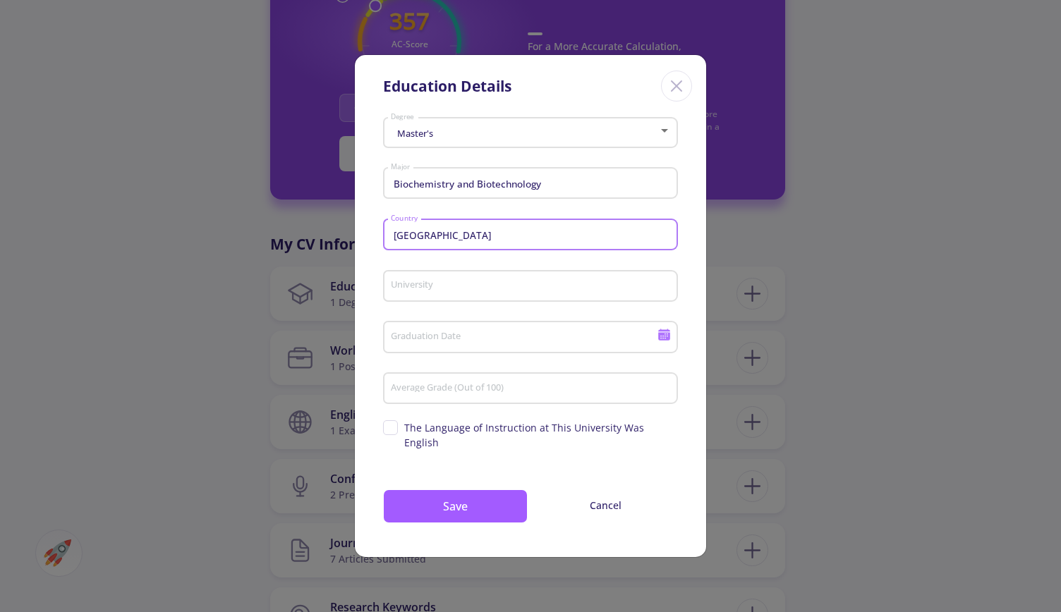
type input "[GEOGRAPHIC_DATA]"
click at [480, 293] on input "University" at bounding box center [532, 287] width 285 height 13
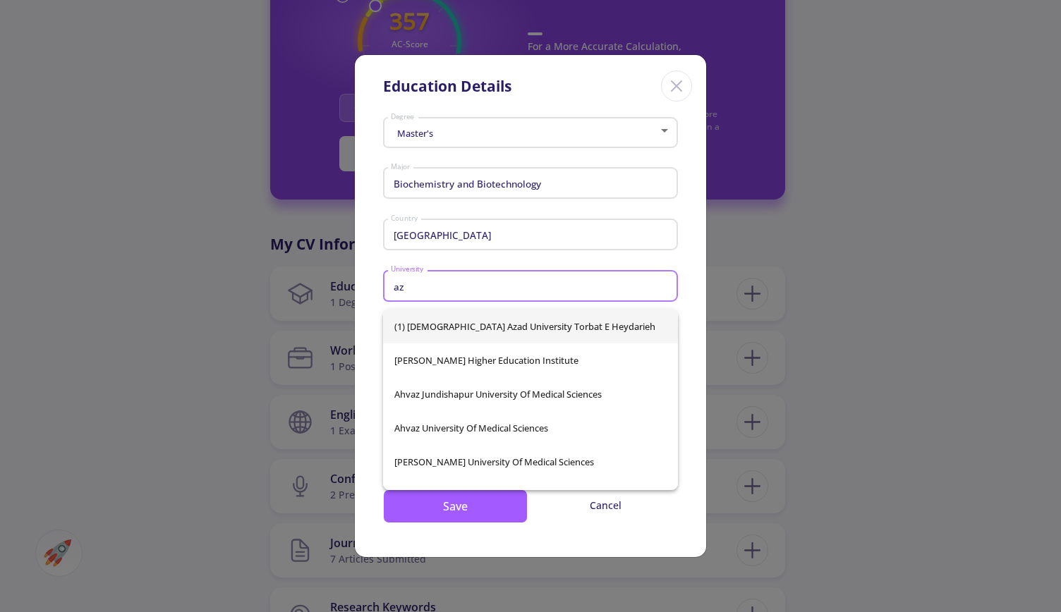
type input "a"
type input "[DEMOGRAPHIC_DATA]"
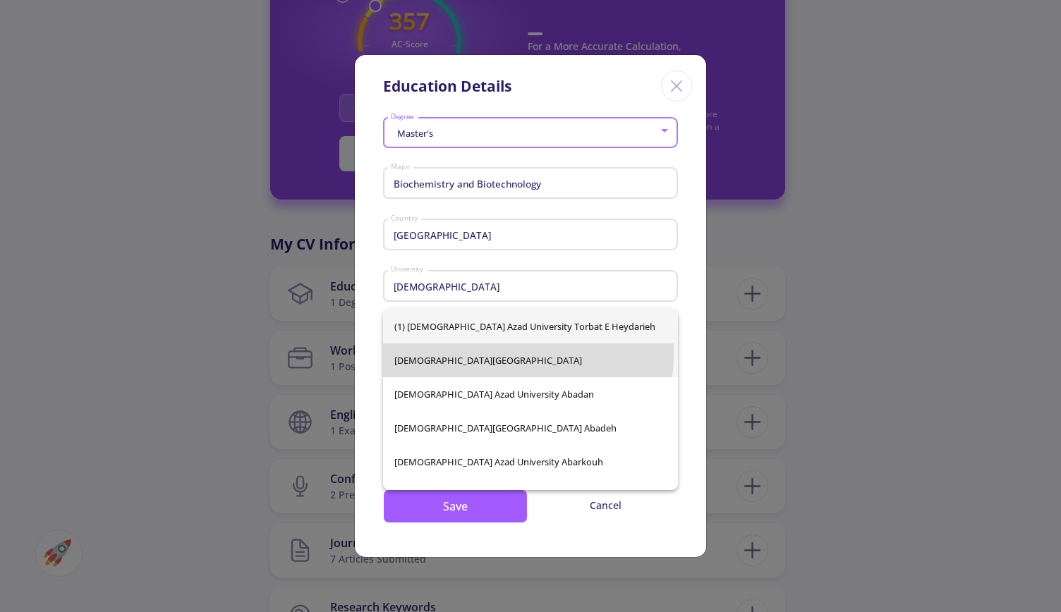
click at [466, 353] on div "(1) [DEMOGRAPHIC_DATA][GEOGRAPHIC_DATA] Torbat e Heydarieh [GEOGRAPHIC_DATA] [G…" at bounding box center [531, 400] width 296 height 181
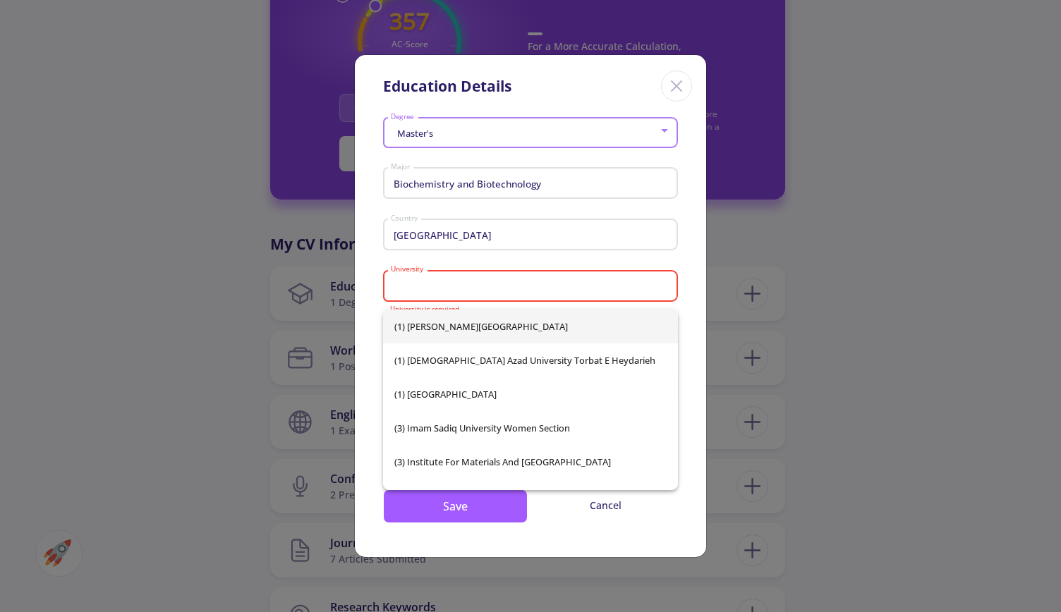
click at [468, 291] on input "University" at bounding box center [532, 287] width 285 height 13
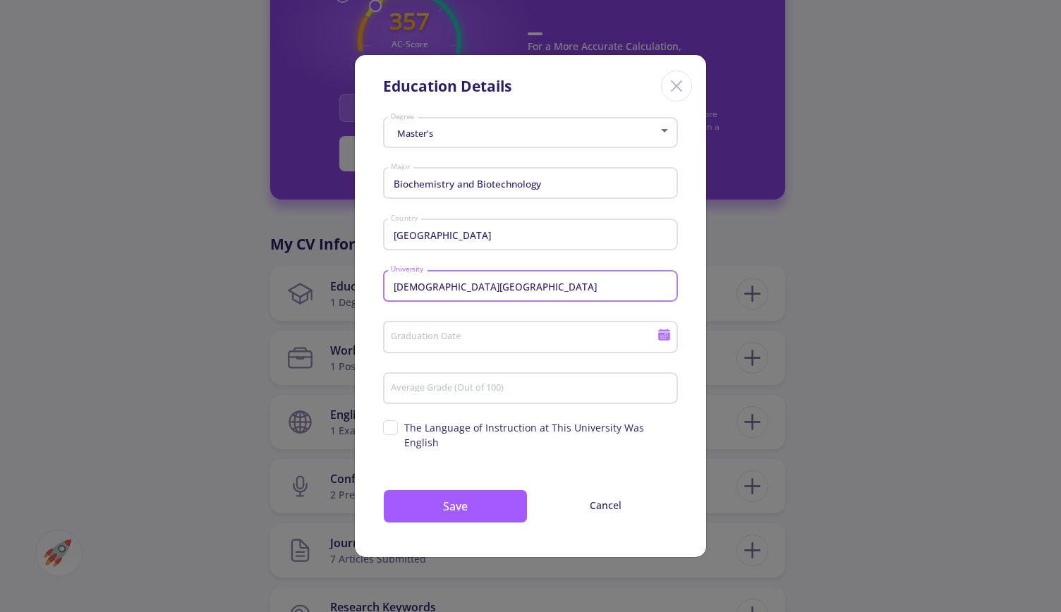
type input "[DEMOGRAPHIC_DATA][GEOGRAPHIC_DATA]"
click at [459, 342] on input "Graduation Date" at bounding box center [526, 338] width 272 height 13
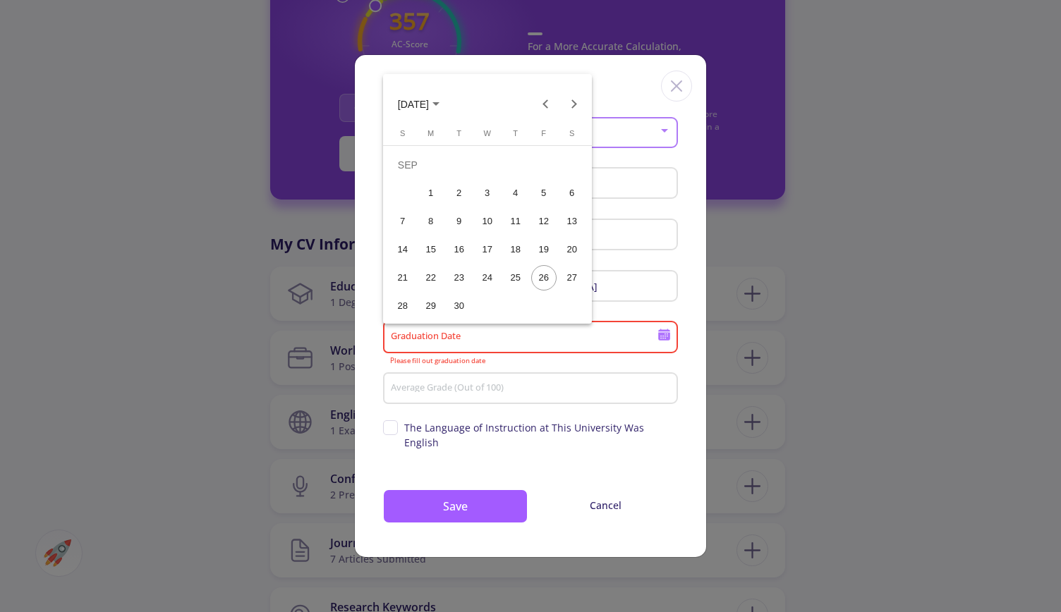
click at [440, 98] on span "[DATE]" at bounding box center [419, 103] width 42 height 11
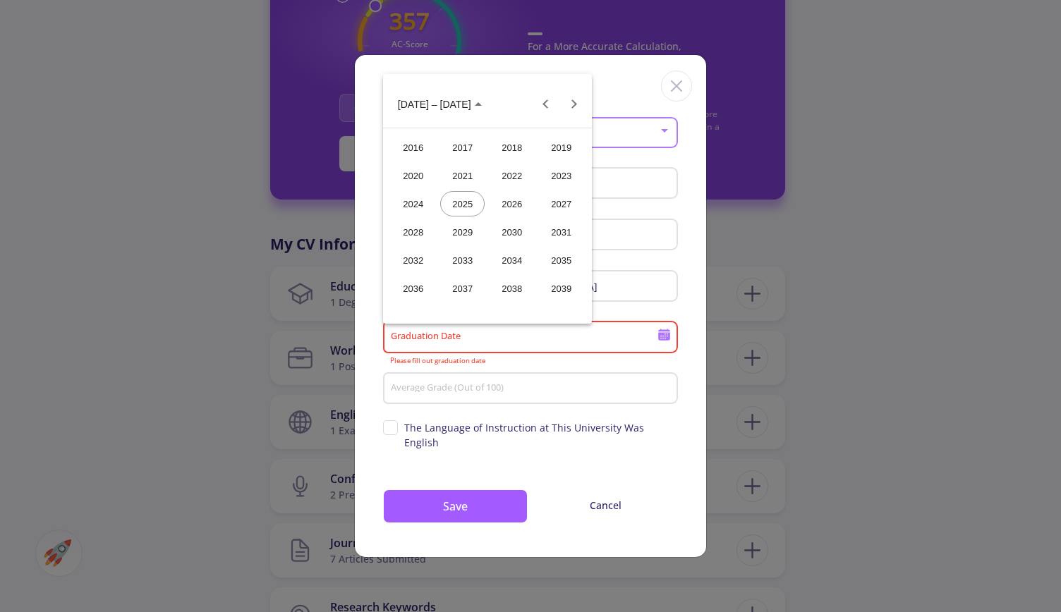
click at [408, 147] on div "2016" at bounding box center [413, 147] width 44 height 25
click at [516, 196] on div "[DATE]" at bounding box center [512, 203] width 44 height 25
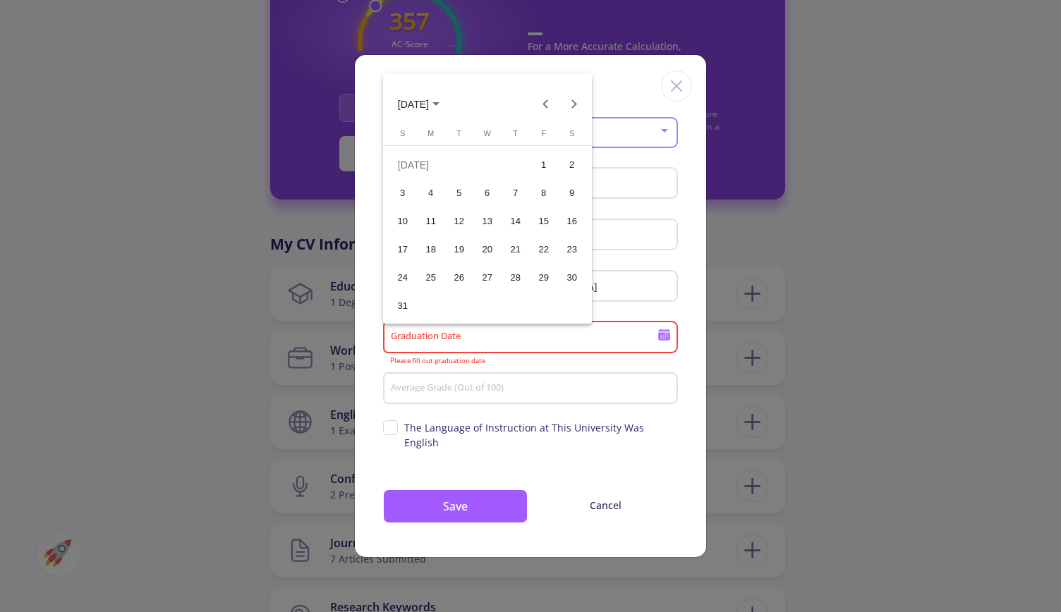
click at [412, 219] on div "10" at bounding box center [402, 221] width 25 height 25
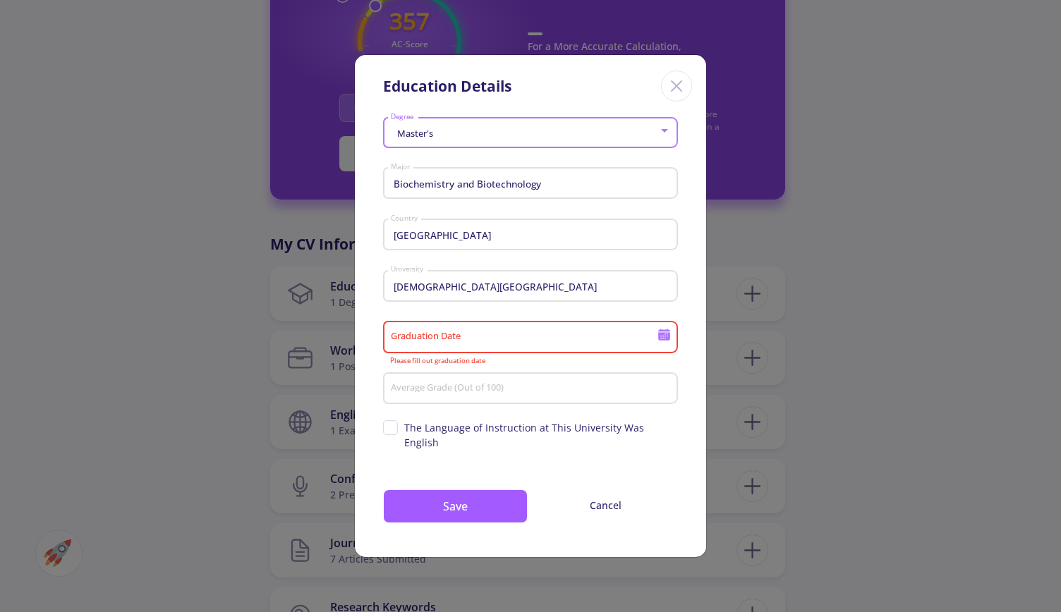
type input "[DATE]"
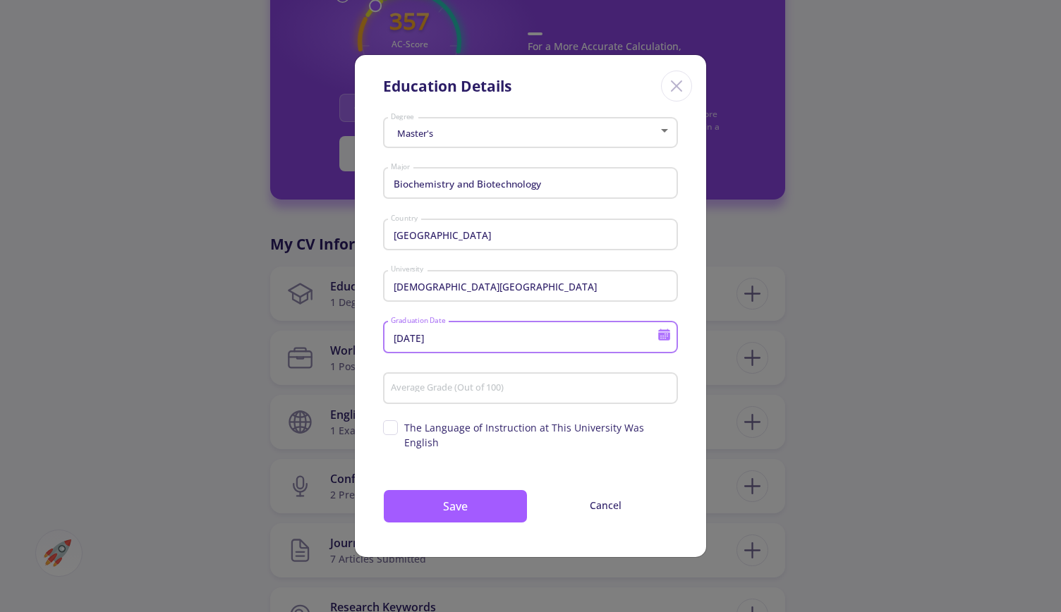
click at [432, 396] on input "Average Grade (Out of 100)" at bounding box center [532, 389] width 285 height 13
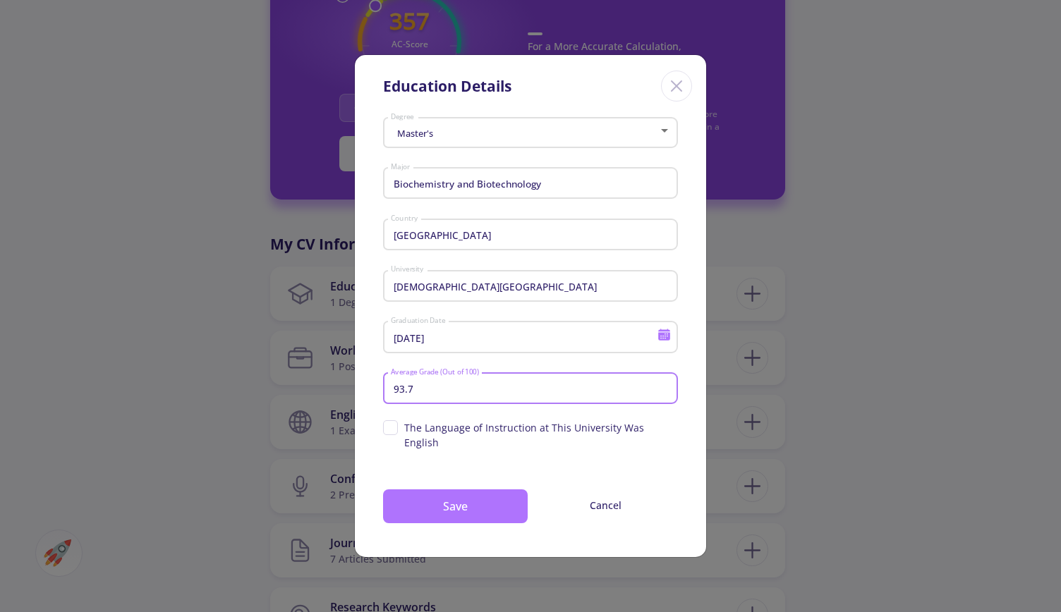
type input "93.7"
click at [464, 503] on button "Save" at bounding box center [455, 507] width 145 height 34
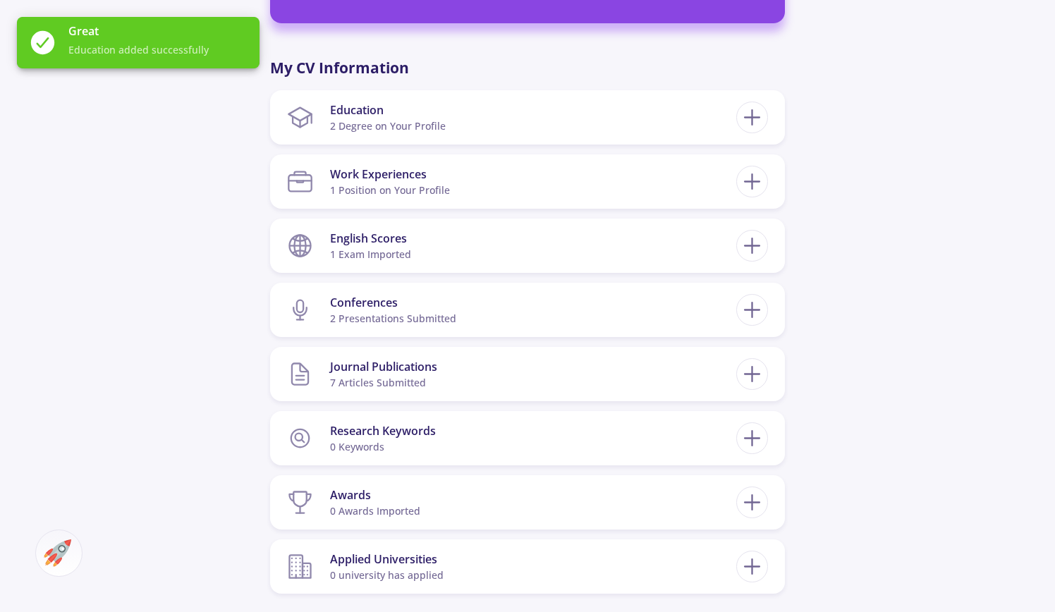
scroll to position [776, 0]
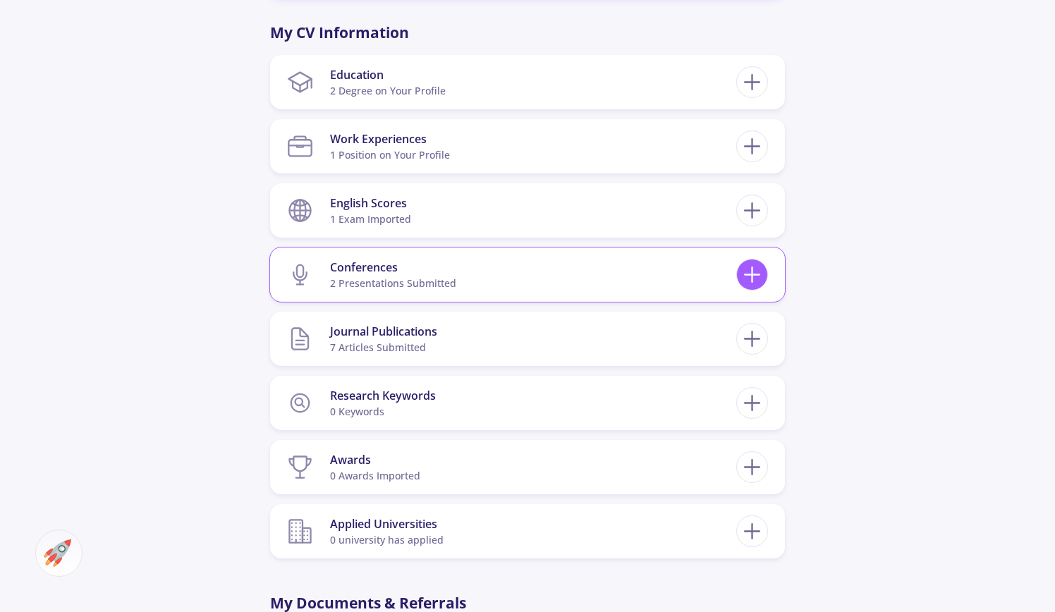
click at [744, 277] on icon at bounding box center [752, 275] width 26 height 26
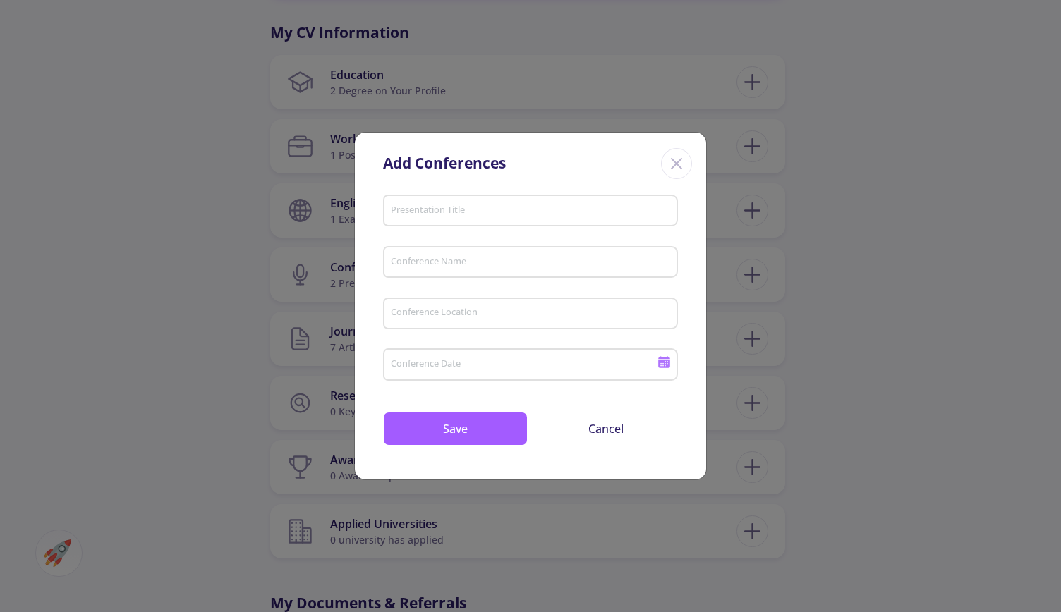
click at [684, 160] on icon "Close" at bounding box center [676, 163] width 23 height 23
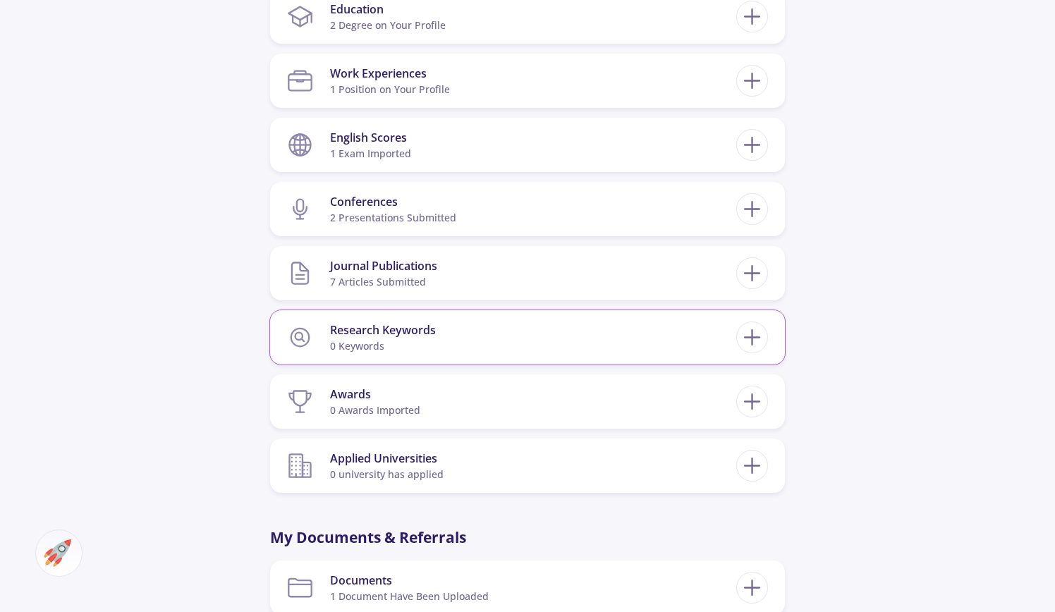
scroll to position [1058, 0]
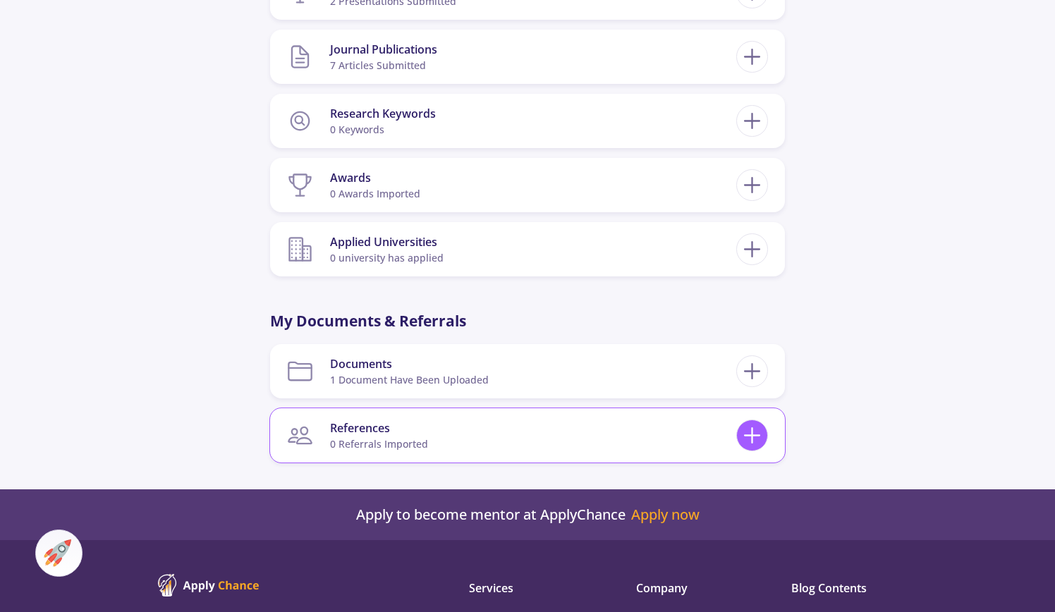
click at [744, 438] on icon at bounding box center [752, 436] width 26 height 26
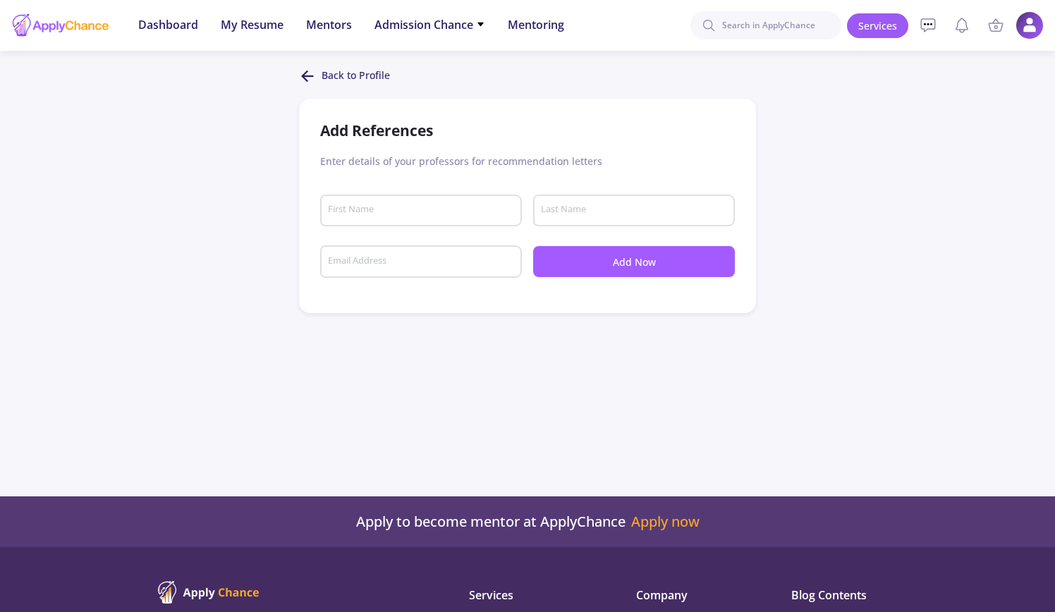
click at [373, 216] on input "First Name" at bounding box center [423, 211] width 192 height 13
type input "[PERSON_NAME]"
click at [560, 214] on input "Last Name" at bounding box center [636, 211] width 192 height 13
type input "[DEMOGRAPHIC_DATA]"
click at [303, 84] on icon at bounding box center [307, 76] width 17 height 17
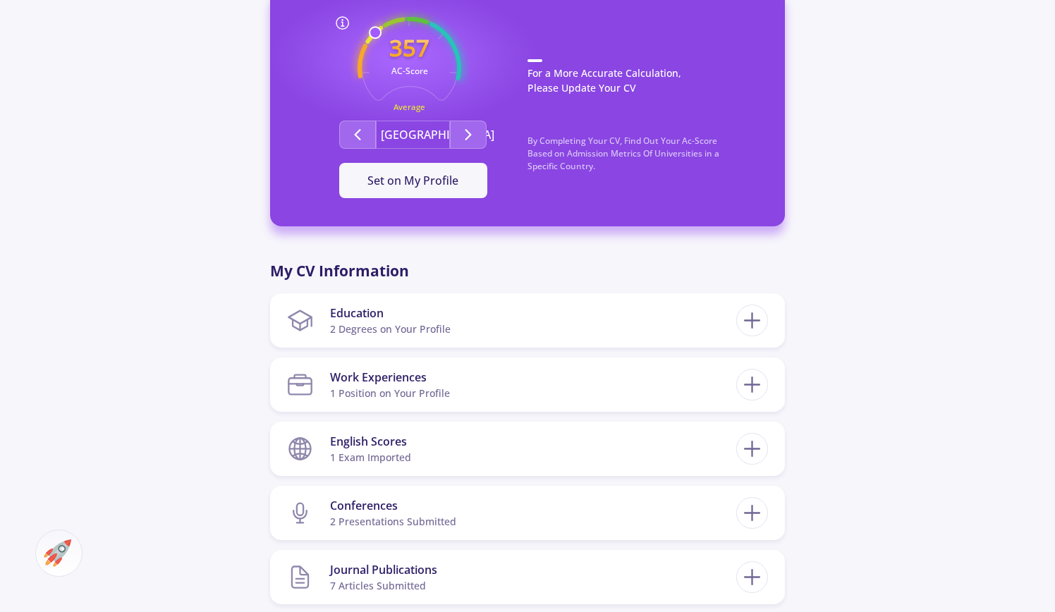
scroll to position [564, 0]
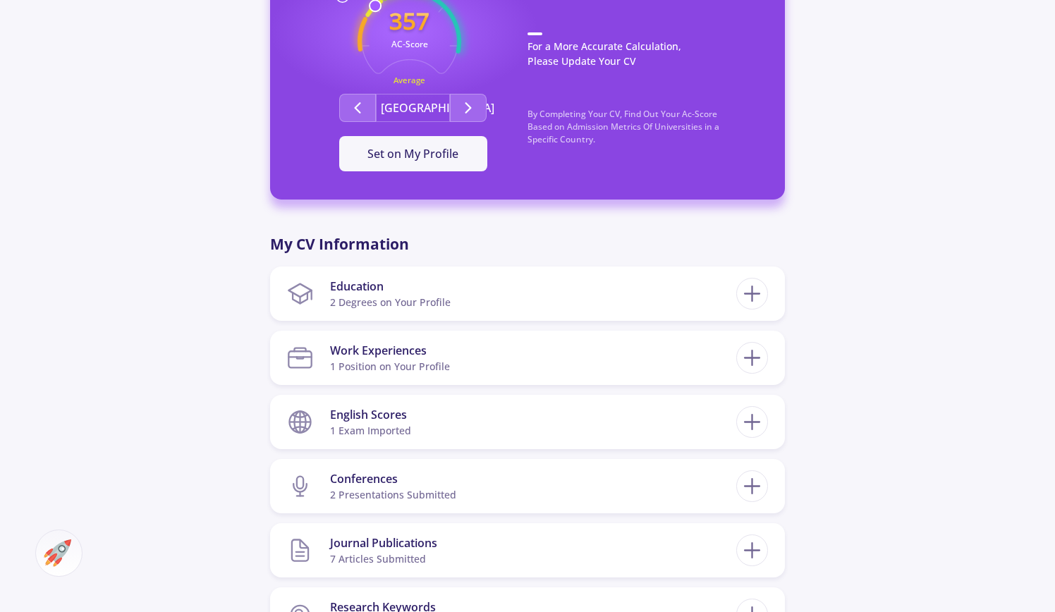
click at [431, 107] on button "[GEOGRAPHIC_DATA]" at bounding box center [413, 108] width 74 height 28
click at [468, 103] on icon "Second group" at bounding box center [468, 107] width 17 height 17
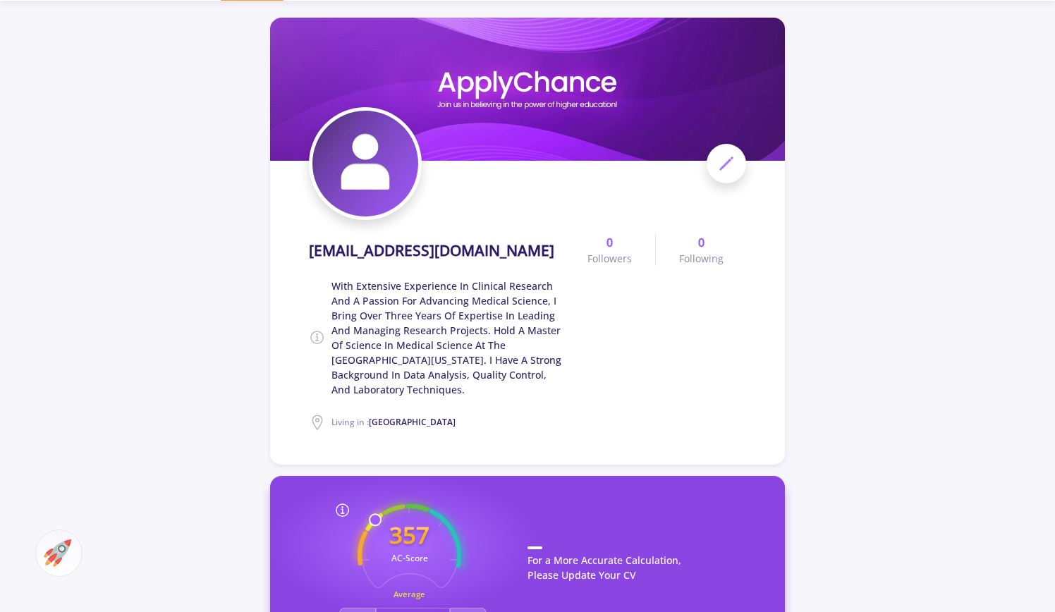
scroll to position [0, 0]
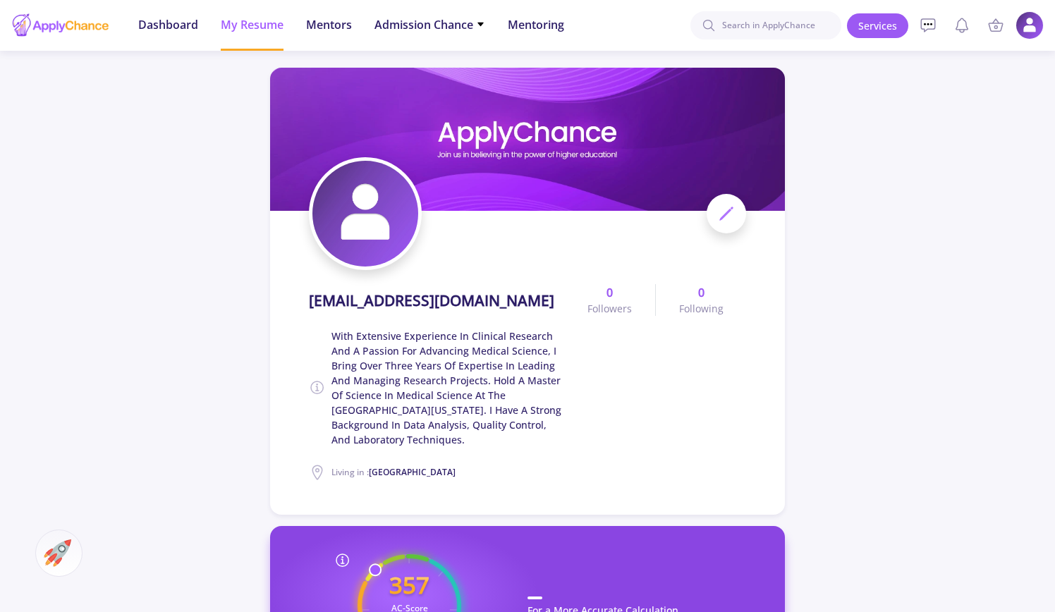
click at [727, 219] on icon at bounding box center [726, 213] width 17 height 17
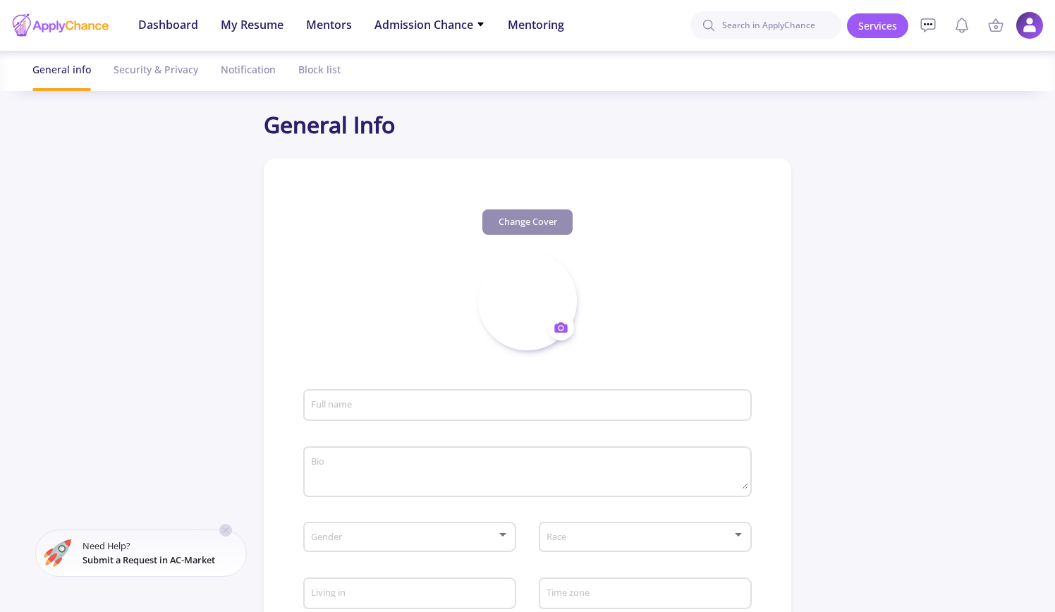
type input "[EMAIL_ADDRESS][DOMAIN_NAME]"
type textarea "With extensive experience in clinical research and a passion for advancing medi…"
type input "[GEOGRAPHIC_DATA]"
type input "(UTC-06:00) Central Time ([GEOGRAPHIC_DATA] & [GEOGRAPHIC_DATA])"
type input "545fcd76-5990-40af-831f-e75b7e9a7348"
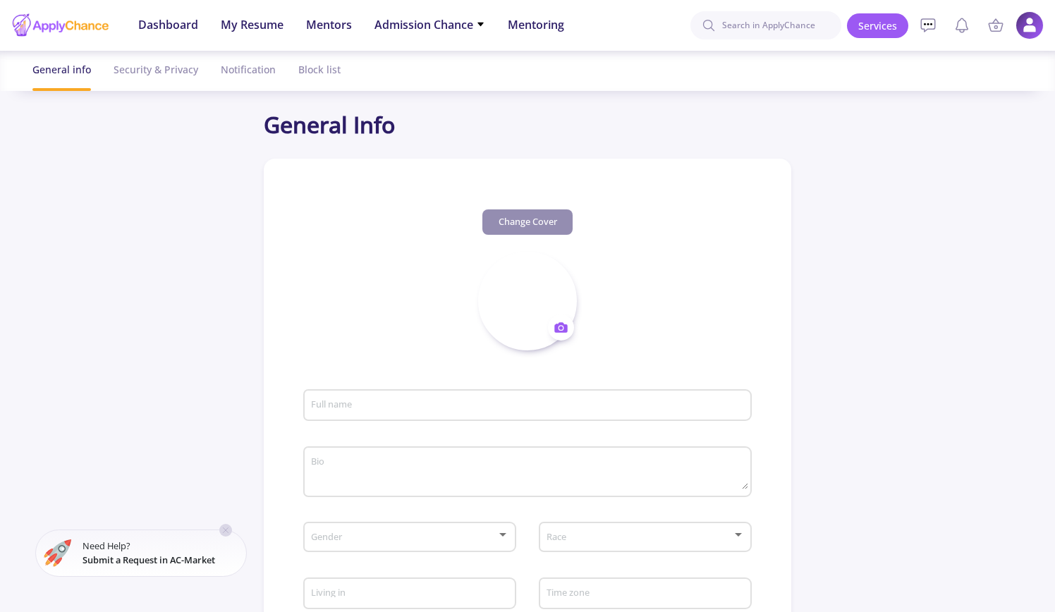
type input "[EMAIL_ADDRESS][DOMAIN_NAME]"
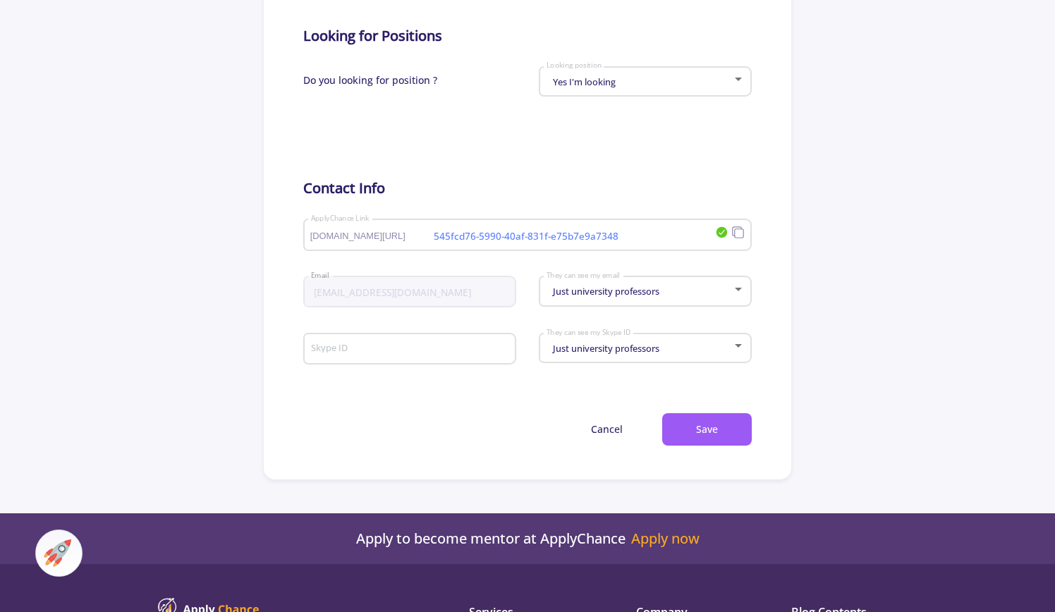
scroll to position [635, 0]
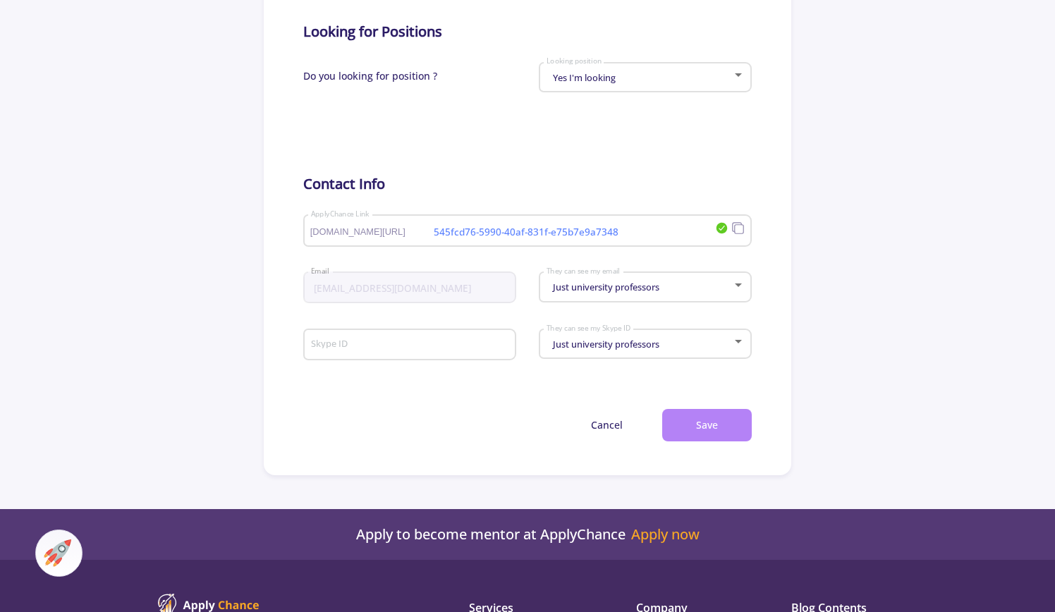
click at [721, 419] on button "Save" at bounding box center [707, 425] width 90 height 33
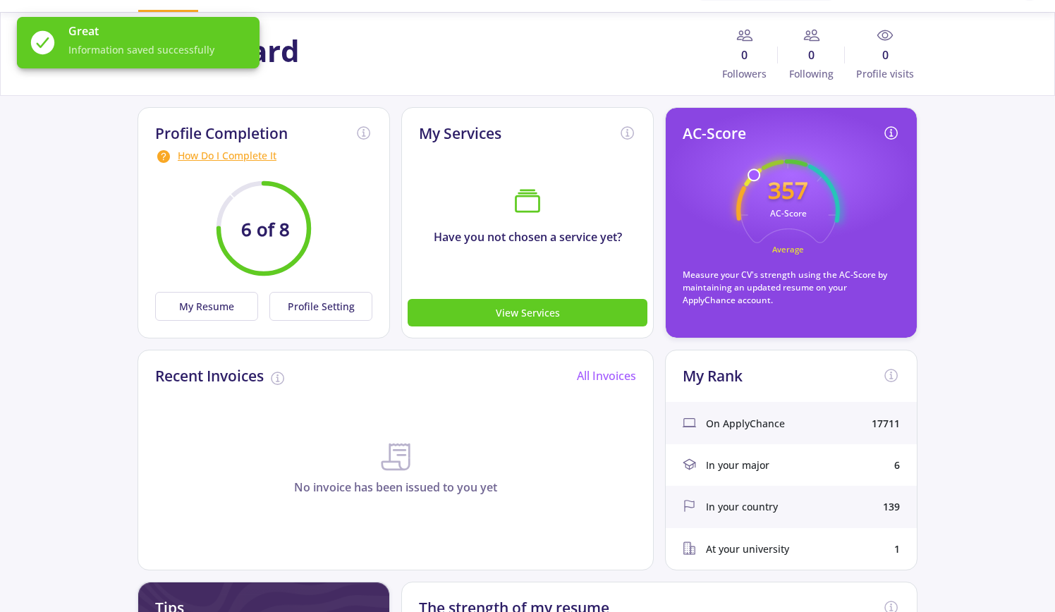
scroll to position [141, 0]
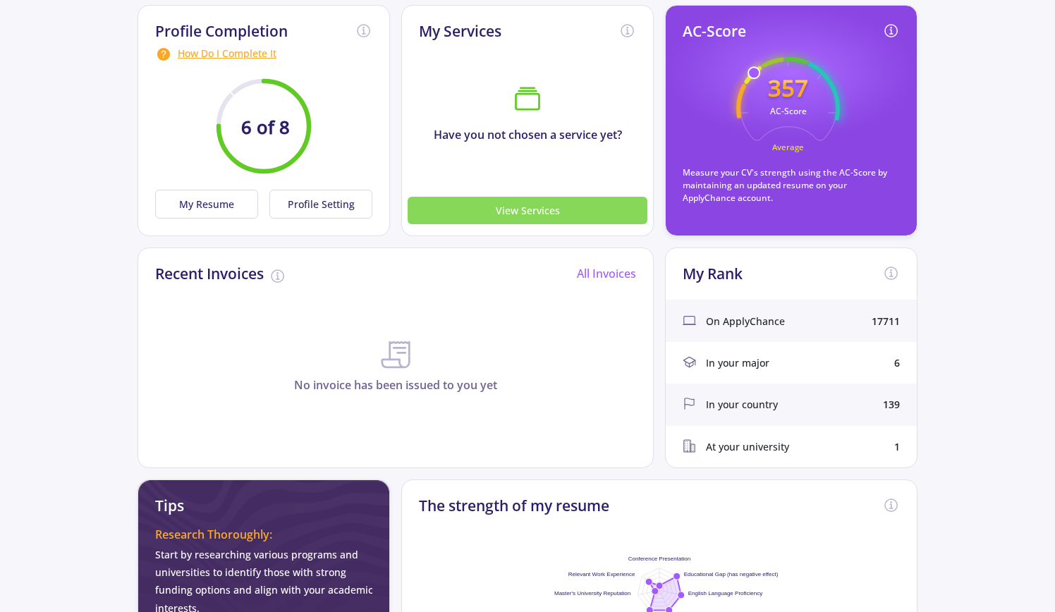
click at [563, 212] on button "View Services" at bounding box center [528, 211] width 240 height 28
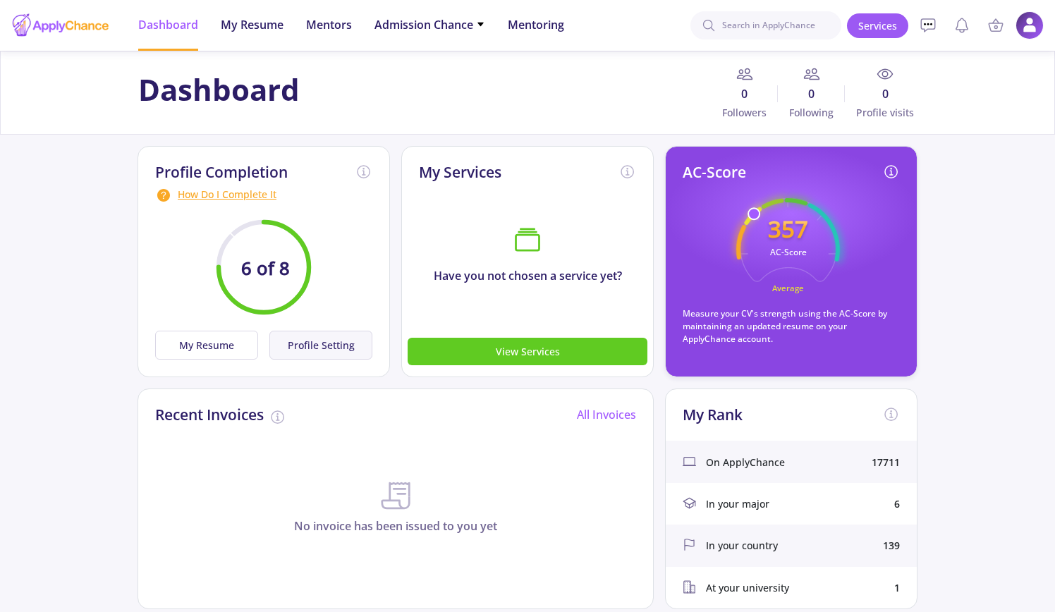
click at [332, 339] on button "Profile Setting" at bounding box center [320, 345] width 103 height 29
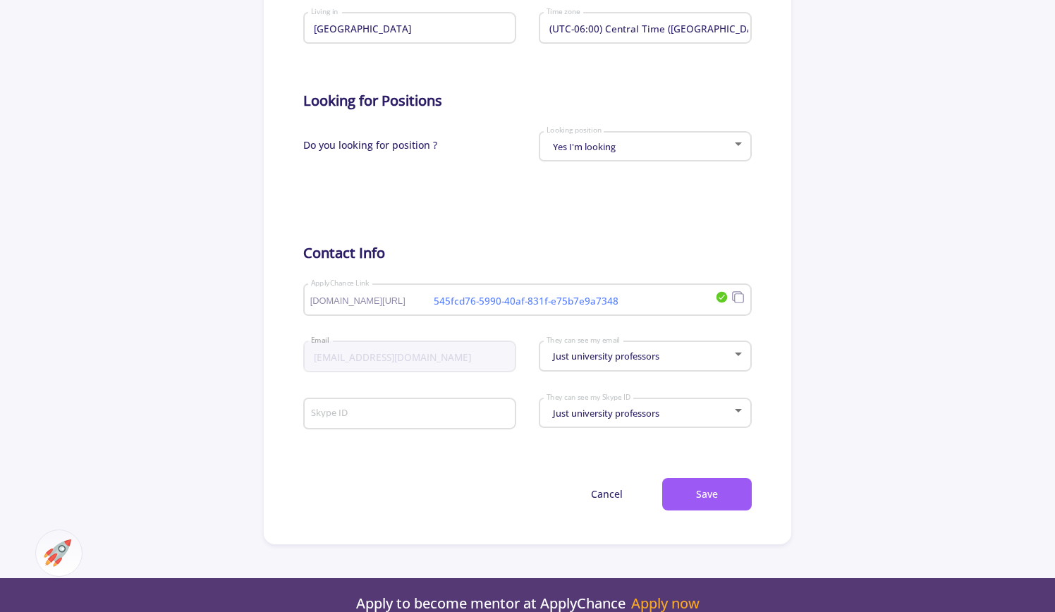
scroll to position [635, 0]
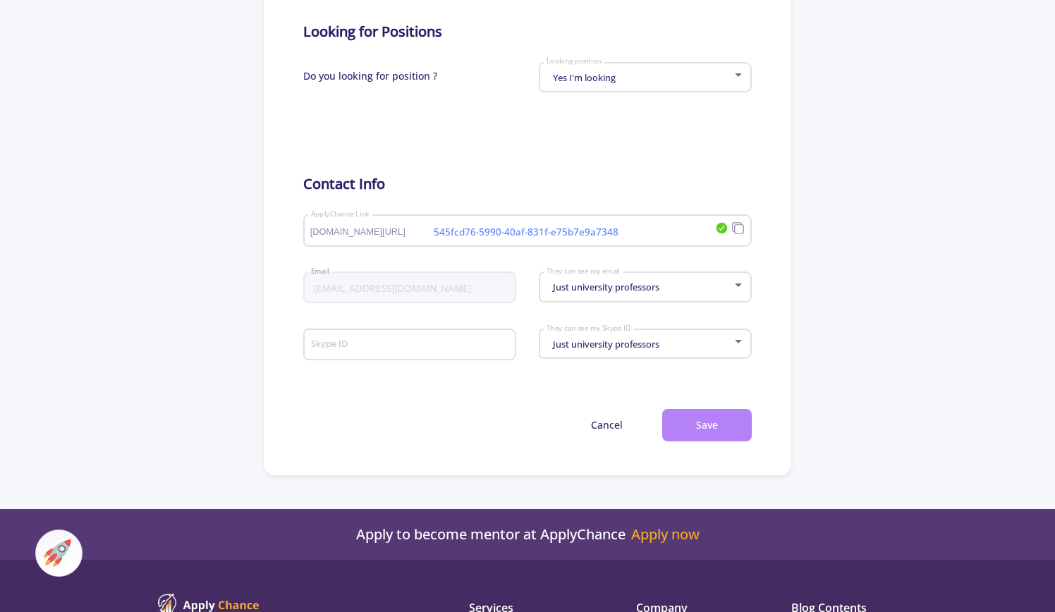
click at [728, 435] on button "Save" at bounding box center [707, 425] width 90 height 33
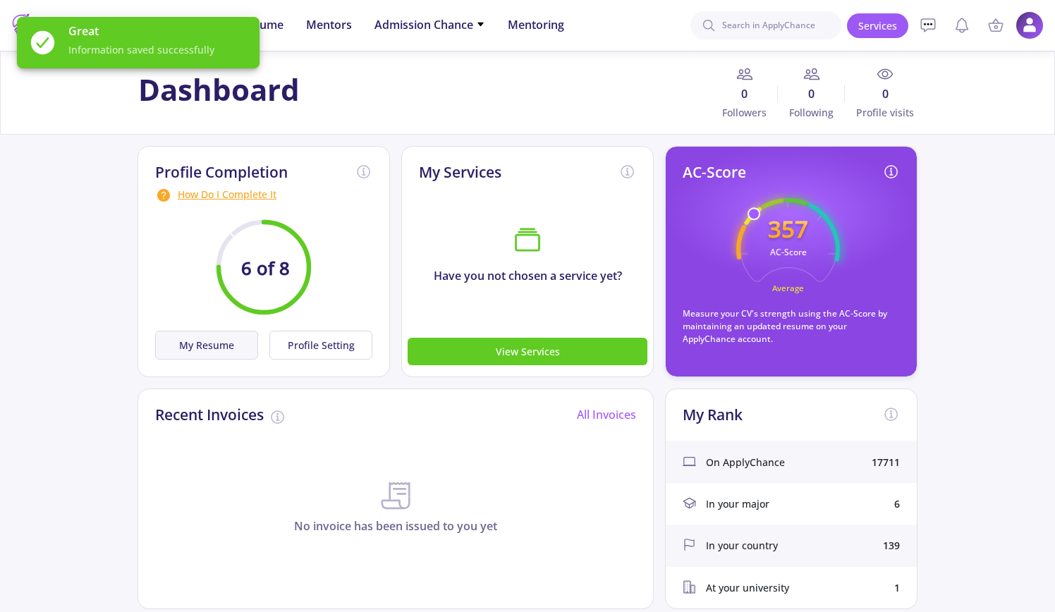
click at [217, 342] on button "My Resume" at bounding box center [206, 345] width 103 height 29
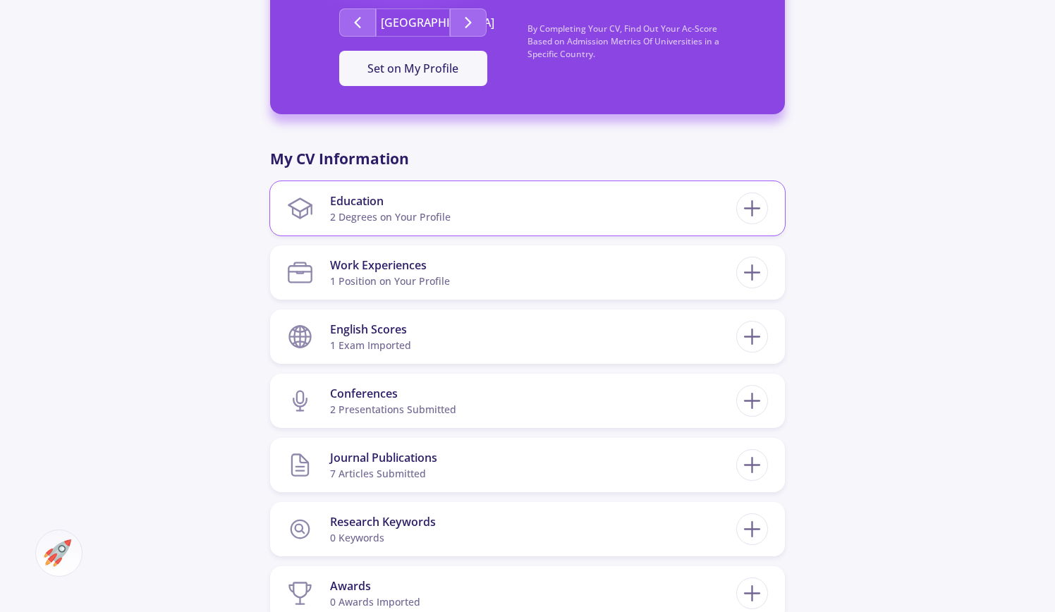
scroll to position [705, 0]
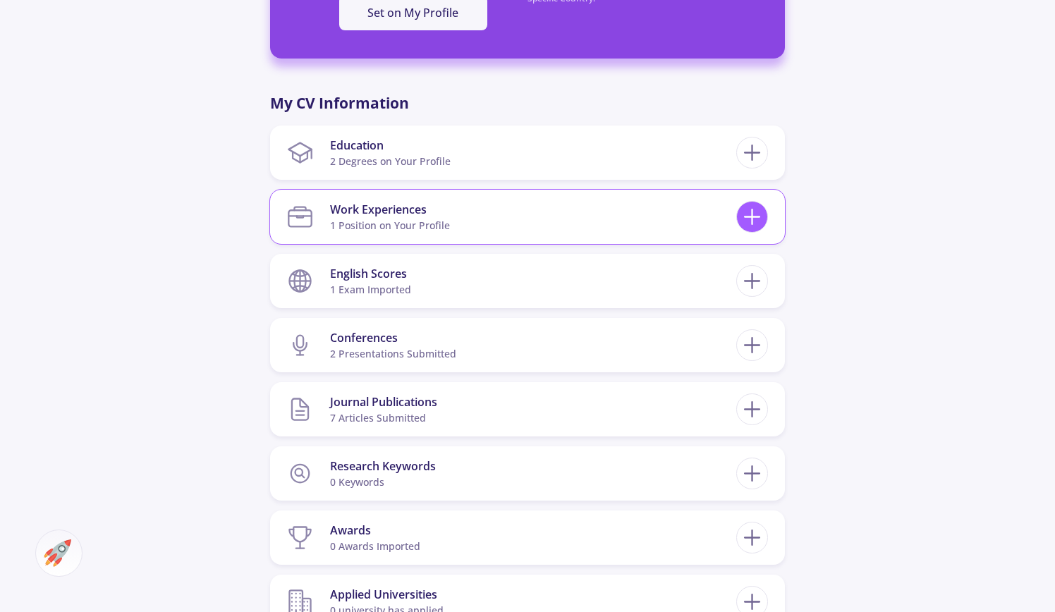
click at [763, 209] on icon at bounding box center [752, 217] width 26 height 26
checkbox input "false"
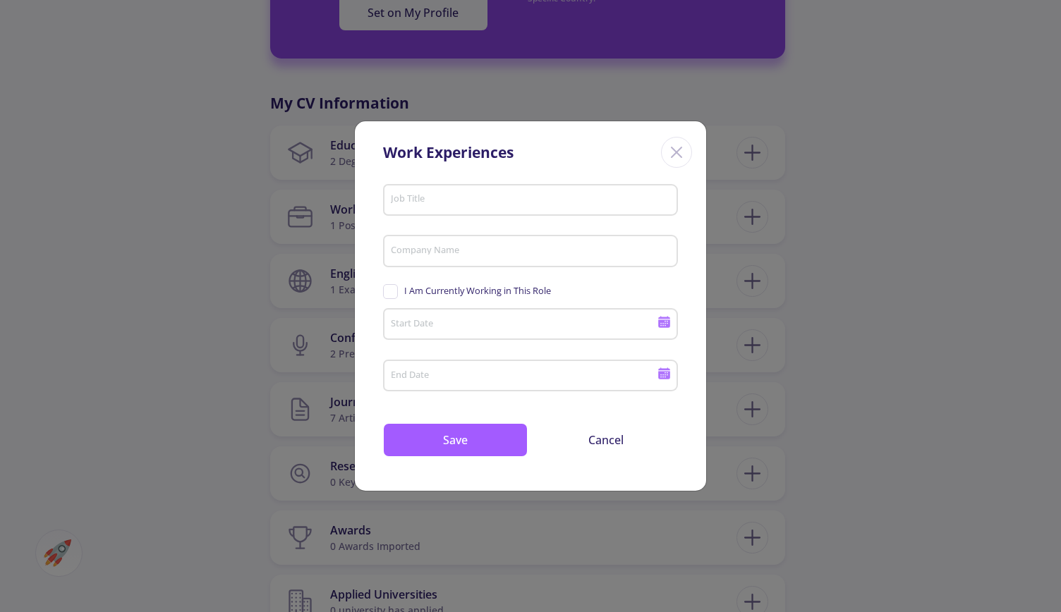
click at [473, 196] on input "Job Title" at bounding box center [532, 200] width 285 height 13
paste input "Clinical Research Assista"
type input "Clinical Research Assista"
click at [495, 250] on input "Company Name" at bounding box center [532, 252] width 285 height 13
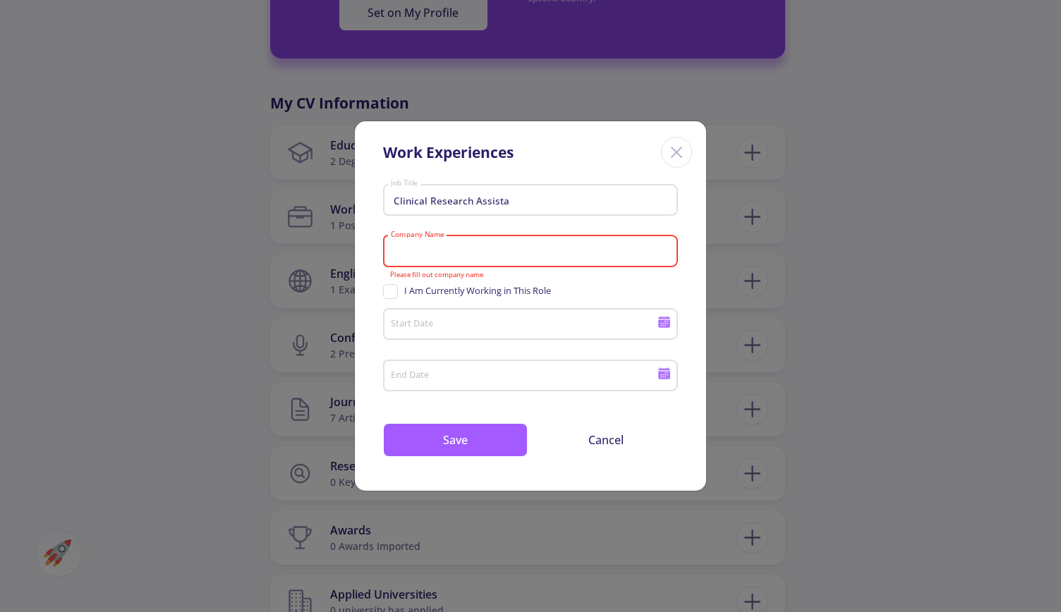
paste input "University Health Network"
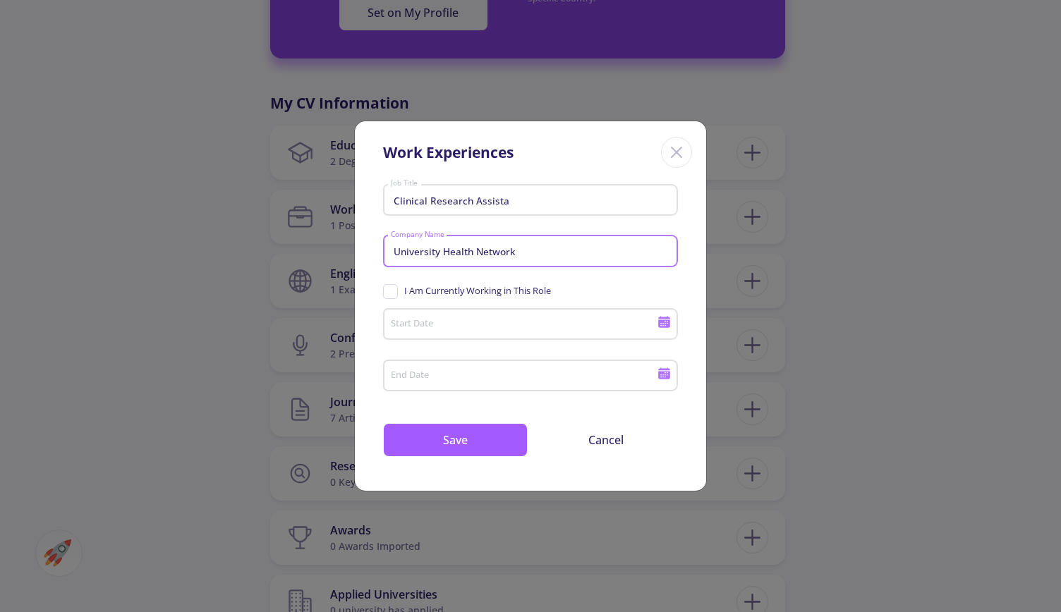
type input "University Health Network"
click at [481, 327] on input "Start Date" at bounding box center [526, 325] width 272 height 13
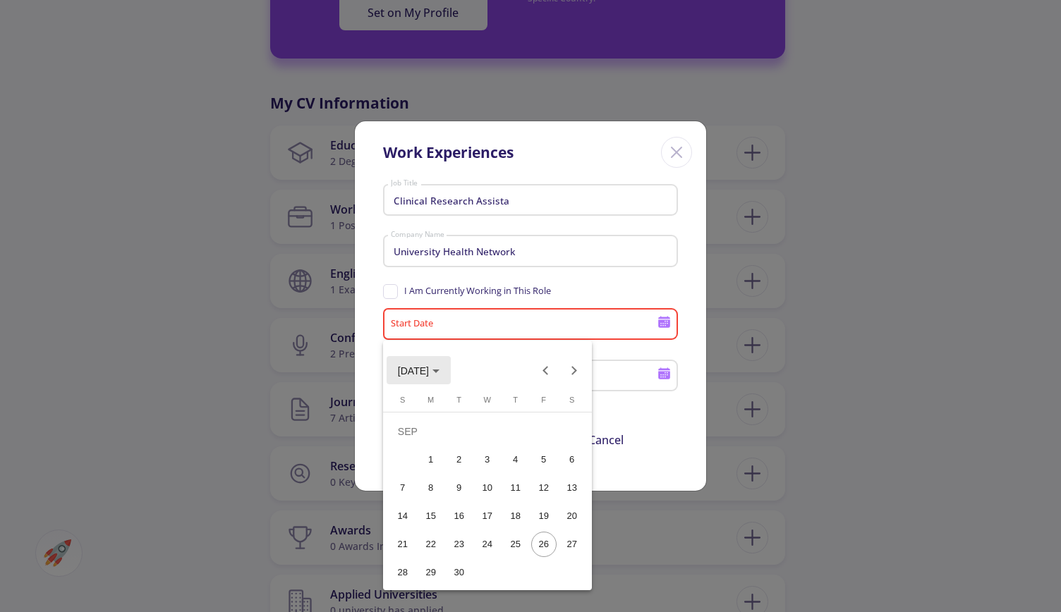
click at [410, 372] on span "[DATE]" at bounding box center [413, 370] width 31 height 11
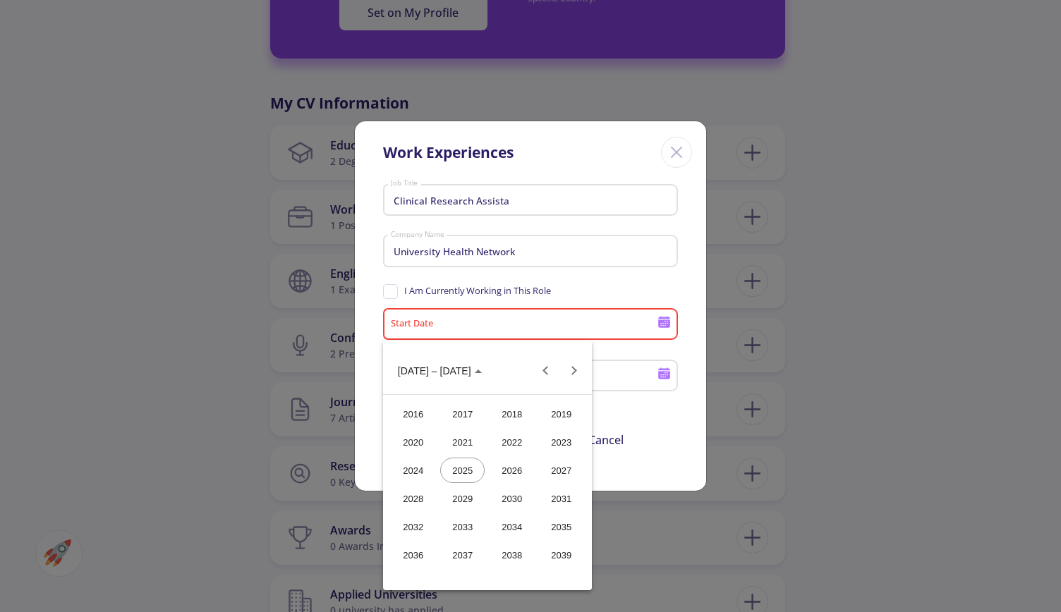
click at [515, 445] on div "2022" at bounding box center [512, 442] width 44 height 25
click at [469, 437] on div "FEB" at bounding box center [462, 442] width 44 height 25
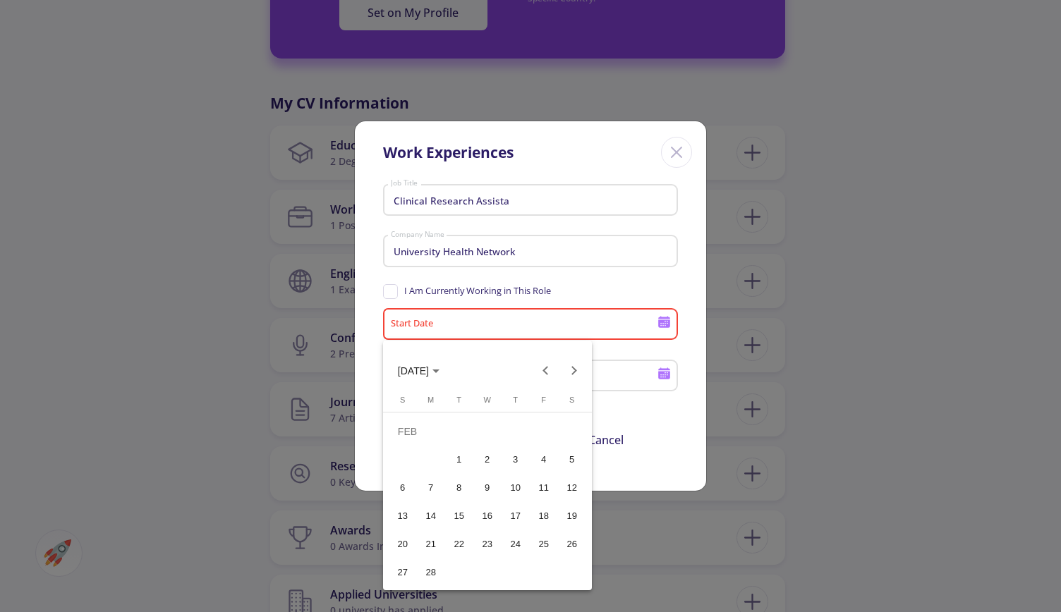
click at [493, 454] on div "2" at bounding box center [487, 459] width 25 height 25
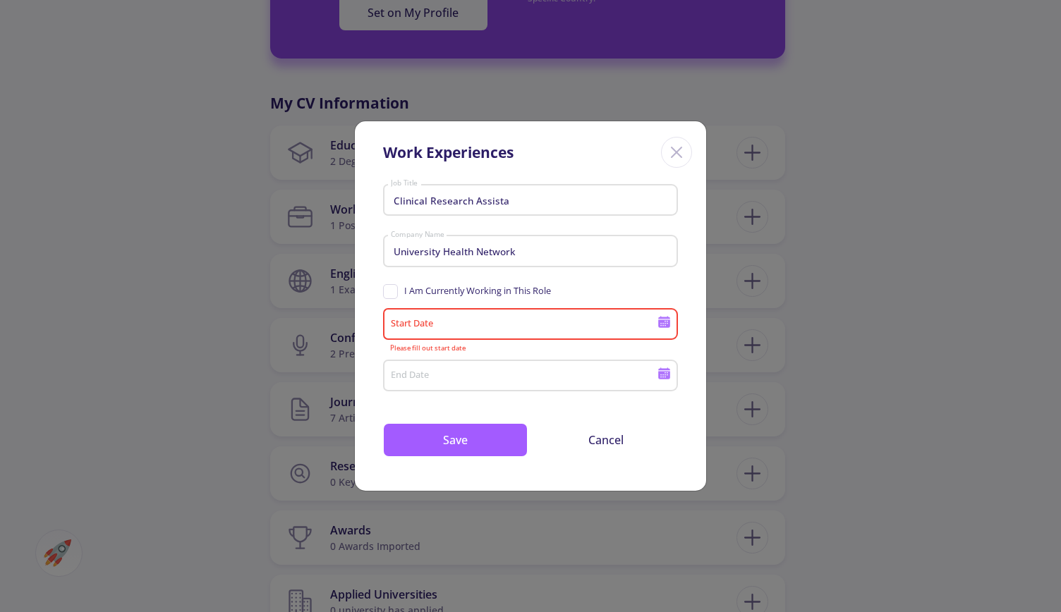
type input "2/2/2022"
click at [661, 376] on icon at bounding box center [664, 373] width 13 height 13
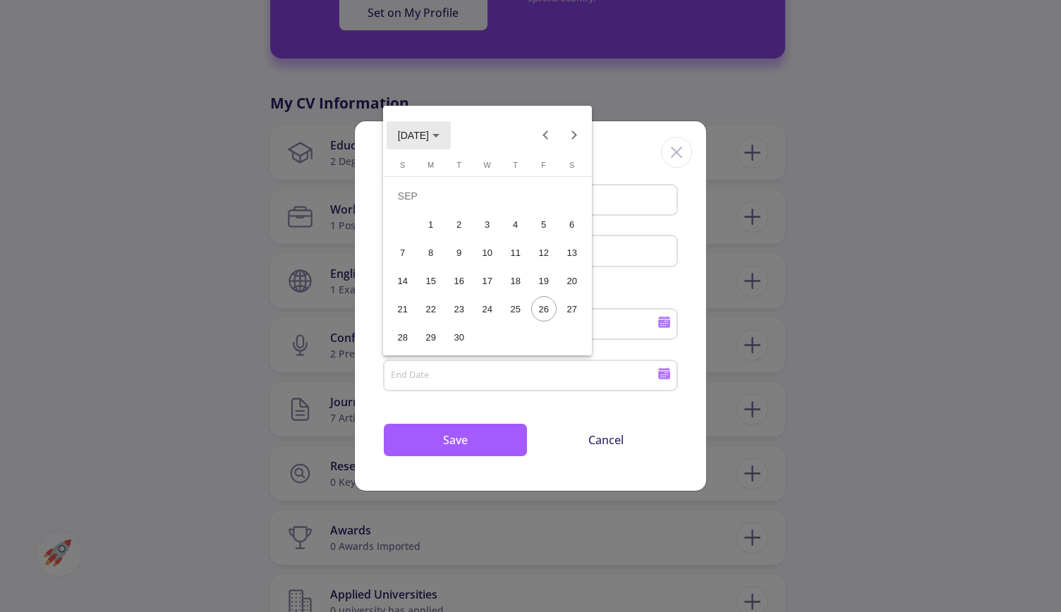
click at [440, 133] on span "[DATE]" at bounding box center [419, 134] width 42 height 11
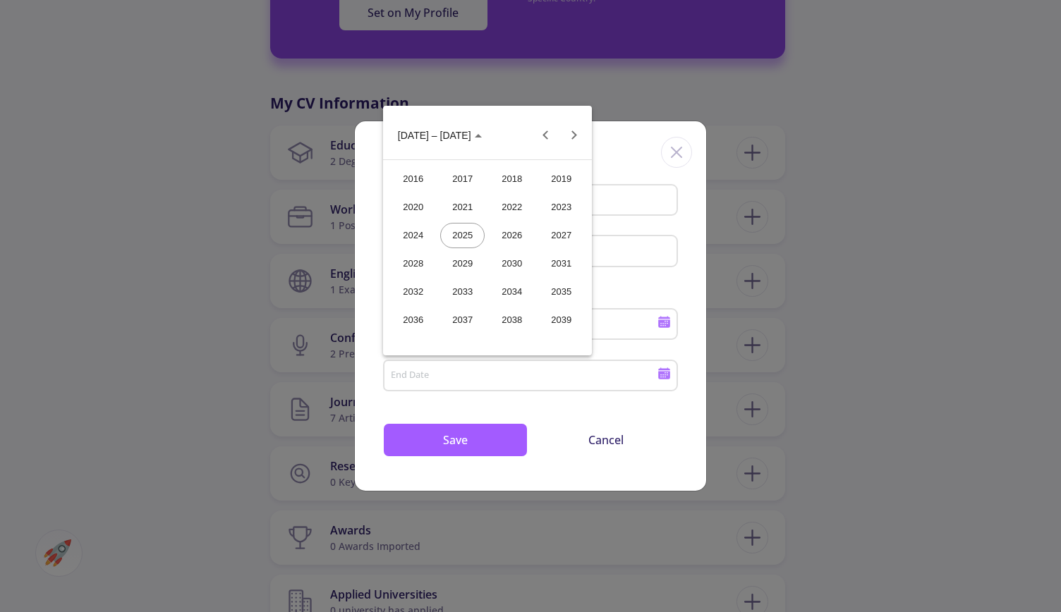
click at [411, 235] on div "2024" at bounding box center [413, 235] width 44 height 25
click at [459, 207] on div "FEB" at bounding box center [462, 207] width 44 height 25
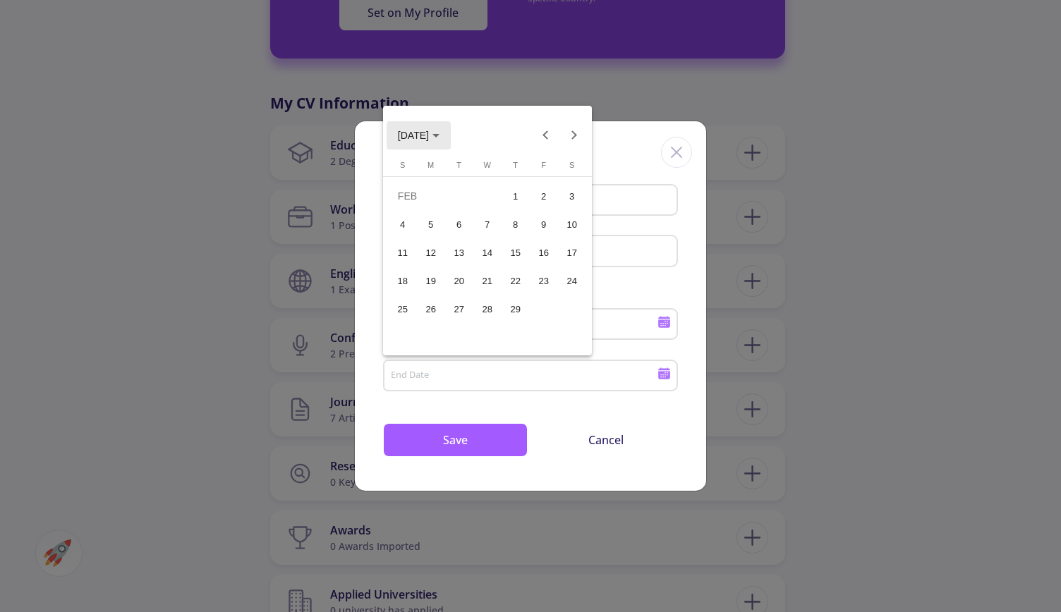
click at [429, 140] on span "FEB 2024" at bounding box center [413, 135] width 31 height 11
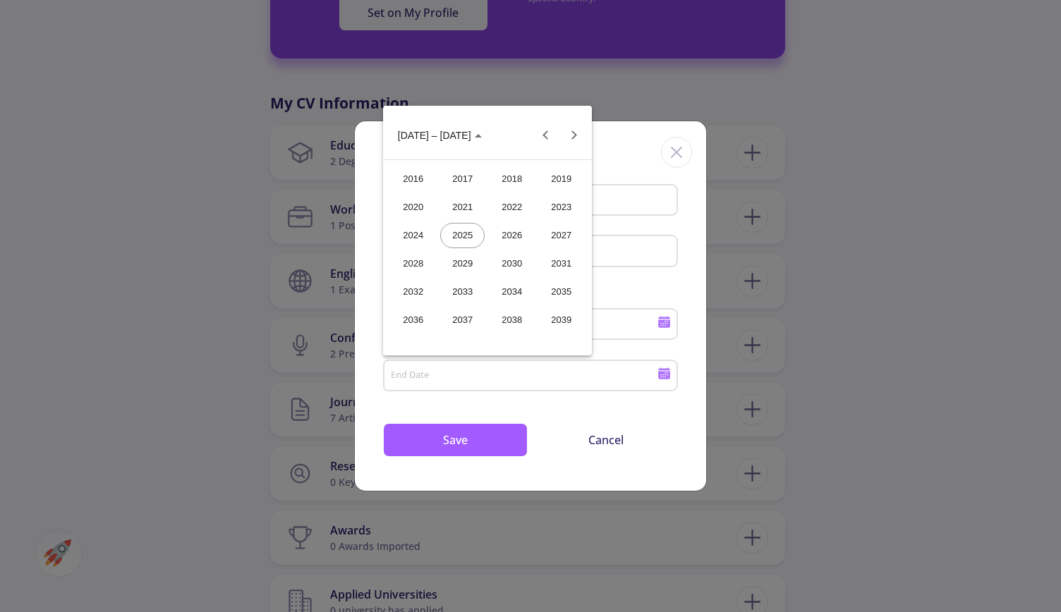
click at [419, 227] on div "2024" at bounding box center [413, 235] width 44 height 25
click at [562, 259] on div "DEC" at bounding box center [561, 263] width 44 height 25
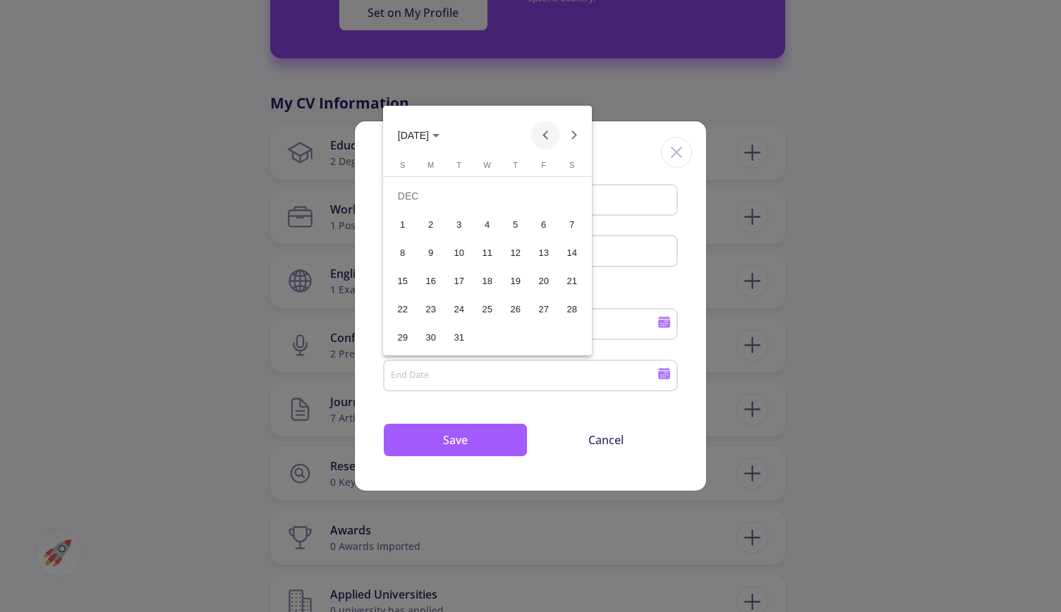
click at [538, 139] on button "Previous month" at bounding box center [545, 135] width 28 height 28
click at [545, 308] on div "29" at bounding box center [543, 308] width 25 height 25
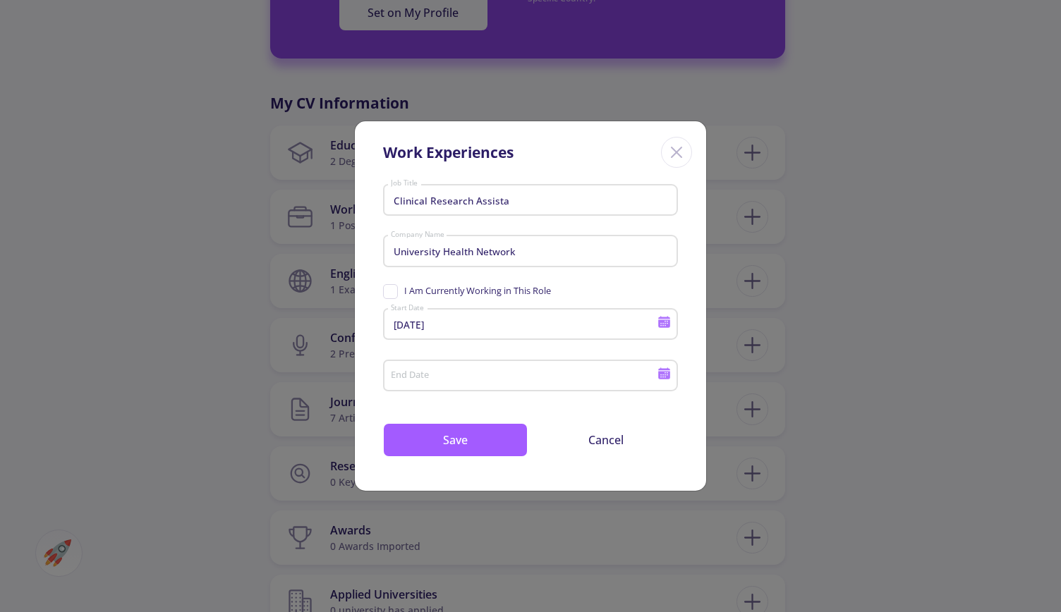
type input "11/29/2024"
click at [477, 444] on button "Save" at bounding box center [455, 440] width 145 height 34
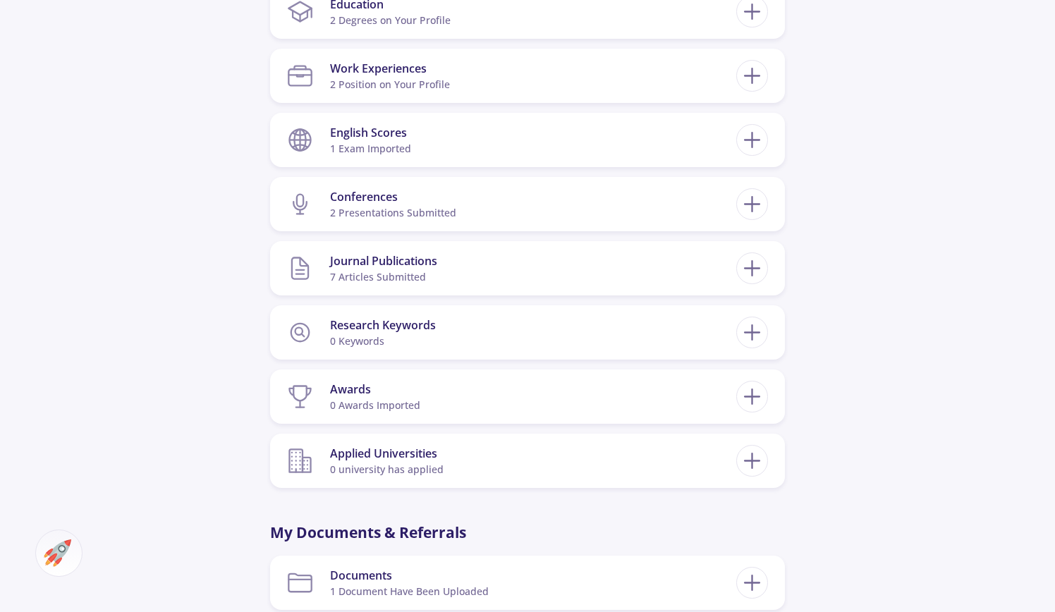
scroll to position [1058, 0]
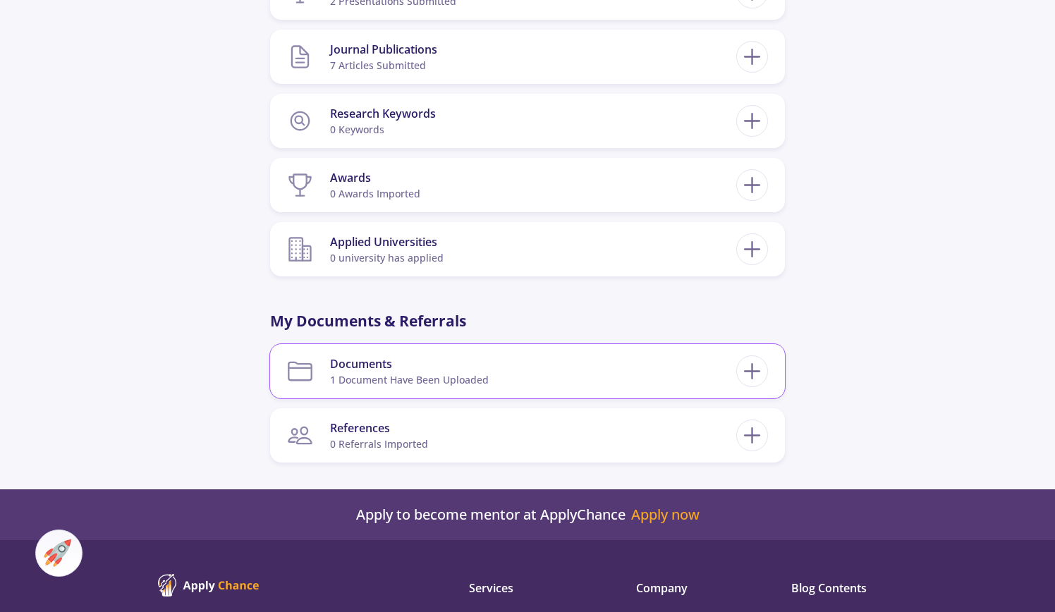
click at [408, 383] on div "1 document have been uploaded" at bounding box center [409, 380] width 159 height 15
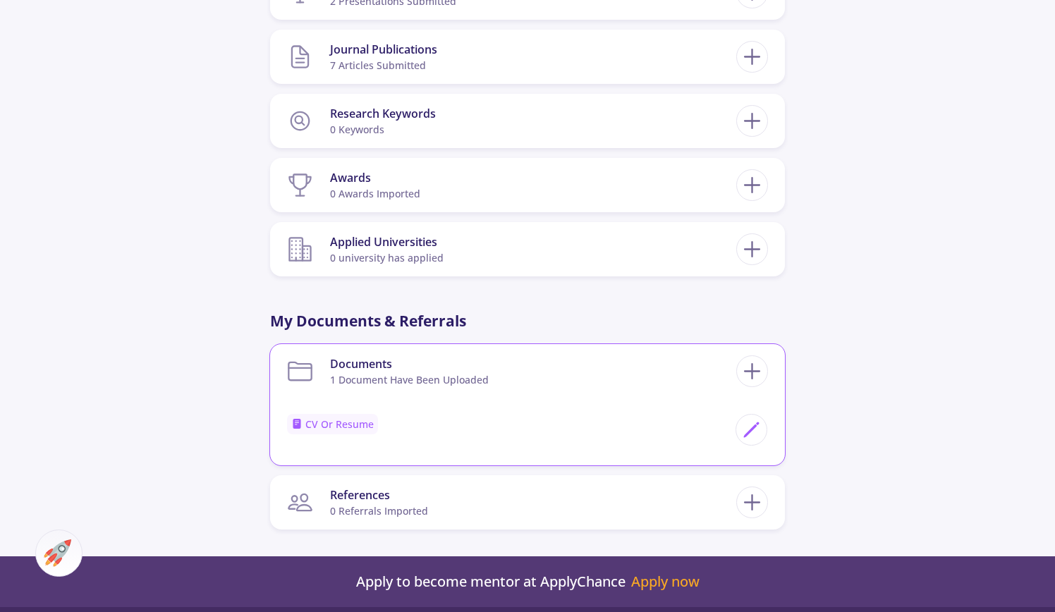
click at [347, 425] on span "CV or Resume" at bounding box center [332, 424] width 91 height 20
click at [748, 431] on icon at bounding box center [751, 429] width 19 height 19
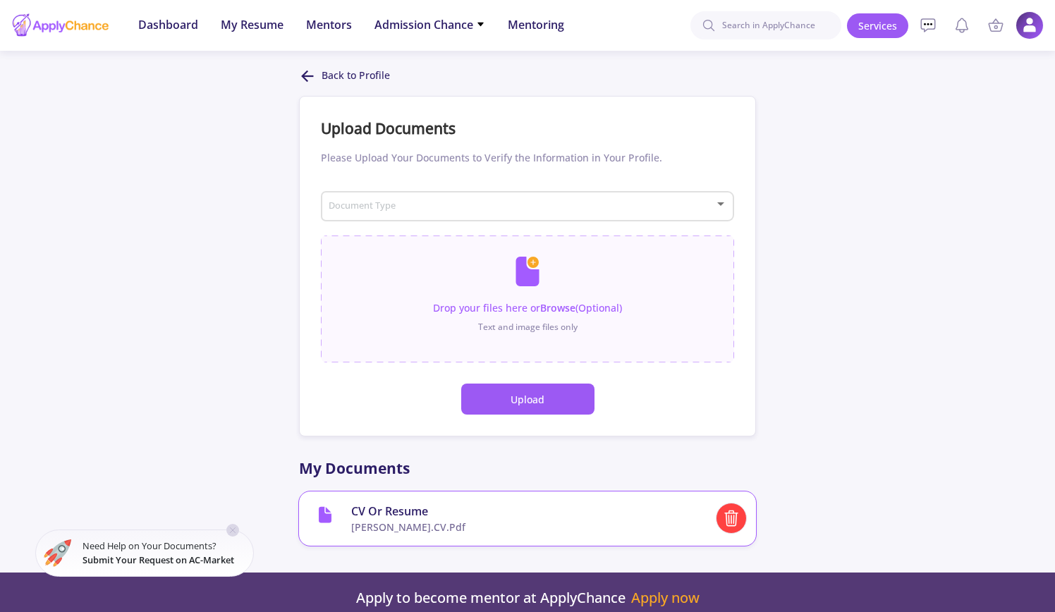
click at [729, 518] on line at bounding box center [729, 520] width 0 height 8
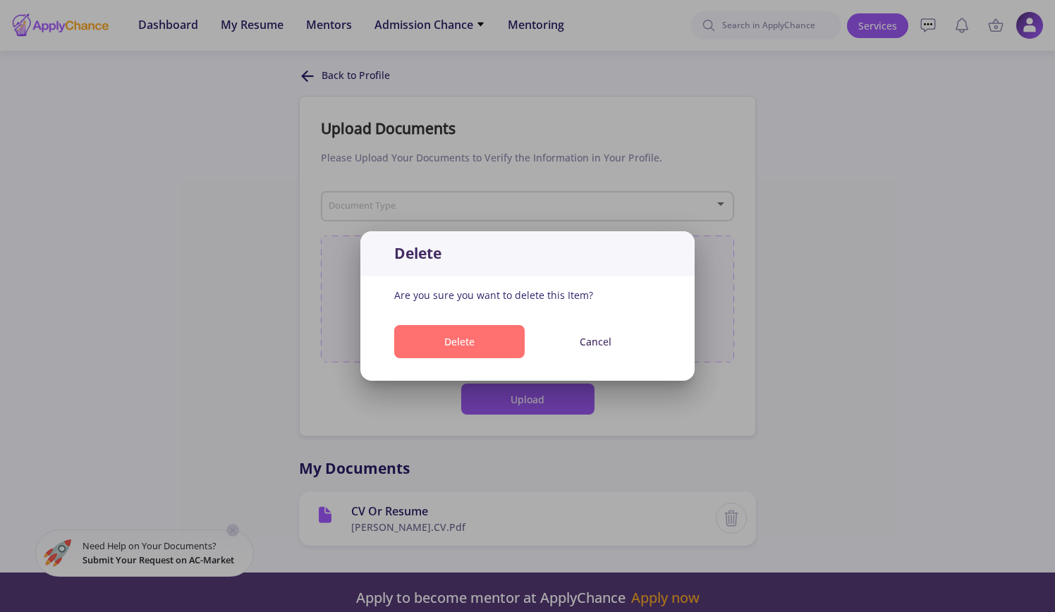
click at [495, 349] on button "Delete" at bounding box center [459, 341] width 131 height 33
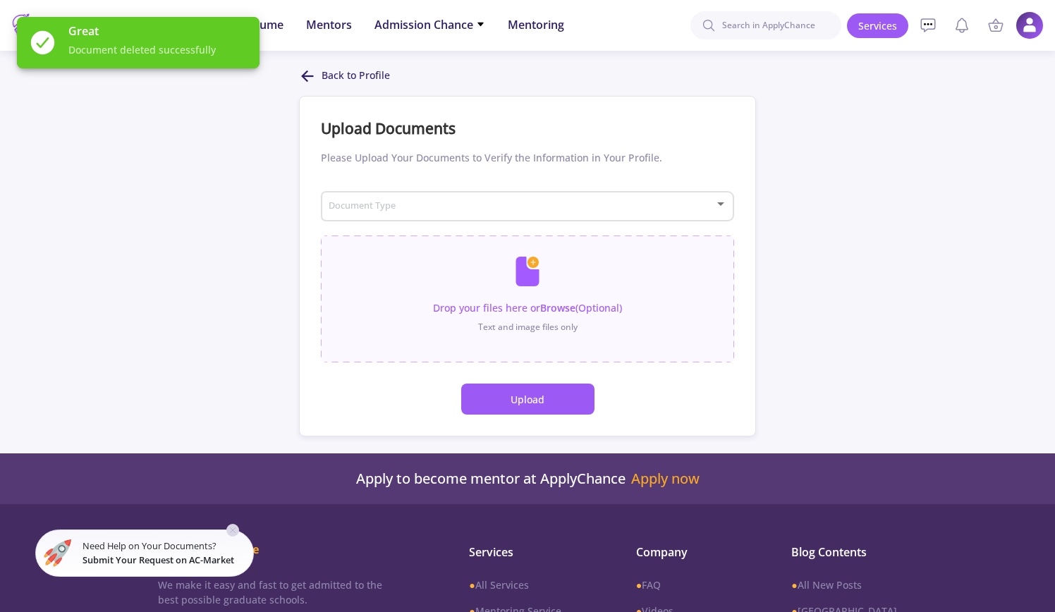
click at [311, 75] on icon at bounding box center [307, 76] width 17 height 17
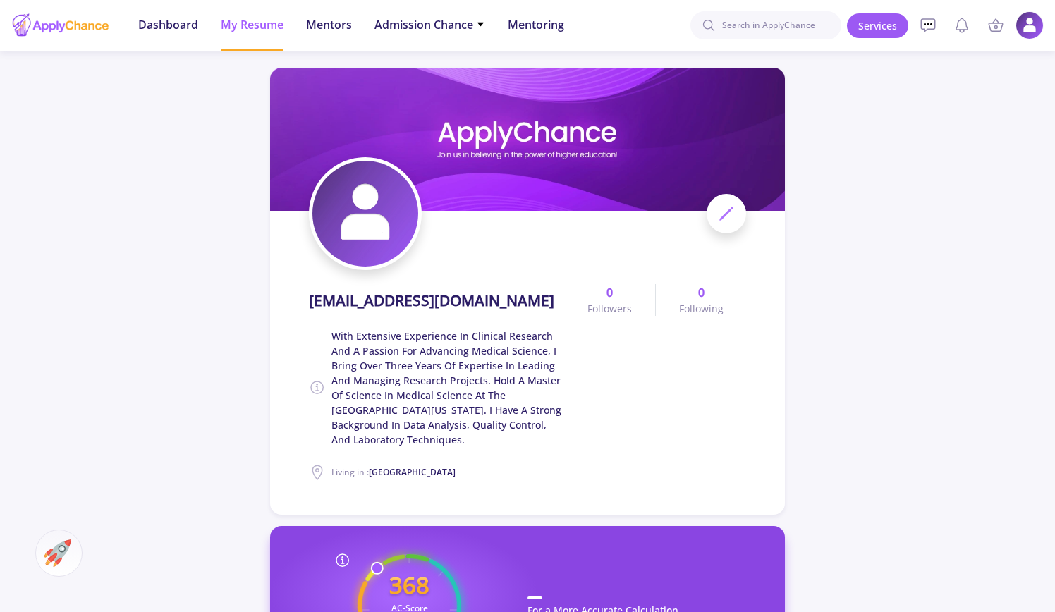
click at [710, 212] on span at bounding box center [727, 214] width 40 height 40
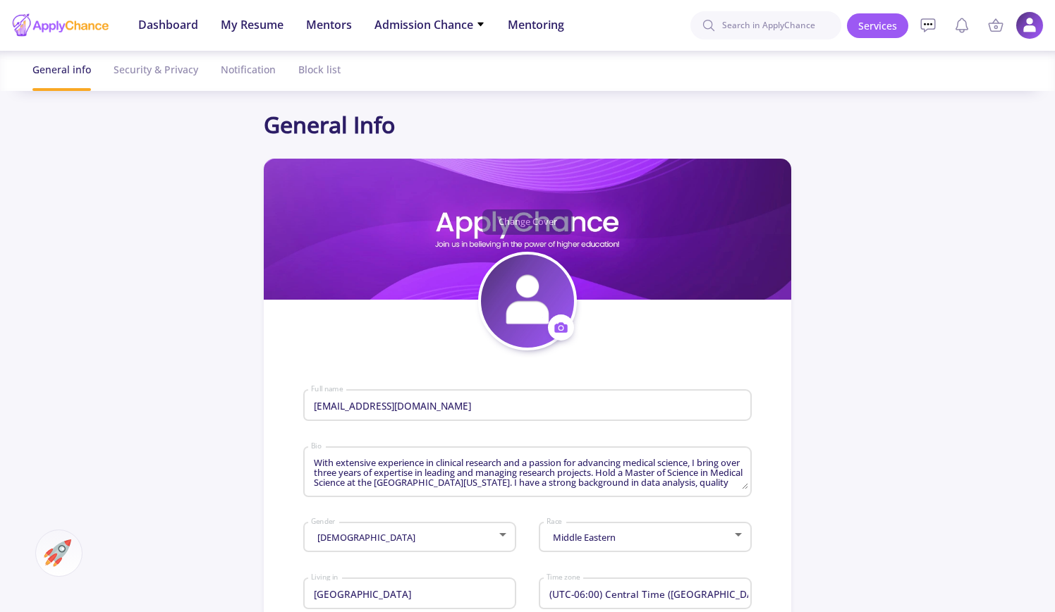
scroll to position [141, 0]
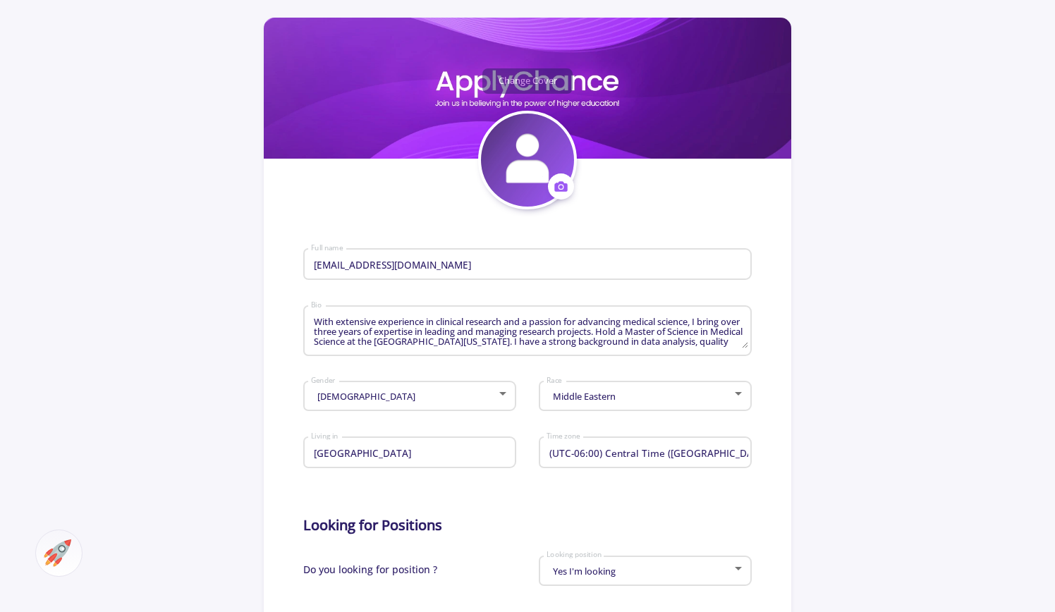
click at [732, 346] on textarea "With extensive experience in clinical research and a passion for advancing medi…" at bounding box center [529, 331] width 439 height 33
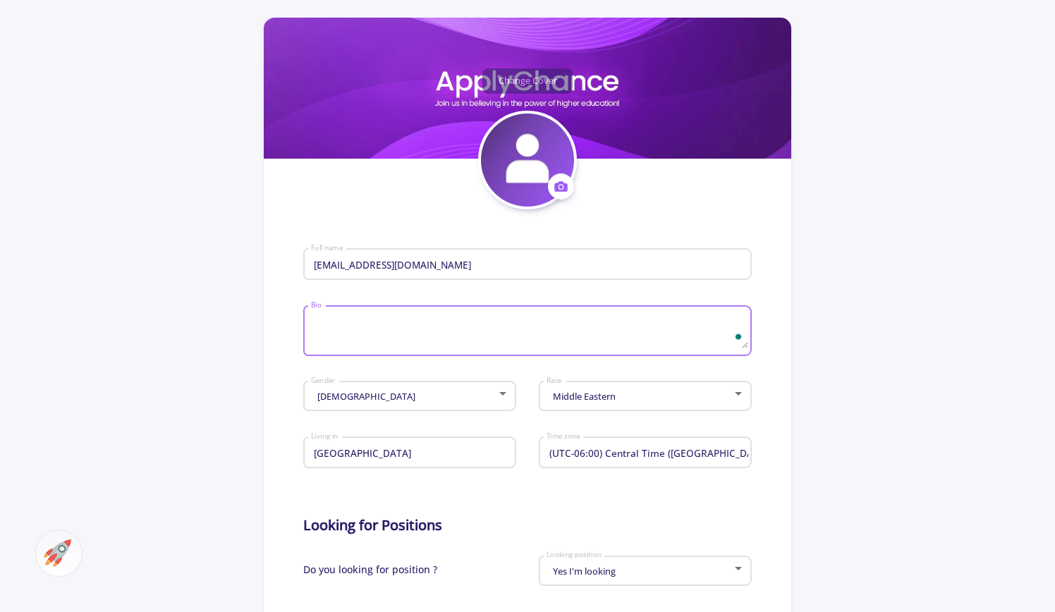
paste textarea "With extensive experience in clinical research and a passion for advancing medi…"
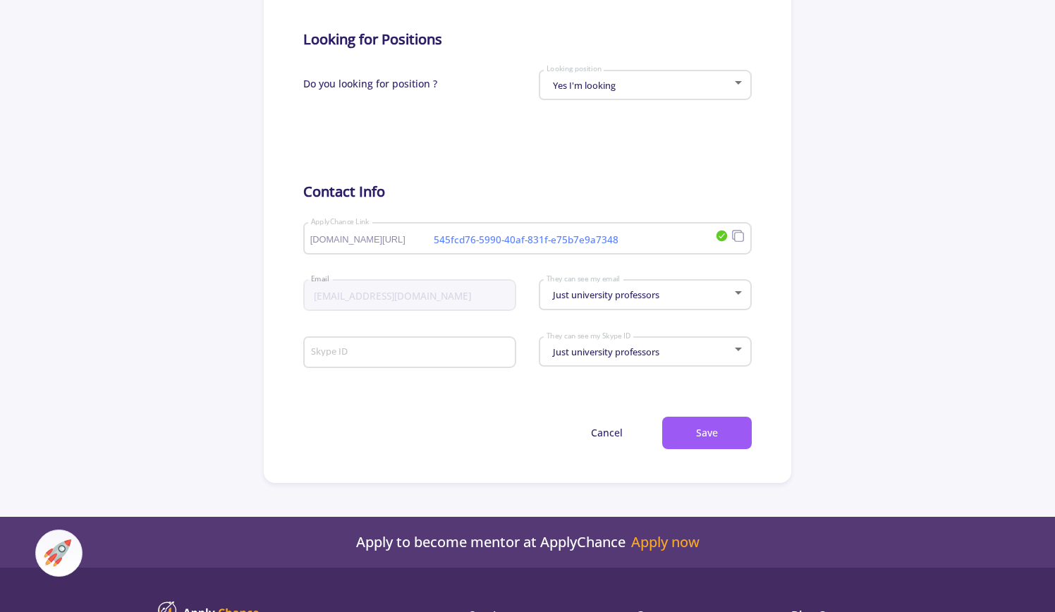
scroll to position [705, 0]
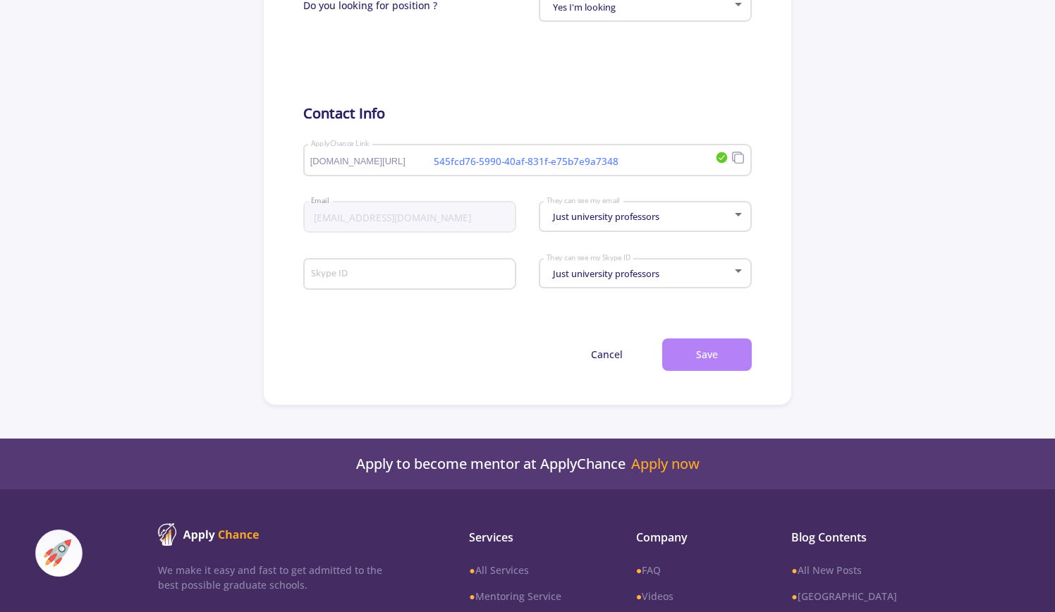
type textarea "With extensive experience in clinical research and a passion for advancing medi…"
click at [720, 351] on button "Save" at bounding box center [707, 355] width 90 height 33
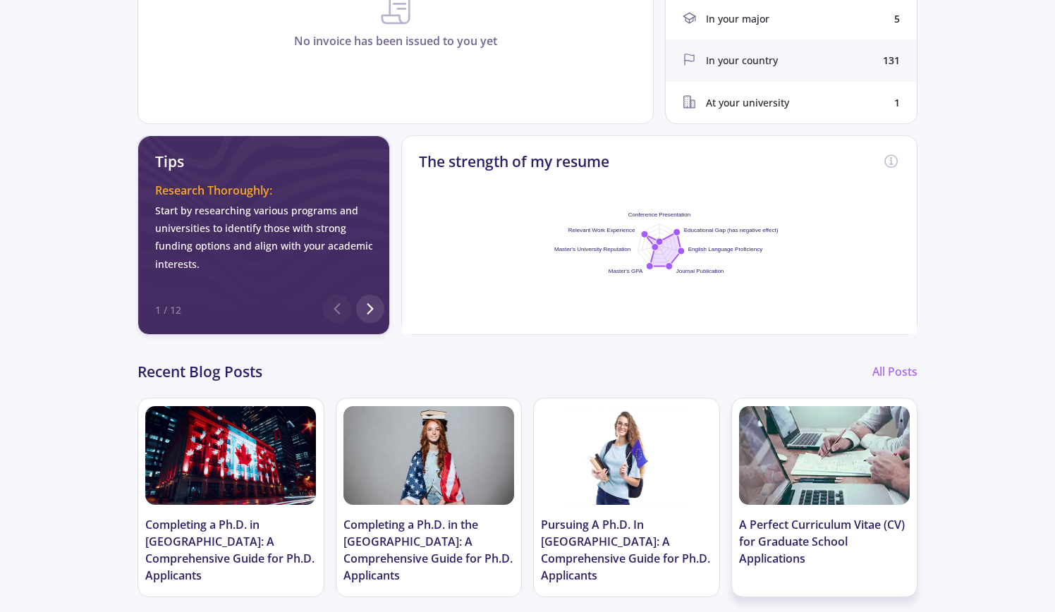
scroll to position [494, 0]
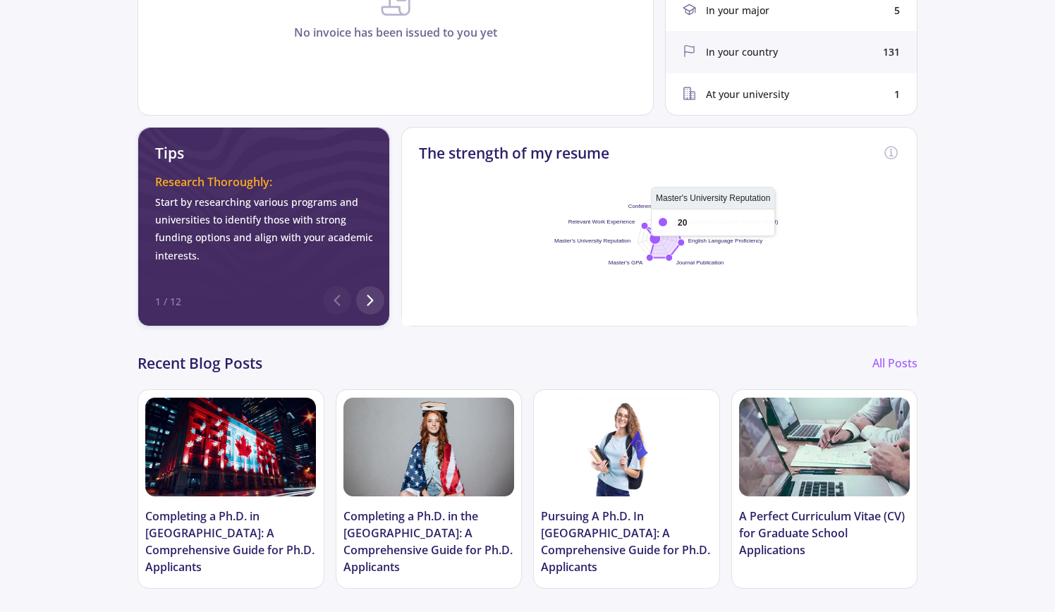
drag, startPoint x: 653, startPoint y: 234, endPoint x: 642, endPoint y: 237, distance: 11.8
click at [642, 237] on icon "Conference Presentation Educational Gap (has negative effect) English Language …" at bounding box center [660, 238] width 282 height 176
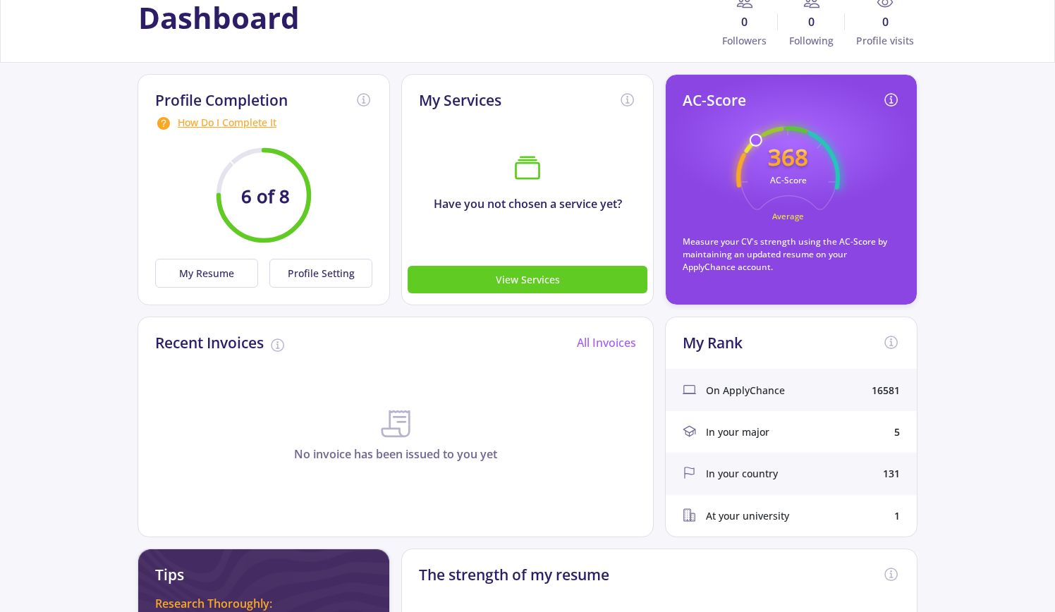
scroll to position [71, 0]
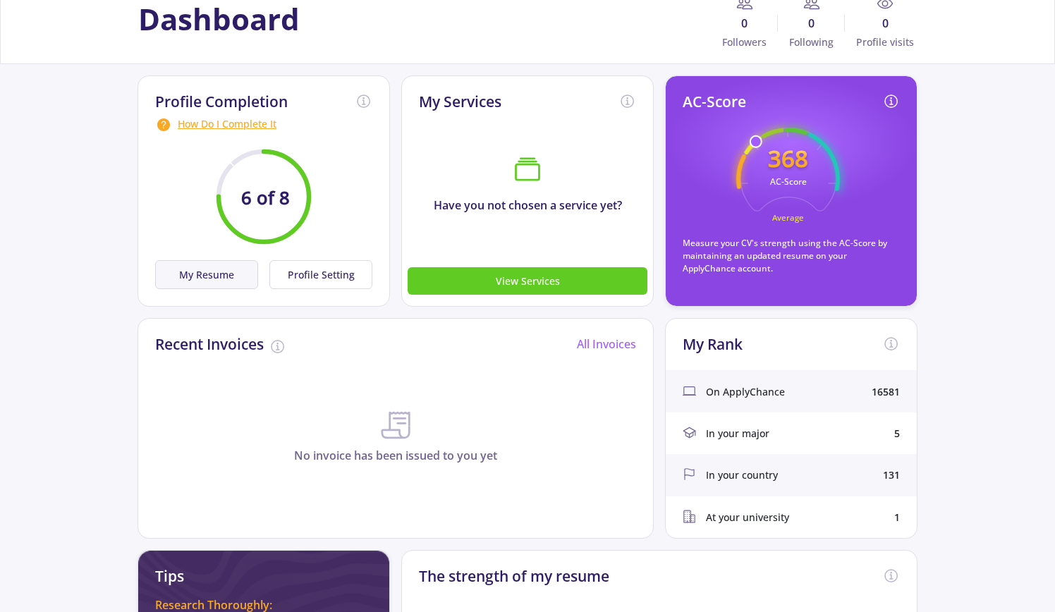
click at [235, 278] on button "My Resume" at bounding box center [206, 274] width 103 height 29
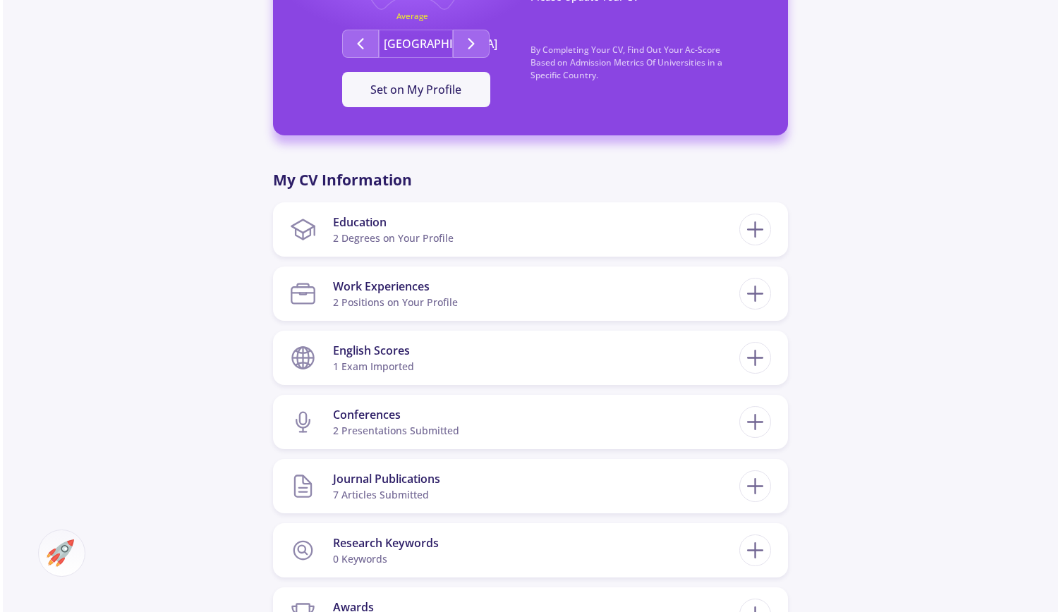
scroll to position [635, 0]
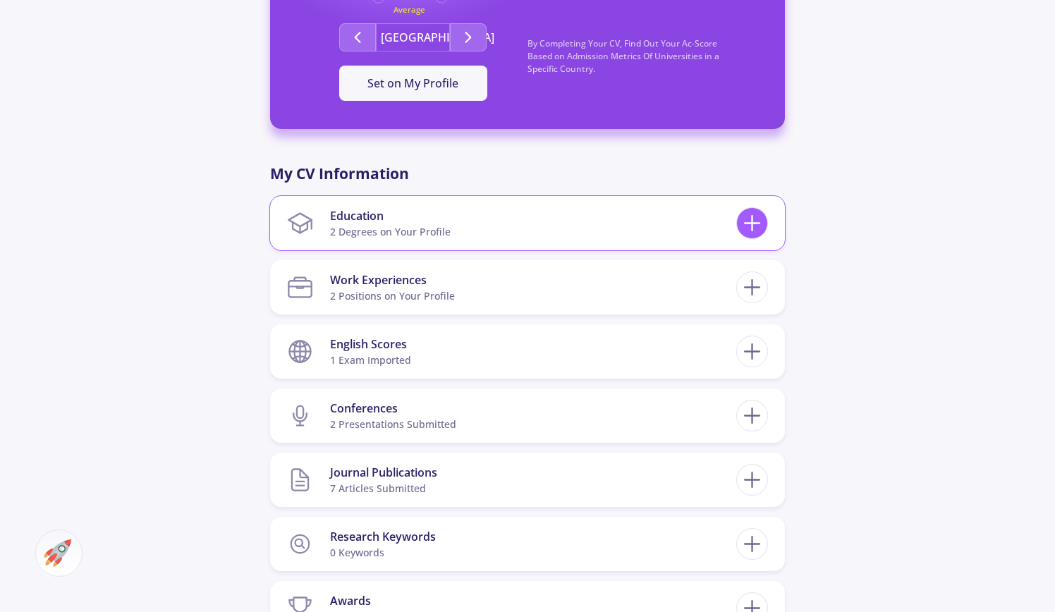
click at [755, 217] on icon at bounding box center [752, 223] width 26 height 26
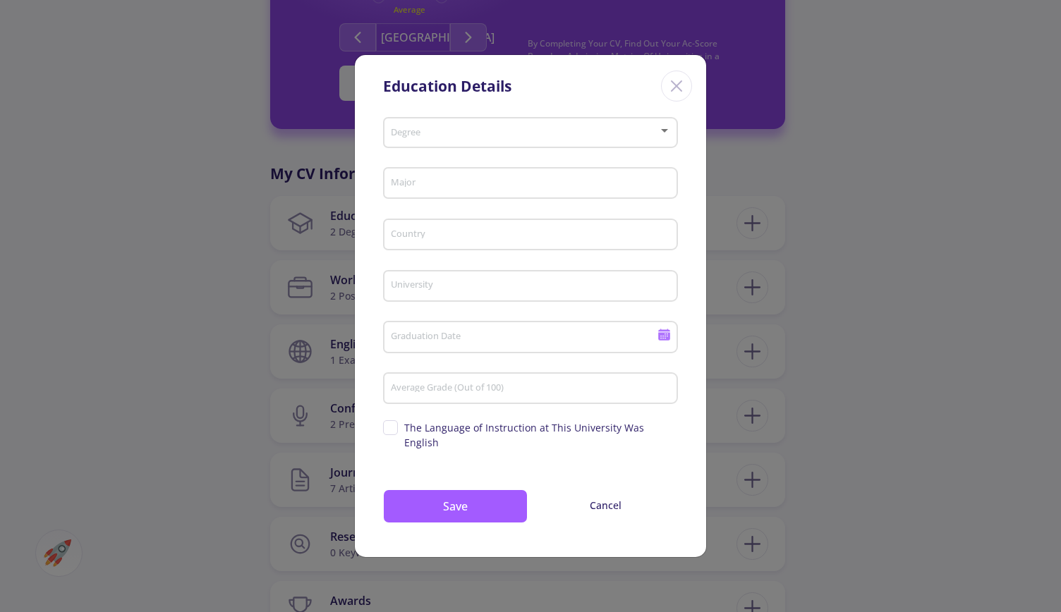
click at [673, 97] on icon "Close" at bounding box center [676, 86] width 23 height 23
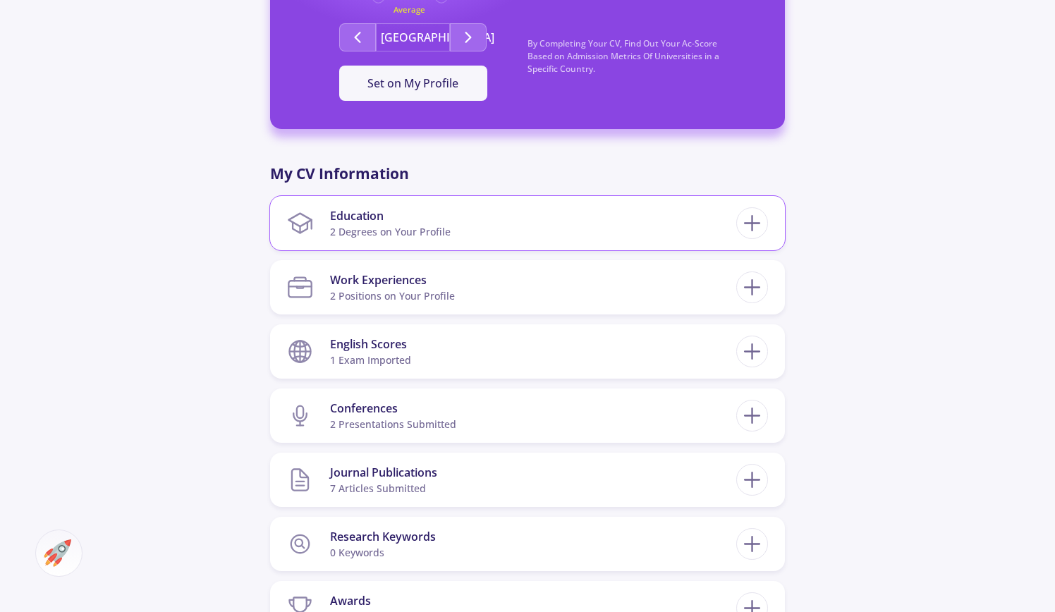
click at [496, 233] on section "Education 2 Degrees on Your Profile" at bounding box center [511, 223] width 449 height 43
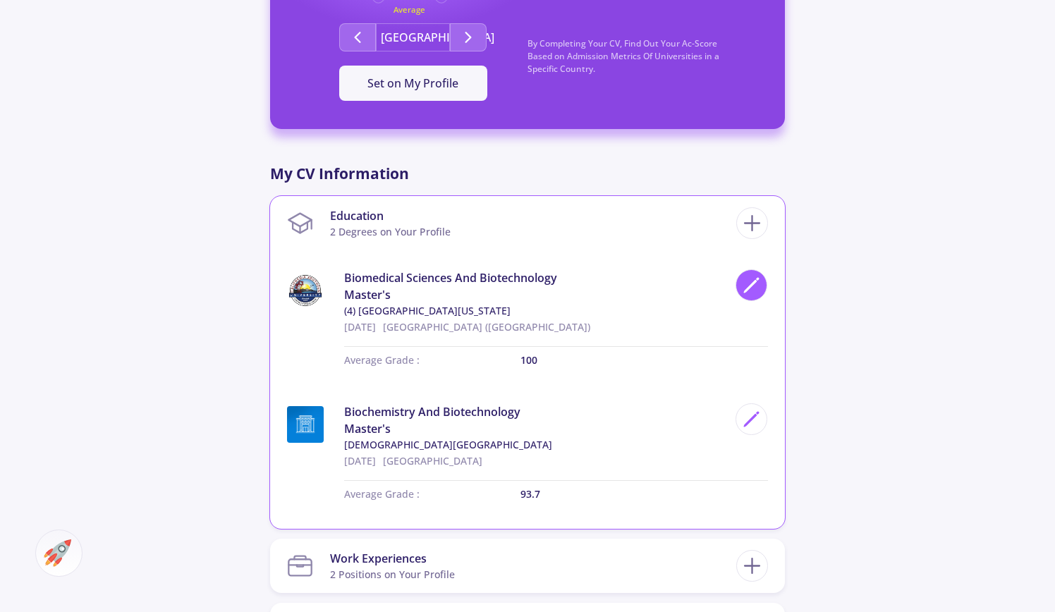
click at [751, 291] on icon at bounding box center [751, 285] width 19 height 19
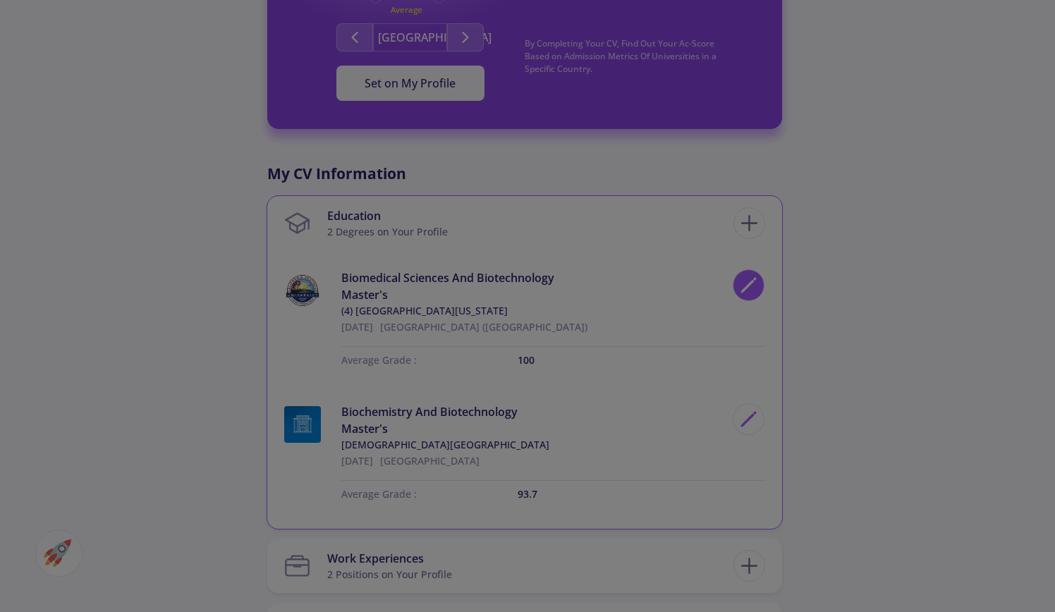
type input "Biomedical Sciences And Biotechnology"
type input "[GEOGRAPHIC_DATA] ([GEOGRAPHIC_DATA])"
type input "12/19/2024"
type input "100"
checkbox input "true"
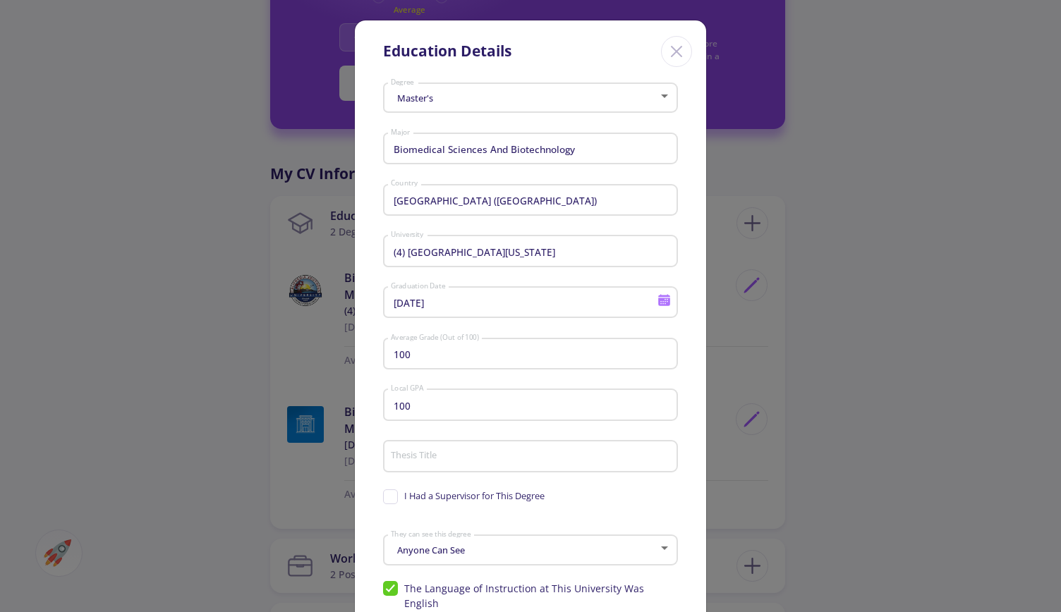
click at [538, 258] on input "(4) [GEOGRAPHIC_DATA][US_STATE]" at bounding box center [532, 252] width 285 height 13
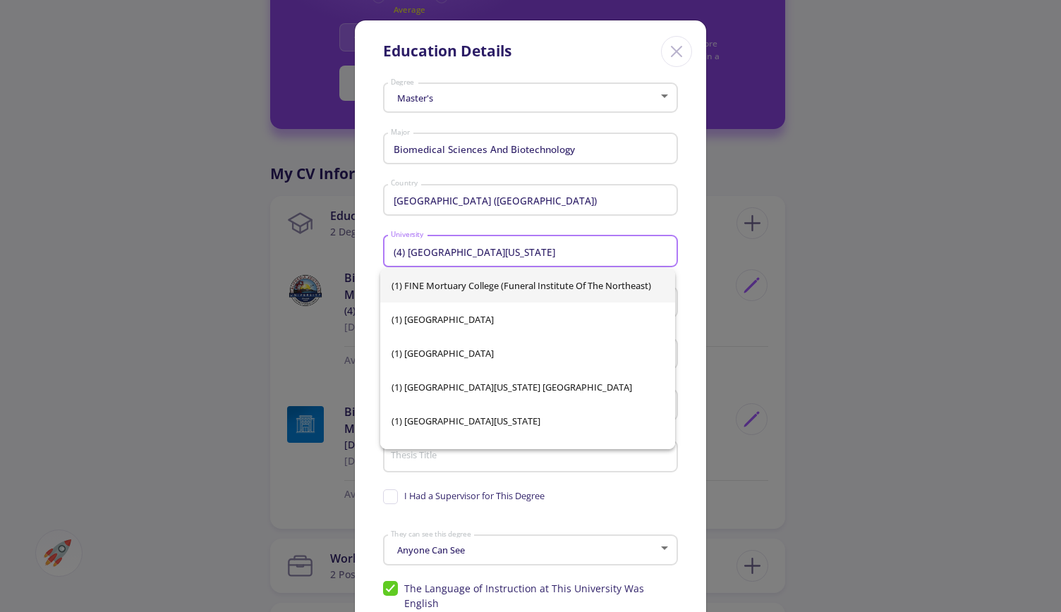
drag, startPoint x: 553, startPoint y: 250, endPoint x: 389, endPoint y: 253, distance: 164.4
click at [390, 253] on input "(4) [GEOGRAPHIC_DATA][US_STATE]" at bounding box center [532, 252] width 285 height 13
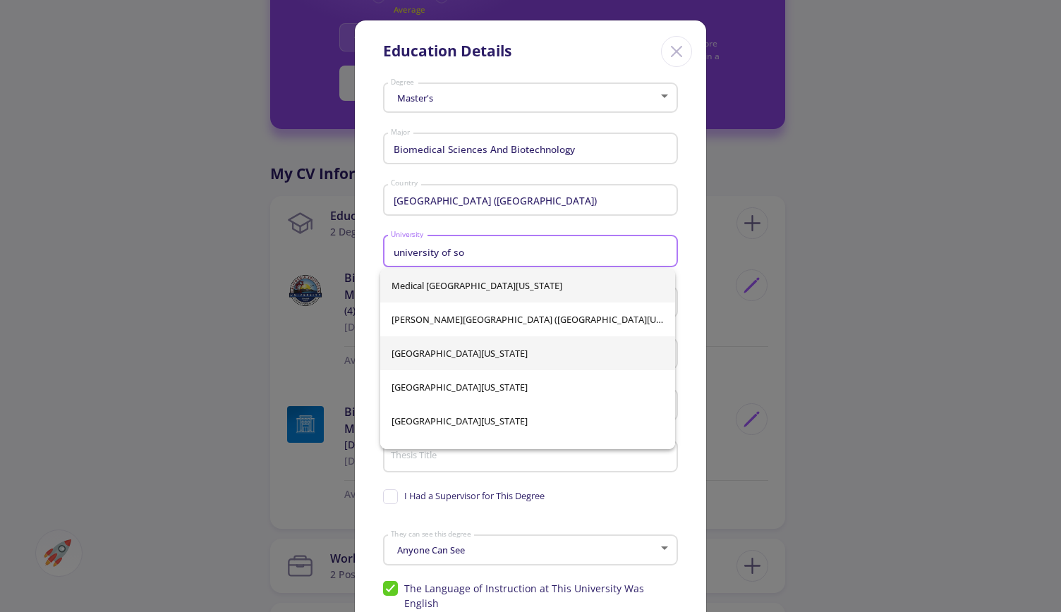
scroll to position [0, 0]
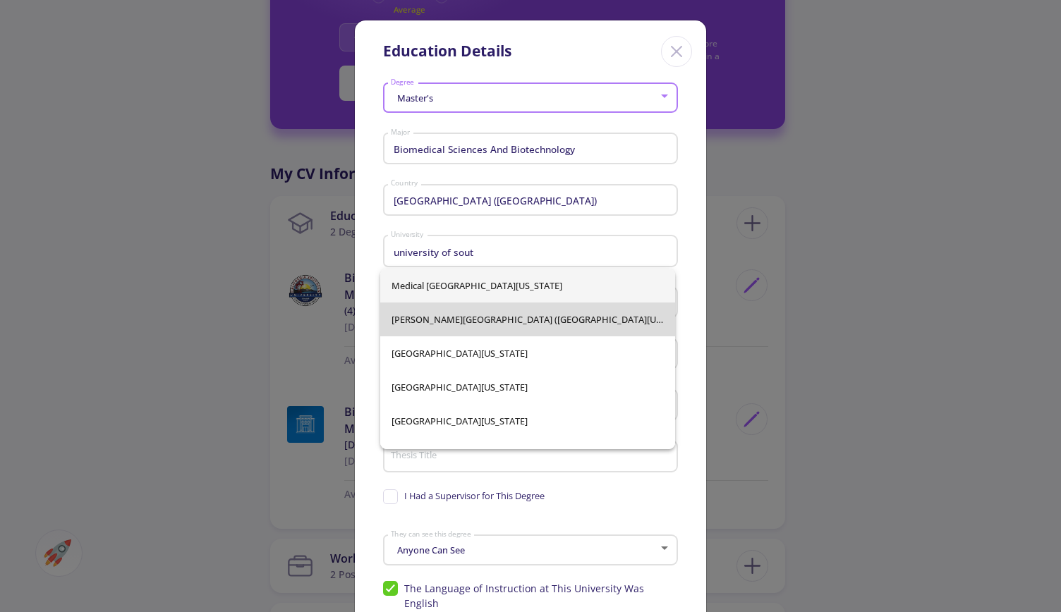
click at [536, 323] on span "[PERSON_NAME][GEOGRAPHIC_DATA] ([GEOGRAPHIC_DATA][US_STATE])" at bounding box center [528, 320] width 273 height 34
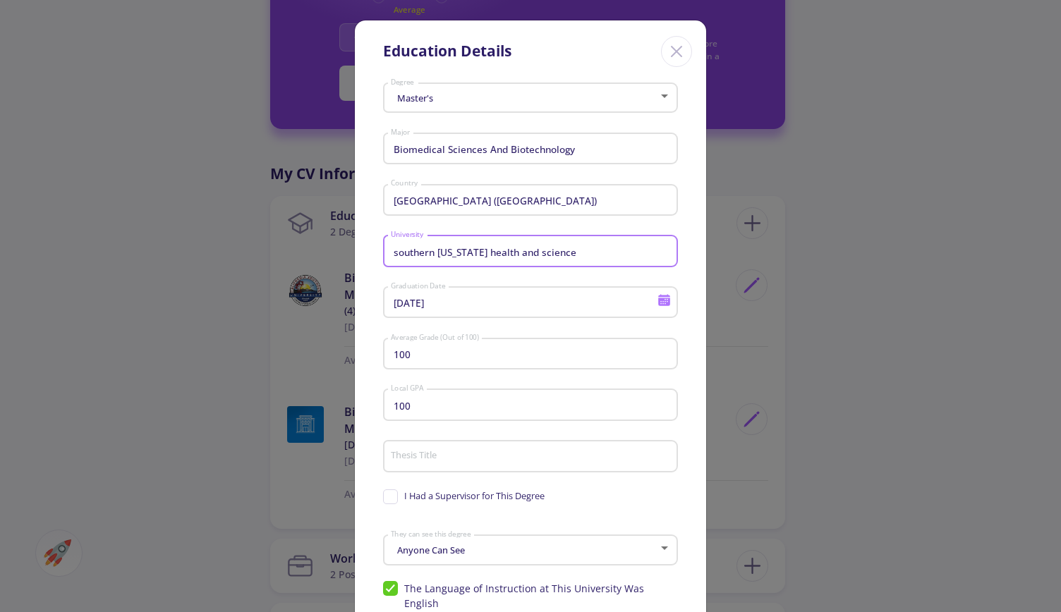
click at [390, 250] on input "southern california health and science" at bounding box center [532, 252] width 285 height 13
click at [644, 253] on input "university of southern california health and science" at bounding box center [532, 252] width 285 height 13
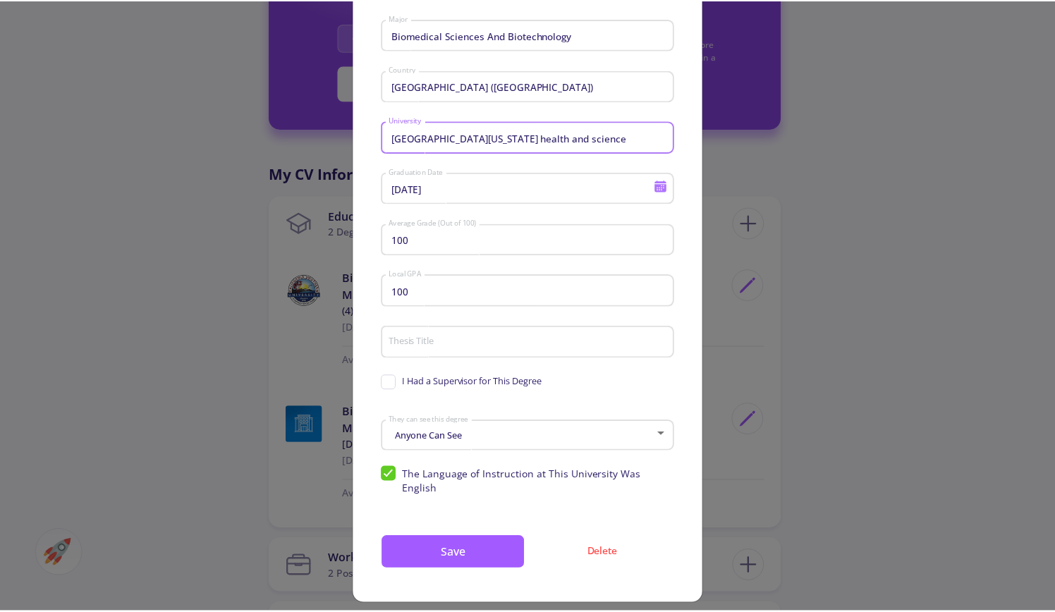
scroll to position [114, 0]
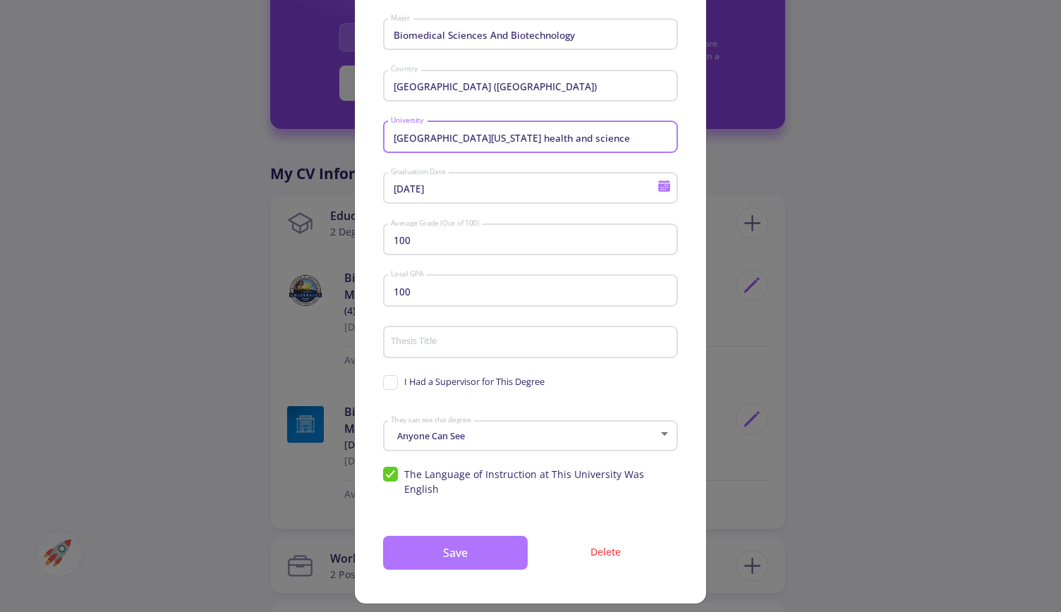
type input "university of southern california health and science"
click at [454, 549] on button "Save" at bounding box center [455, 553] width 145 height 34
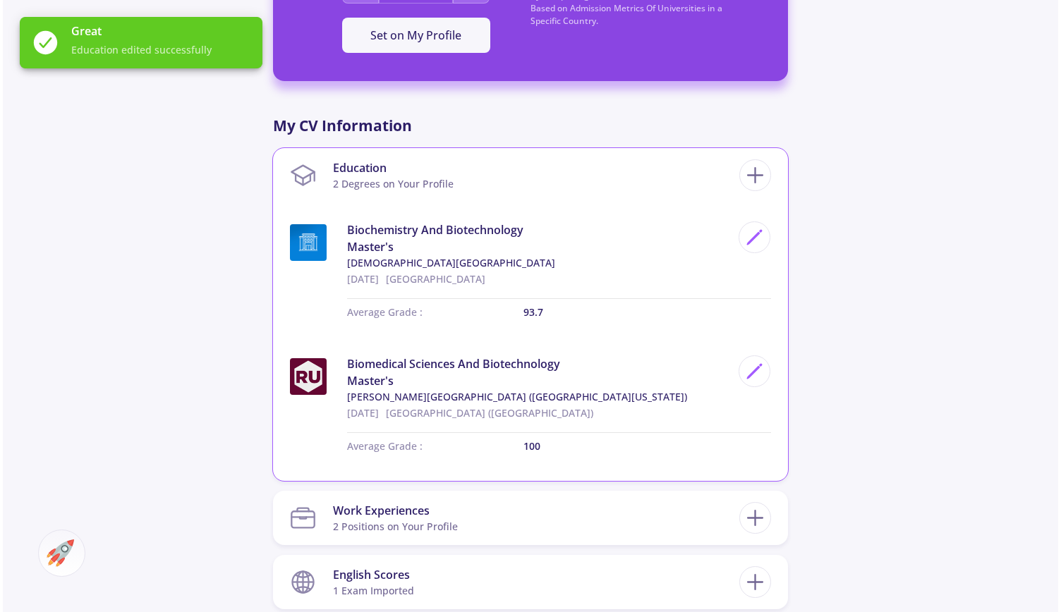
scroll to position [705, 0]
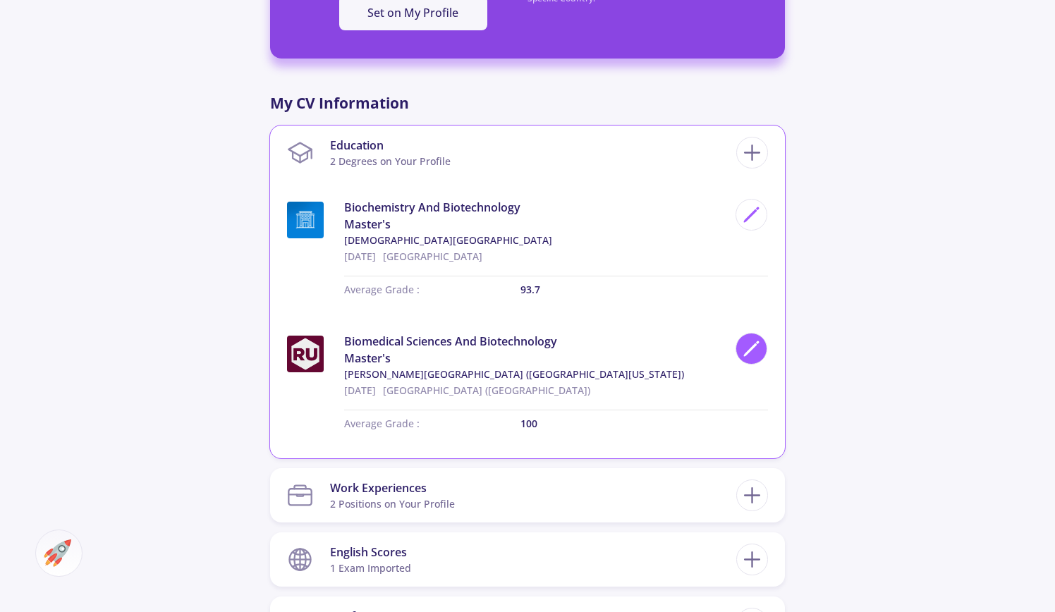
click at [743, 354] on icon at bounding box center [751, 348] width 19 height 19
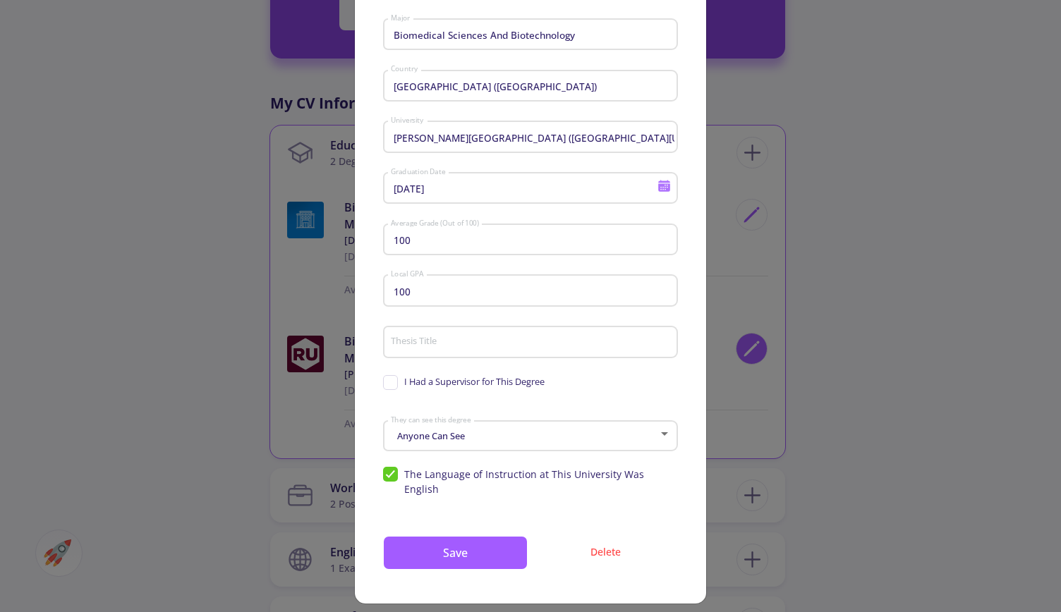
scroll to position [0, 0]
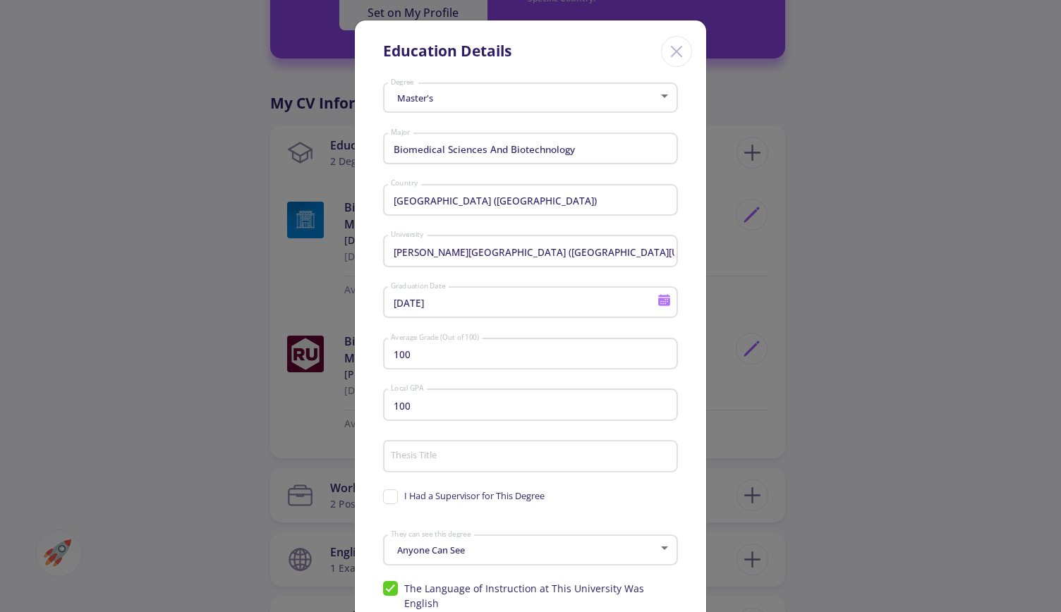
click at [560, 257] on input "[PERSON_NAME][GEOGRAPHIC_DATA] ([GEOGRAPHIC_DATA][US_STATE])" at bounding box center [532, 252] width 285 height 13
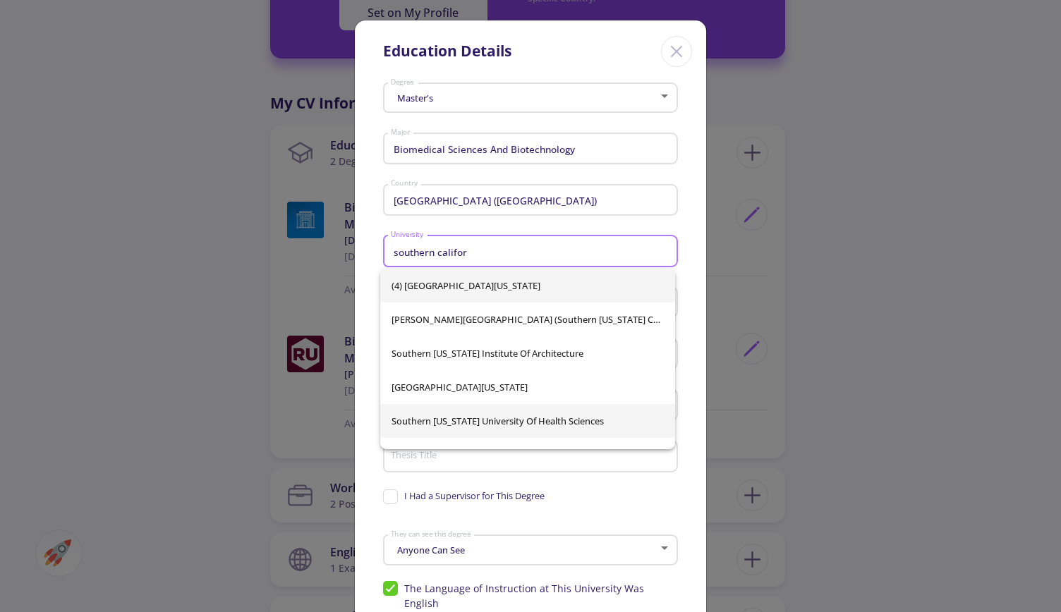
type input "southern califor"
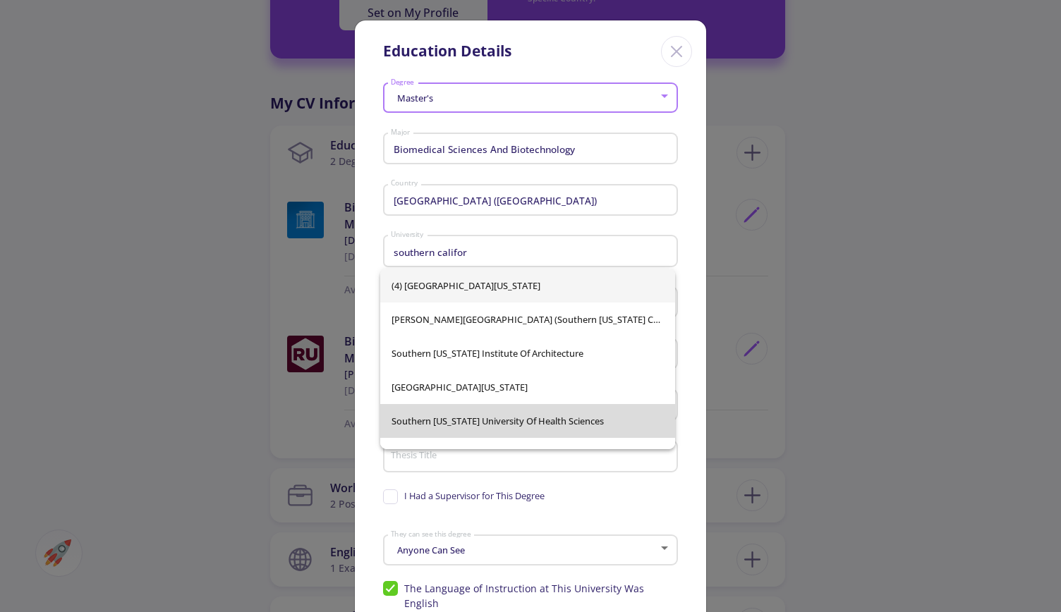
click at [549, 422] on div "(4) Southern California University Marshall B Ketchum University (Southern Cali…" at bounding box center [528, 359] width 296 height 181
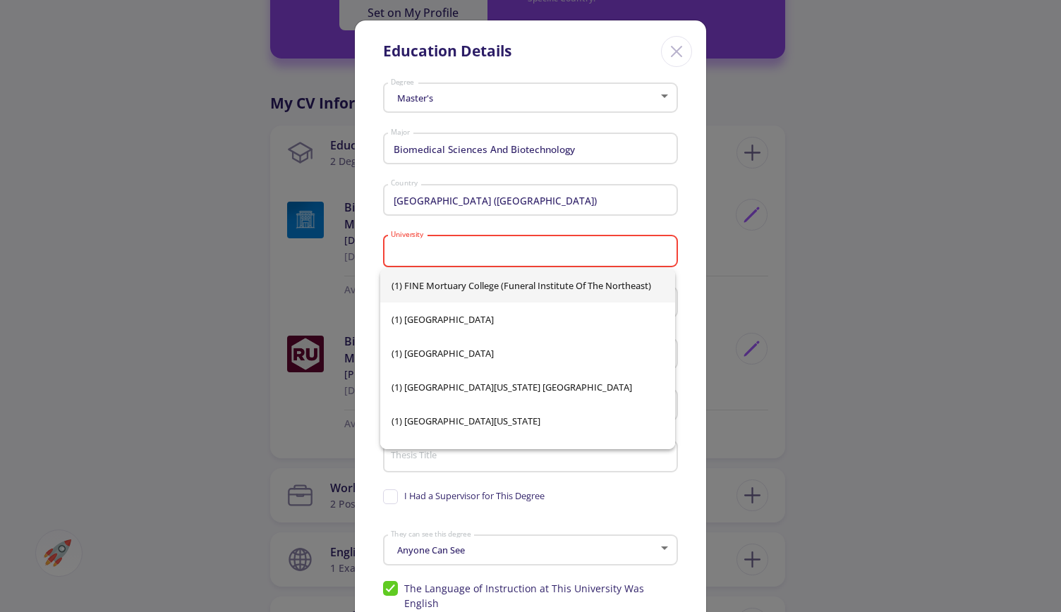
click at [540, 242] on div "University" at bounding box center [530, 248] width 281 height 37
click at [538, 250] on input "University" at bounding box center [532, 252] width 285 height 13
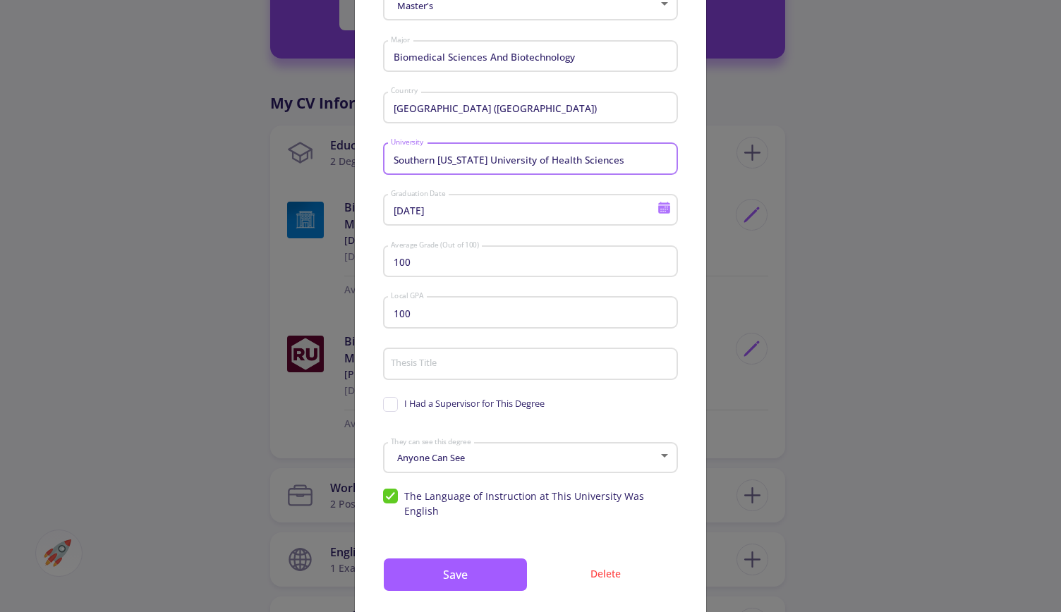
scroll to position [114, 0]
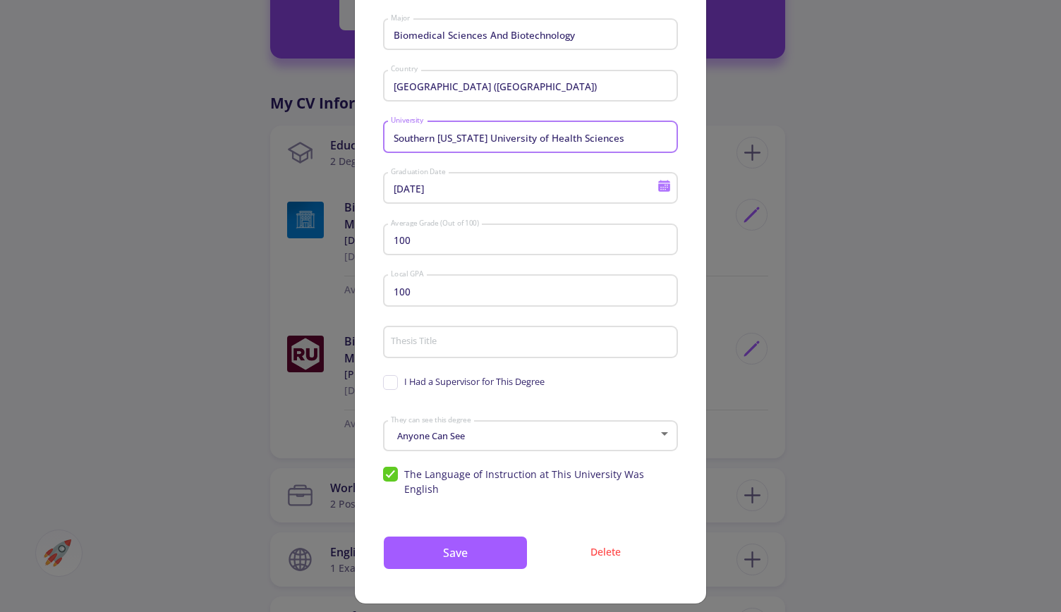
type input "Southern [US_STATE] University of Health Sciences"
click at [513, 449] on div "Anyone Can See They can see this degree" at bounding box center [530, 433] width 281 height 35
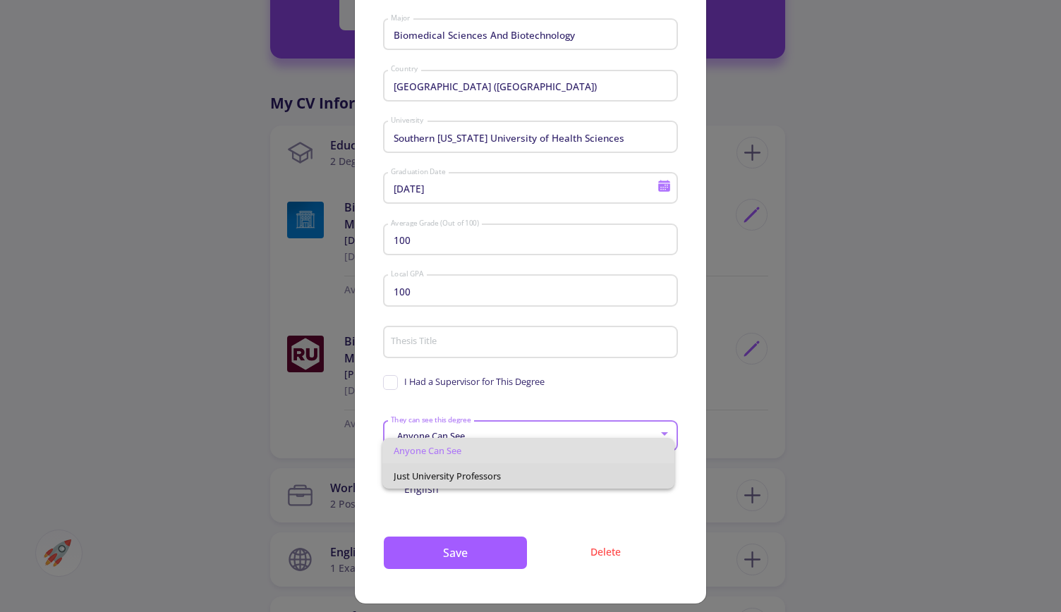
click at [500, 472] on span "Just University Professors" at bounding box center [528, 476] width 269 height 25
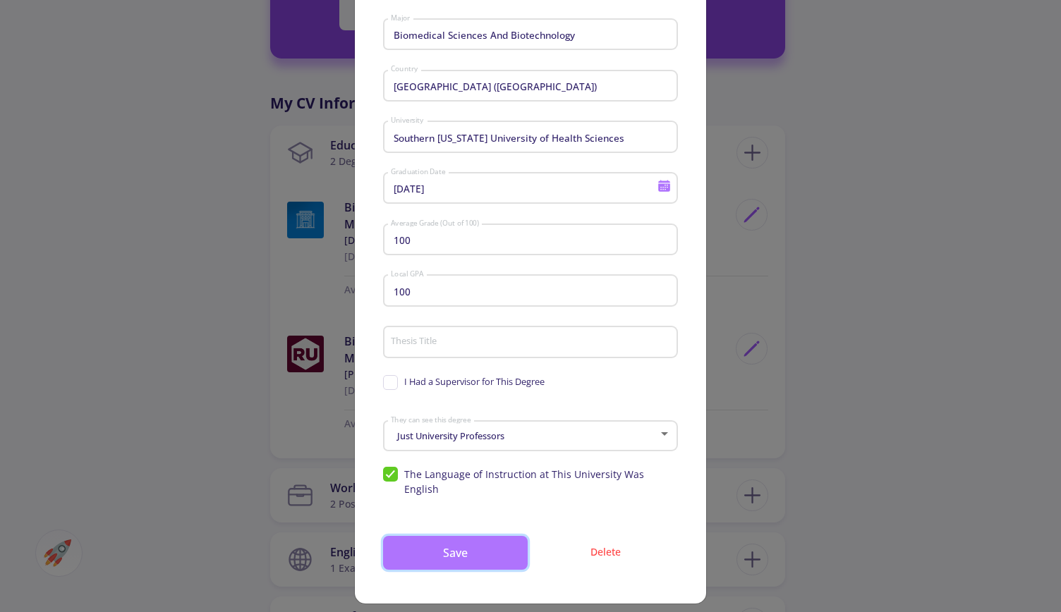
click at [454, 538] on button "Save" at bounding box center [455, 553] width 145 height 34
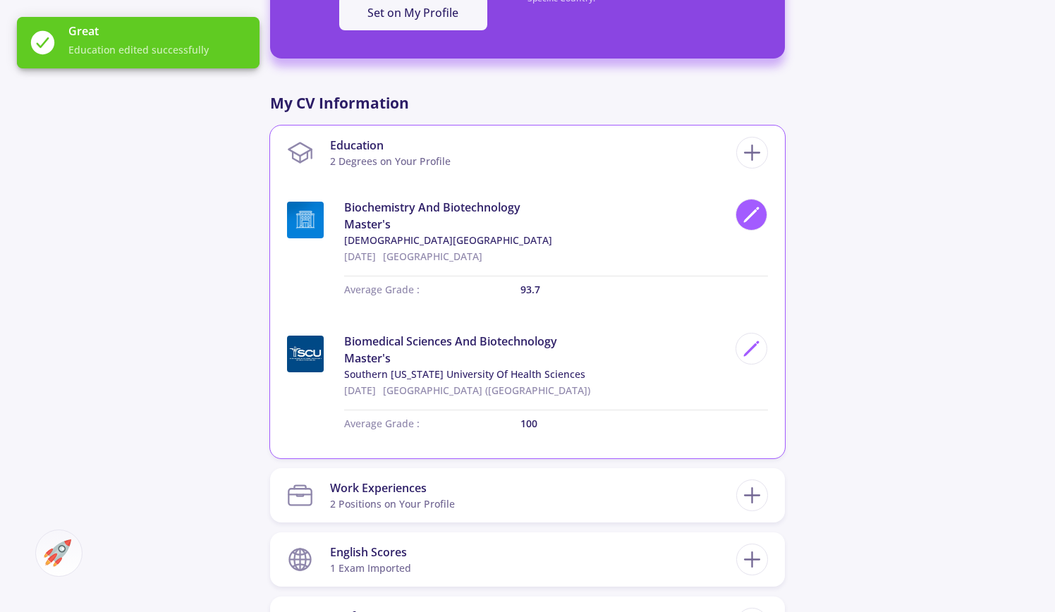
click at [745, 211] on icon at bounding box center [751, 214] width 19 height 19
type input "Biochemistry and Biotechnology"
type input "[GEOGRAPHIC_DATA]"
type input "7/9/2016"
type input "93.7"
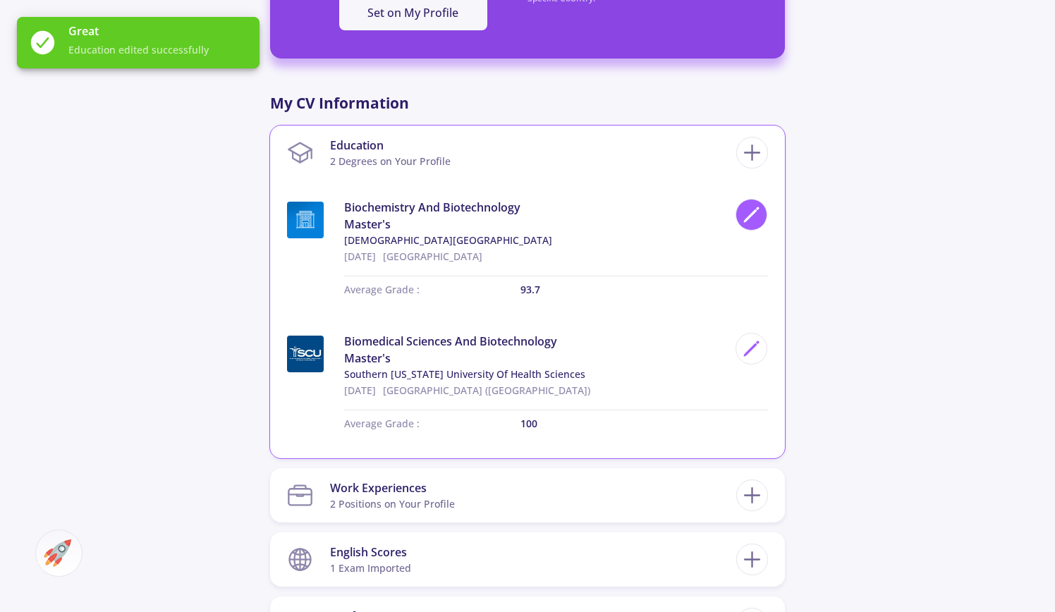
checkbox input "false"
type input "93.7"
type input "[DEMOGRAPHIC_DATA][GEOGRAPHIC_DATA]"
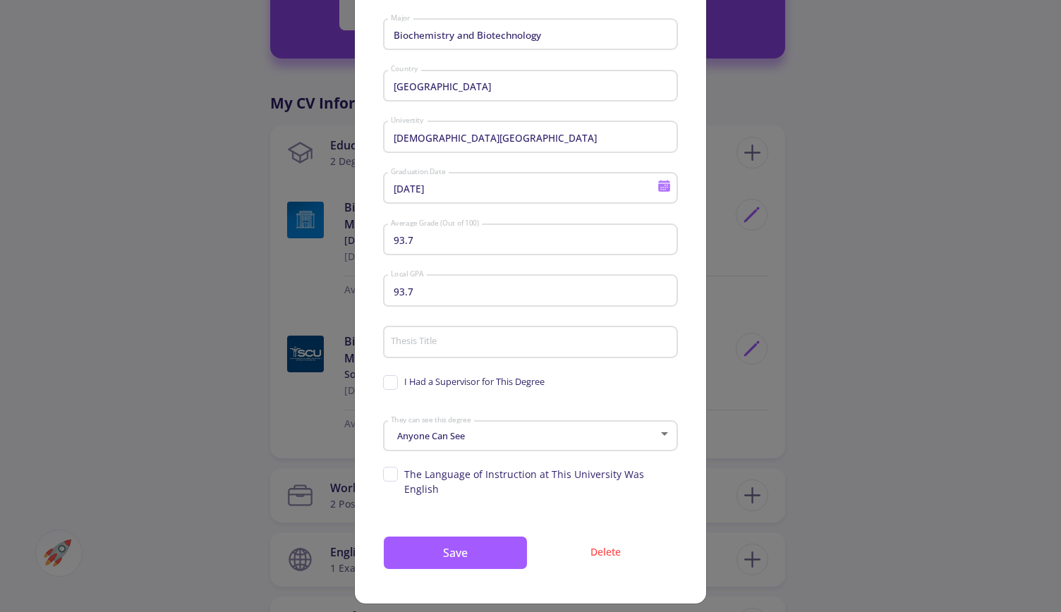
click at [433, 342] on input "Thesis Title" at bounding box center [532, 343] width 285 height 13
paste input "Formulation of HEV Recombinant Vaccine with Archaeosome an Adjuvant and Vaccine…"
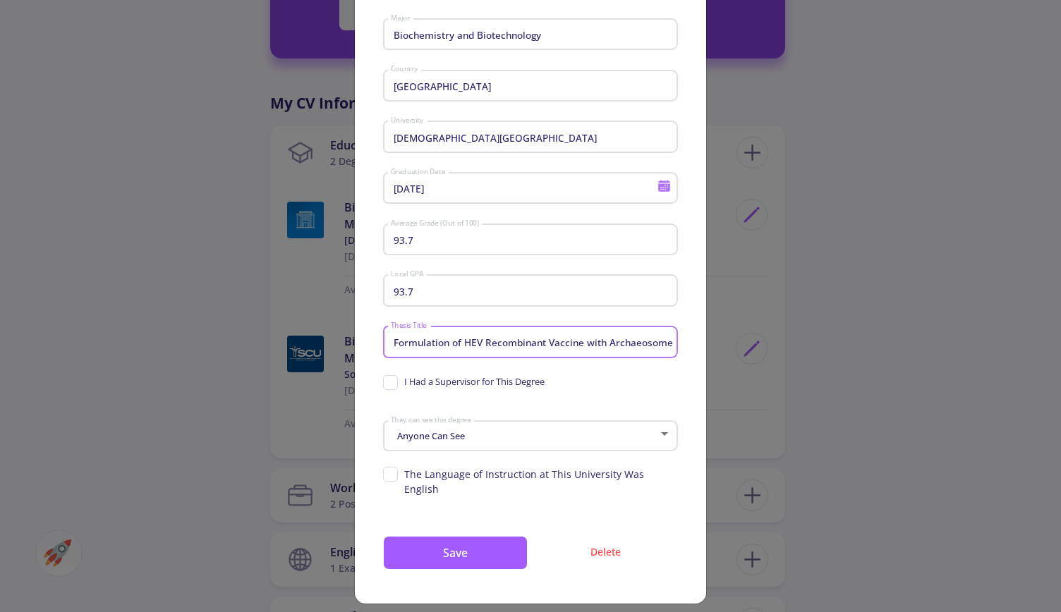
scroll to position [0, 250]
type input "Formulation of HEV Recombinant Vaccine with Archaeosome an Adjuvant and Vaccine…"
click at [392, 384] on span "I Had a Supervisor for This Degree" at bounding box center [464, 381] width 162 height 13
click at [392, 384] on input "I Had a Supervisor for This Degree" at bounding box center [387, 379] width 9 height 9
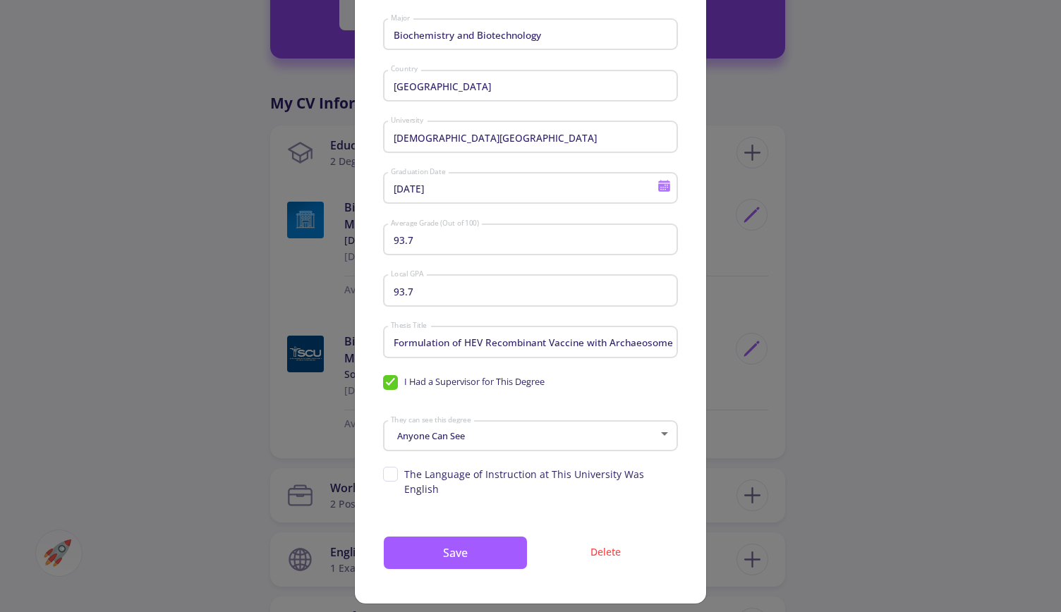
checkbox input "true"
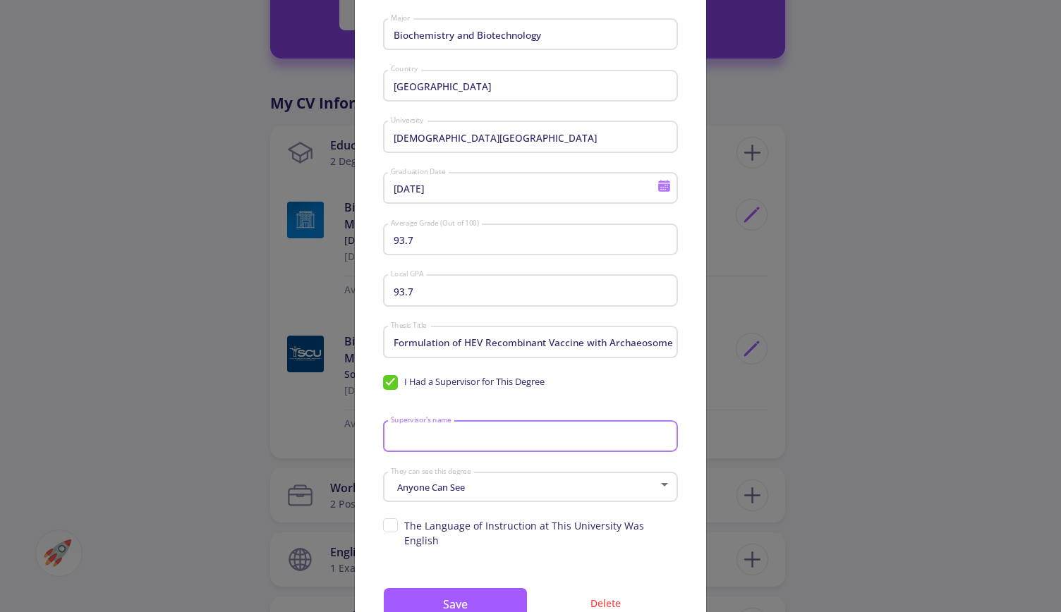
click at [449, 439] on input "Supervisor's name" at bounding box center [532, 437] width 285 height 13
click at [390, 440] on input "Asghar Abdoli" at bounding box center [532, 437] width 285 height 13
type input "Dr.Asghar Abdoli"
click at [474, 493] on div "Anyone Can See" at bounding box center [524, 488] width 269 height 11
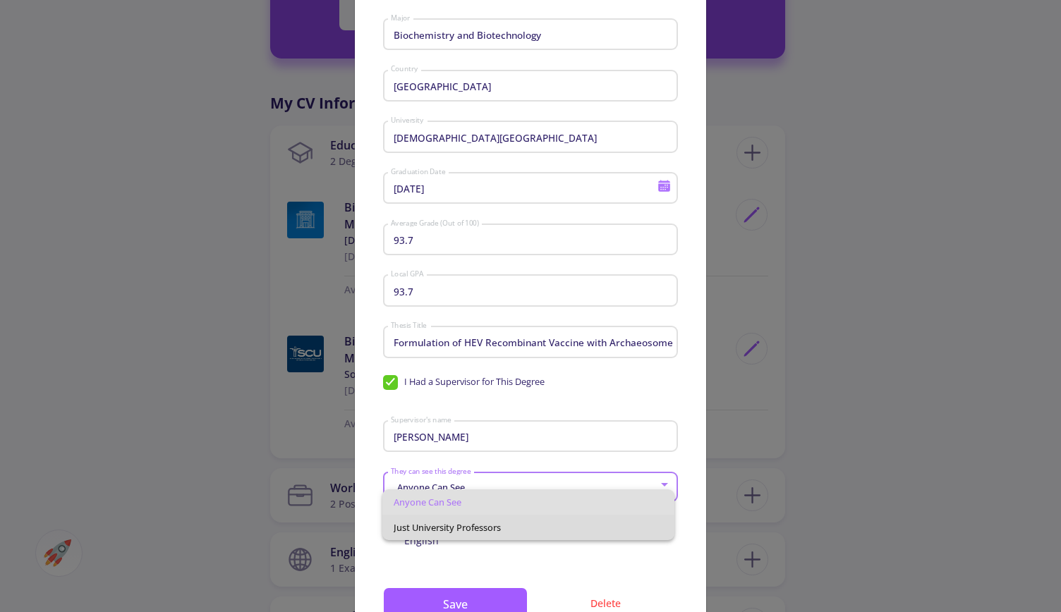
click at [483, 519] on span "Just University Professors" at bounding box center [528, 527] width 269 height 25
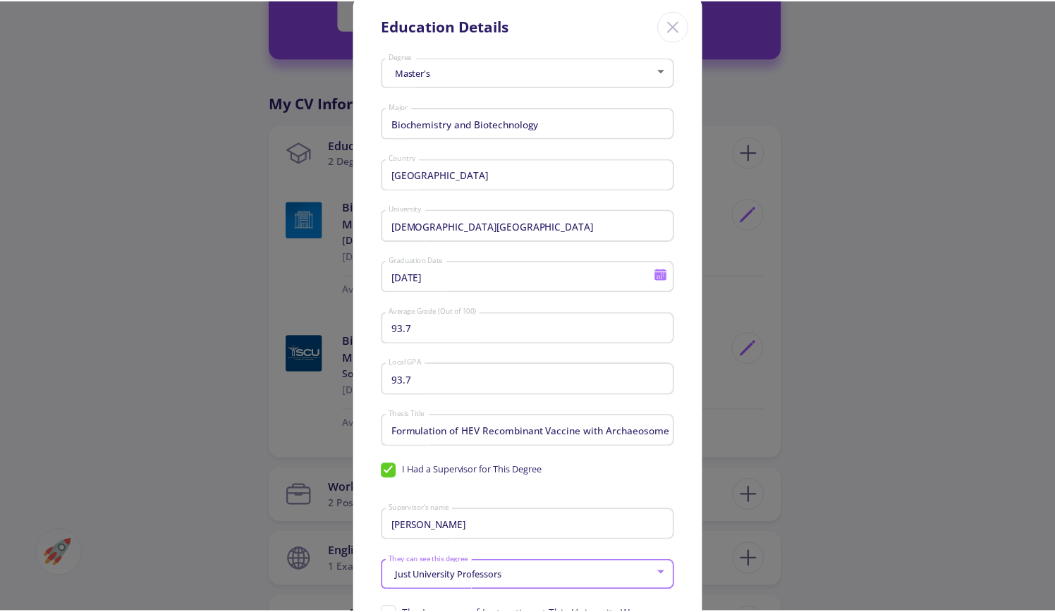
scroll to position [166, 0]
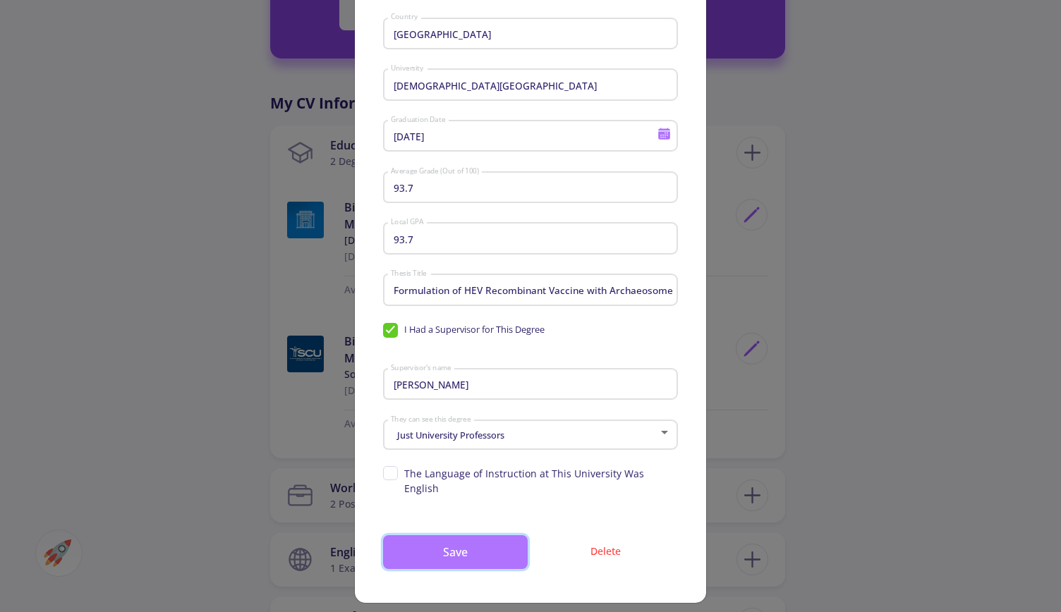
click at [459, 545] on button "Save" at bounding box center [455, 552] width 145 height 34
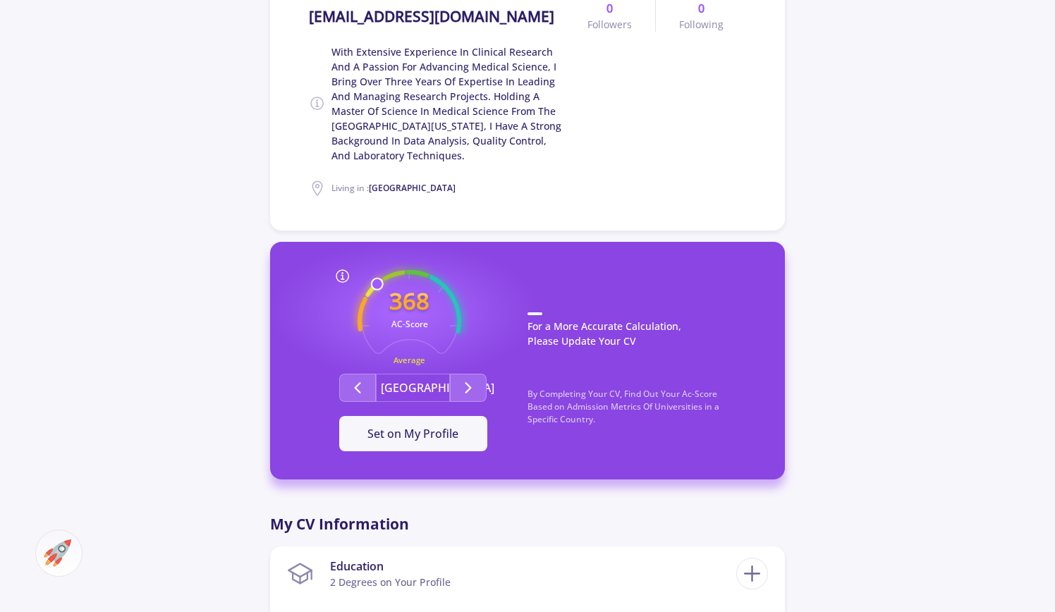
scroll to position [282, 0]
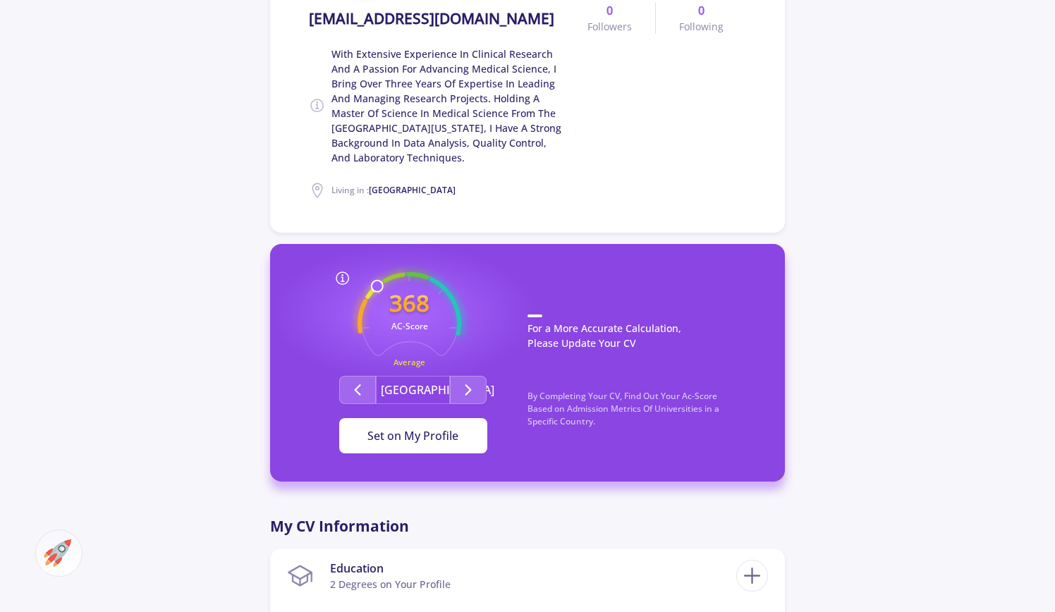
click at [450, 442] on span "Set on My Profile" at bounding box center [413, 436] width 91 height 16
click at [450, 442] on div "It Is Now Set" at bounding box center [413, 436] width 103 height 17
click at [437, 432] on div "It Is Now Set" at bounding box center [413, 436] width 103 height 17
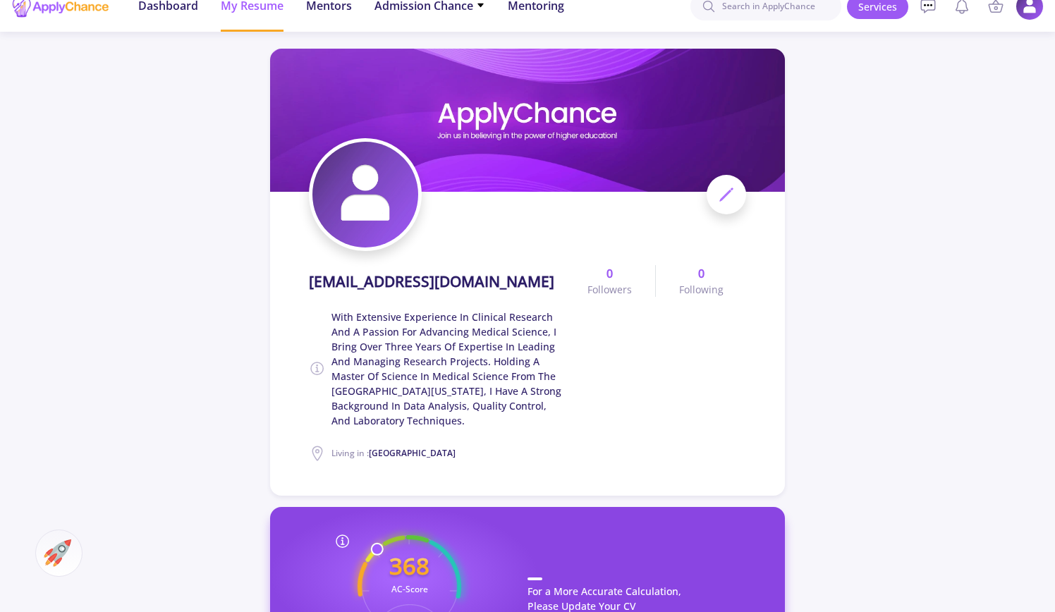
scroll to position [0, 0]
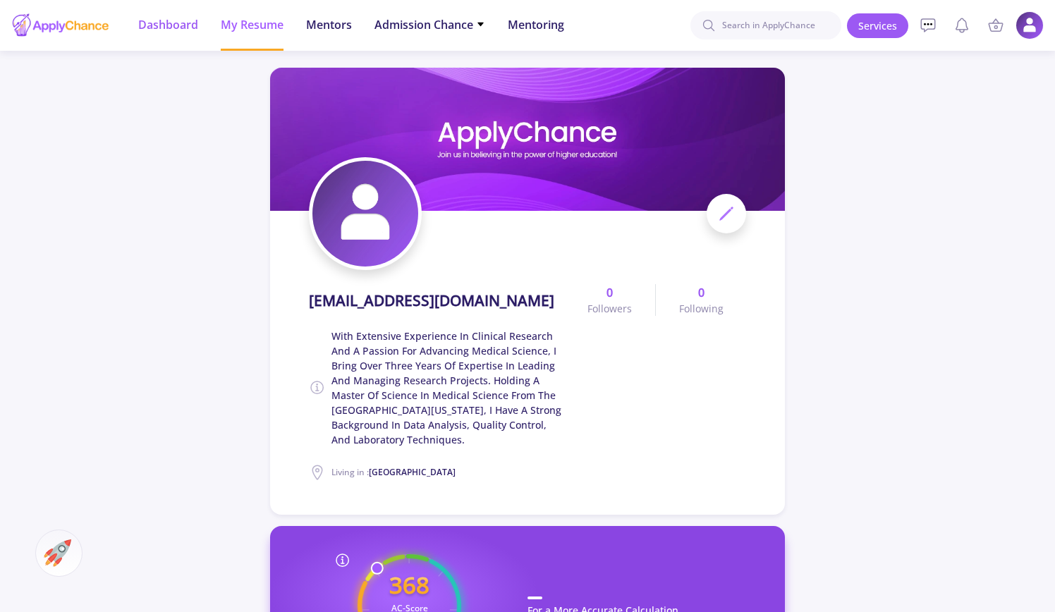
click at [181, 19] on span "Dashboard" at bounding box center [168, 24] width 60 height 17
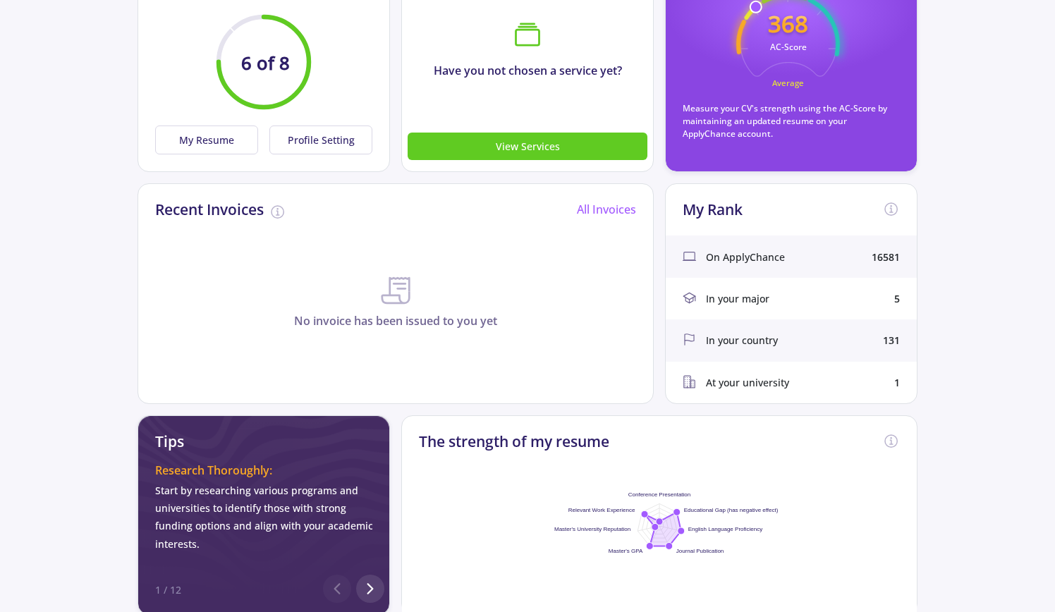
scroll to position [212, 0]
